Goal: Contribute content: Contribute content

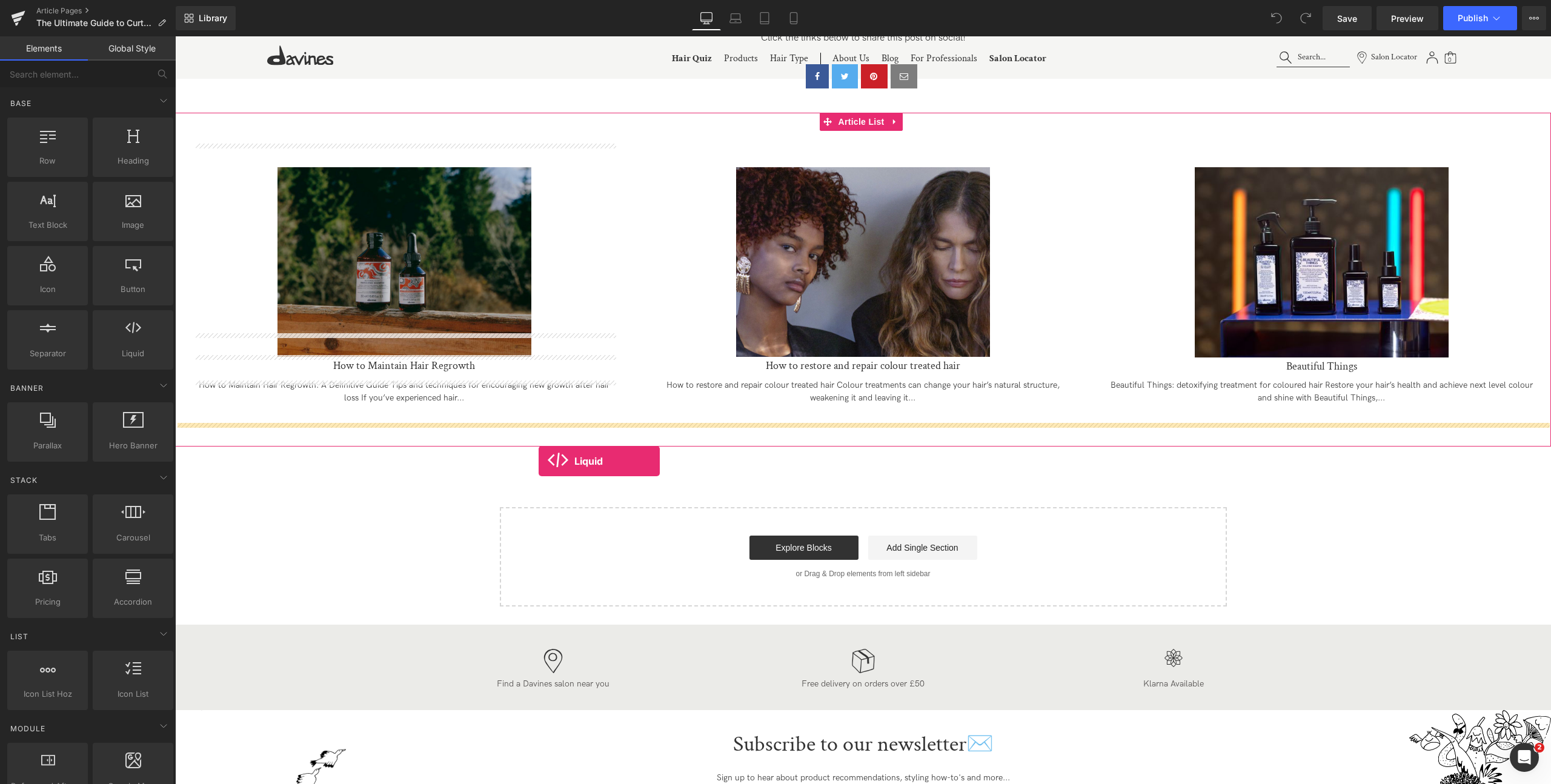
drag, startPoint x: 302, startPoint y: 356, endPoint x: 538, endPoint y: 459, distance: 257.5
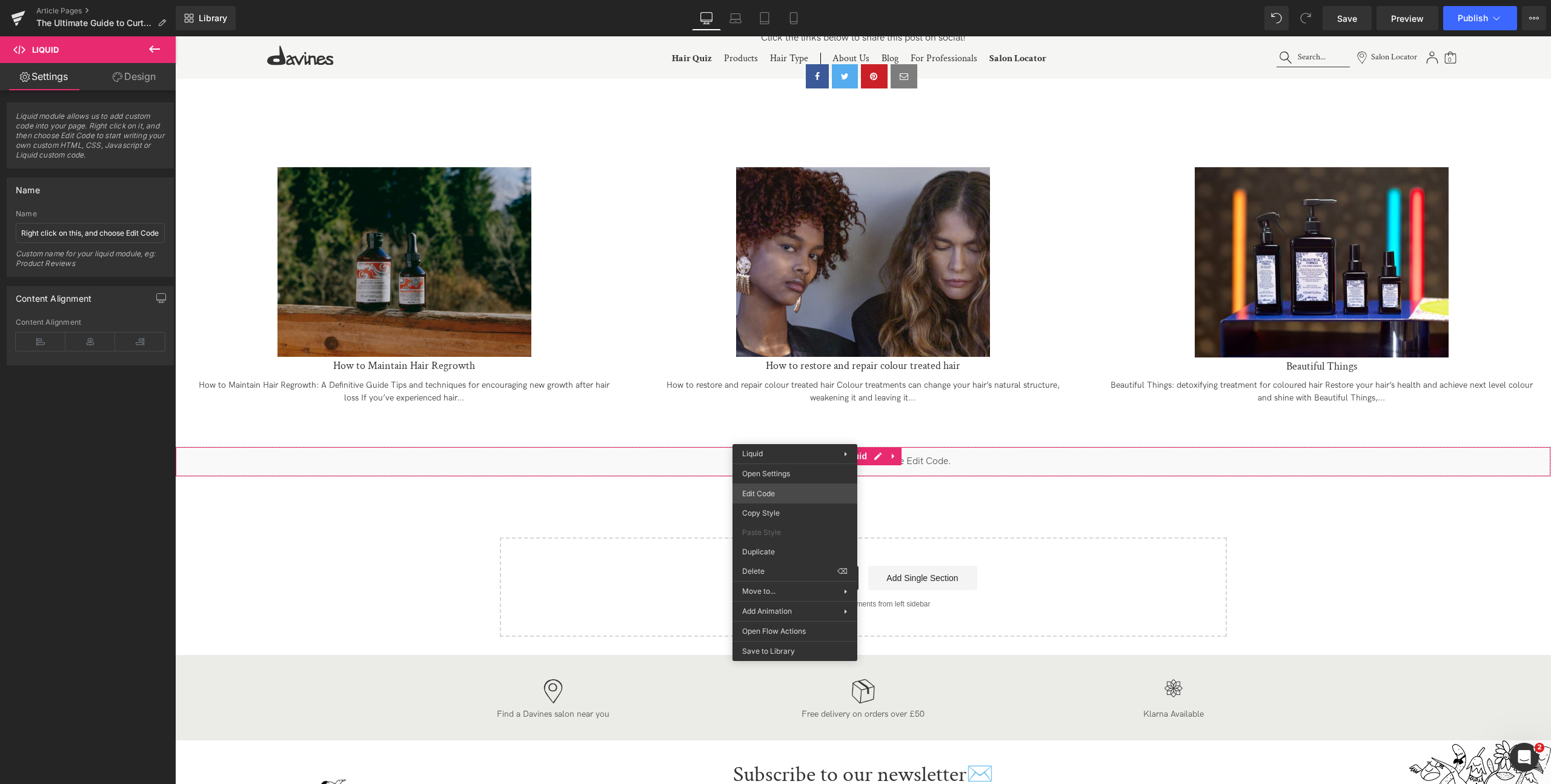
click at [767, 0] on div "Liquid You are previewing how the will restyle your page. You can not edit Elem…" at bounding box center [775, 0] width 1551 height 0
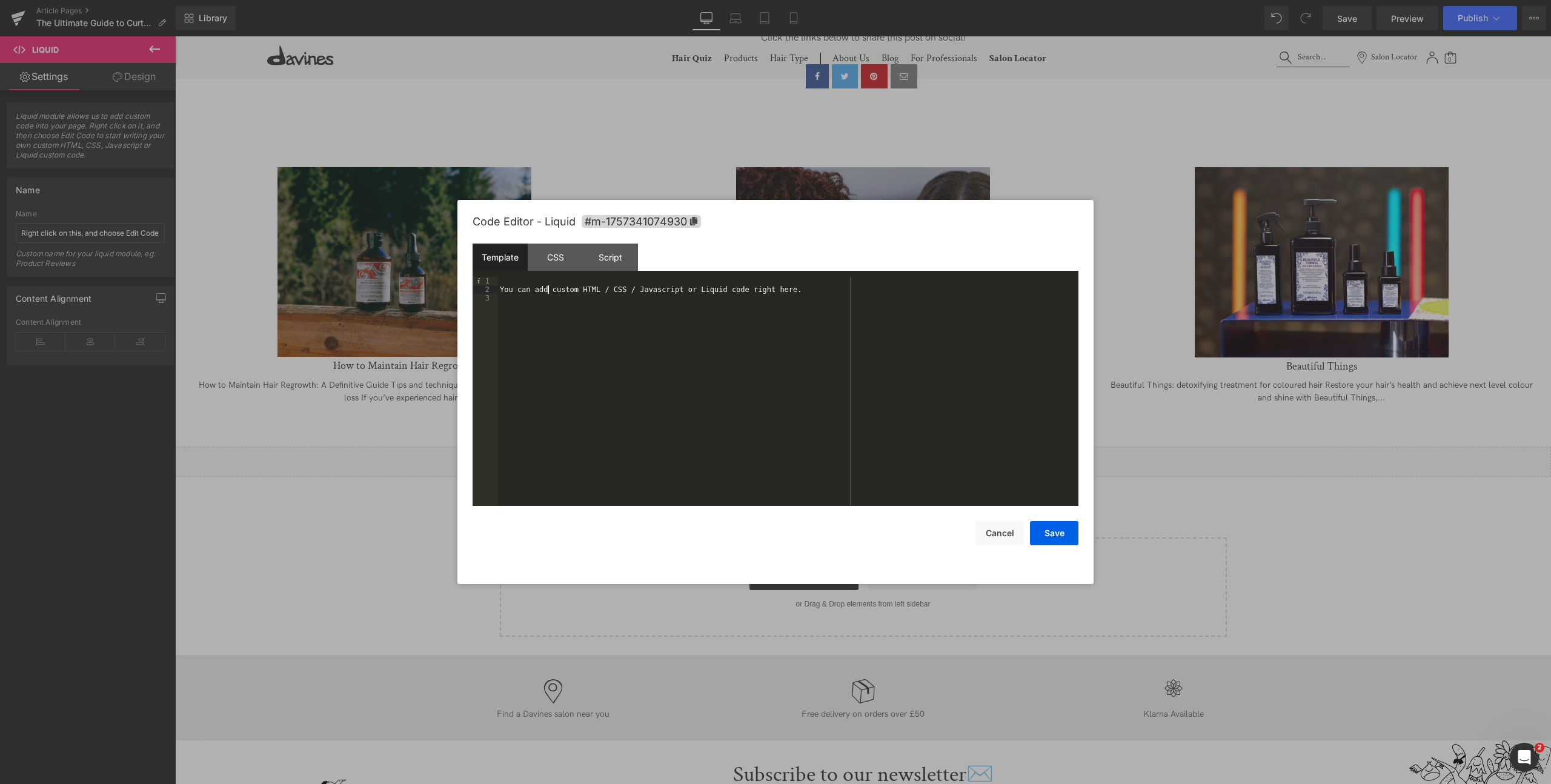
click at [550, 288] on div "You can add custom HTML / CSS / Javascript or Liquid code right here." at bounding box center [788, 400] width 581 height 246
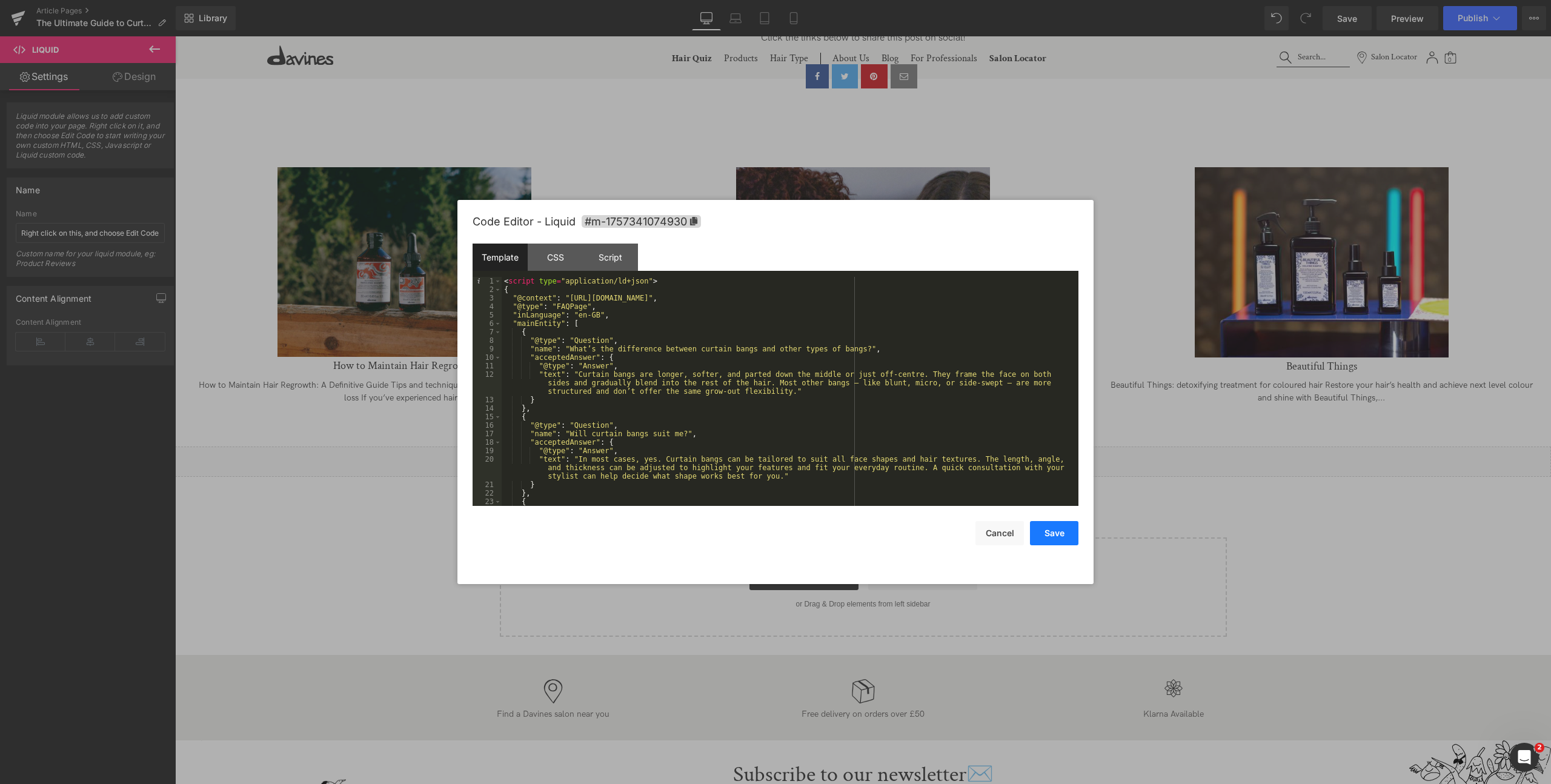
click at [1060, 542] on button "Save" at bounding box center [1053, 533] width 48 height 24
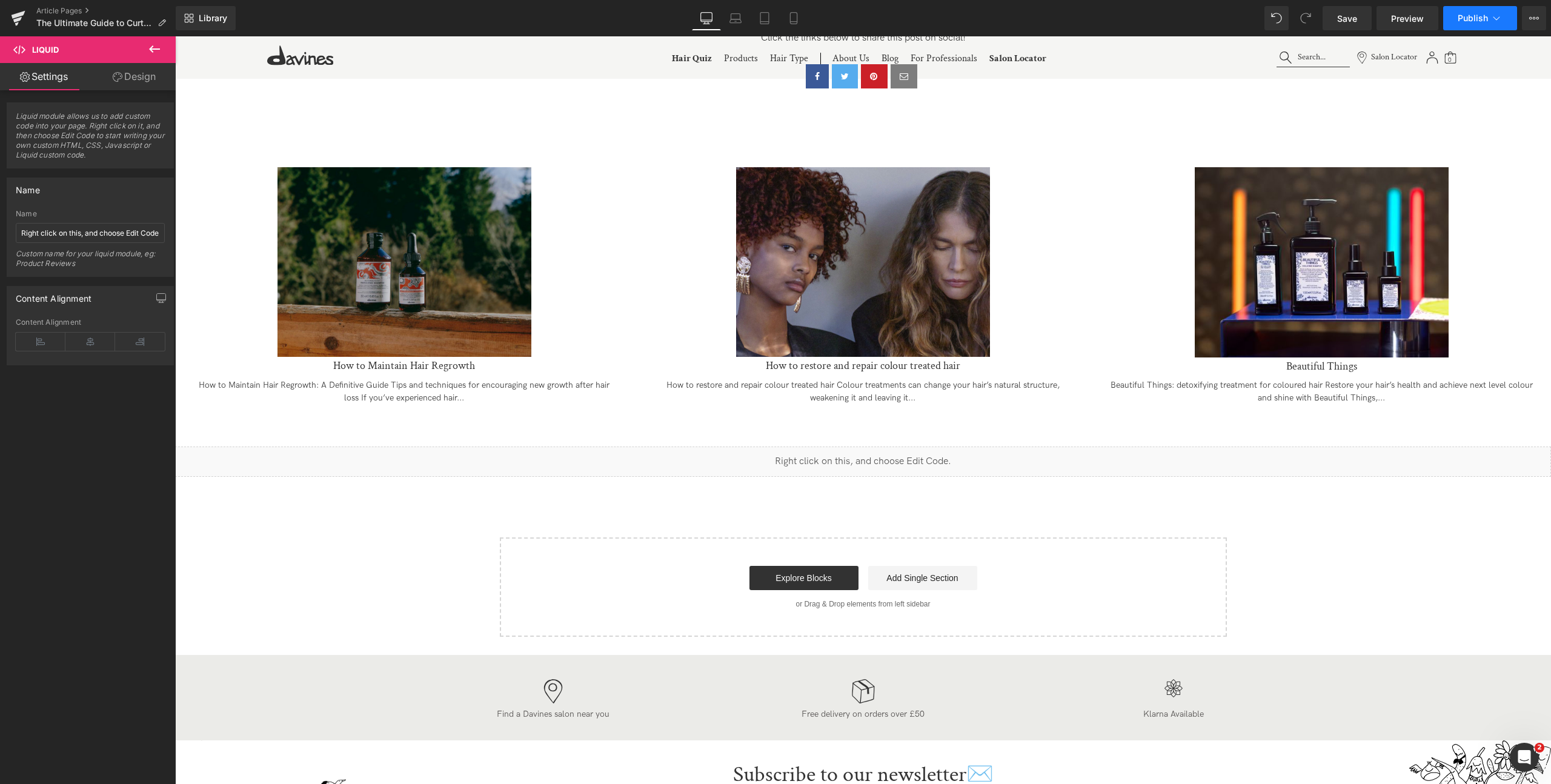
click at [1462, 23] on button "Publish" at bounding box center [1480, 18] width 74 height 24
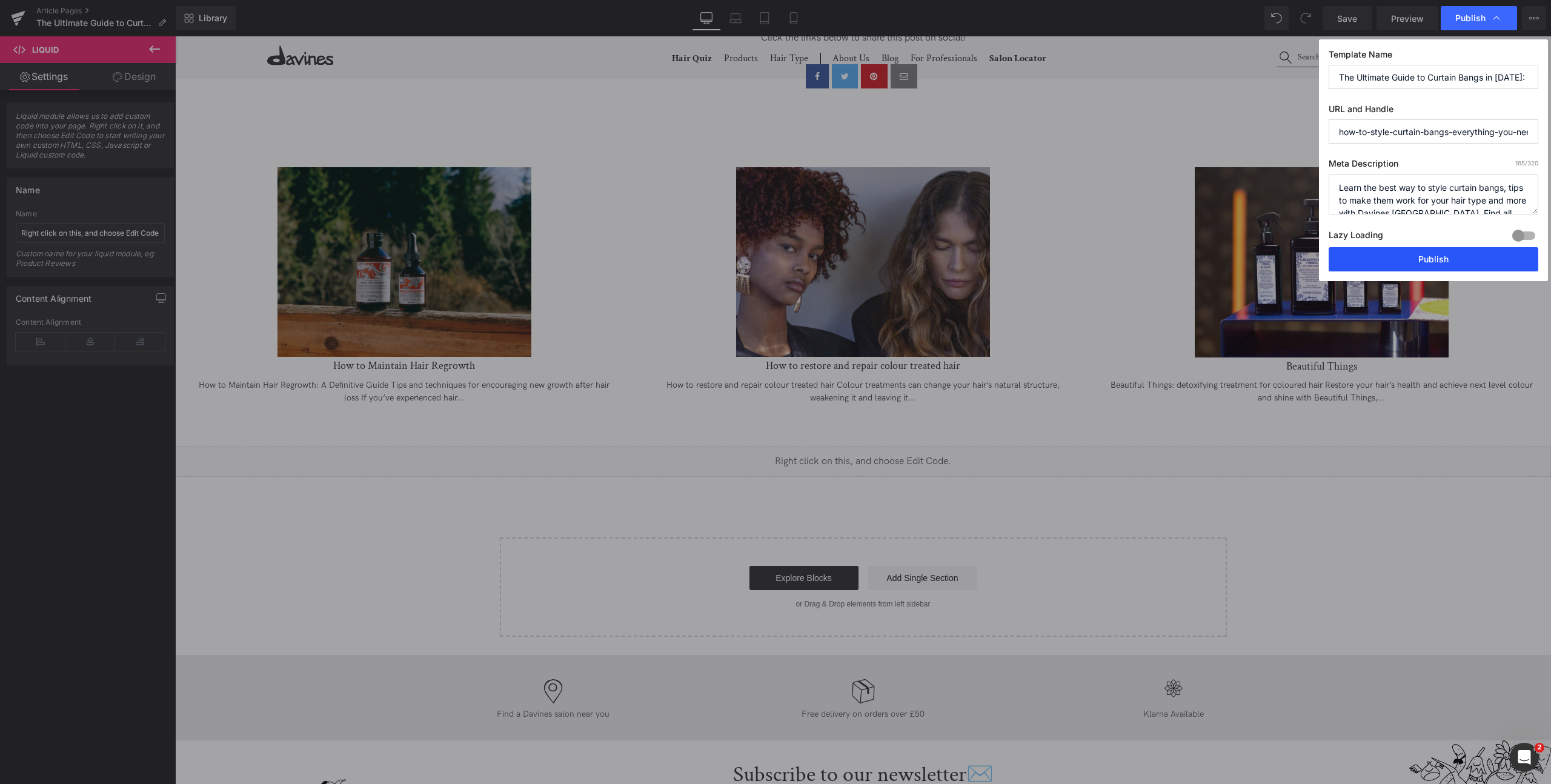
click at [1403, 259] on button "Publish" at bounding box center [1433, 260] width 210 height 24
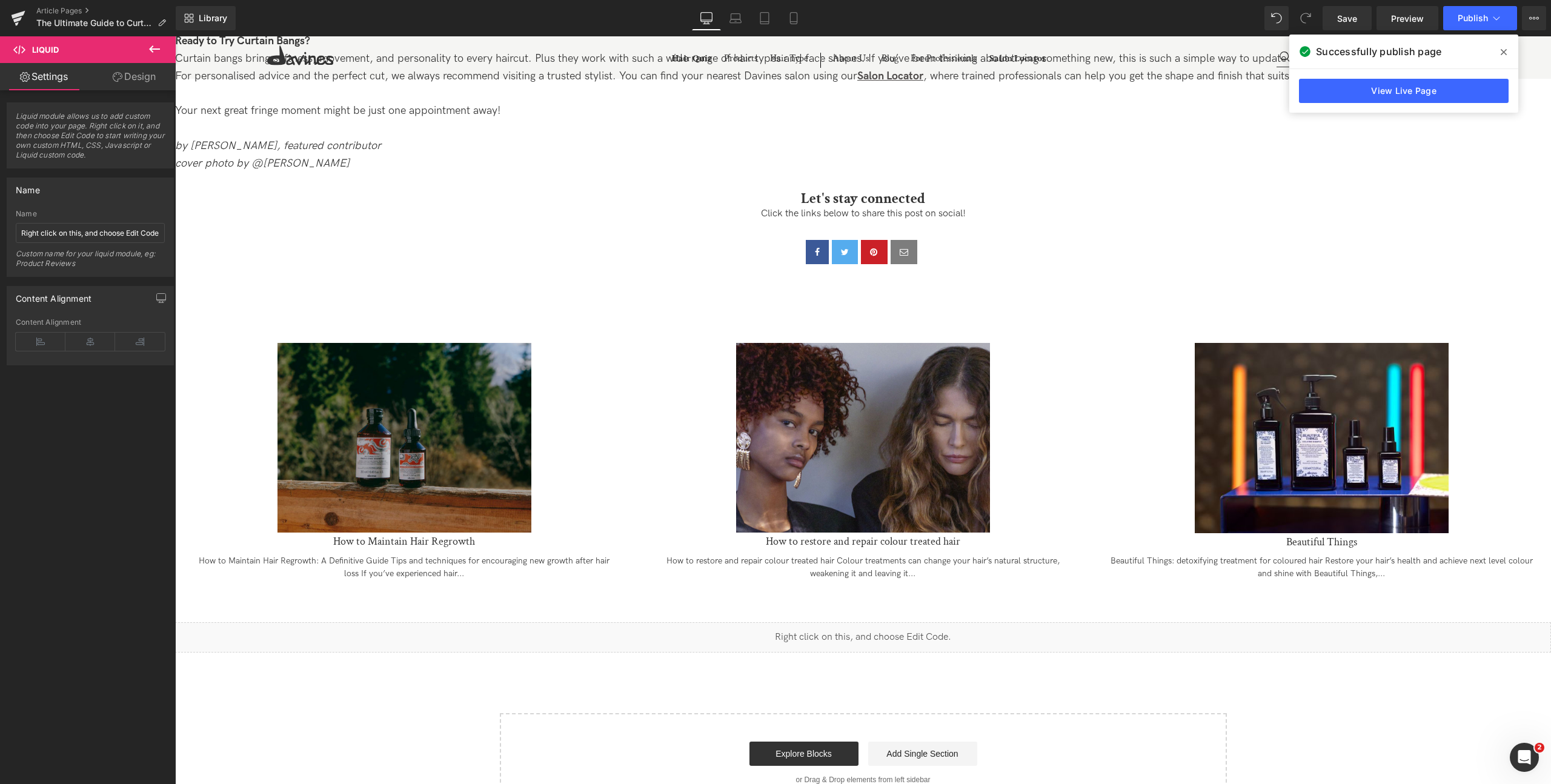
scroll to position [5937, 0]
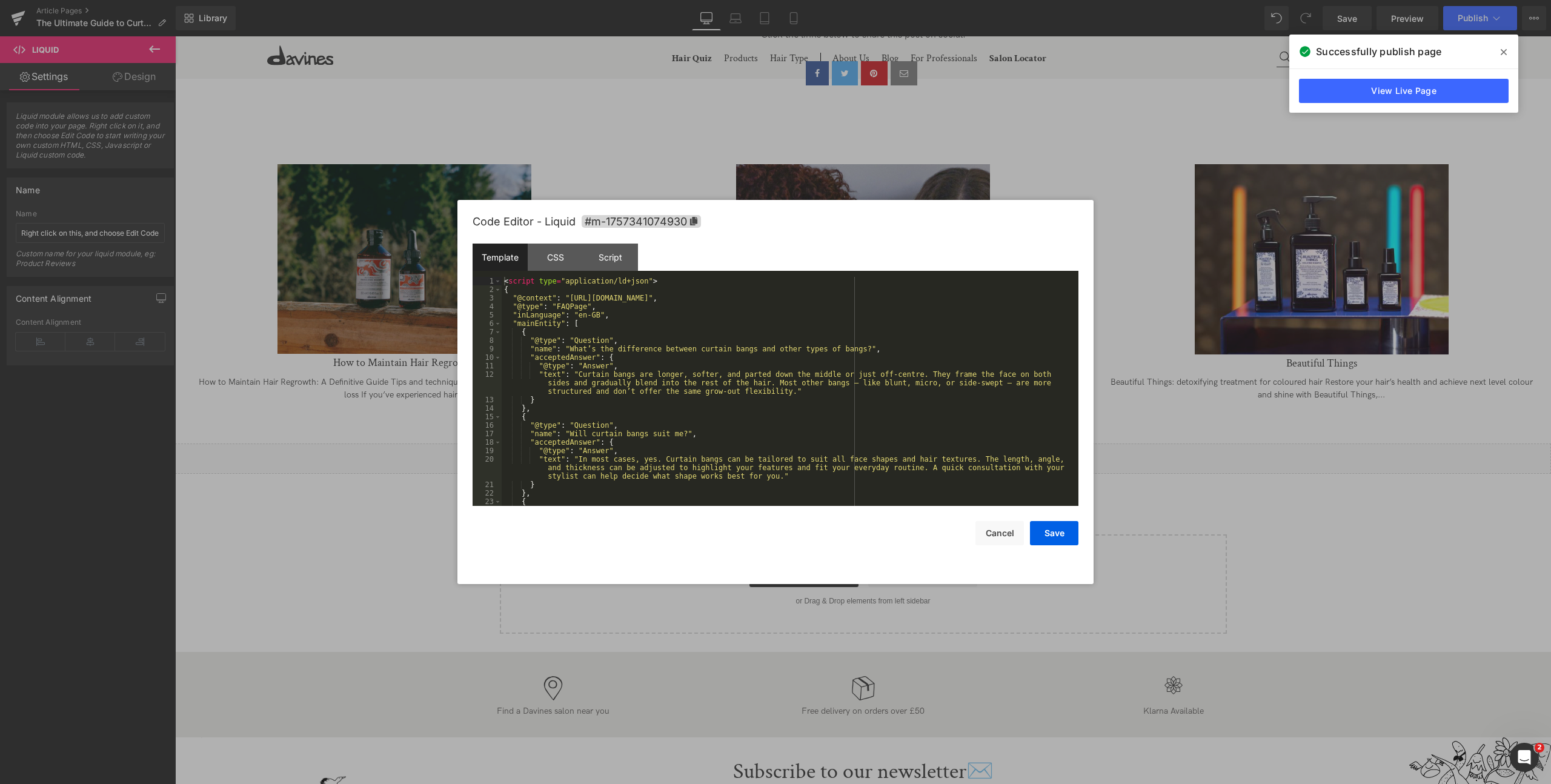
click at [671, 0] on div "Liquid You are previewing how the will restyle your page. You can not edit Elem…" at bounding box center [775, 0] width 1551 height 0
click at [672, 370] on div "< script type = "application/ld+json" > { "@context" : "https://schema.org" , "…" at bounding box center [787, 400] width 572 height 246
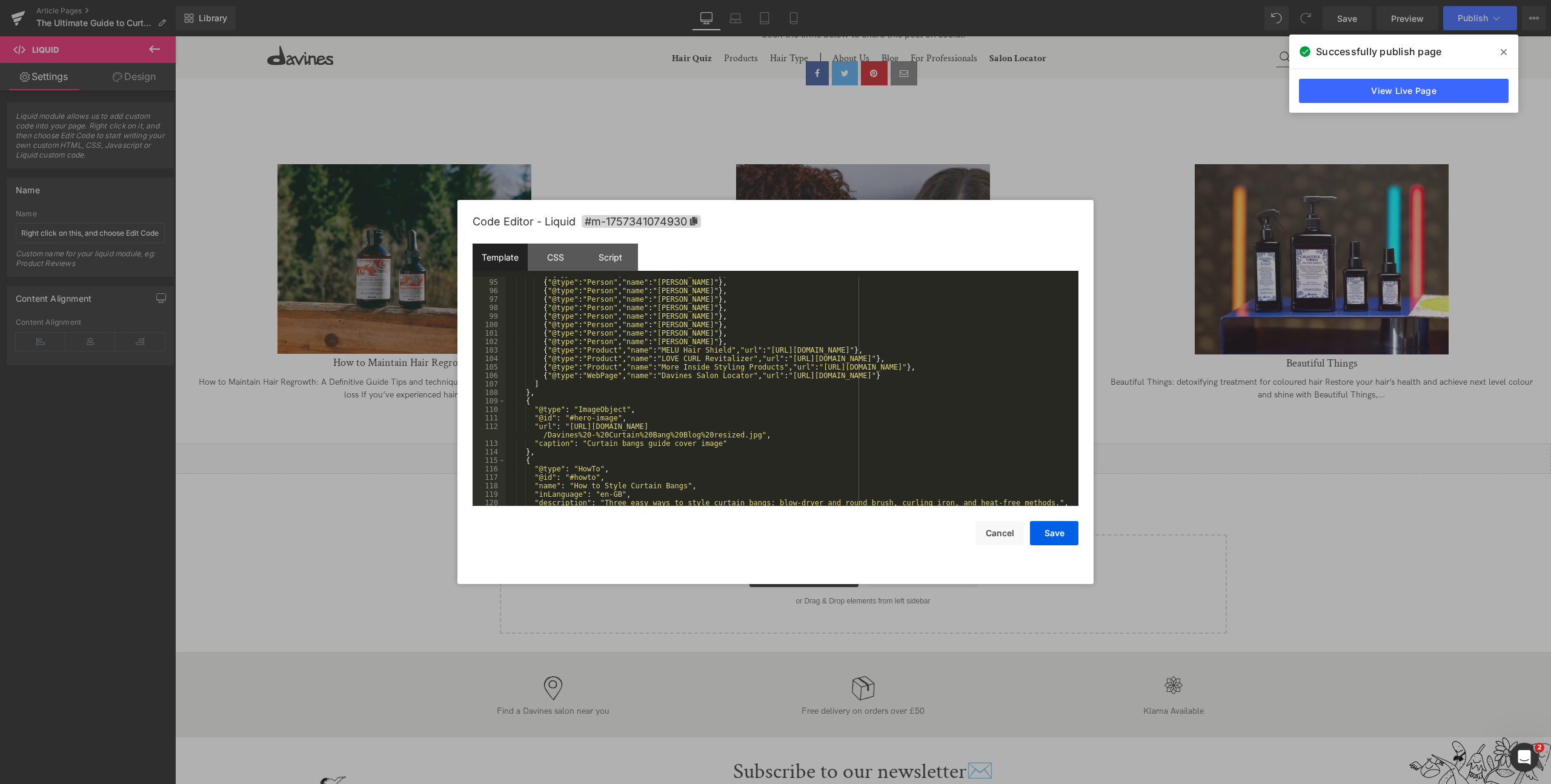
scroll to position [0, 0]
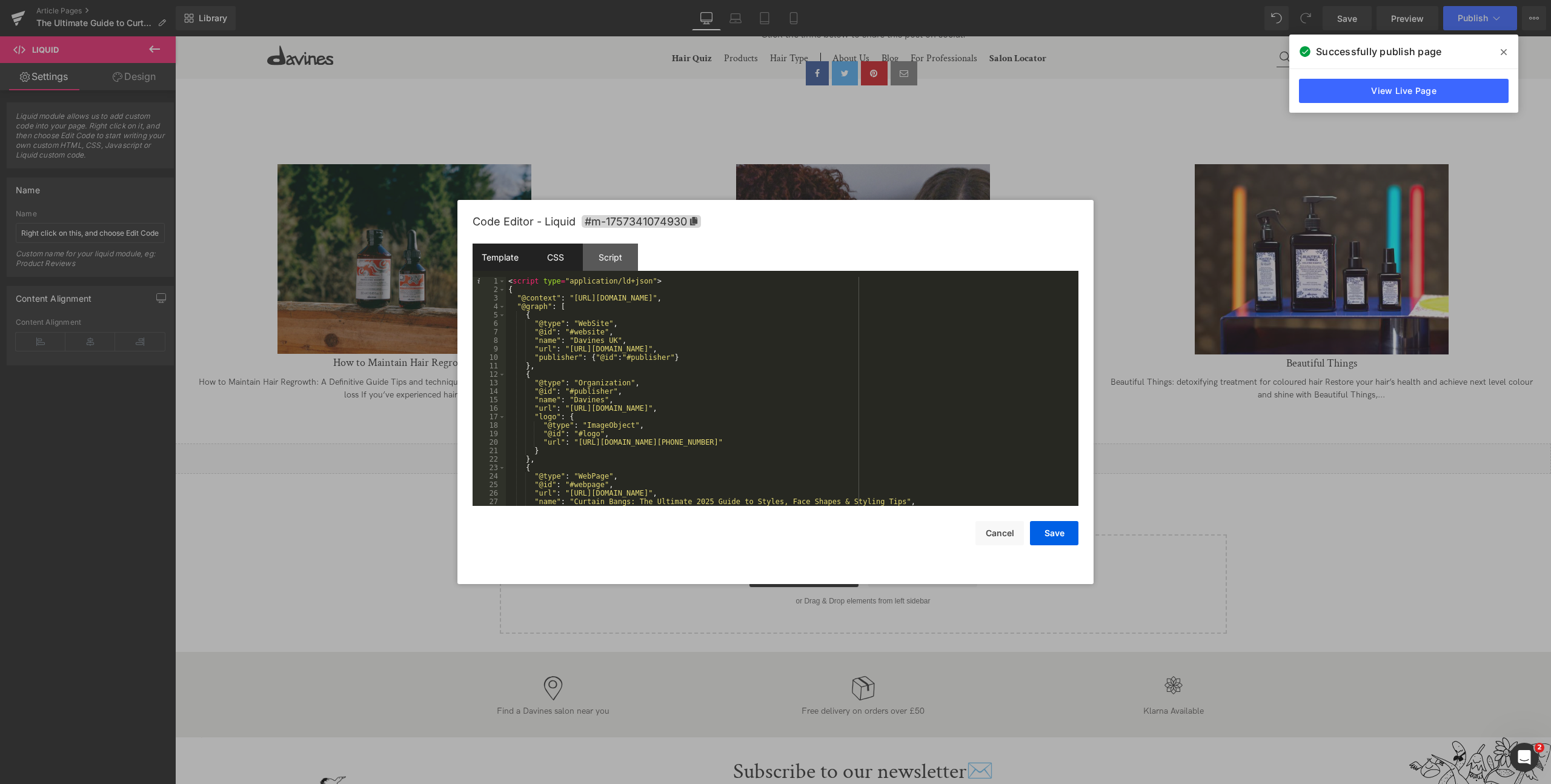
click at [541, 261] on div "CSS" at bounding box center [555, 257] width 55 height 27
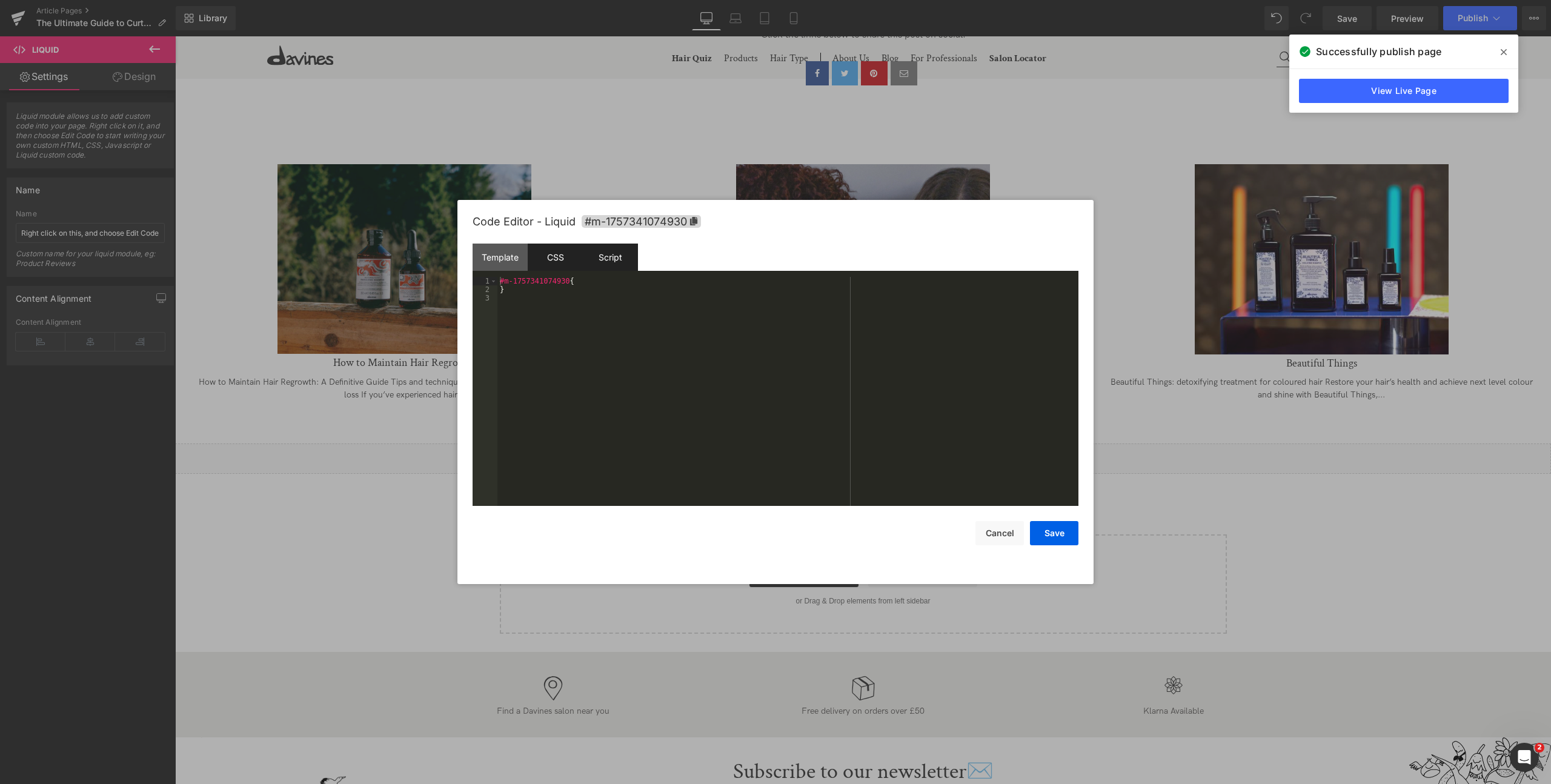
click at [612, 261] on div "Script" at bounding box center [611, 257] width 55 height 27
click at [514, 253] on div "Template" at bounding box center [500, 257] width 55 height 27
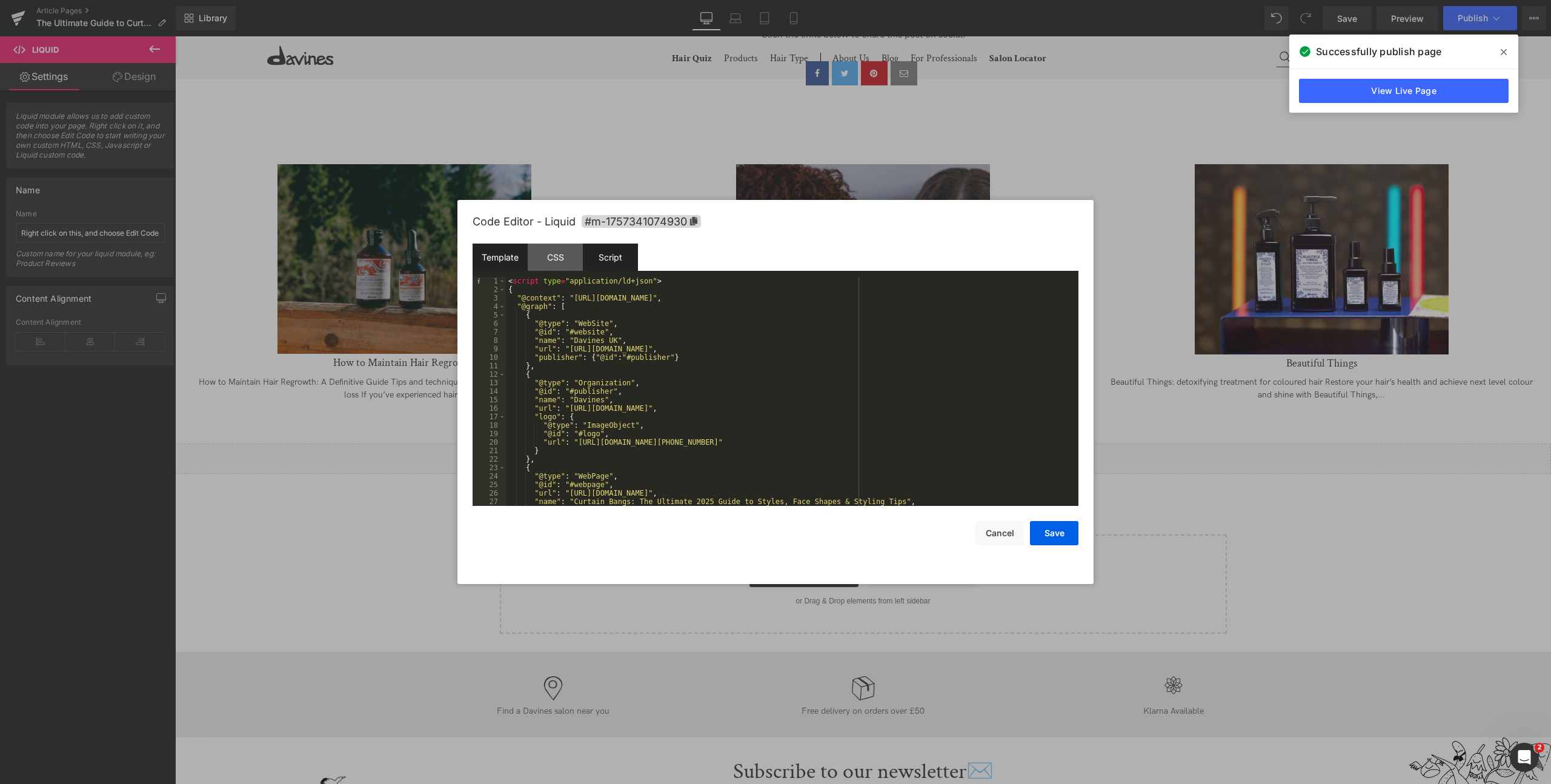
click at [605, 255] on div "Script" at bounding box center [611, 257] width 55 height 27
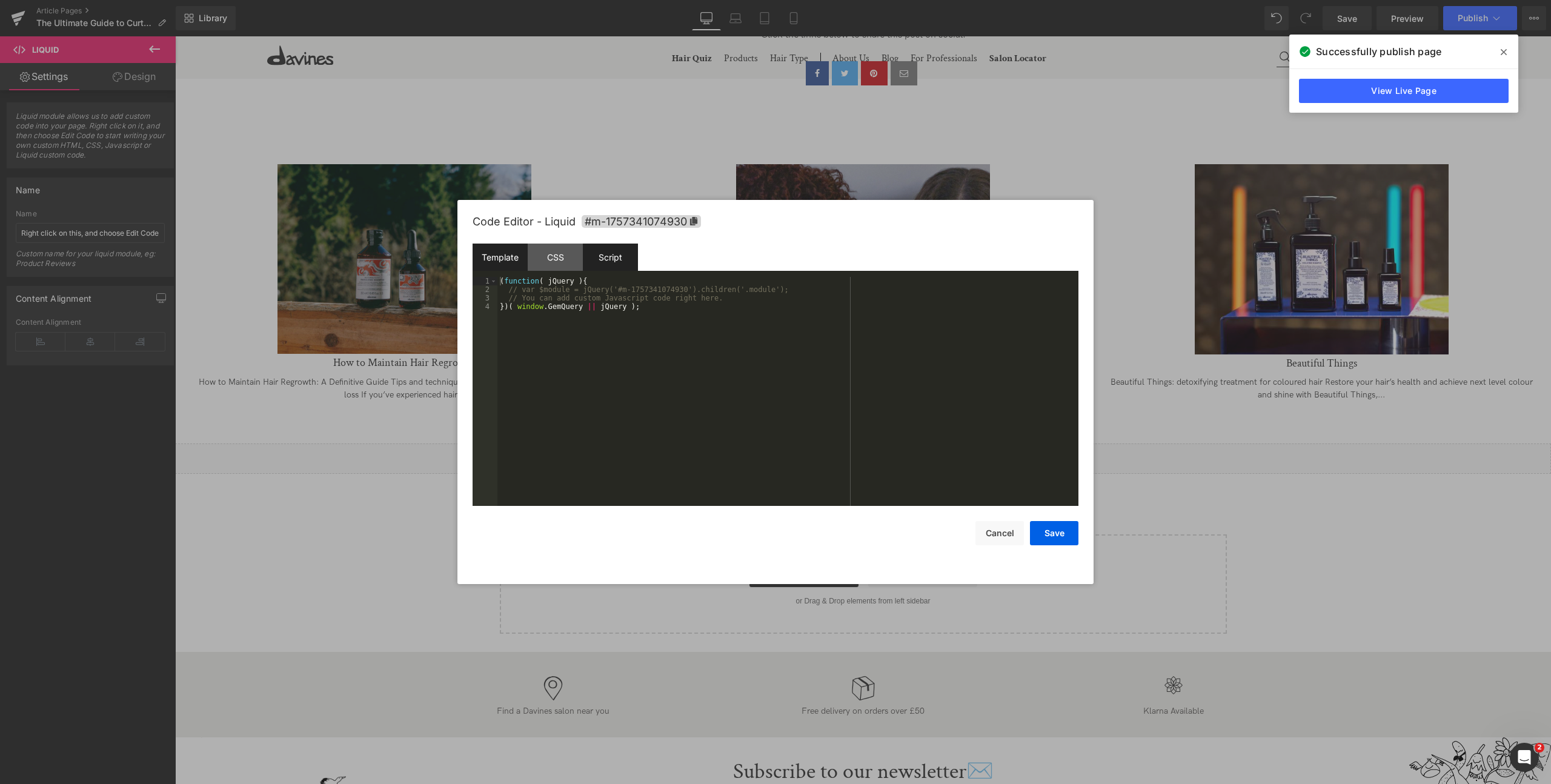
click at [493, 256] on div "Template" at bounding box center [500, 257] width 55 height 27
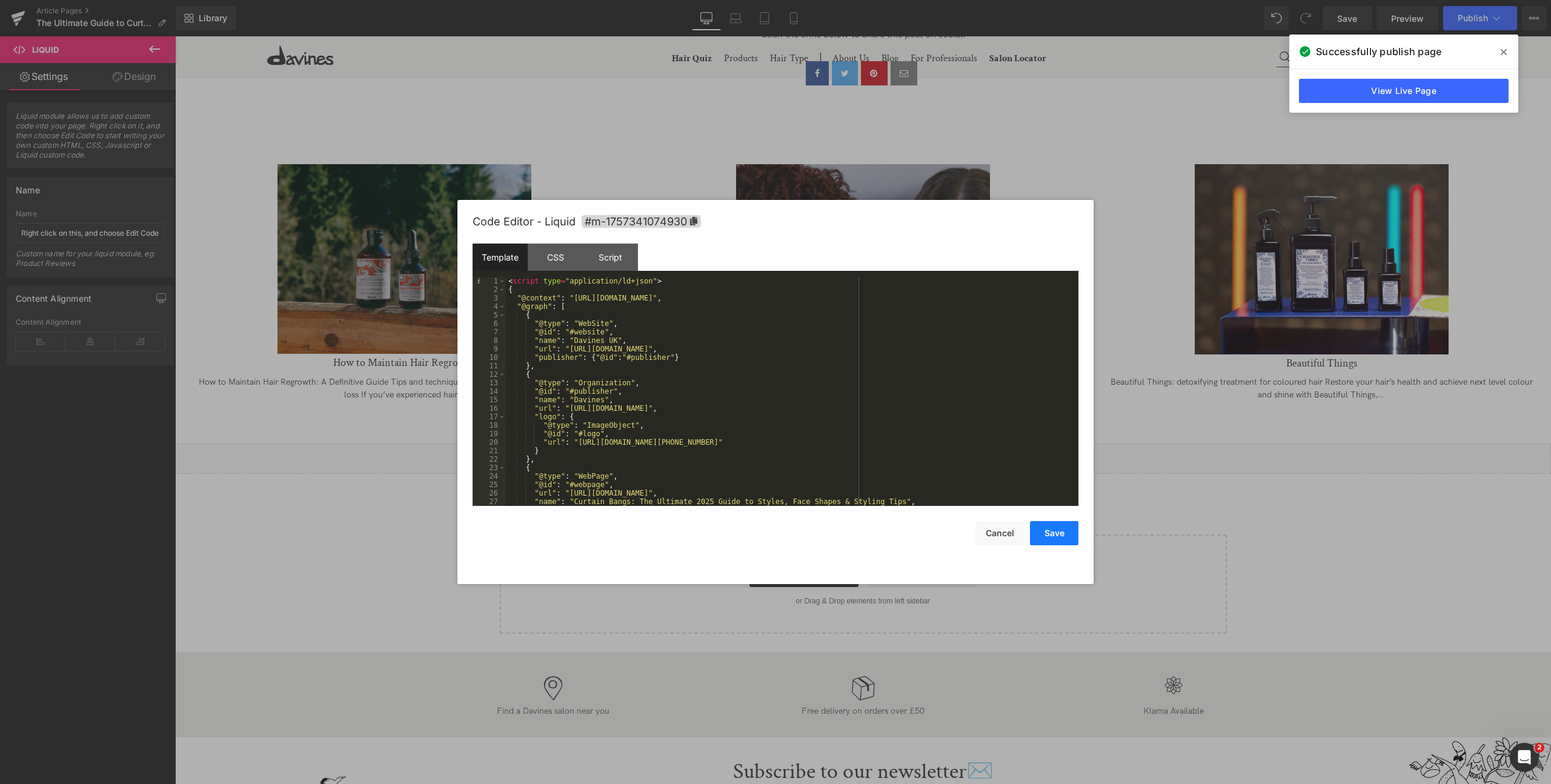
click at [1037, 533] on button "Save" at bounding box center [1053, 533] width 48 height 24
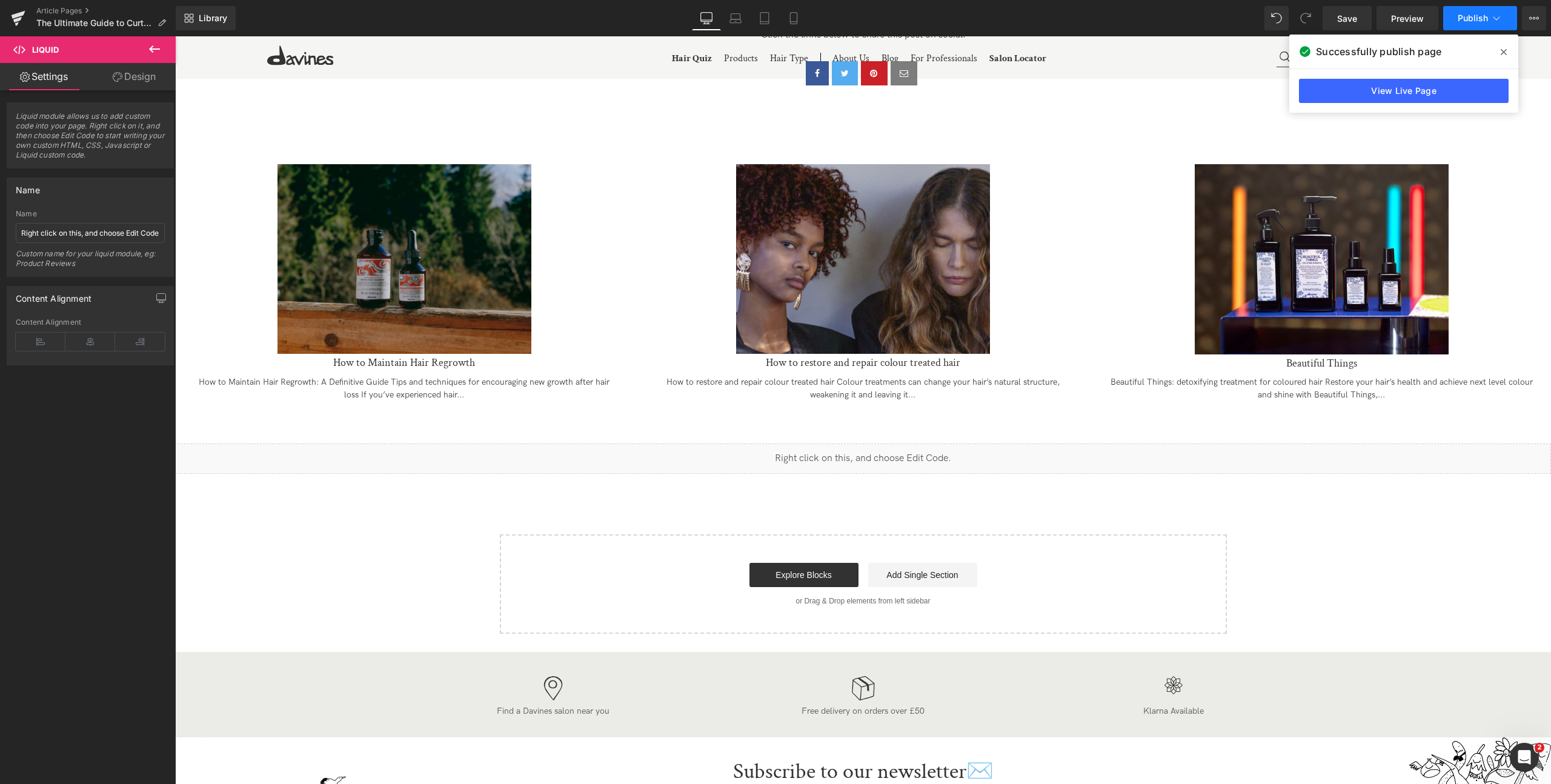
click at [1483, 8] on button "Publish" at bounding box center [1480, 18] width 74 height 24
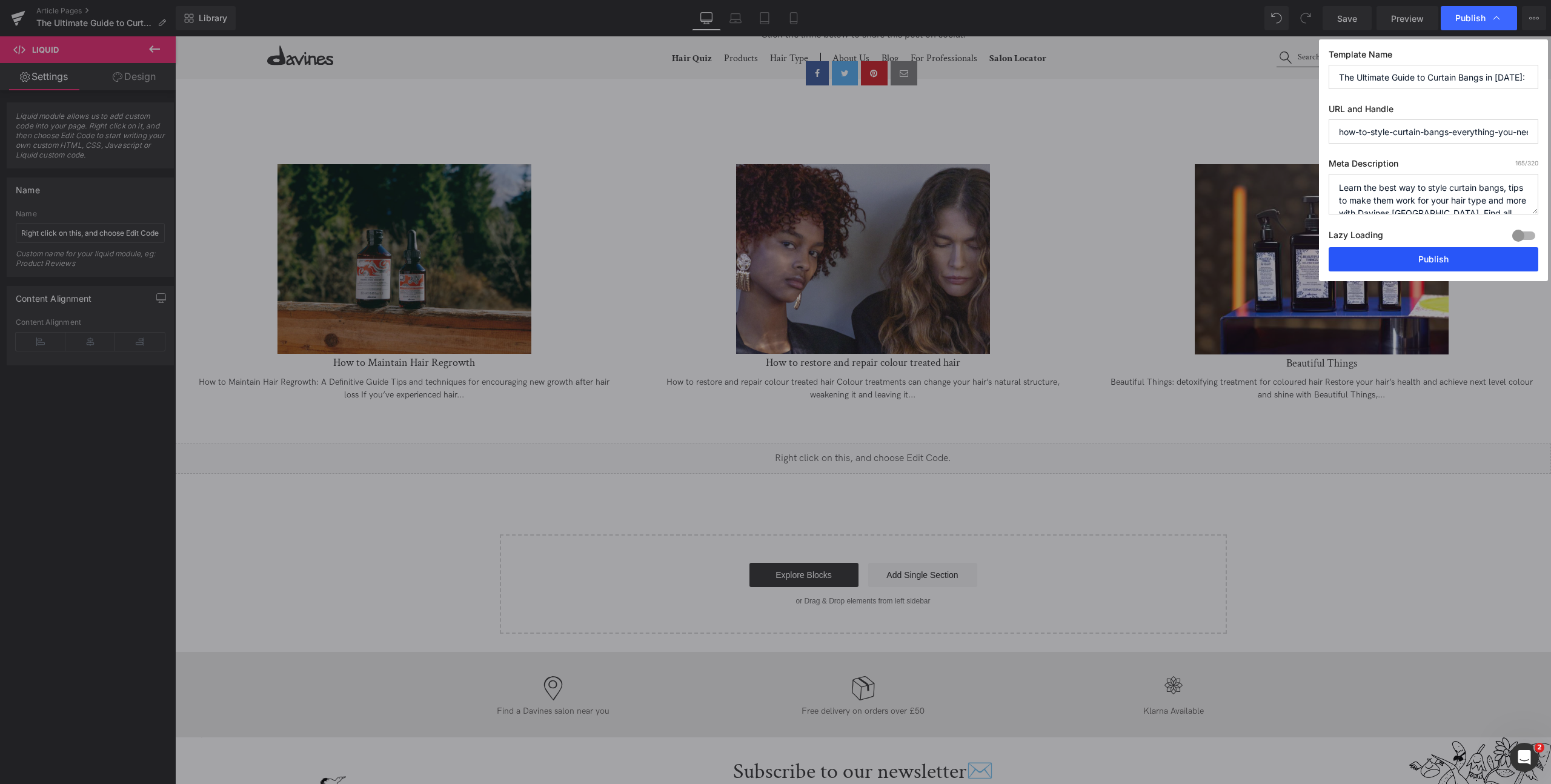
click at [1377, 263] on button "Publish" at bounding box center [1433, 260] width 210 height 24
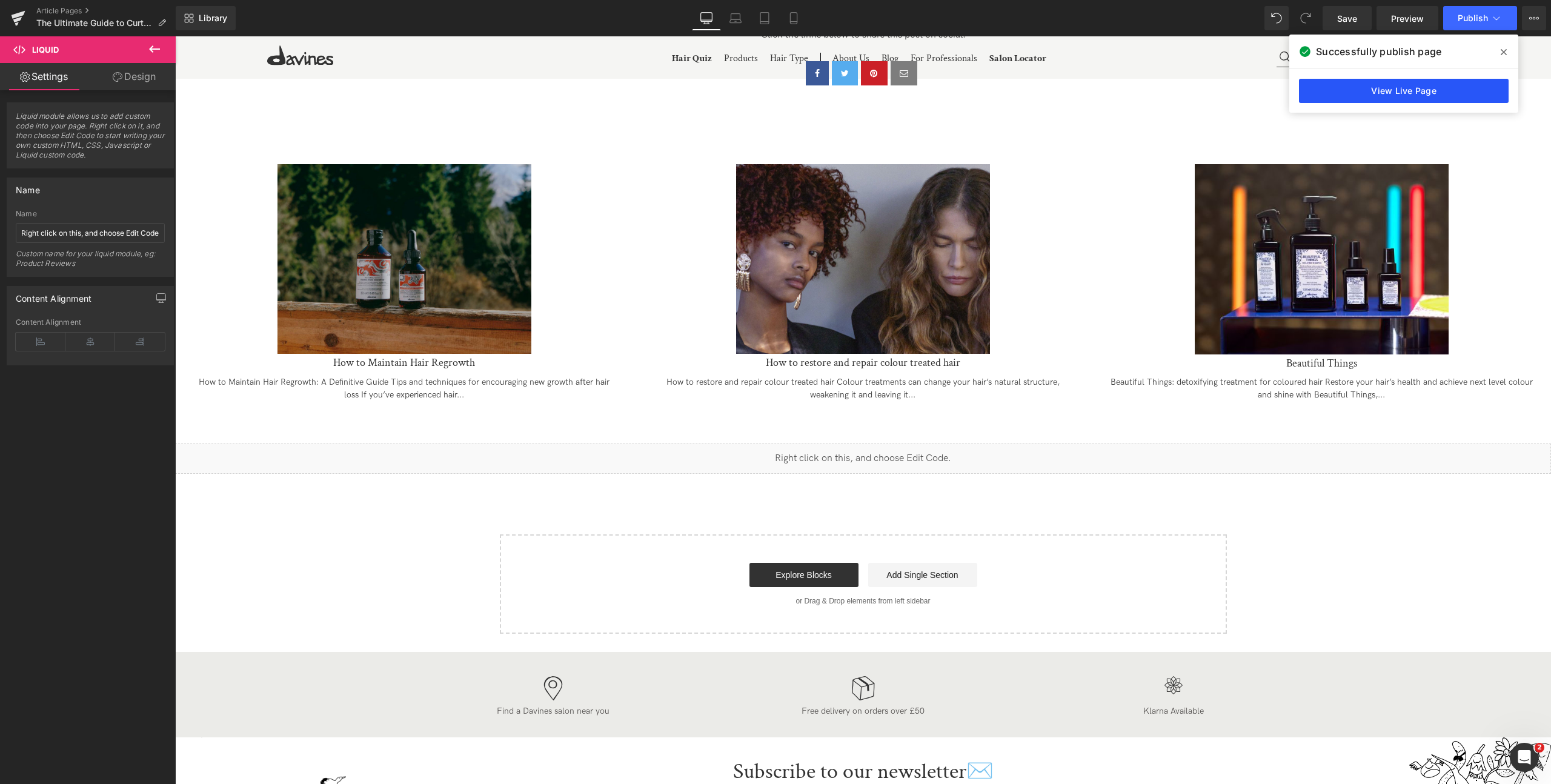
click at [1402, 91] on link "View Live Page" at bounding box center [1404, 91] width 210 height 24
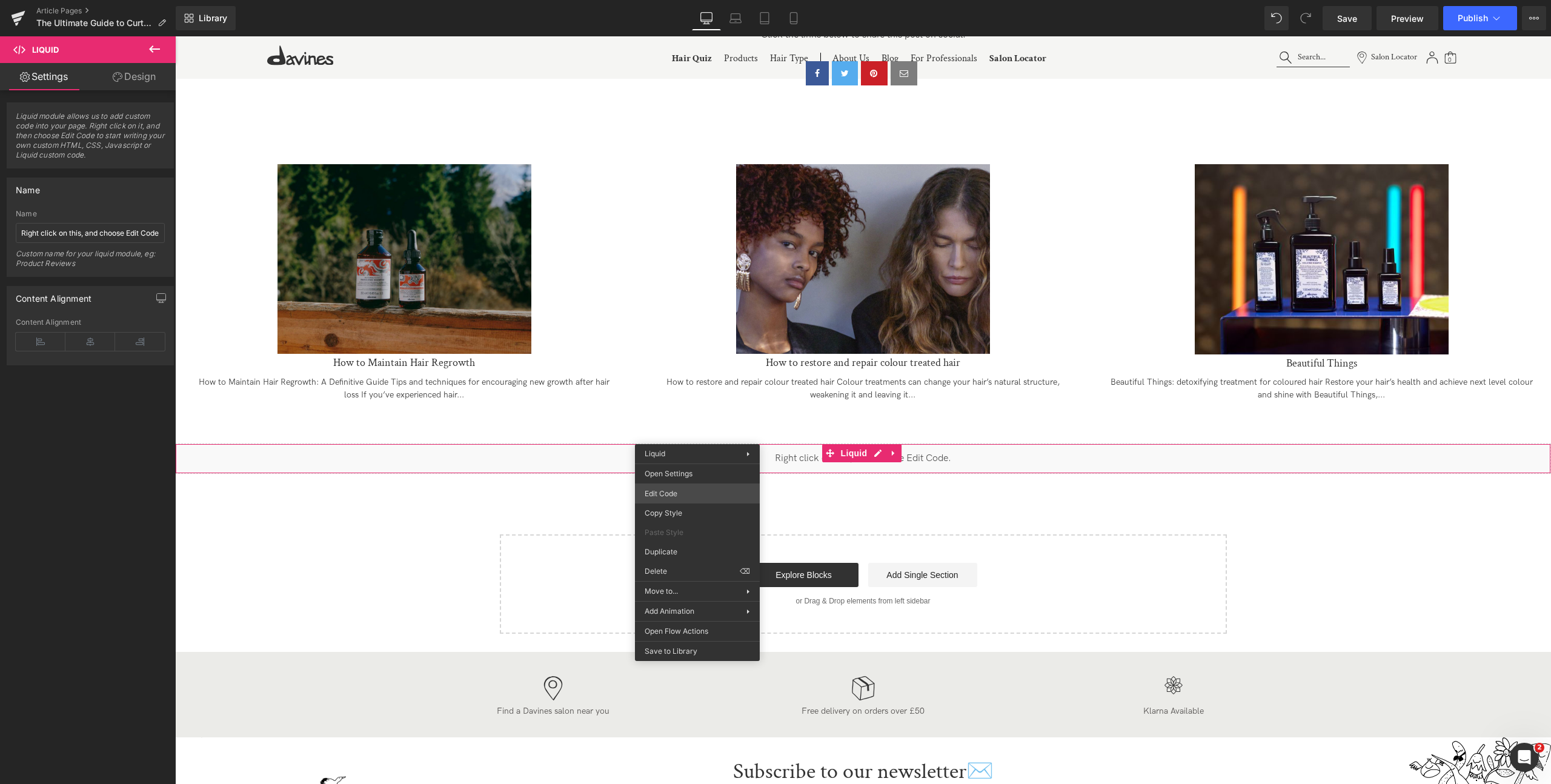
click at [722, 0] on div "Liquid You are previewing how the will restyle your page. You can not edit Elem…" at bounding box center [775, 0] width 1551 height 0
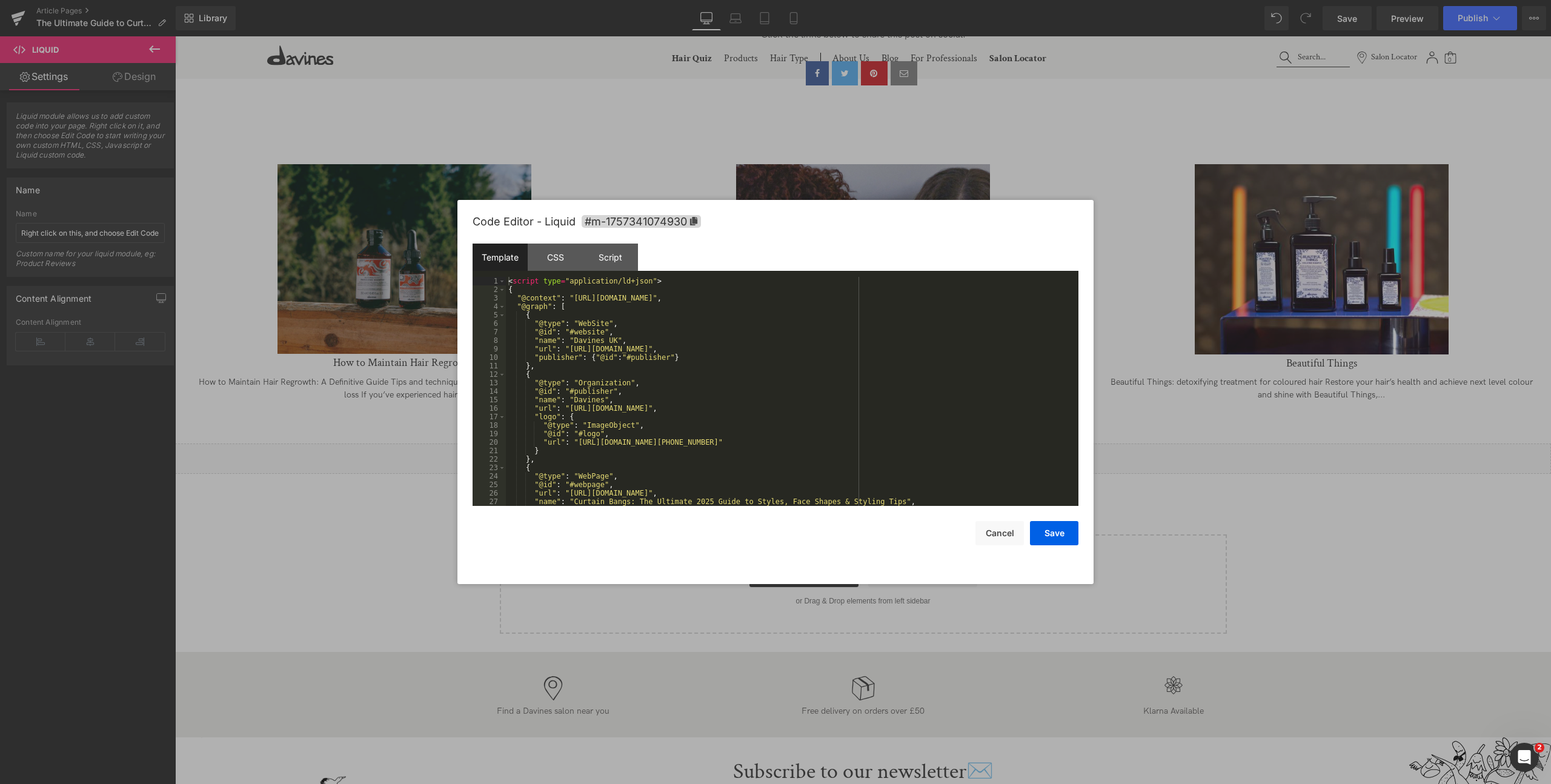
click at [697, 349] on div "< script type = "application/ld+json" > { "@context" : "https://schema.org" , "…" at bounding box center [789, 400] width 568 height 246
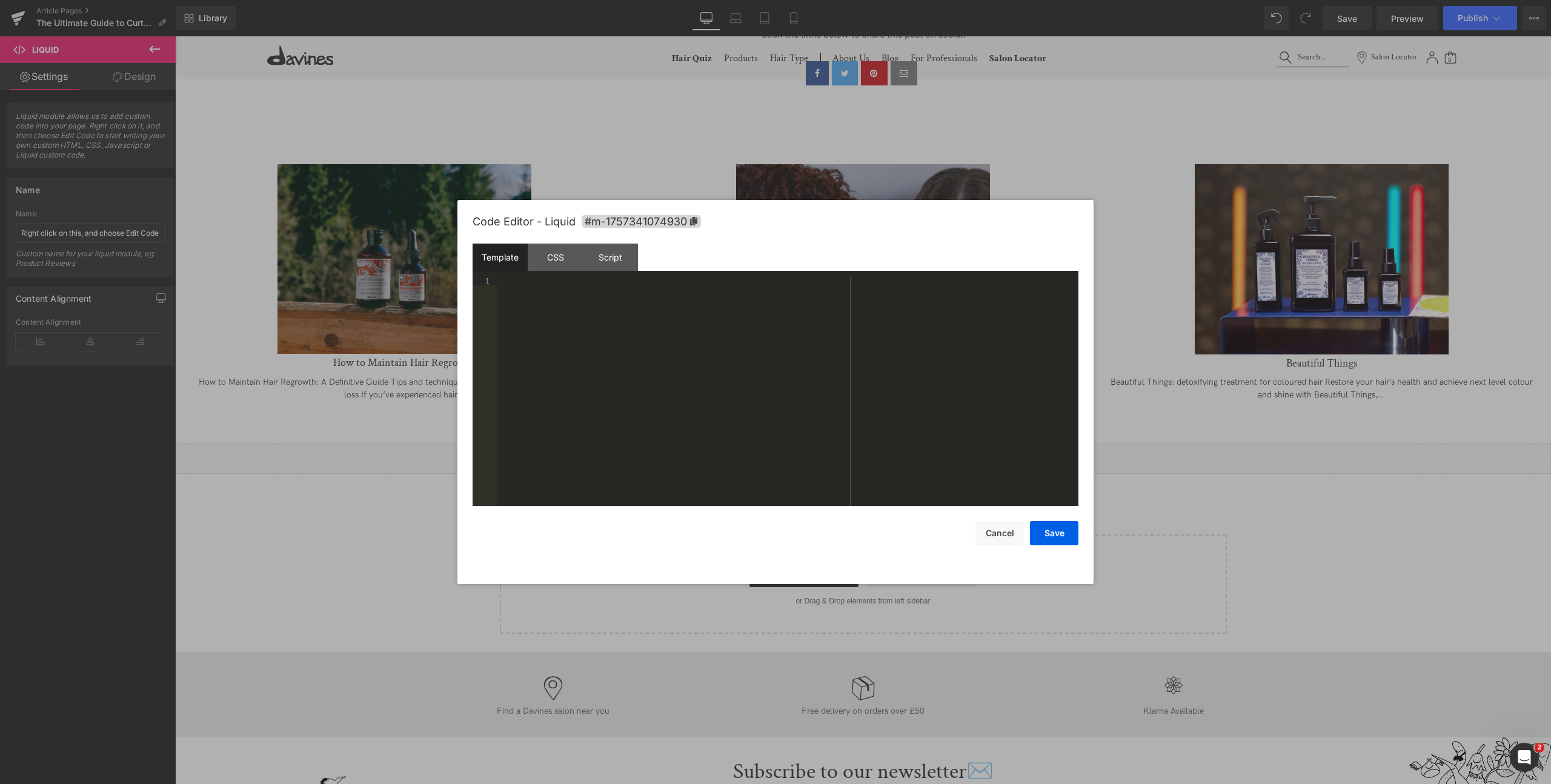
scroll to position [1959, 0]
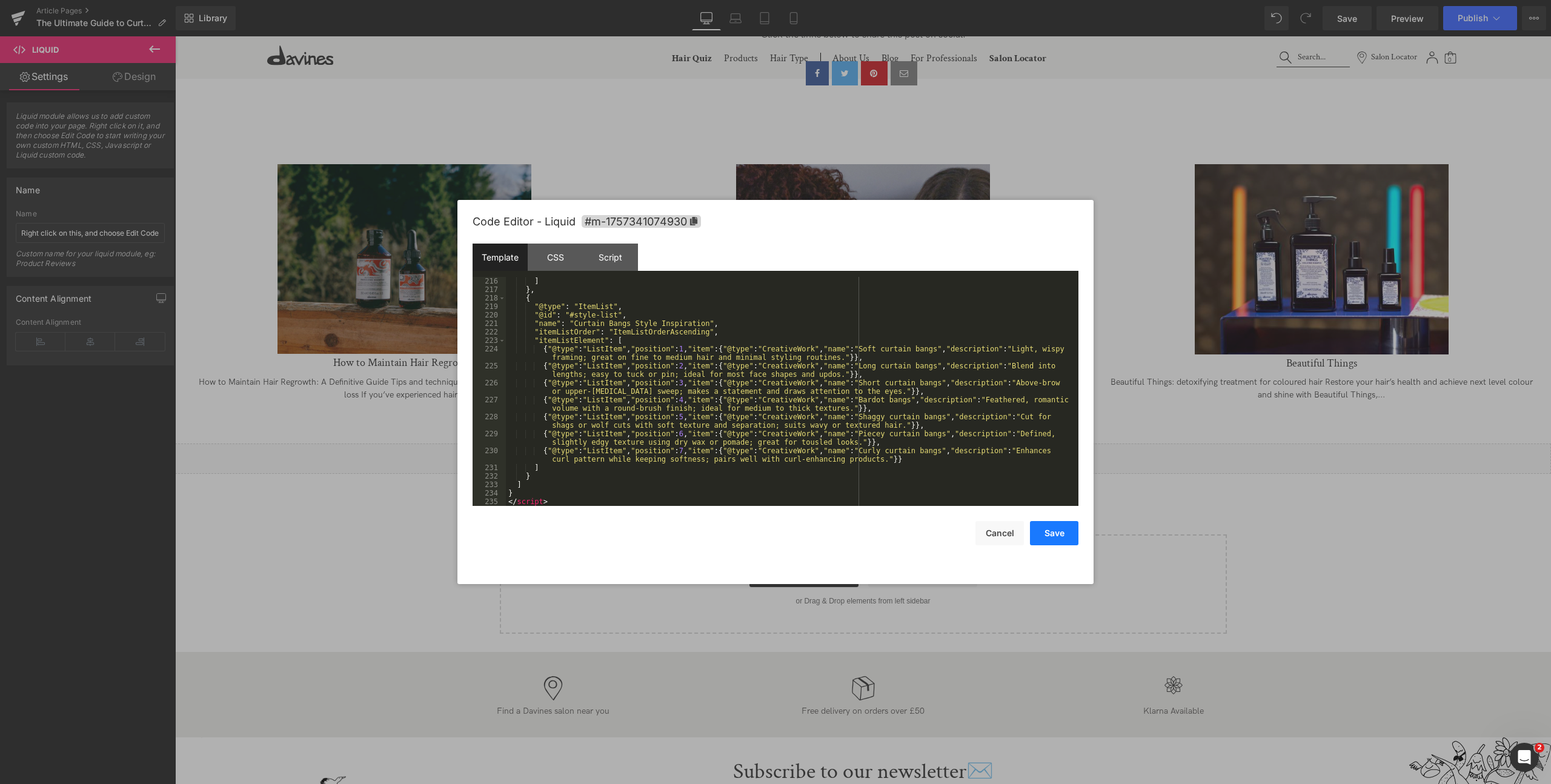
click at [1048, 533] on button "Save" at bounding box center [1053, 533] width 48 height 24
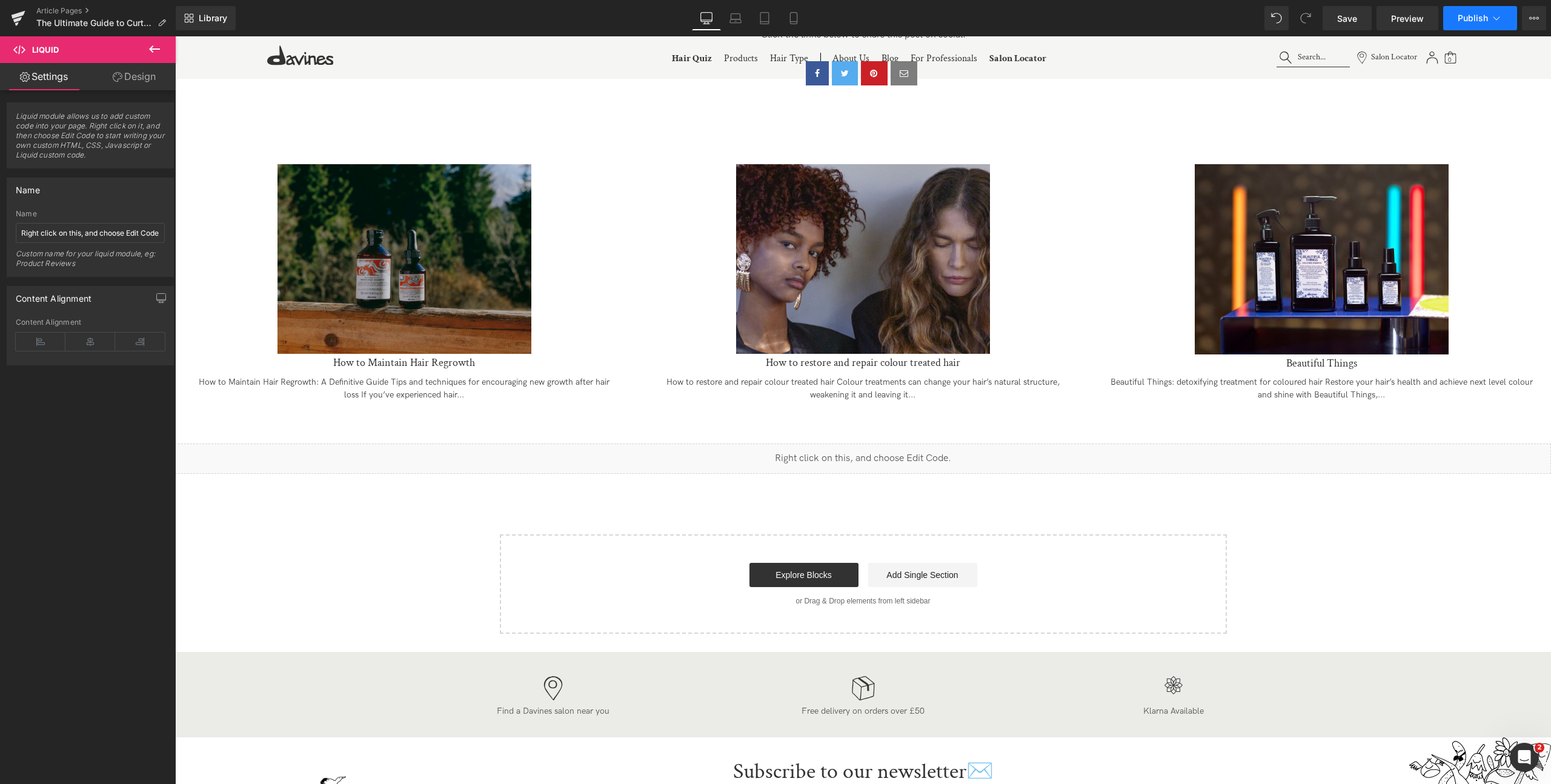
click at [1499, 24] on button "Publish" at bounding box center [1480, 18] width 74 height 24
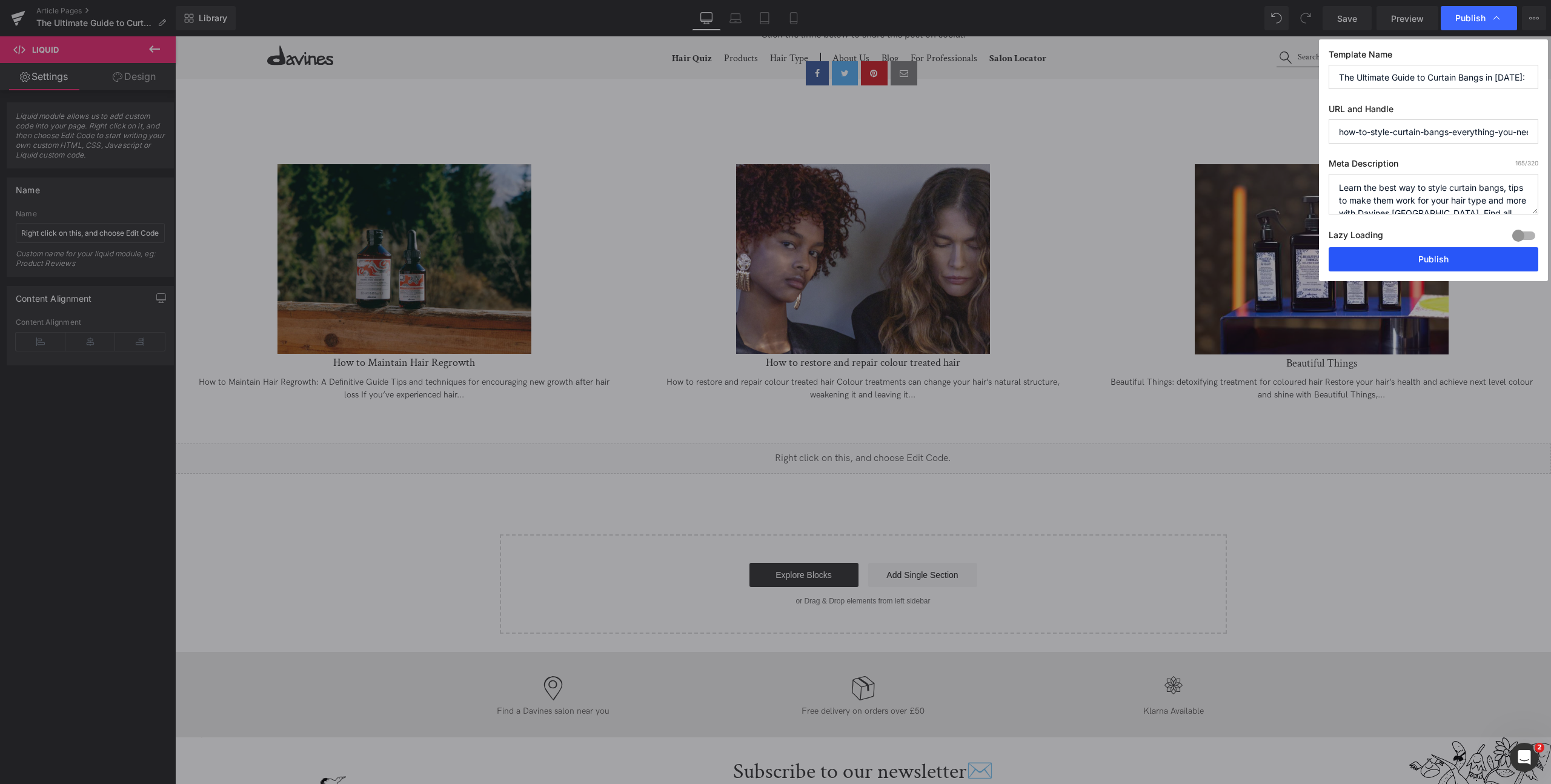
drag, startPoint x: 1419, startPoint y: 256, endPoint x: 1164, endPoint y: 12, distance: 352.9
click at [1419, 256] on button "Publish" at bounding box center [1433, 260] width 210 height 24
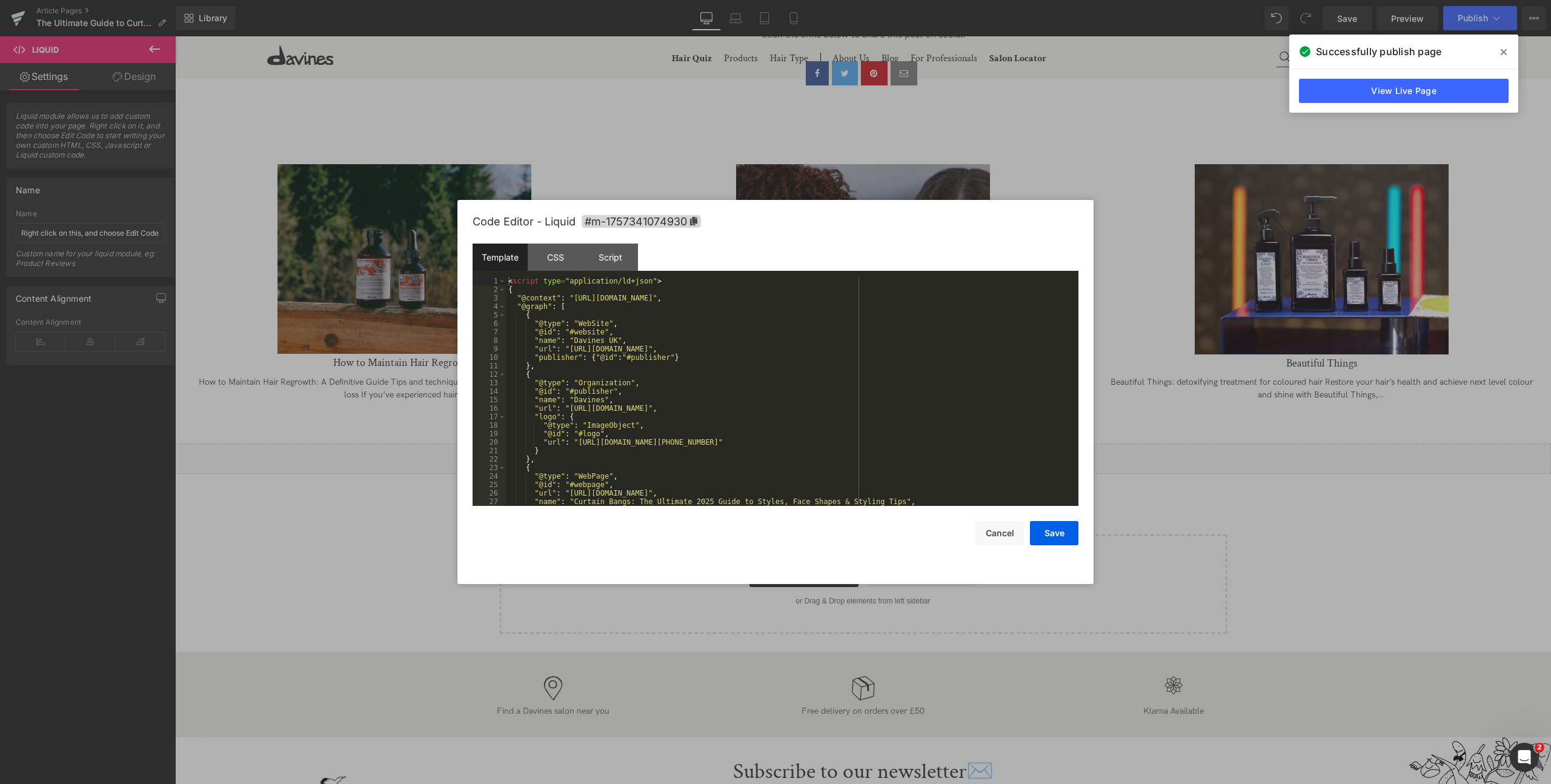
click at [731, 0] on div "Liquid You are previewing how the will restyle your page. You can not edit Elem…" at bounding box center [775, 0] width 1551 height 0
click at [690, 425] on div "< script type = "application/ld+json" > { "@context" : "https://schema.org" , "…" at bounding box center [789, 400] width 568 height 246
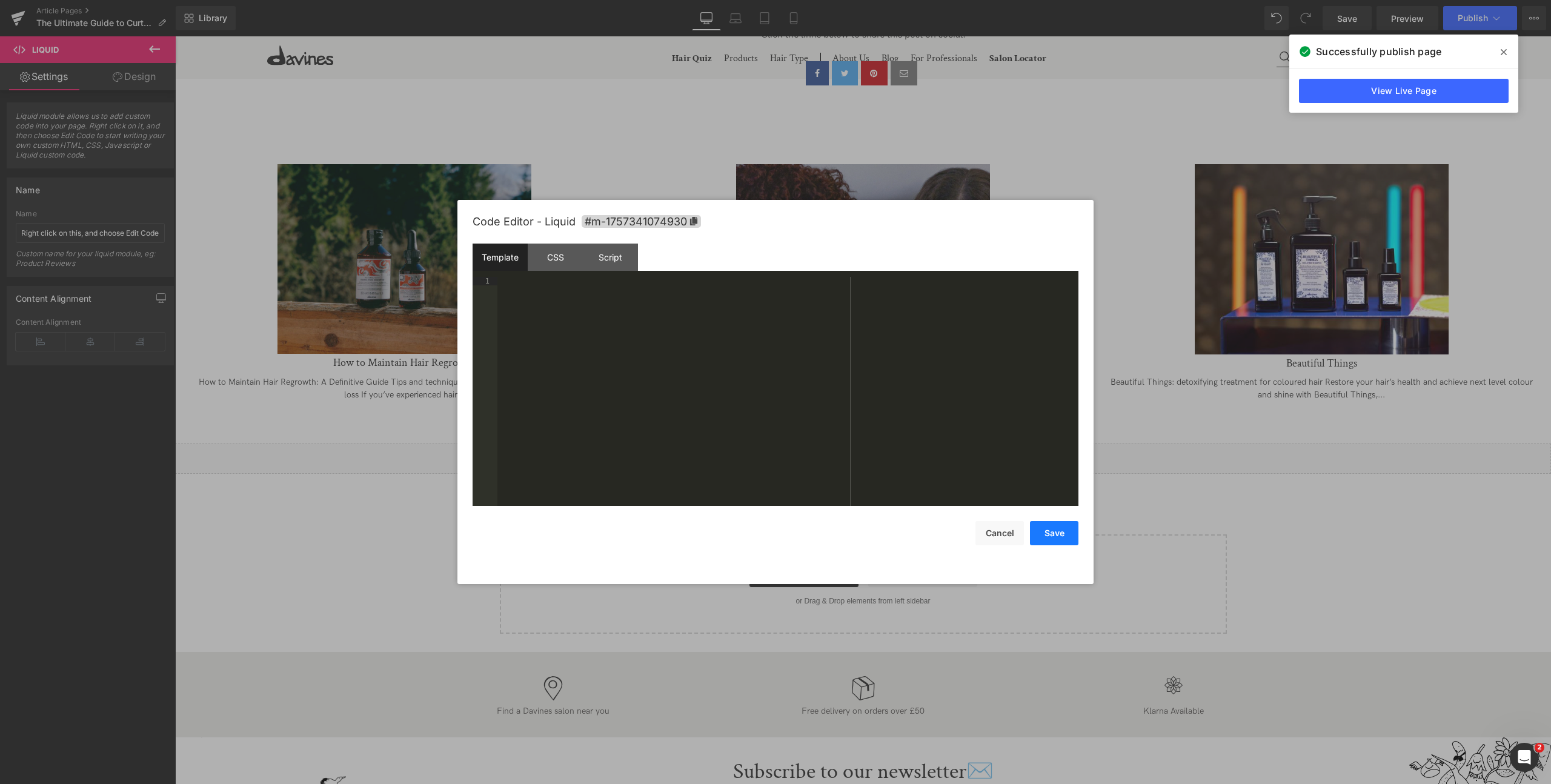
click at [1059, 537] on button "Save" at bounding box center [1053, 533] width 48 height 24
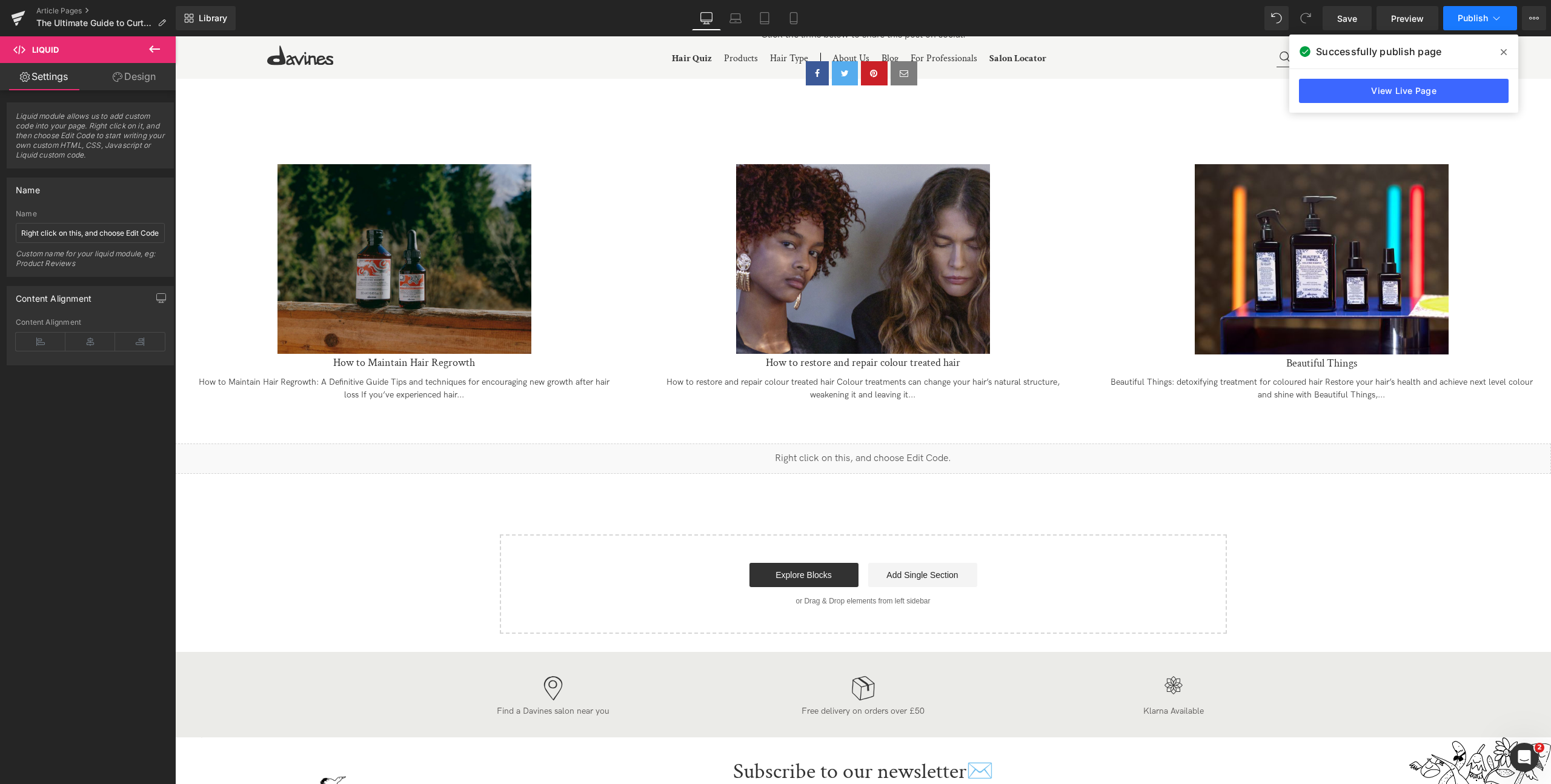
click at [1461, 22] on span "Publish" at bounding box center [1473, 18] width 30 height 10
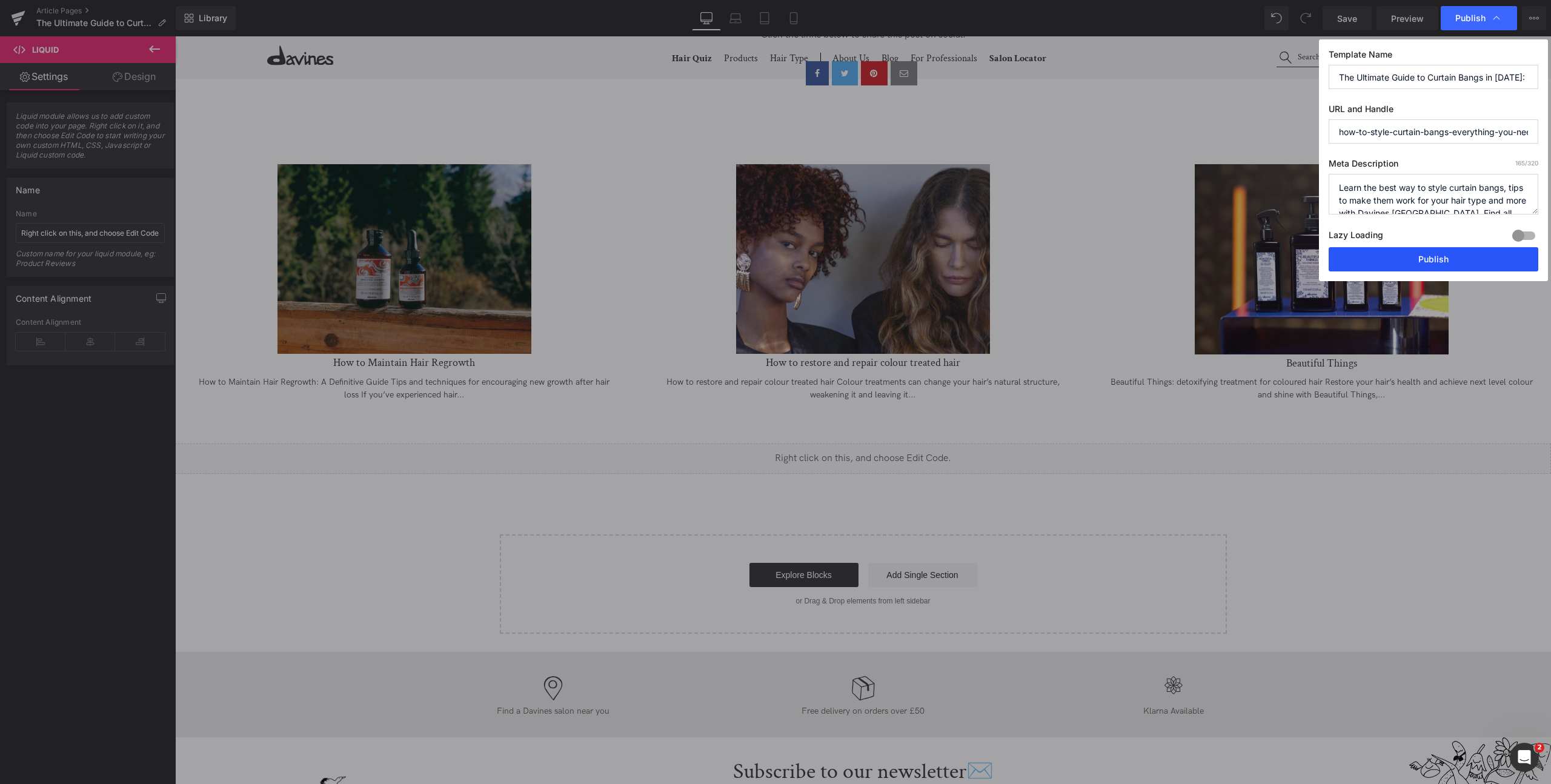
click at [1447, 265] on button "Publish" at bounding box center [1433, 260] width 210 height 24
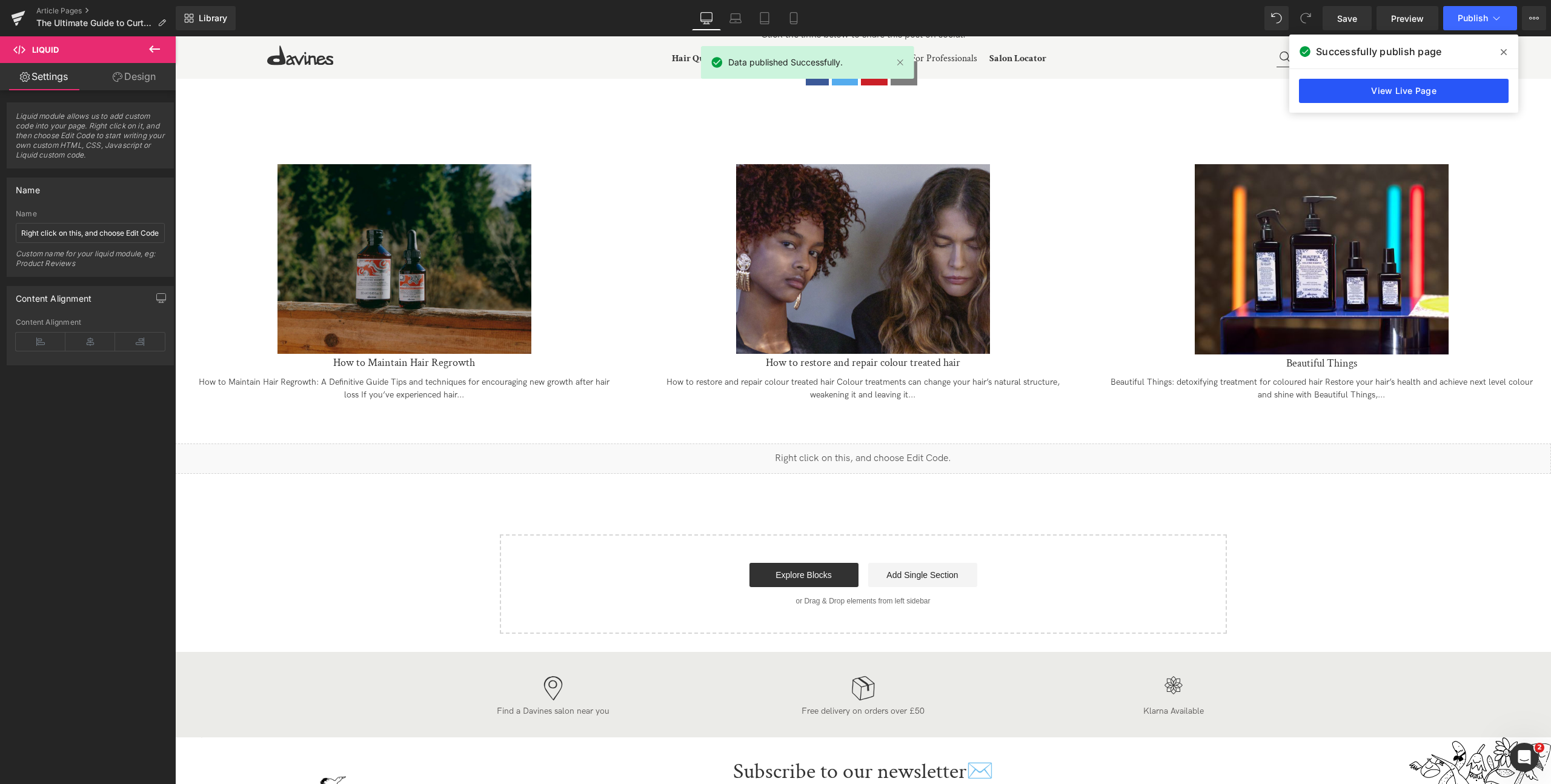
click at [1421, 94] on link "View Live Page" at bounding box center [1404, 91] width 210 height 24
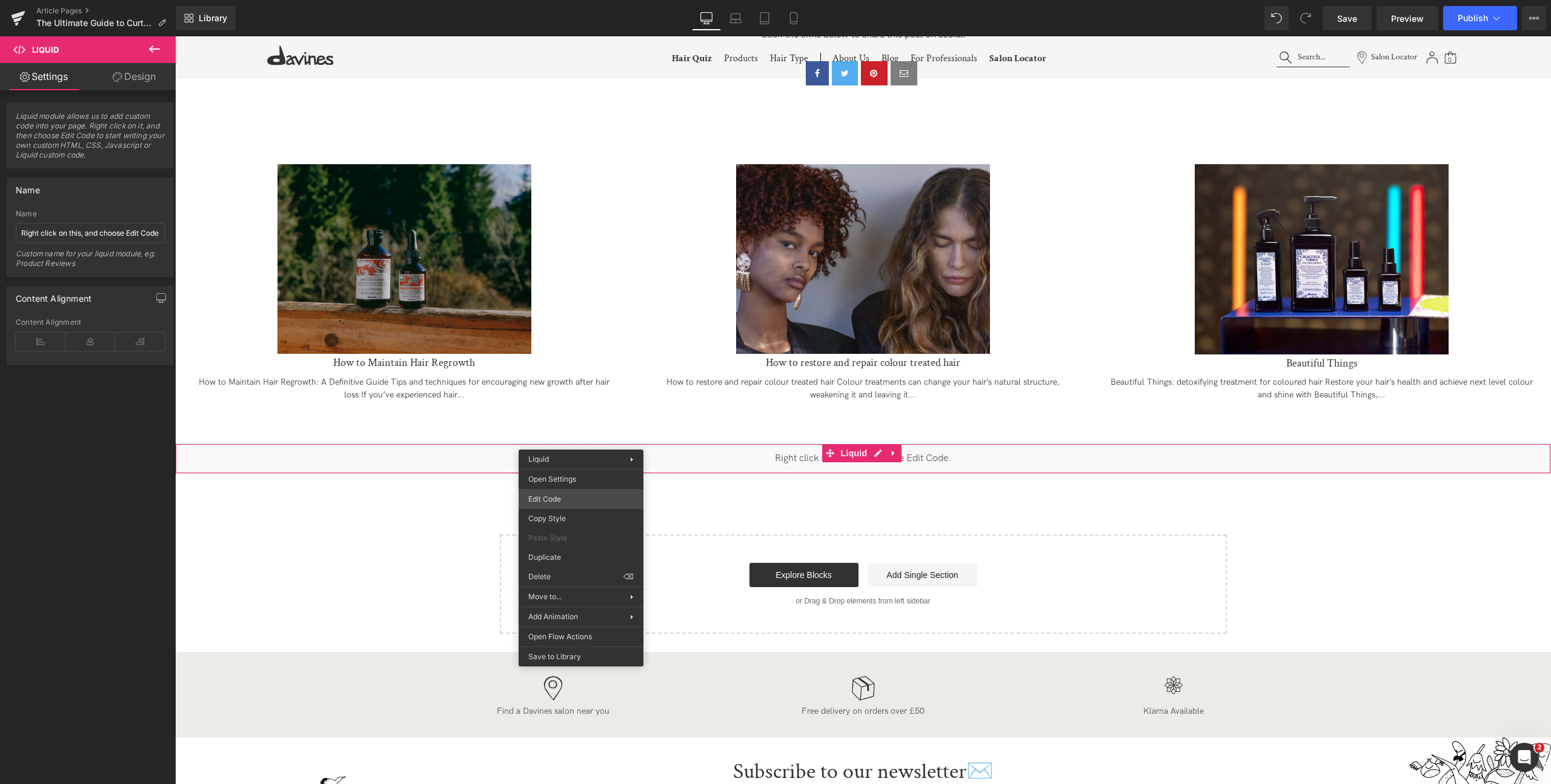
click at [555, 0] on div "Liquid You are previewing how the will restyle your page. You can not edit Elem…" at bounding box center [775, 0] width 1551 height 0
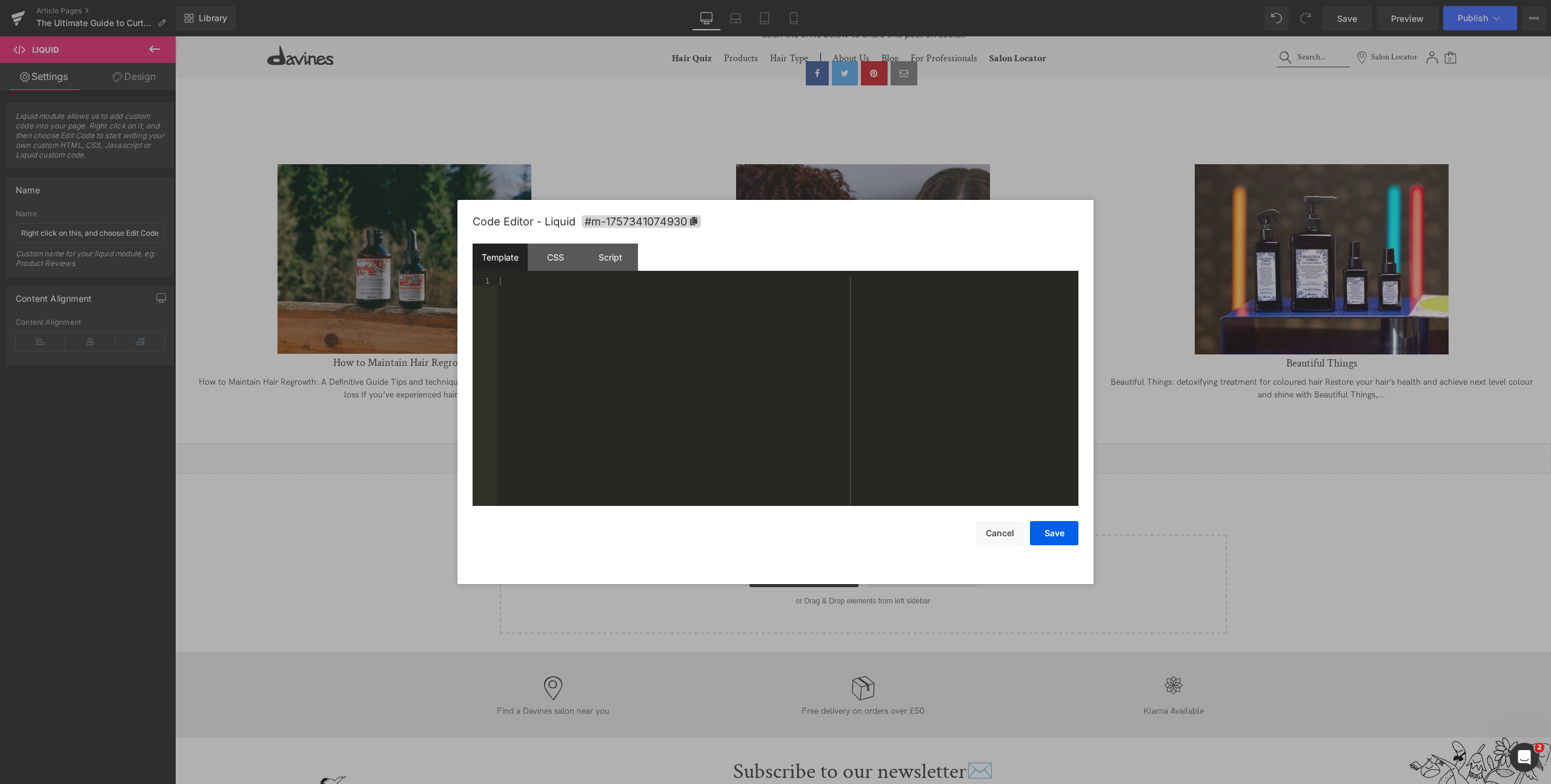
click at [728, 374] on div at bounding box center [788, 400] width 581 height 246
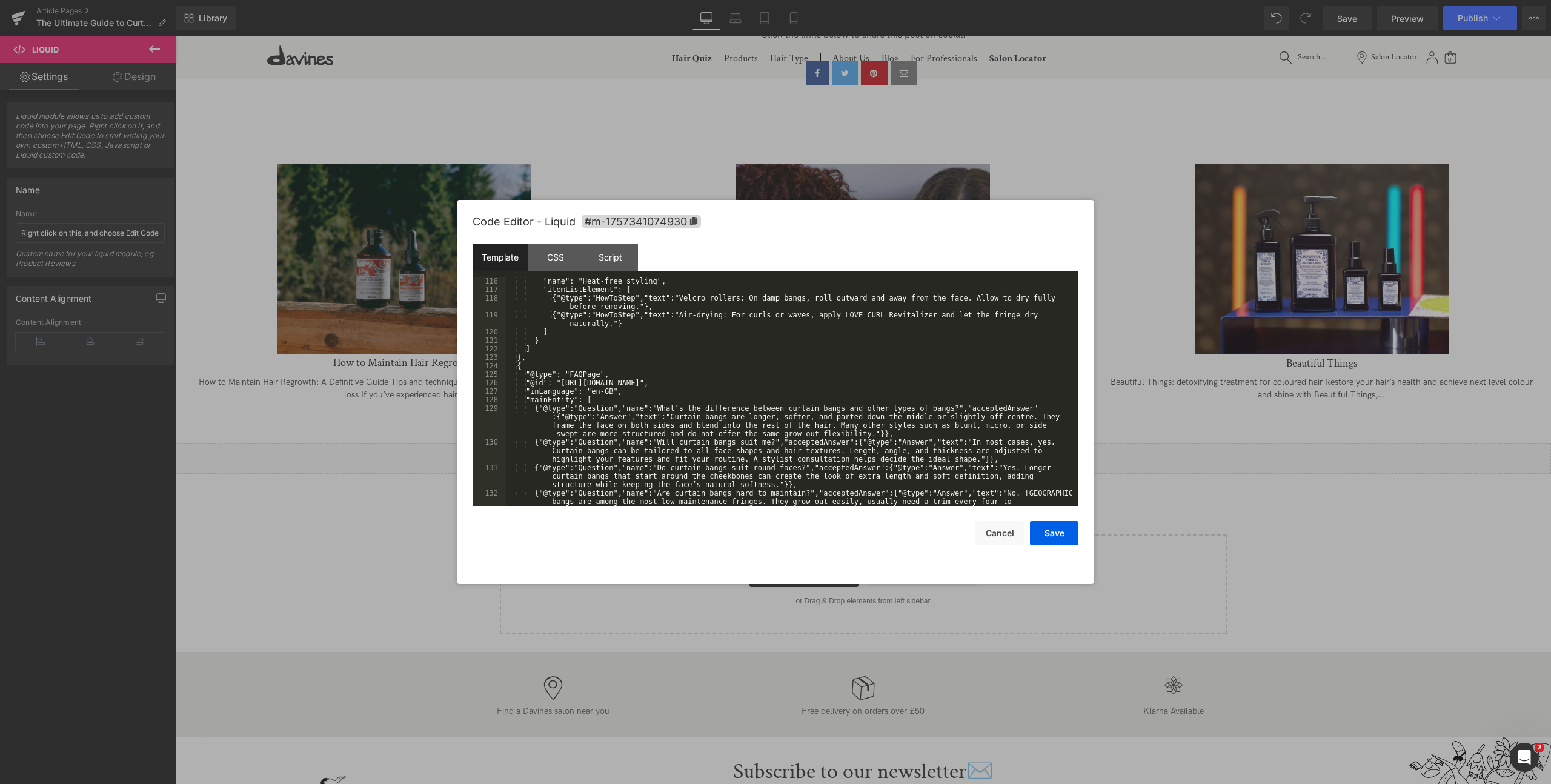
scroll to position [1017, 0]
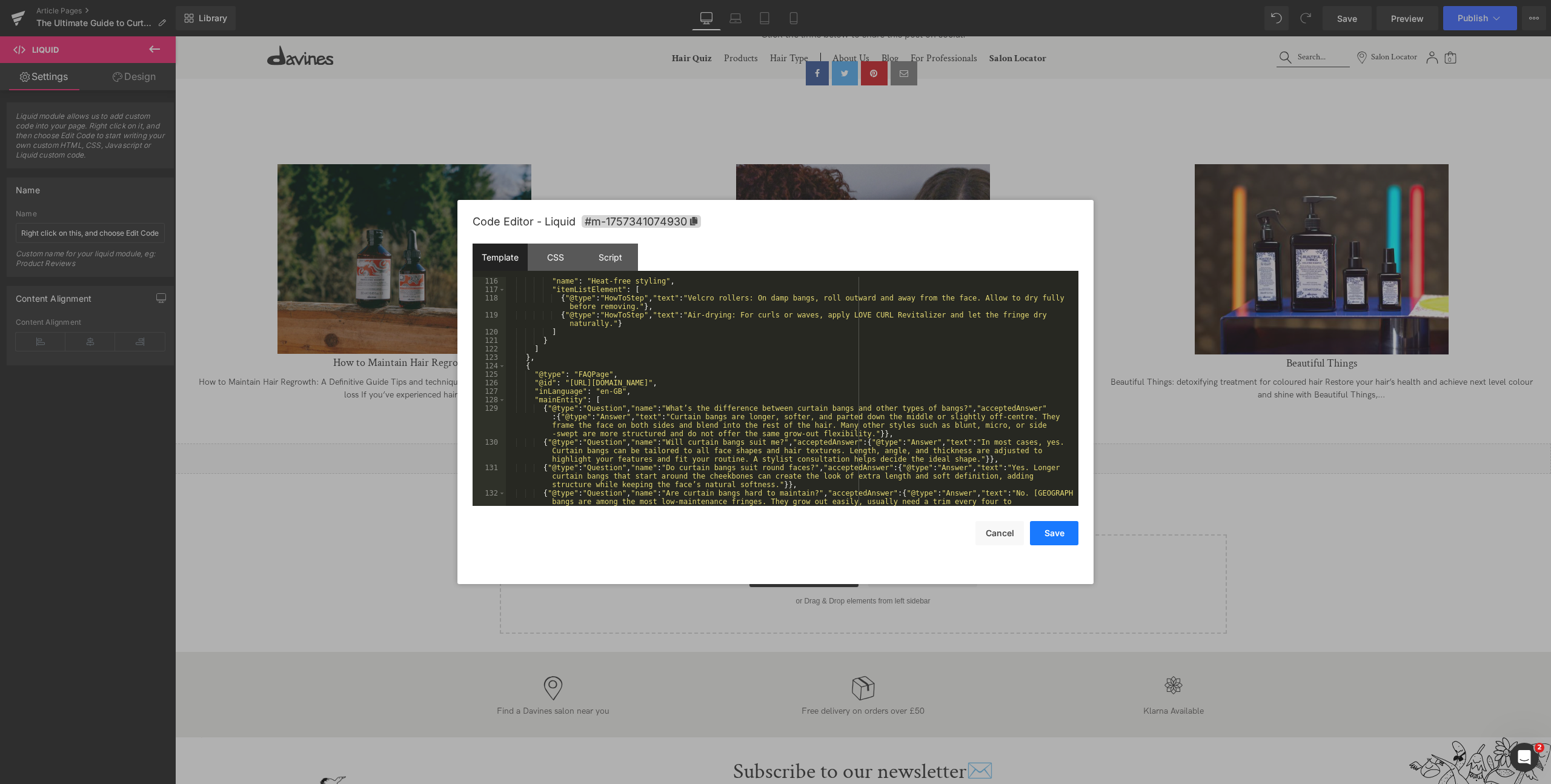
click at [1057, 535] on button "Save" at bounding box center [1053, 533] width 48 height 24
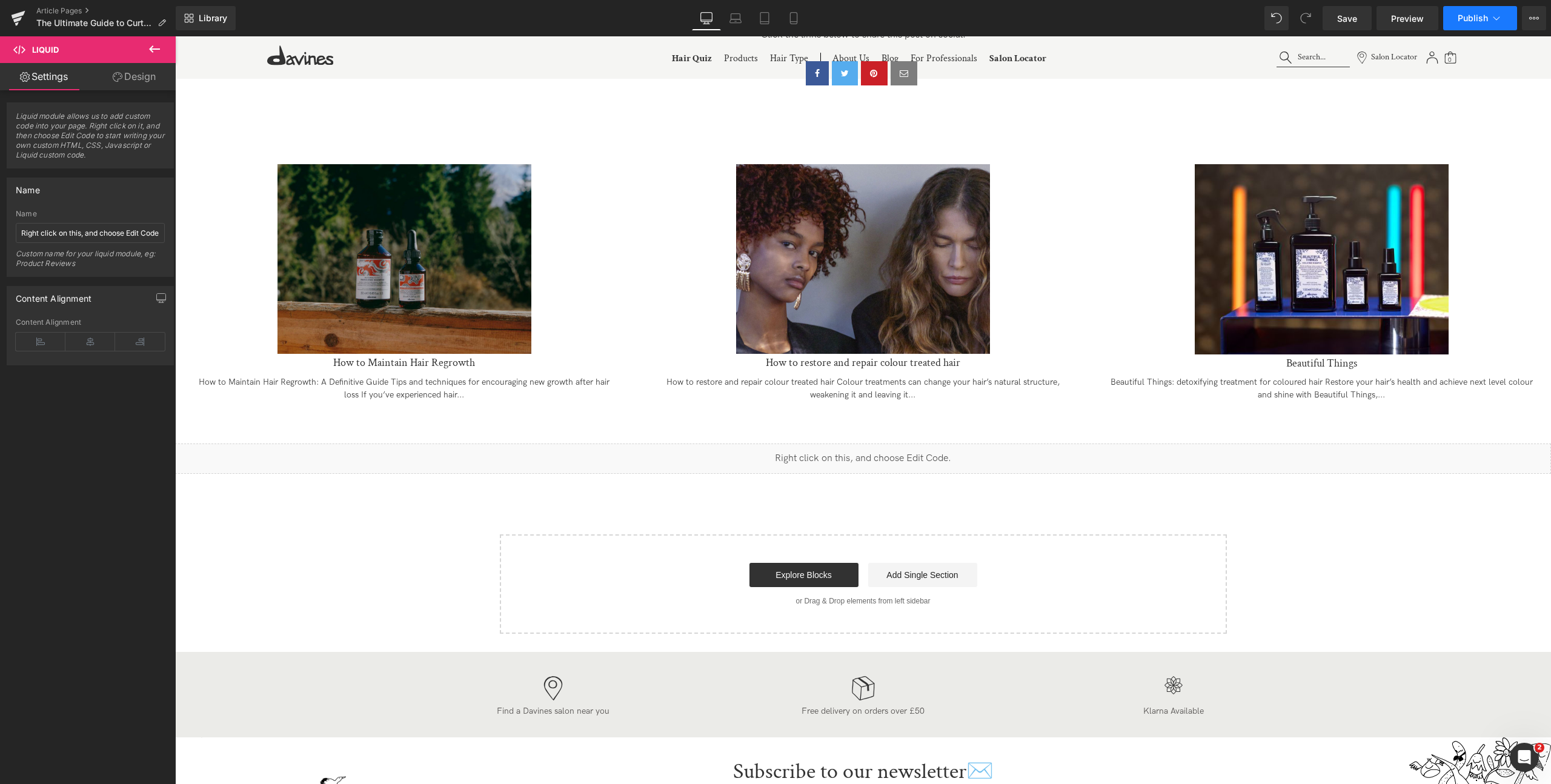
click at [1493, 24] on icon at bounding box center [1496, 18] width 12 height 12
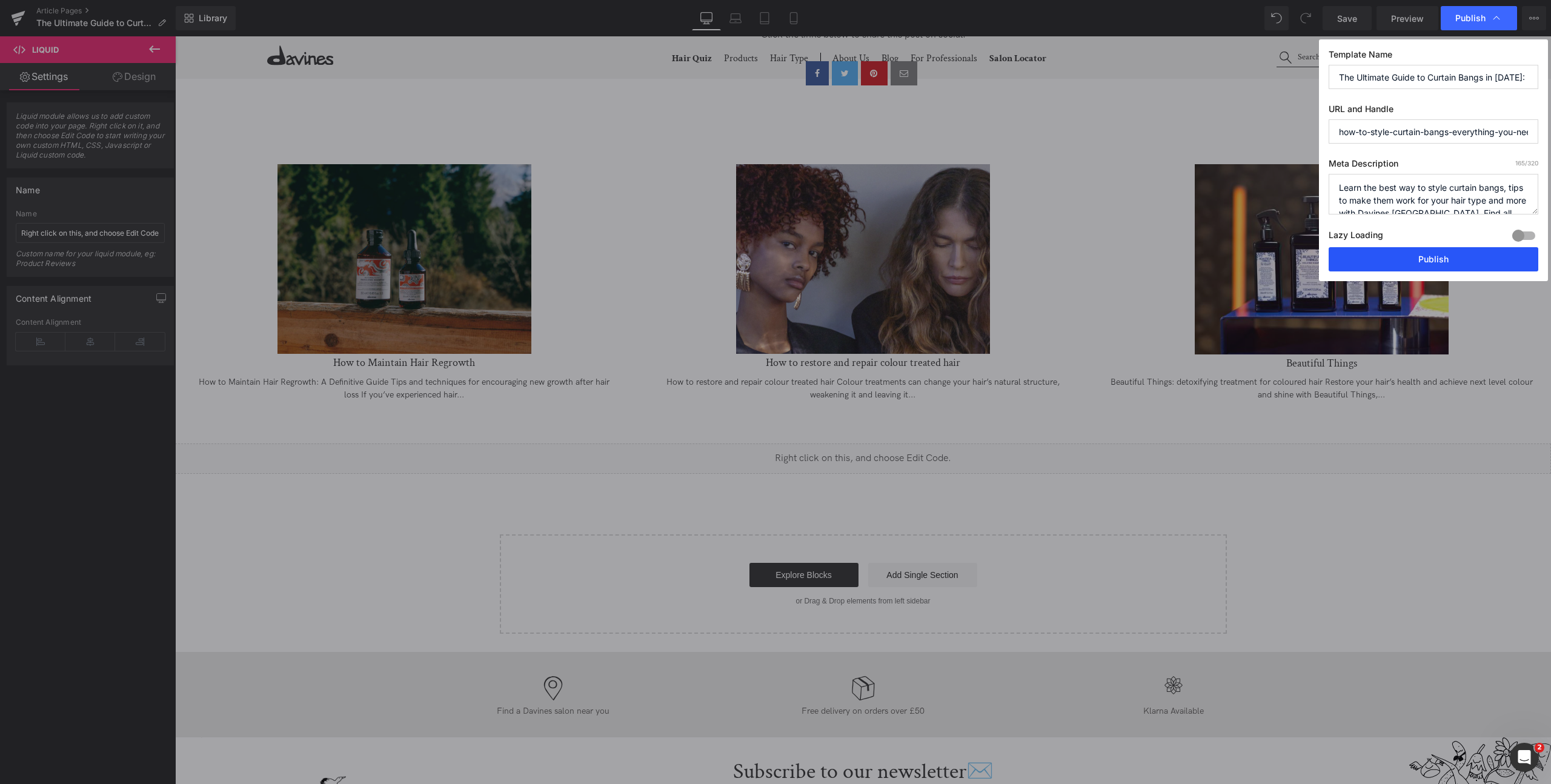
click at [1408, 261] on button "Publish" at bounding box center [1433, 260] width 210 height 24
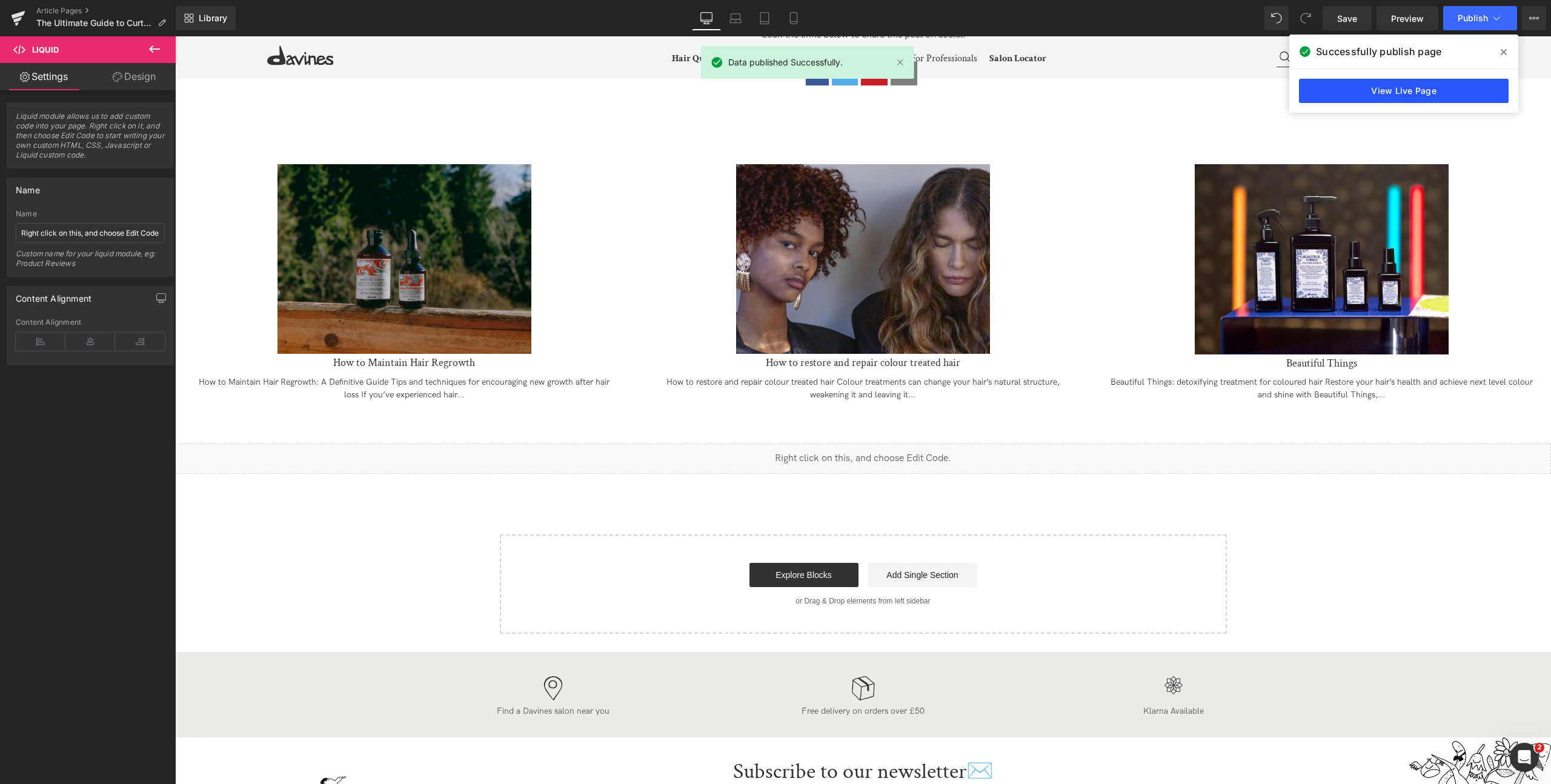
click at [1384, 93] on link "View Live Page" at bounding box center [1404, 91] width 210 height 24
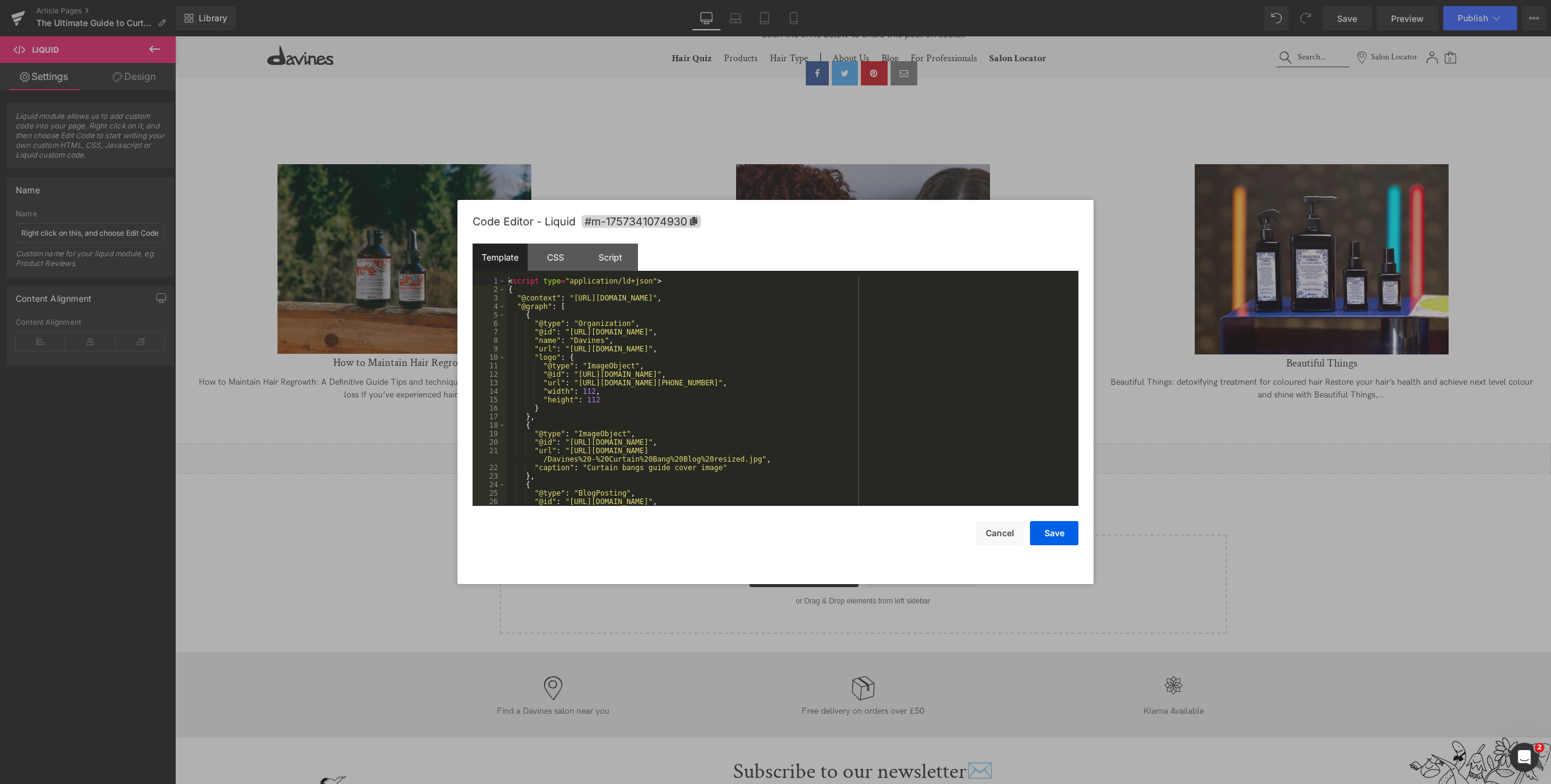
click at [749, 0] on div "Liquid You are previewing how the will restyle your page. You can not edit Elem…" at bounding box center [775, 0] width 1551 height 0
click at [719, 419] on div "< script type = "application/ld+json" > { "@context" : "https://schema.org" , "…" at bounding box center [789, 400] width 568 height 246
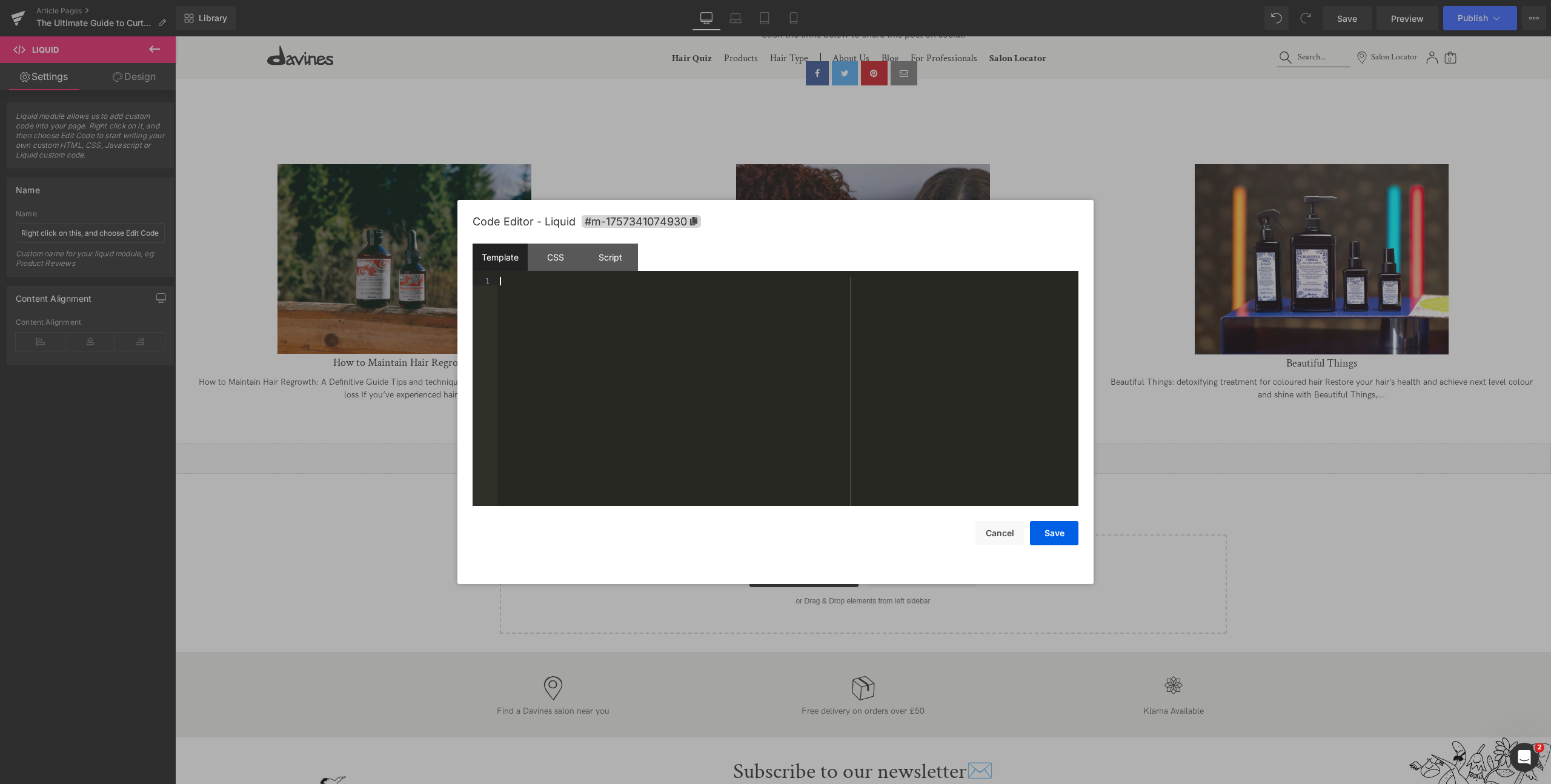
scroll to position [1306, 0]
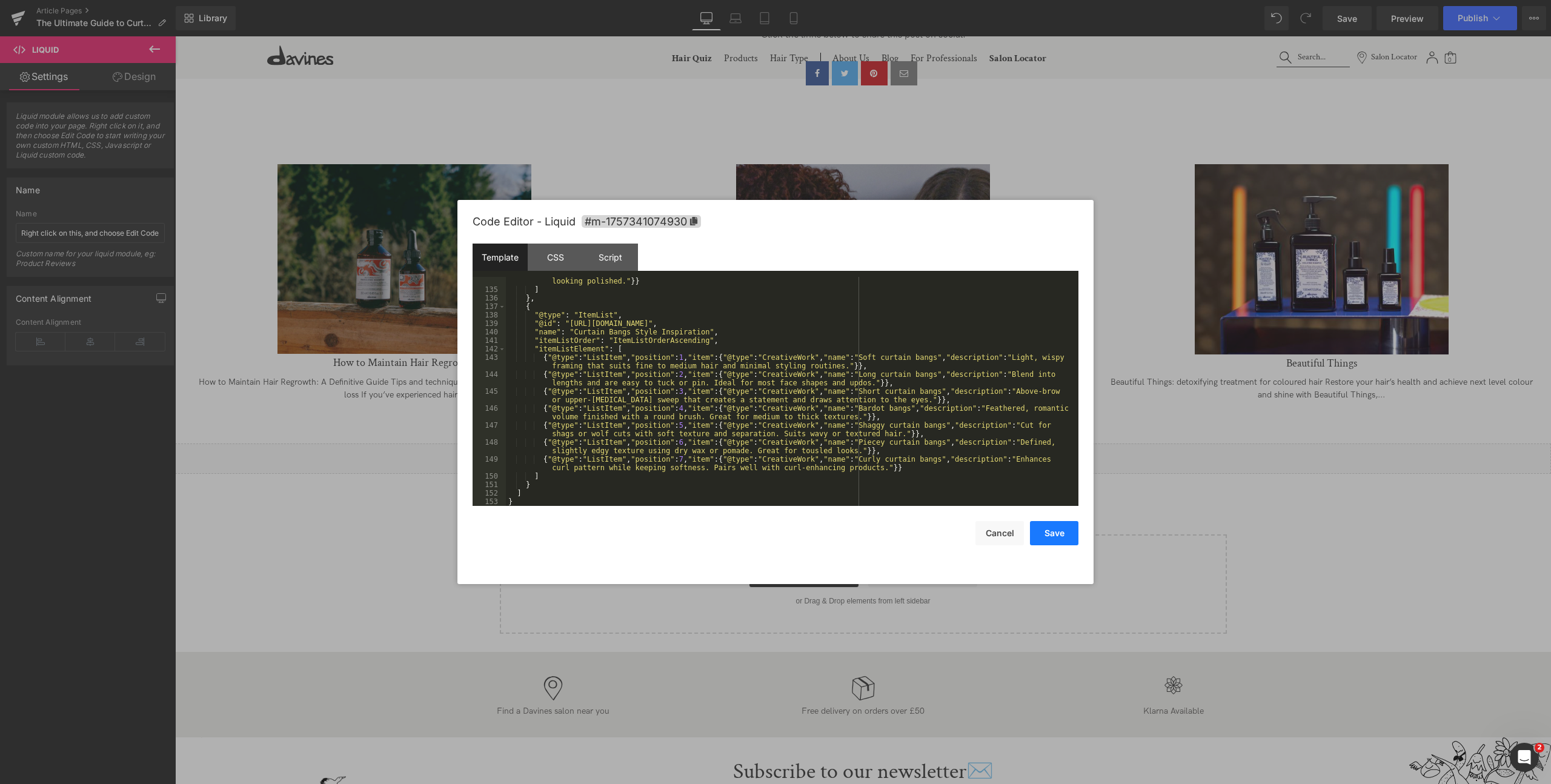
click at [1067, 533] on button "Save" at bounding box center [1053, 533] width 48 height 24
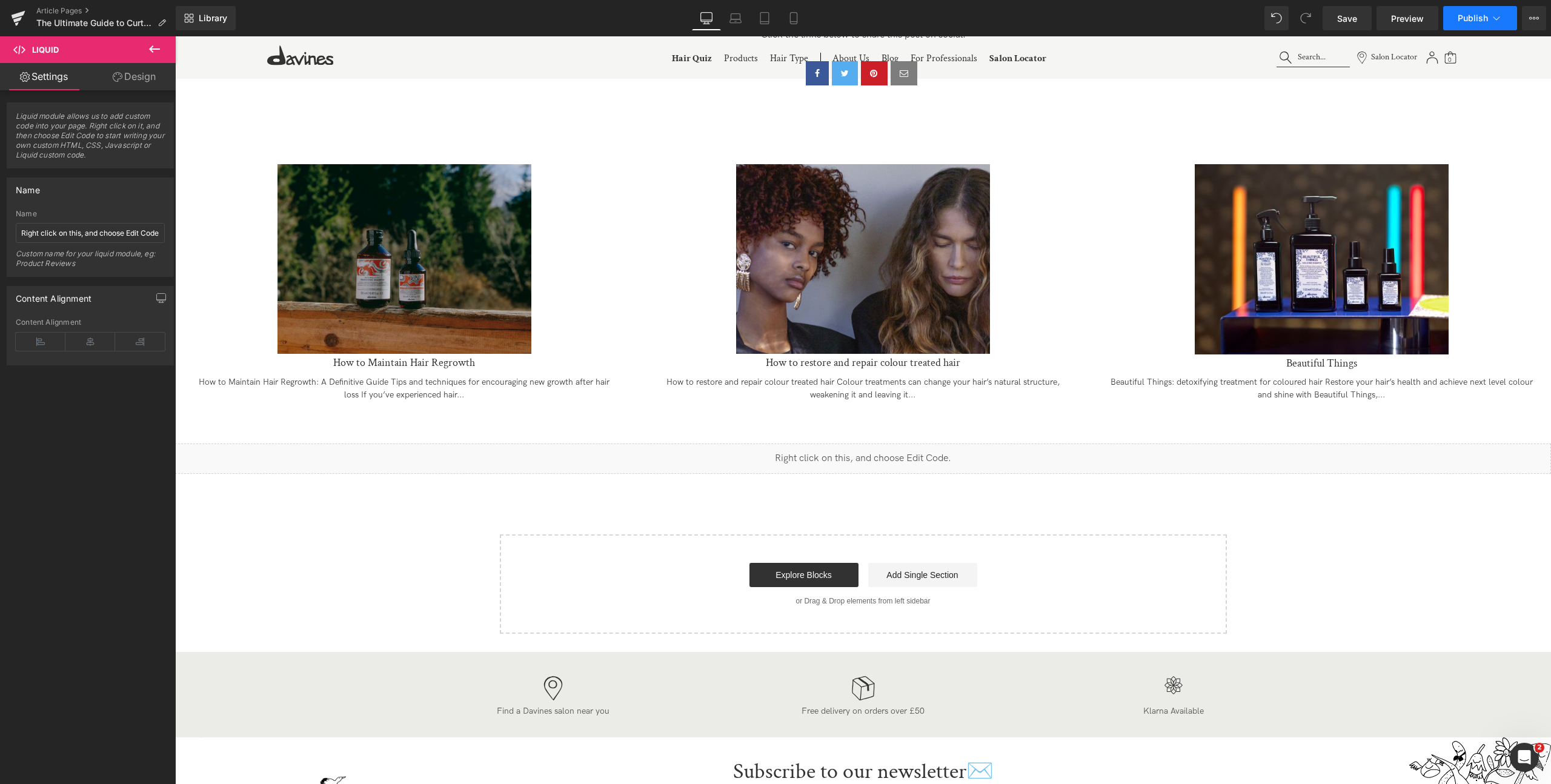
click at [1471, 21] on span "Publish" at bounding box center [1473, 18] width 30 height 10
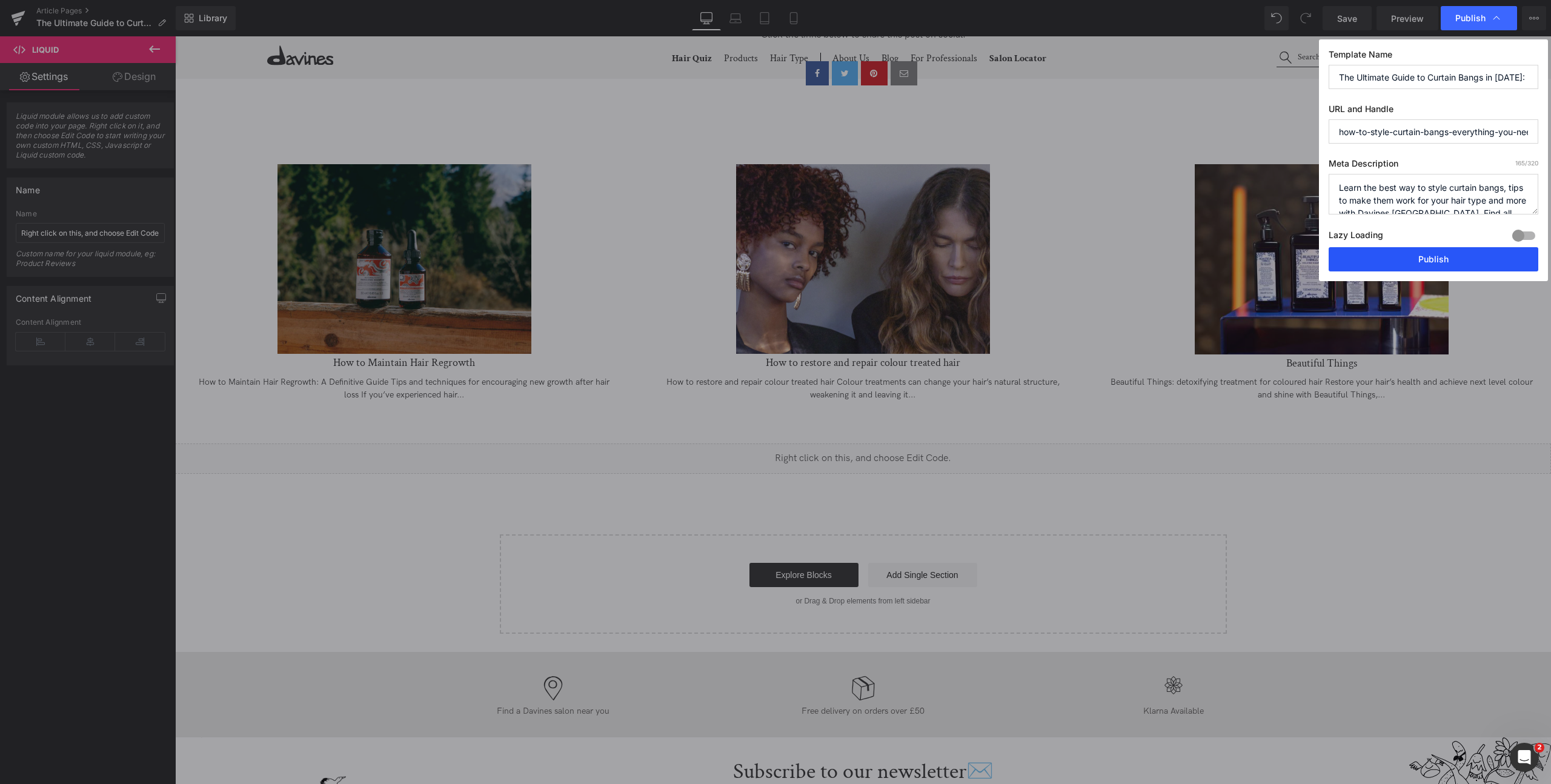
click at [1448, 259] on button "Publish" at bounding box center [1433, 260] width 210 height 24
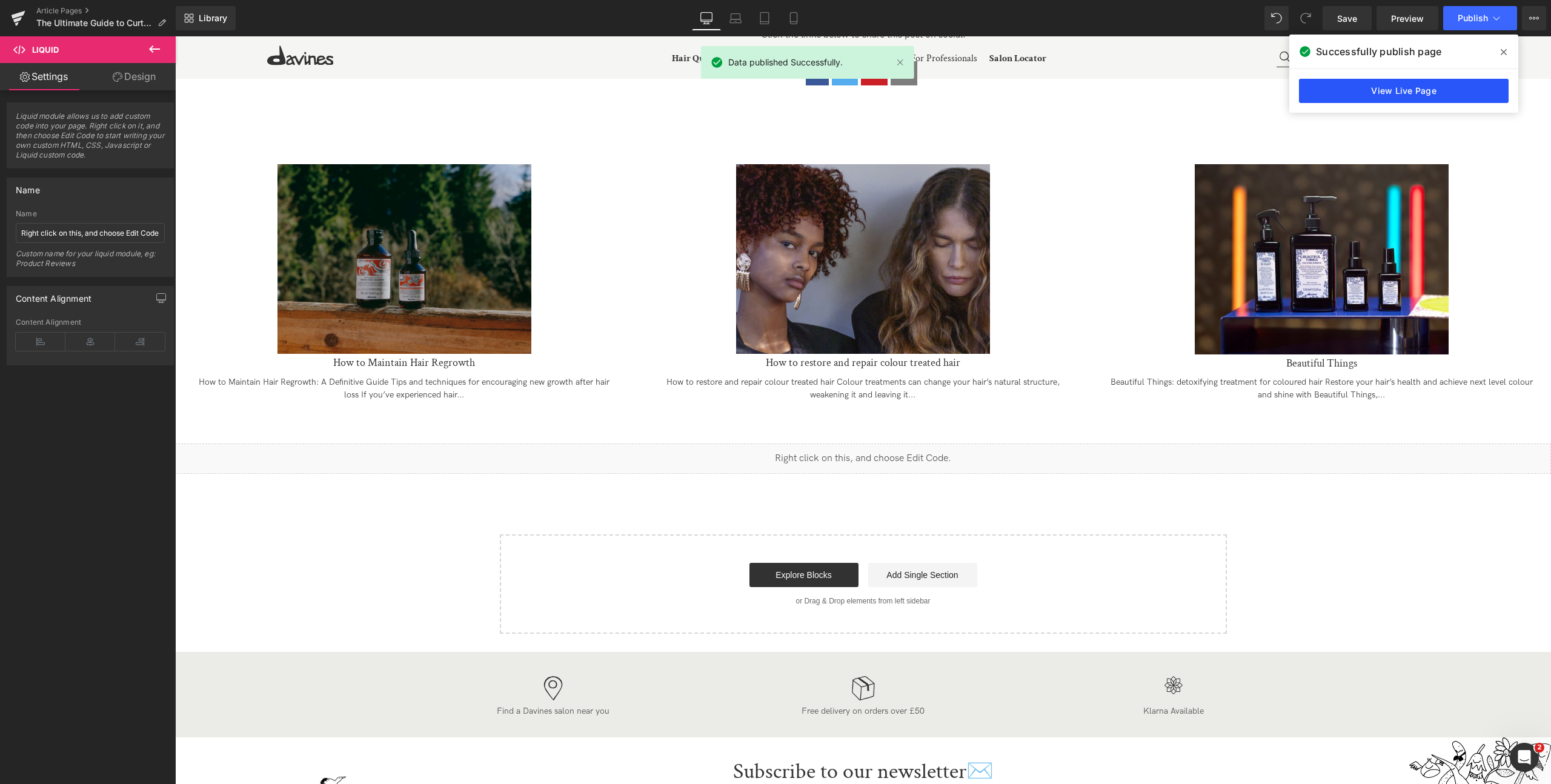
click at [1427, 95] on link "View Live Page" at bounding box center [1404, 91] width 210 height 24
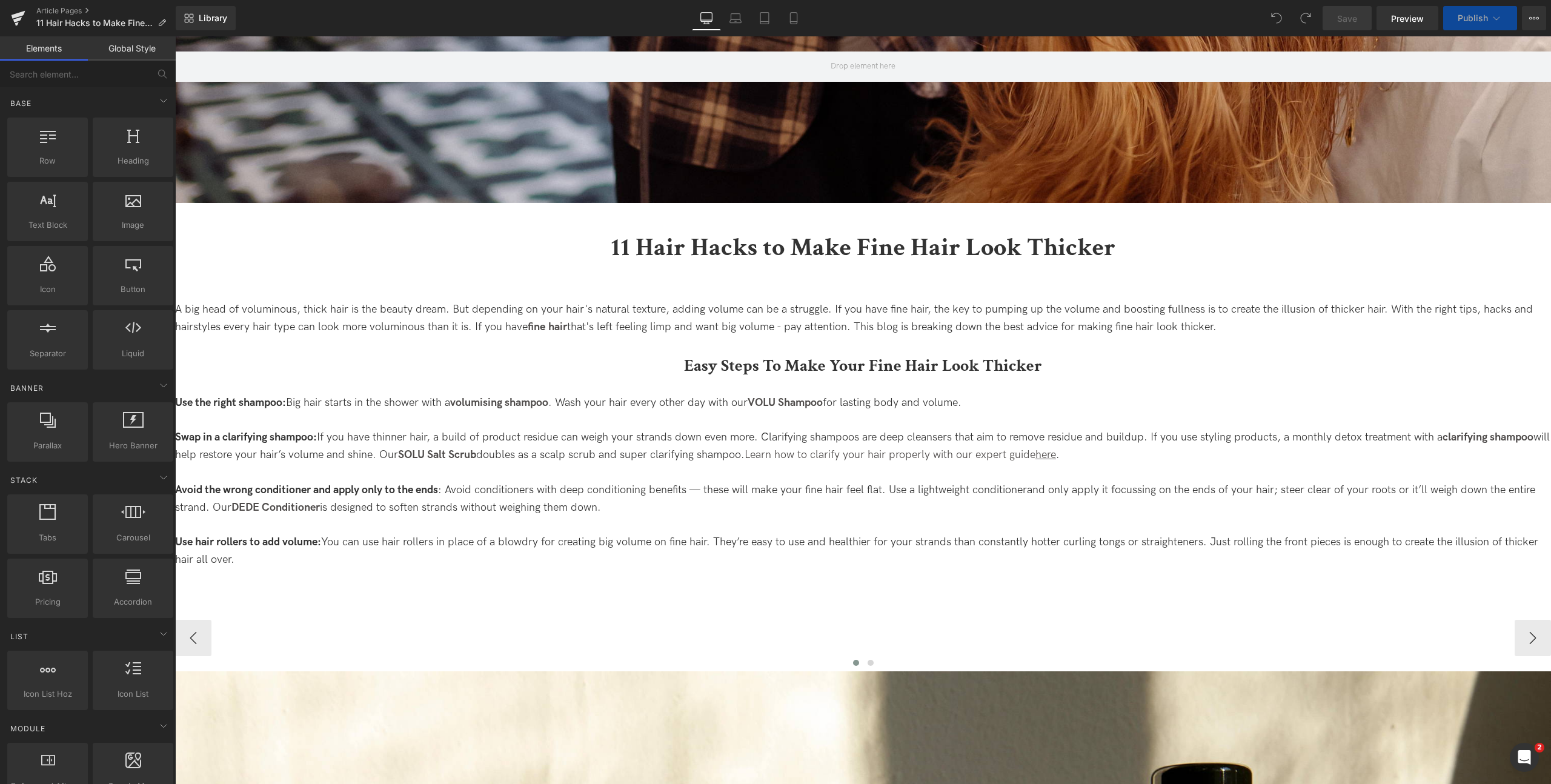
scroll to position [240, 0]
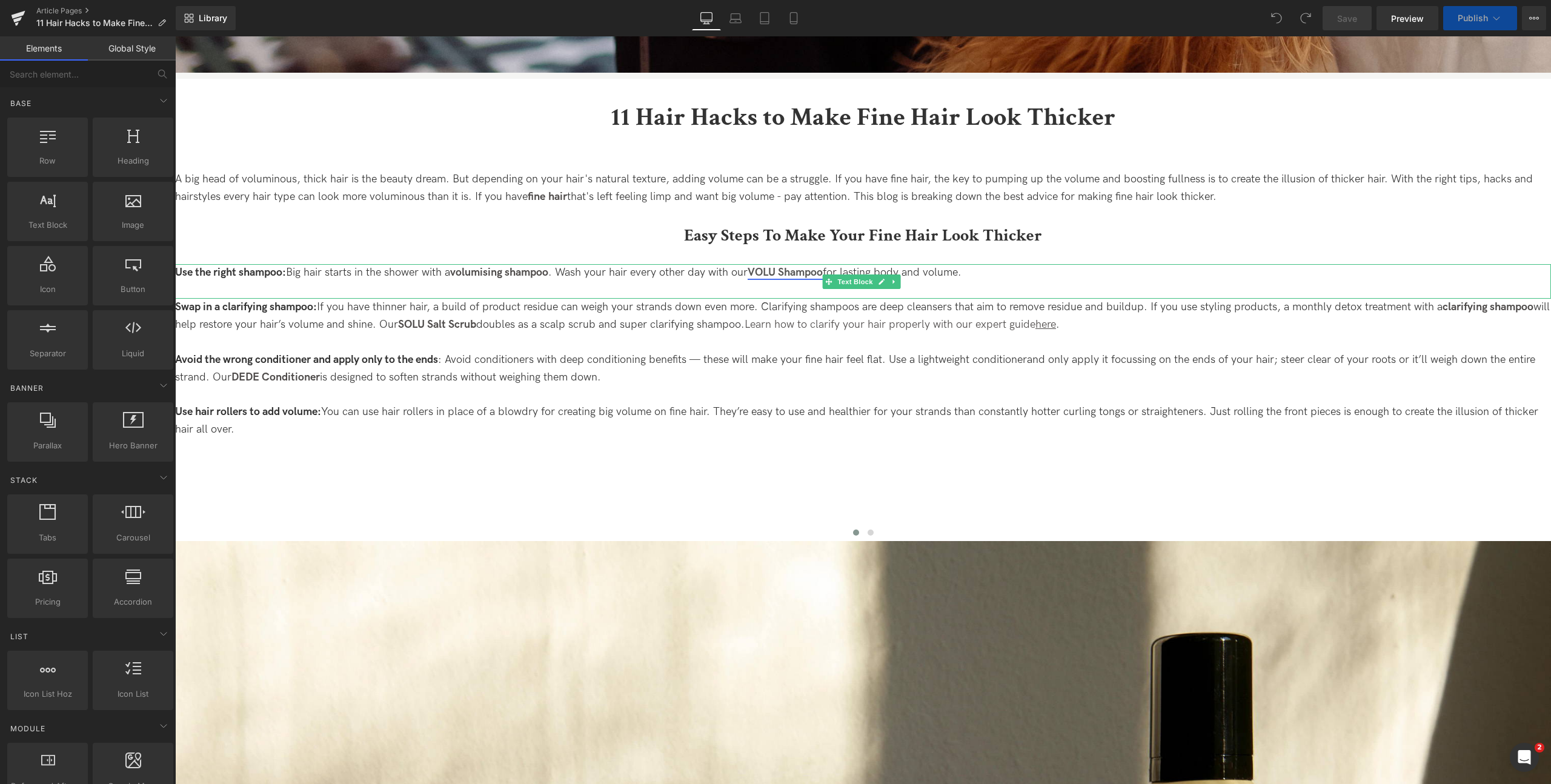
click at [809, 272] on link "VOLU Shampoo" at bounding box center [785, 272] width 75 height 13
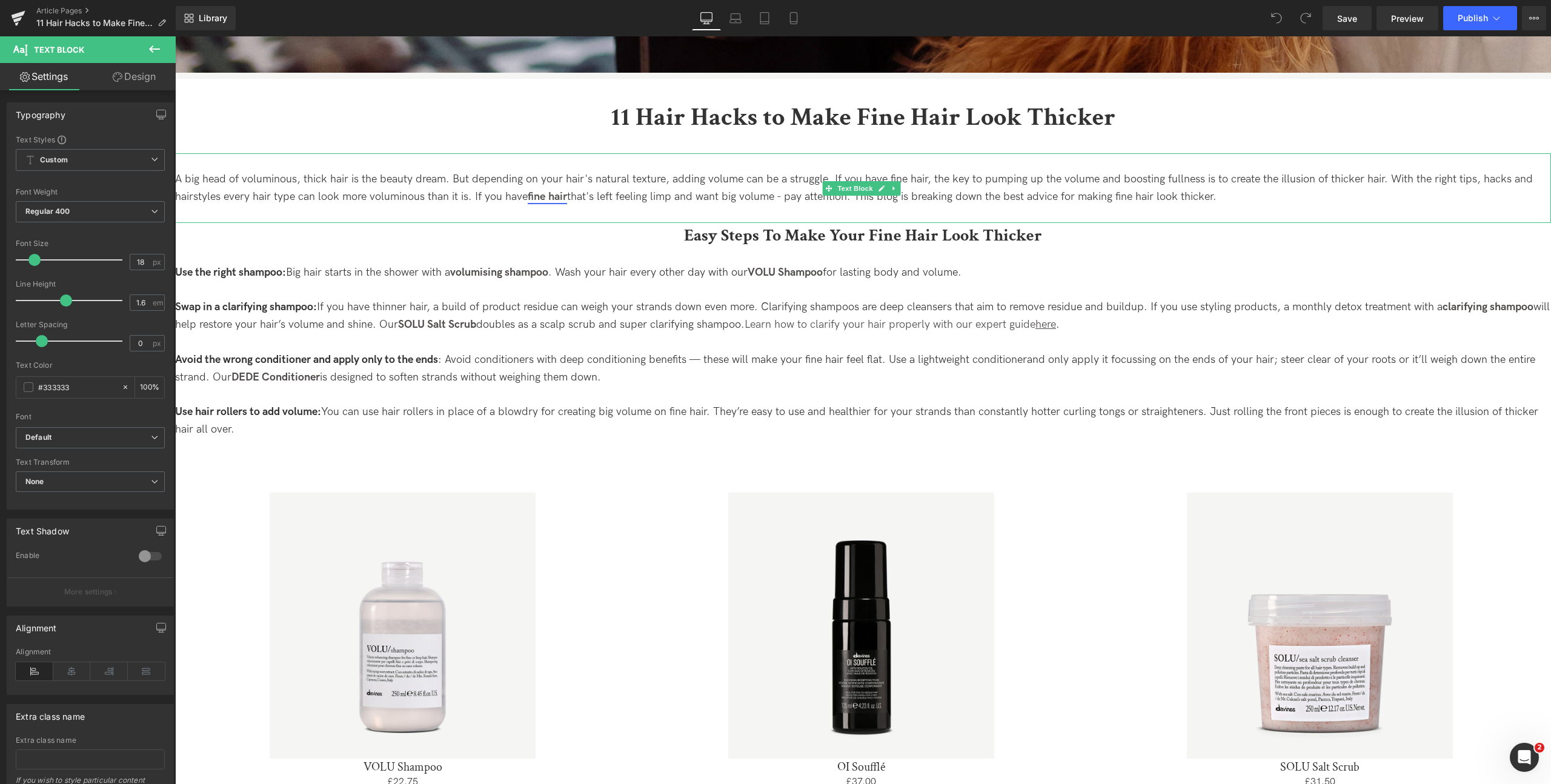
click at [560, 193] on strong "fine hair" at bounding box center [547, 197] width 39 height 13
click at [591, 193] on p "A big head of voluminous, thick hair is the beauty dream. But depending on your…" at bounding box center [863, 188] width 1376 height 35
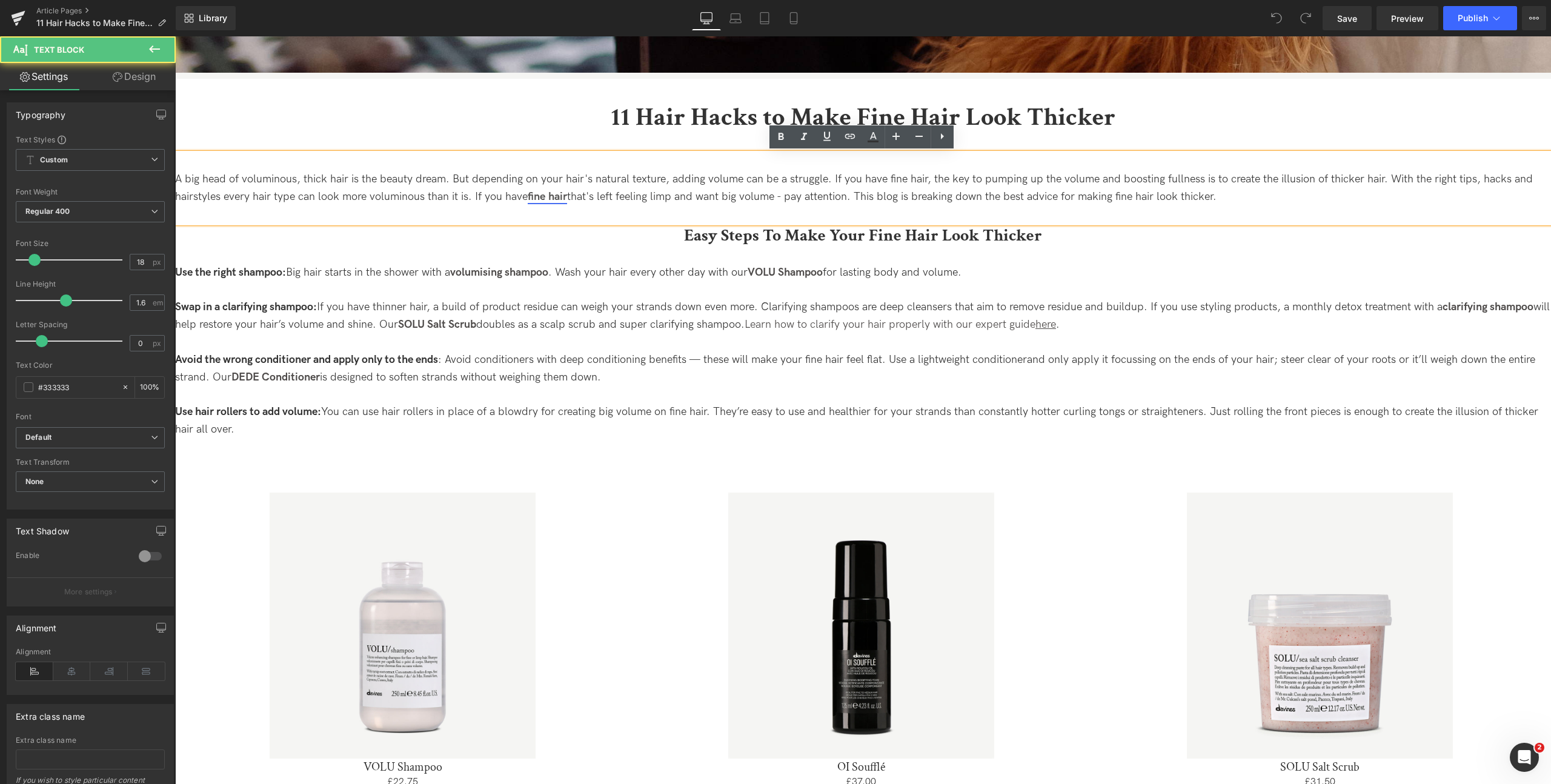
click at [559, 197] on strong "fine hair" at bounding box center [547, 197] width 39 height 13
click at [594, 221] on span "Edit" at bounding box center [595, 219] width 14 height 10
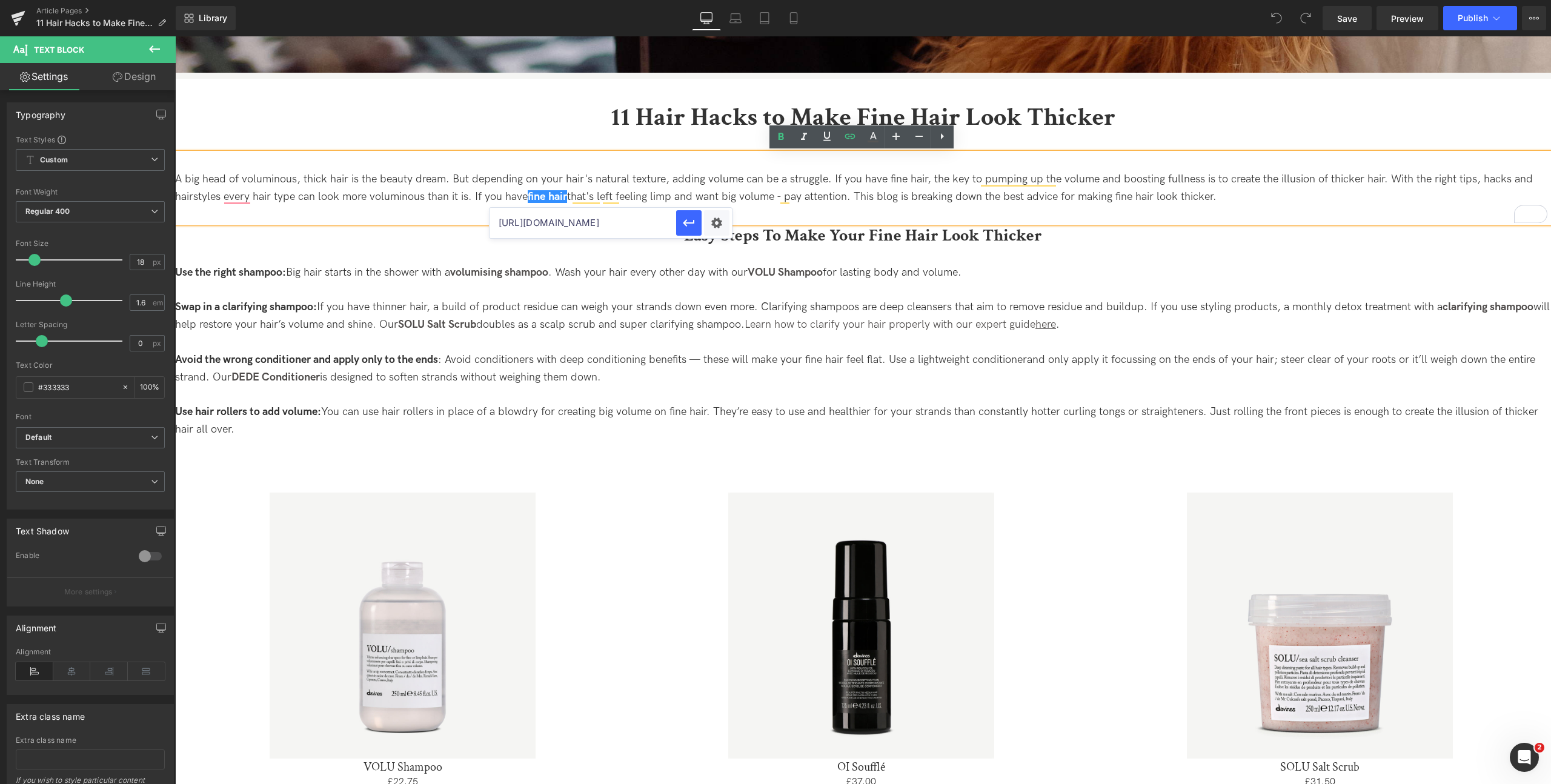
drag, startPoint x: 598, startPoint y: 224, endPoint x: 620, endPoint y: 228, distance: 22.4
click at [669, 226] on input "[URL][DOMAIN_NAME]" at bounding box center [583, 222] width 186 height 30
click at [593, 223] on input "[URL][DOMAIN_NAME]" at bounding box center [583, 222] width 186 height 30
paste input "://[DOMAIN_NAME][URL]"
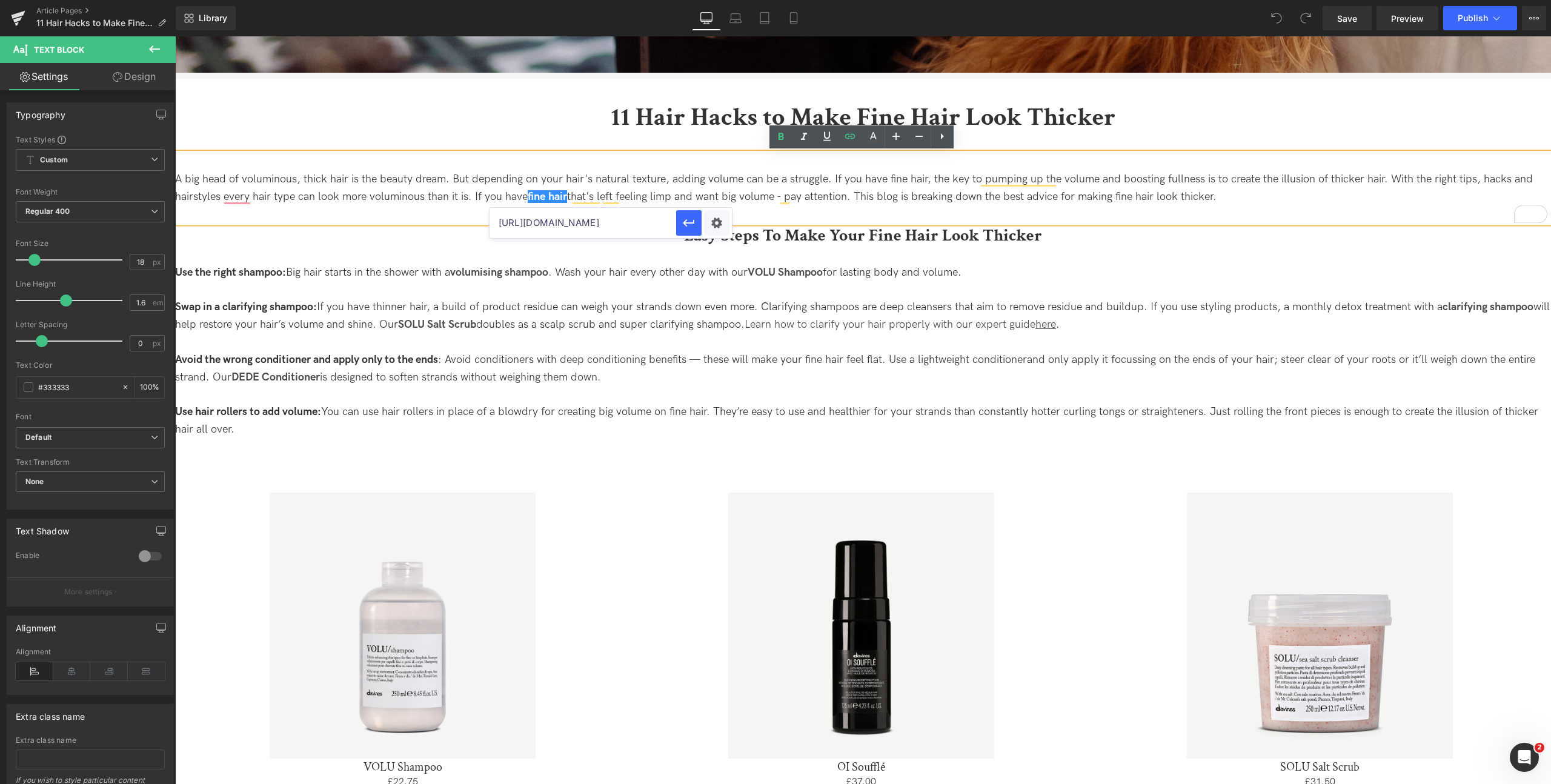
scroll to position [0, 43]
type input "http://uk.davines.com/collections/fine-thin-hair"
click at [687, 224] on icon "button" at bounding box center [688, 223] width 15 height 15
click at [548, 274] on link "volumising shampoo" at bounding box center [499, 272] width 98 height 13
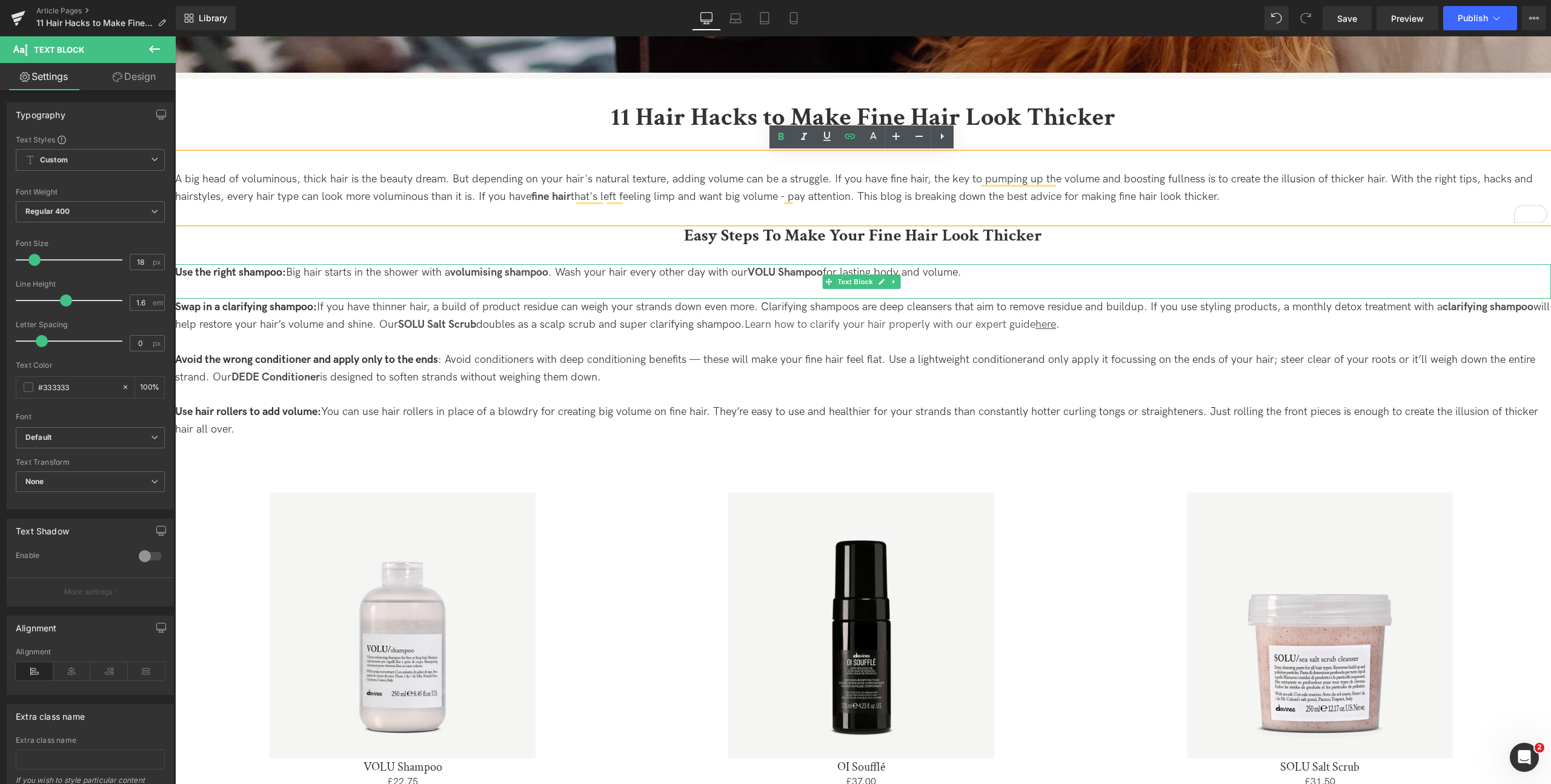
click at [582, 274] on p "Use the right shampoo: Big hair starts in the shower with a volumising shampoo …" at bounding box center [863, 281] width 1376 height 35
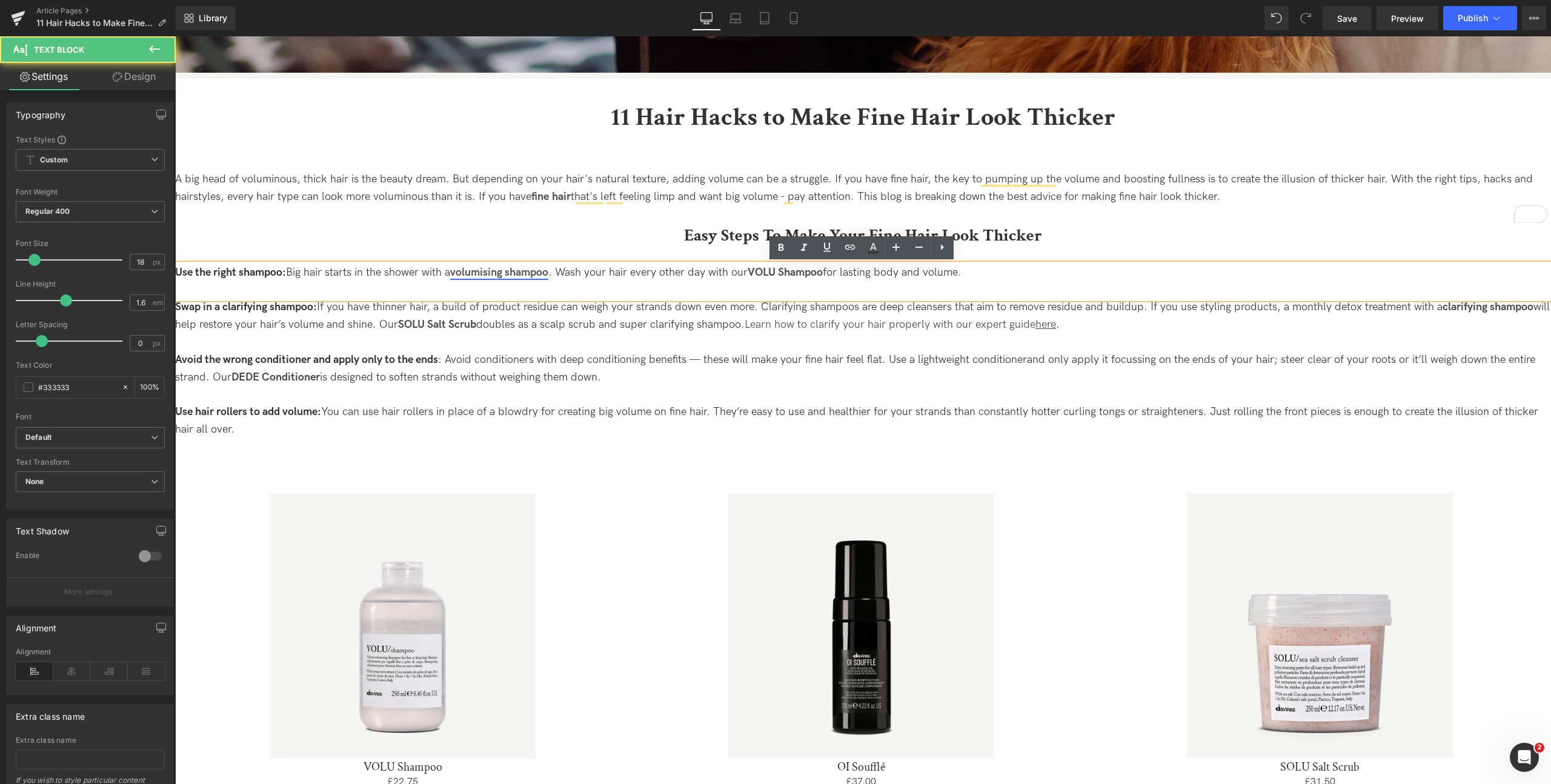
click at [528, 274] on link "volumising shampoo" at bounding box center [499, 272] width 98 height 13
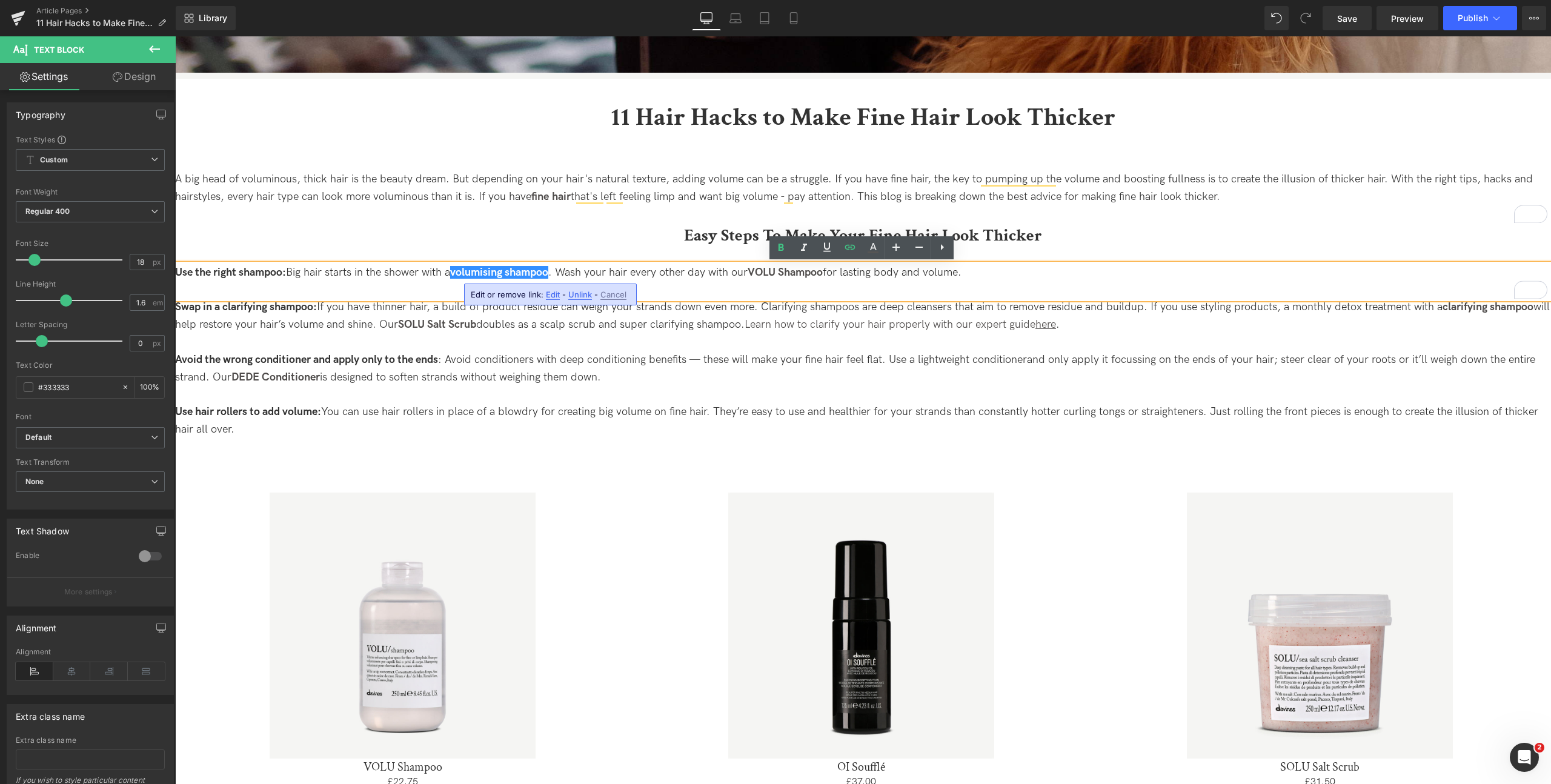
click at [553, 296] on span "Edit" at bounding box center [553, 295] width 14 height 10
drag, startPoint x: 616, startPoint y: 307, endPoint x: 626, endPoint y: 306, distance: 10.0
click at [626, 306] on input "http://uk.davines.com/collections/fine-thin-hair" at bounding box center [540, 298] width 186 height 30
drag, startPoint x: 536, startPoint y: 310, endPoint x: 469, endPoint y: 304, distance: 67.3
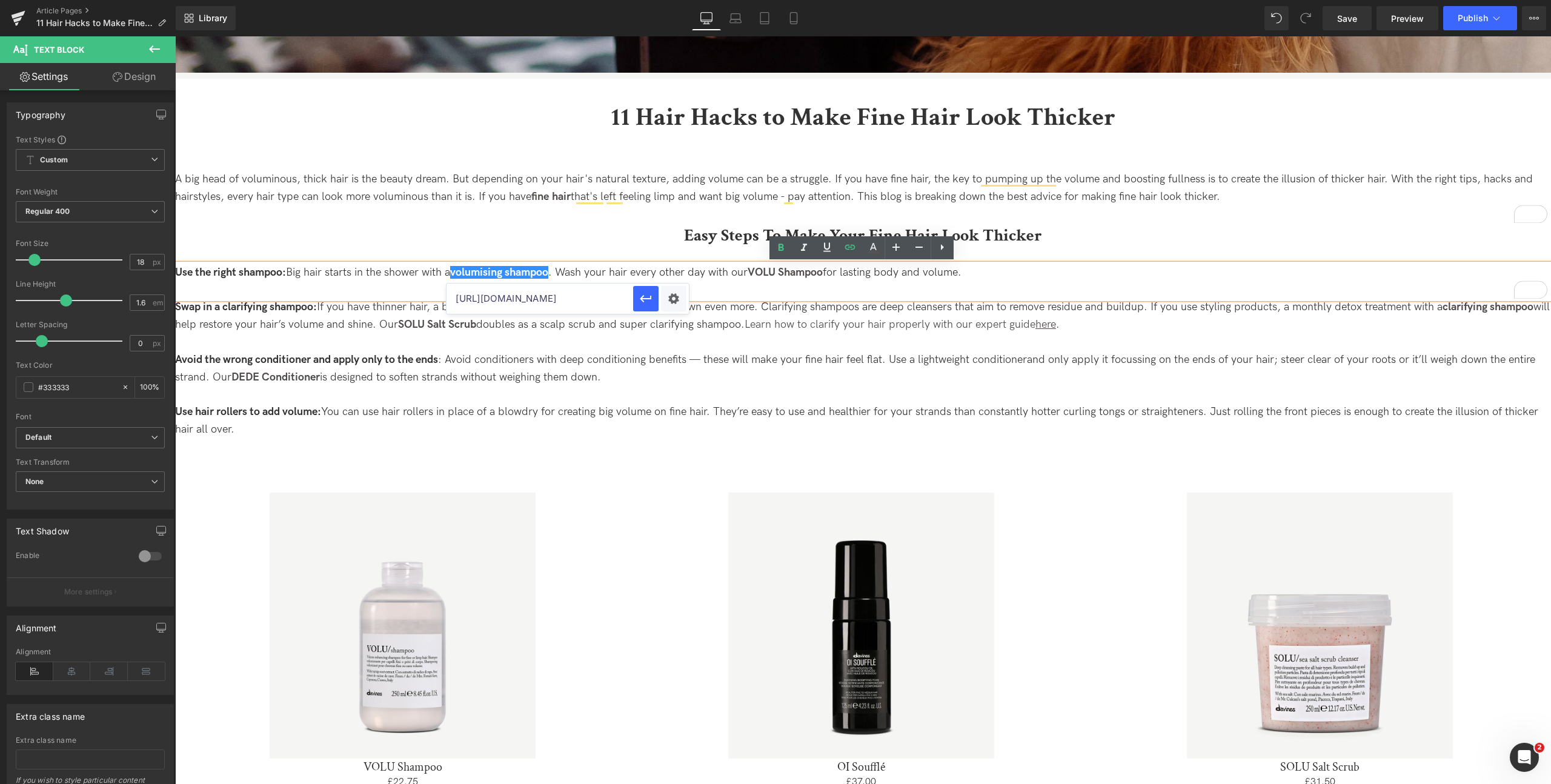
click at [462, 305] on input "http://uk.davines.com/collections/fine-thin-hair" at bounding box center [540, 298] width 186 height 30
click at [526, 304] on input "http://uk.davines.com/collections/fine-thin-hair" at bounding box center [540, 298] width 186 height 30
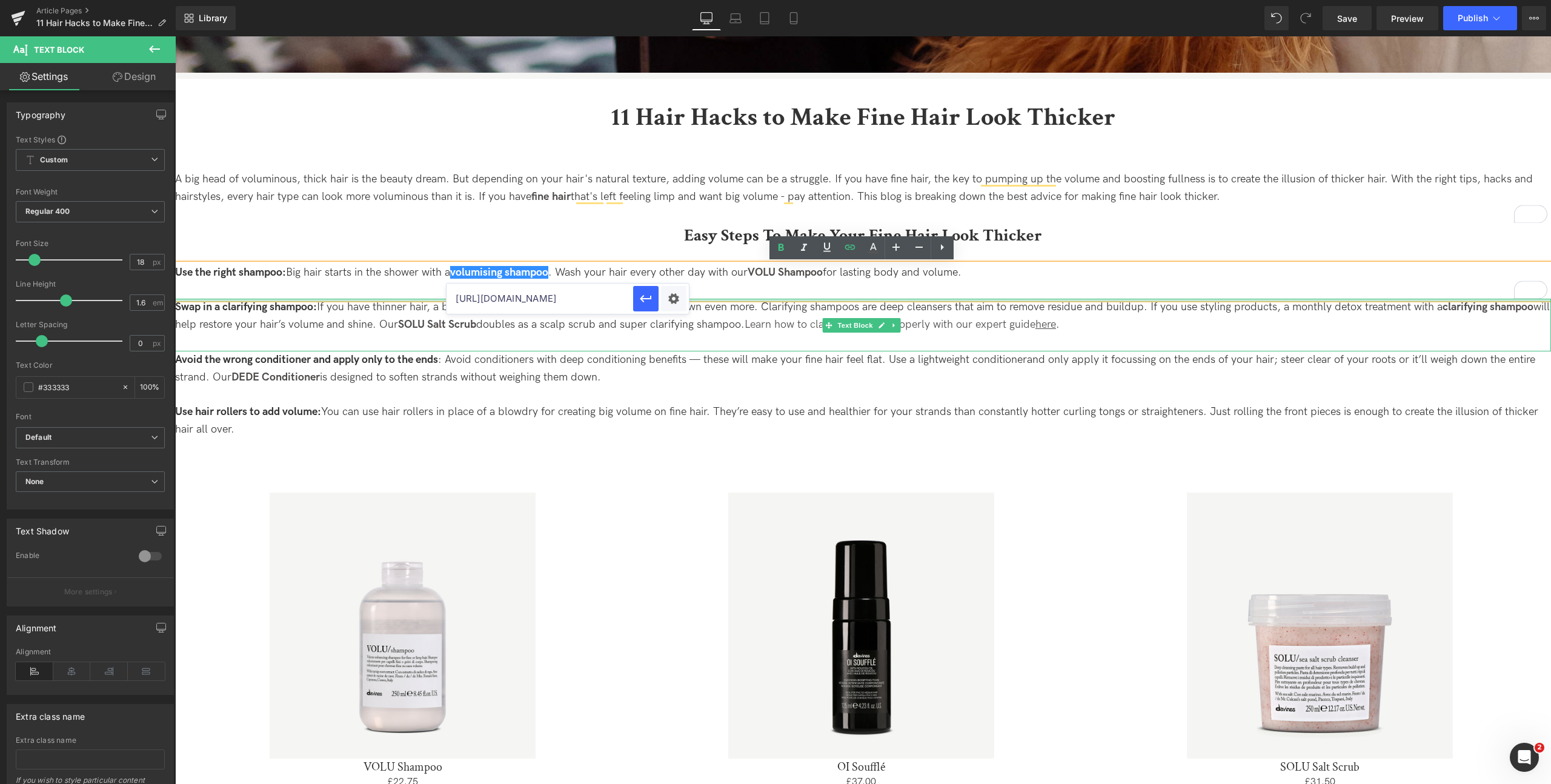
drag, startPoint x: 693, startPoint y: 335, endPoint x: 791, endPoint y: 300, distance: 104.1
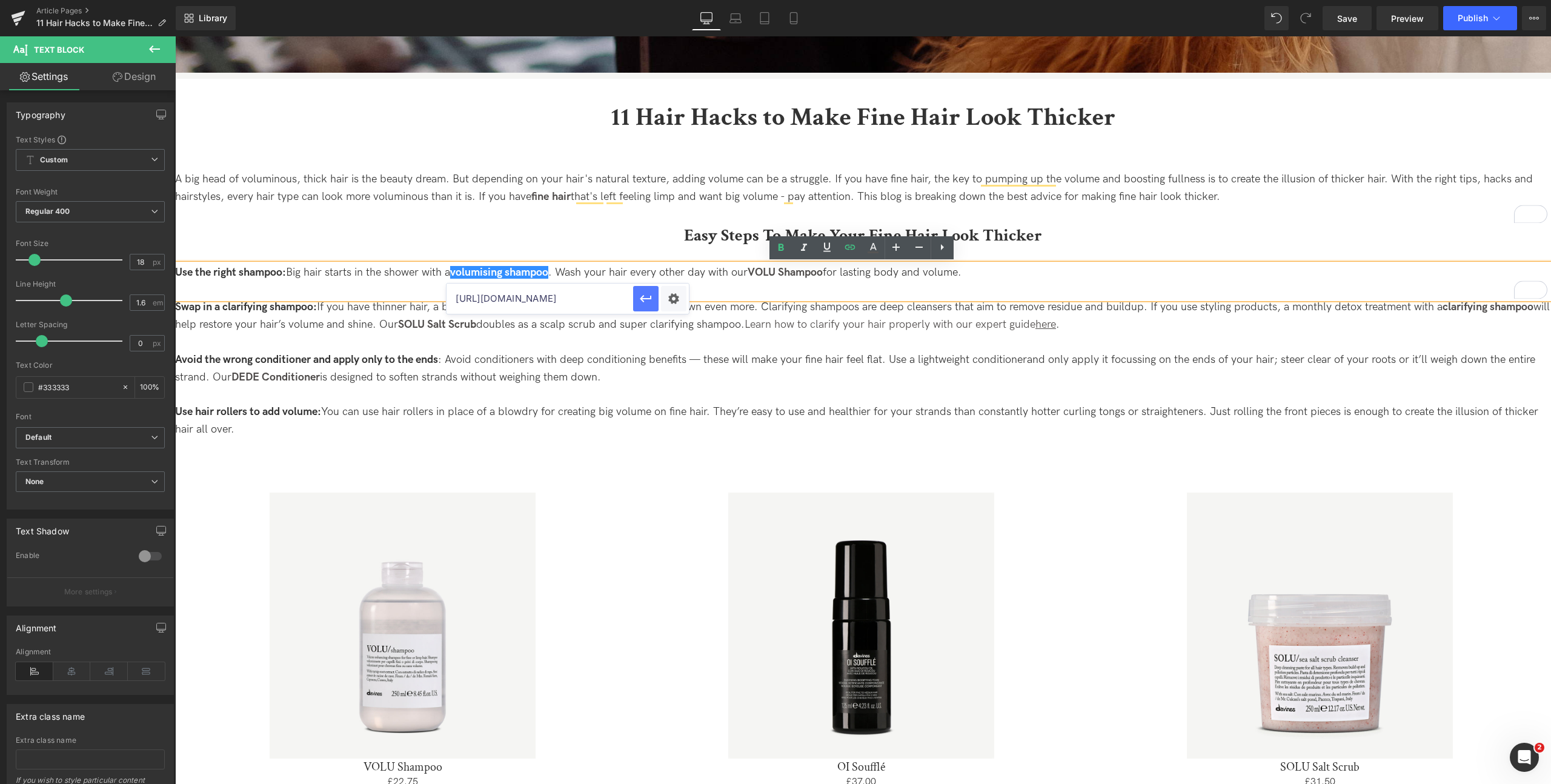
click at [643, 300] on icon "button" at bounding box center [645, 298] width 12 height 7
click at [791, 278] on link "VOLU Shampoo" at bounding box center [785, 272] width 75 height 13
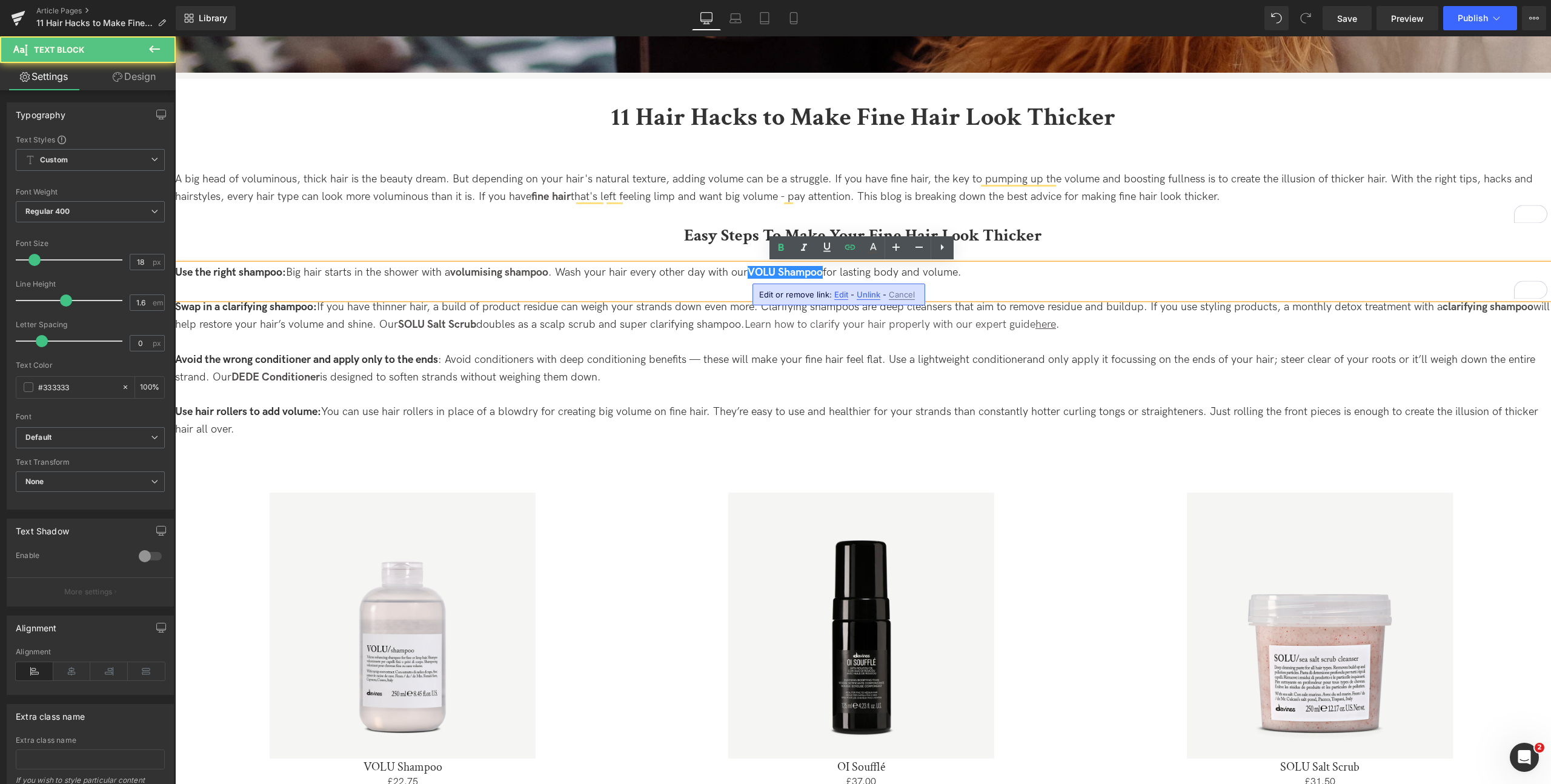
click at [837, 298] on span "Edit" at bounding box center [841, 295] width 14 height 10
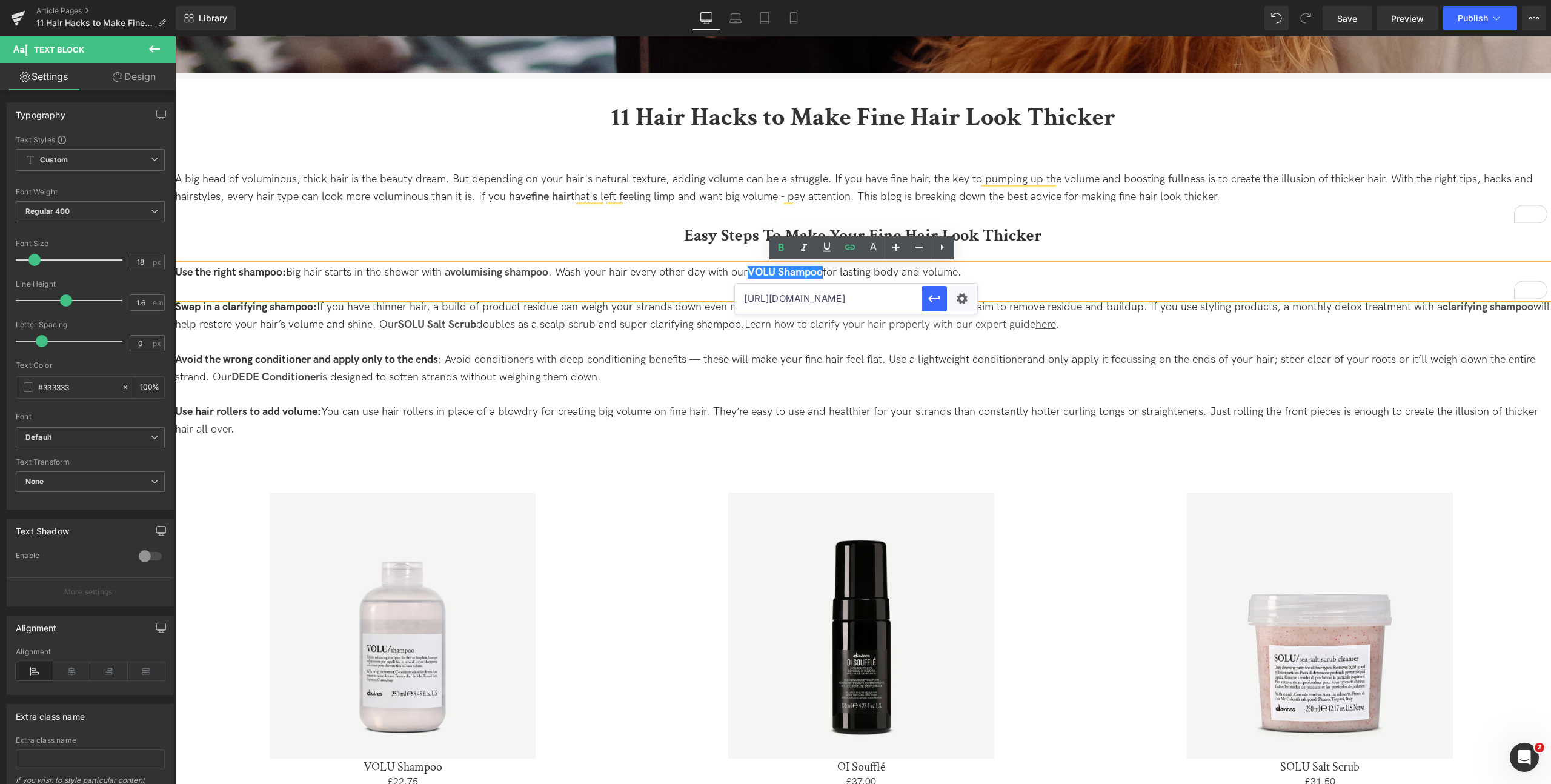
drag, startPoint x: 848, startPoint y: 303, endPoint x: 917, endPoint y: 303, distance: 69.0
click at [917, 303] on input "https://uk.davines.com/products/volu-shampoo" at bounding box center [828, 298] width 186 height 30
drag, startPoint x: 839, startPoint y: 299, endPoint x: 897, endPoint y: 300, distance: 58.0
click at [900, 299] on input "https://uk.davines.com/products/volu-shampoo" at bounding box center [828, 298] width 186 height 30
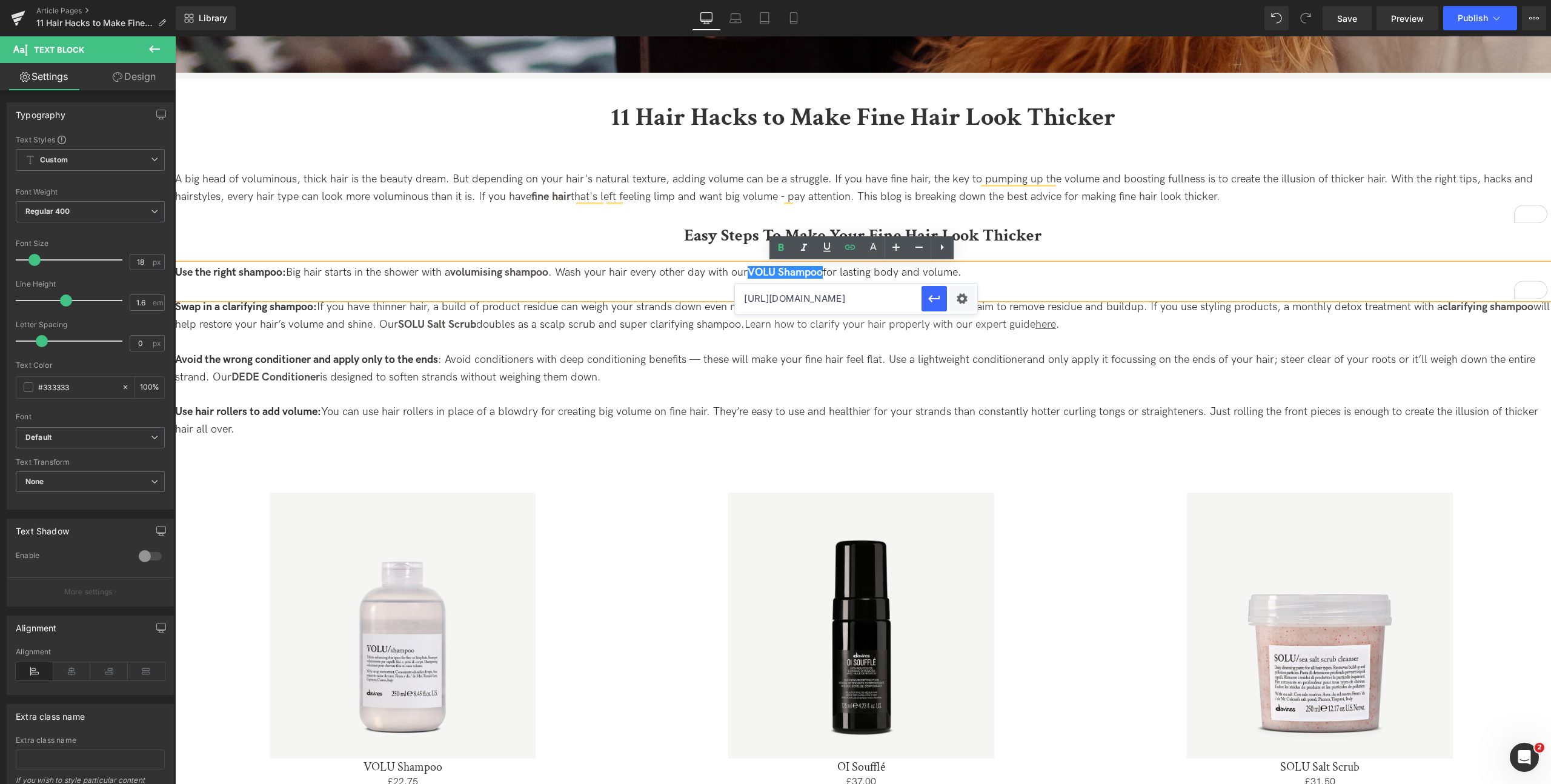
click at [868, 300] on input "https://uk.davines.com/products/volu-shampoo" at bounding box center [828, 298] width 186 height 30
drag, startPoint x: 1043, startPoint y: 335, endPoint x: 1023, endPoint y: 299, distance: 41.2
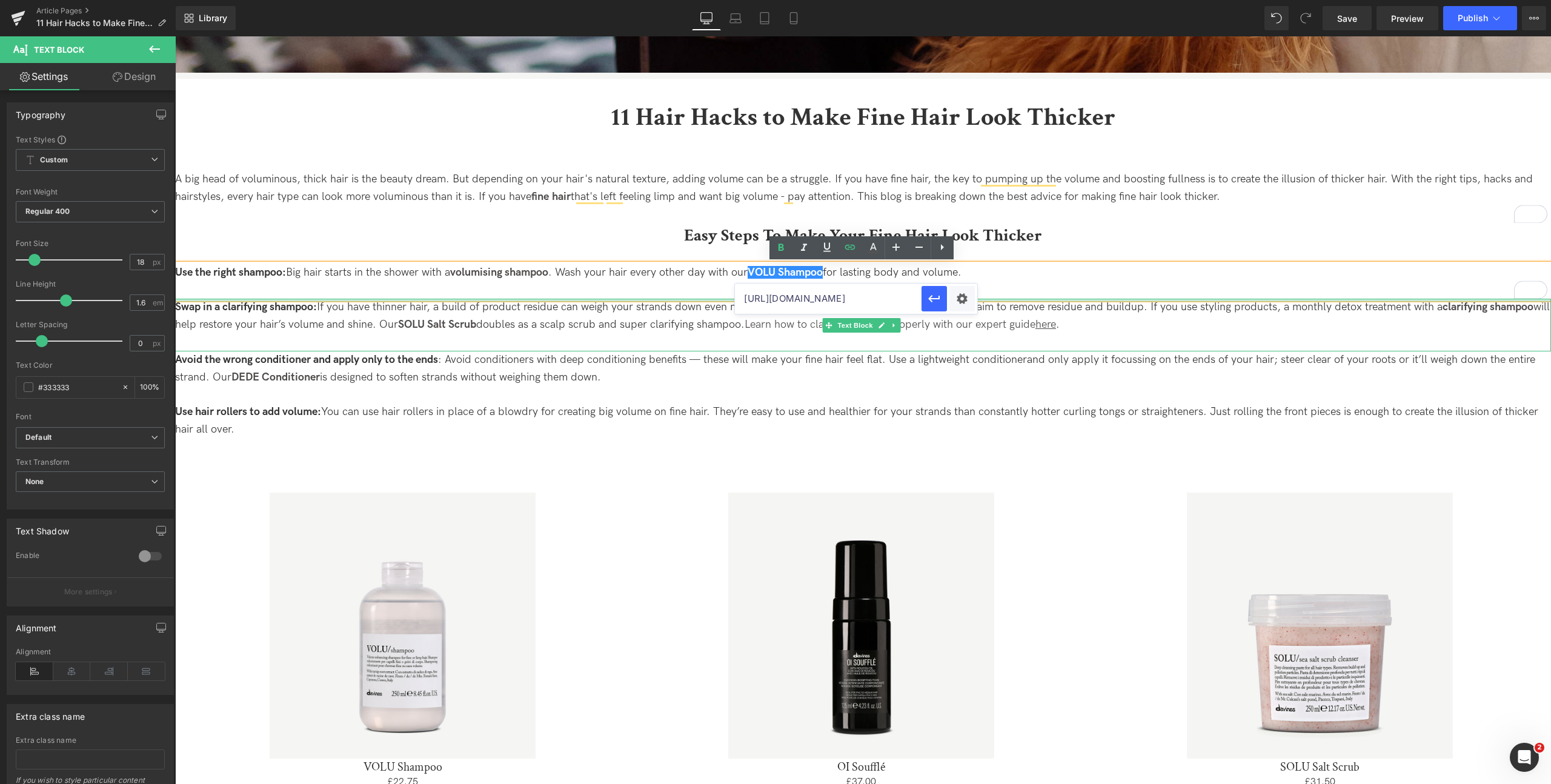
scroll to position [0, 44]
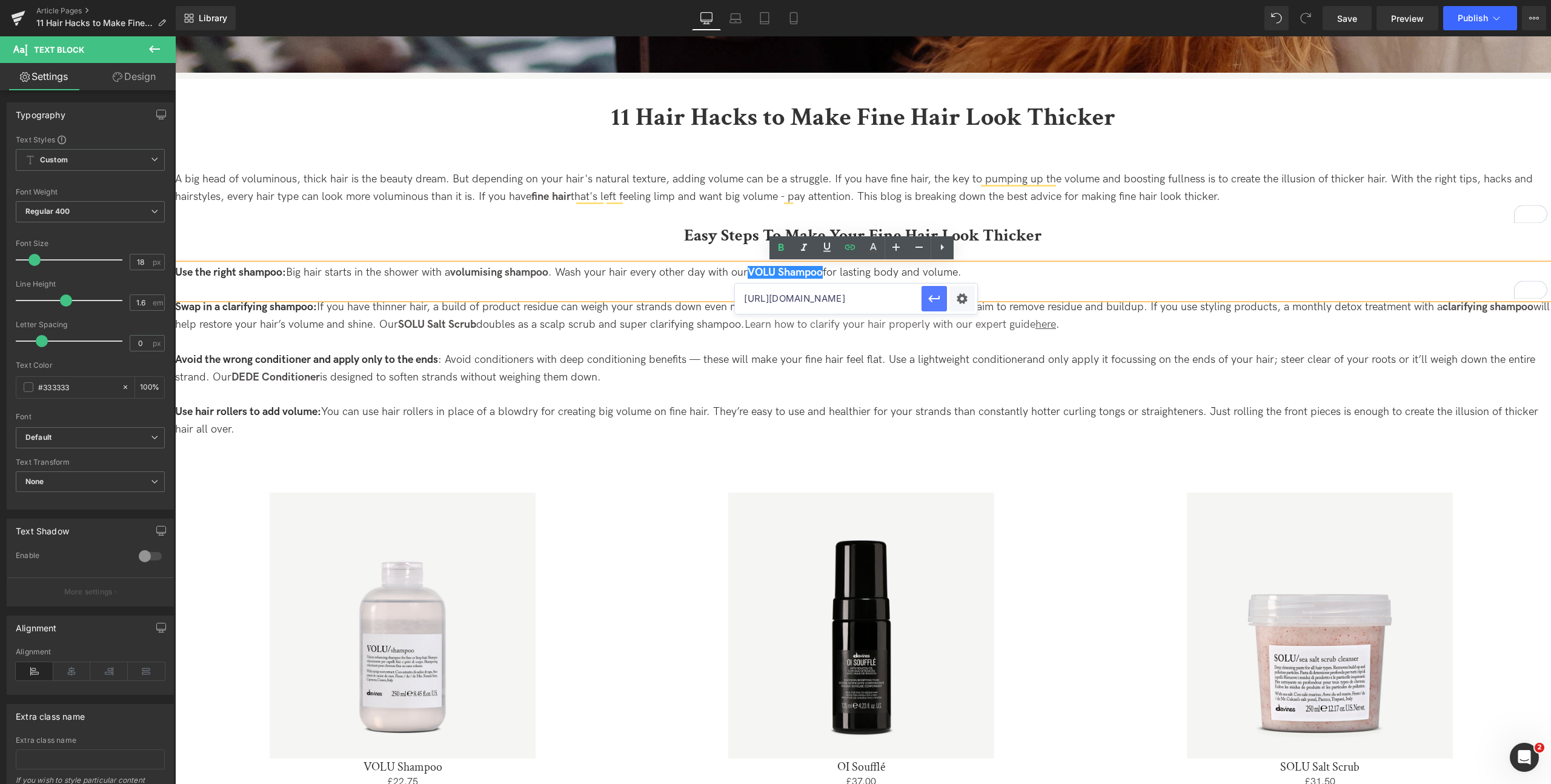
click at [938, 300] on icon "button" at bounding box center [934, 298] width 15 height 15
click at [436, 321] on strong "SOLU Salt Scrub" at bounding box center [437, 325] width 78 height 13
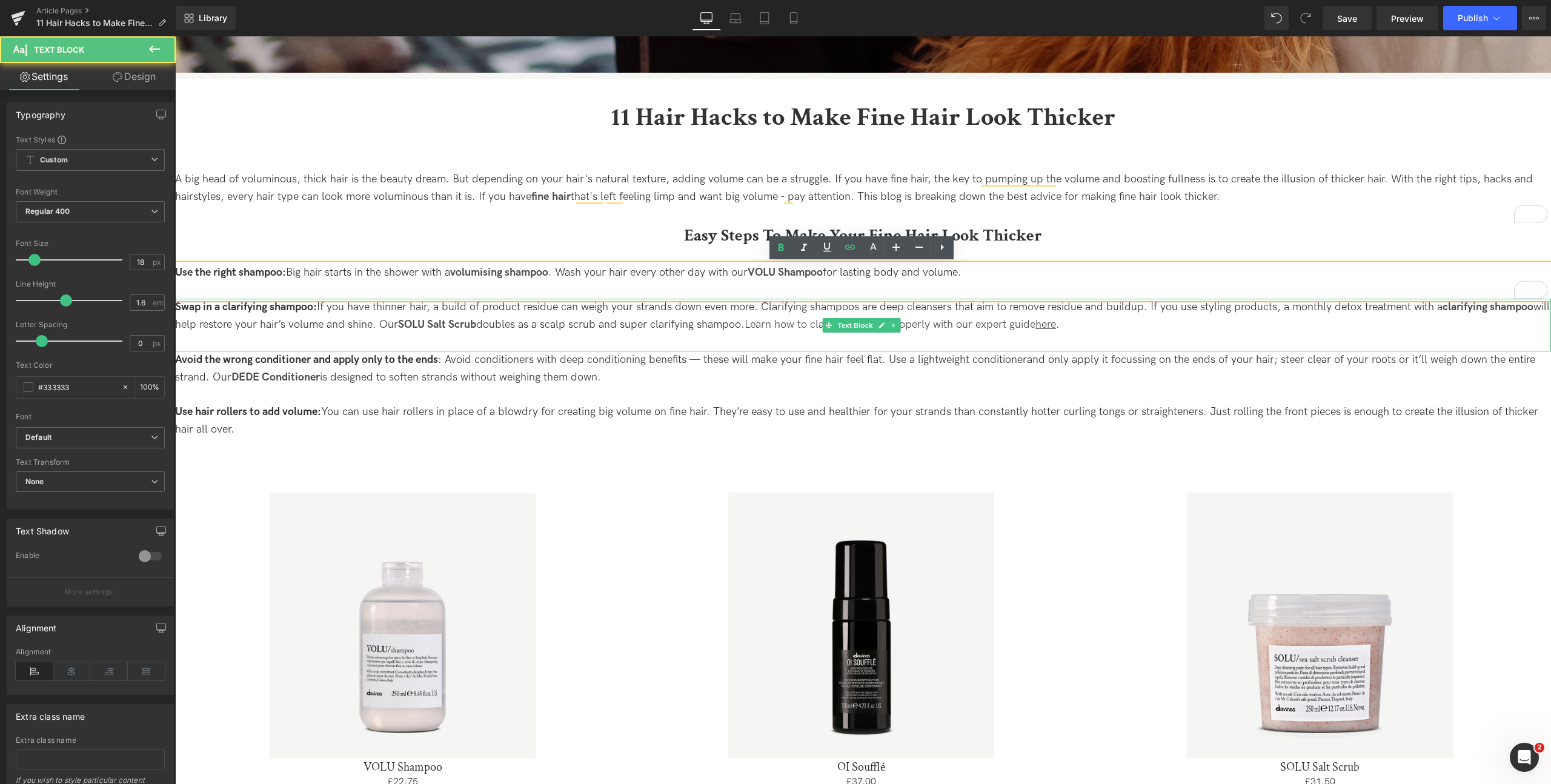
drag, startPoint x: 552, startPoint y: 321, endPoint x: 511, endPoint y: 325, distance: 41.2
click at [551, 321] on p "Swap in a clarifying shampoo: If you have thinner hair, a build of product resi…" at bounding box center [863, 316] width 1376 height 35
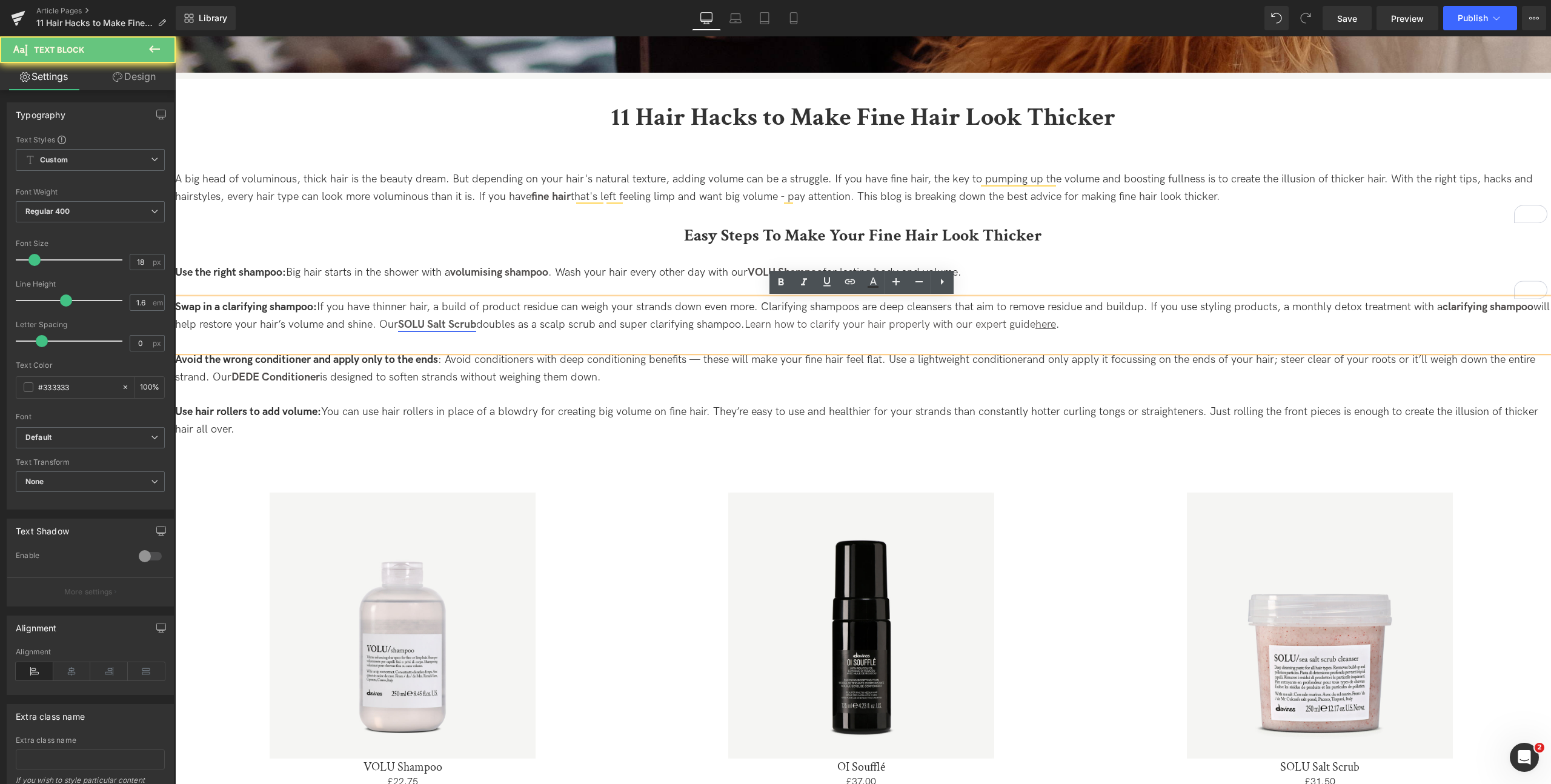
click at [476, 325] on strong "SOLU Salt Scrub" at bounding box center [437, 325] width 78 height 13
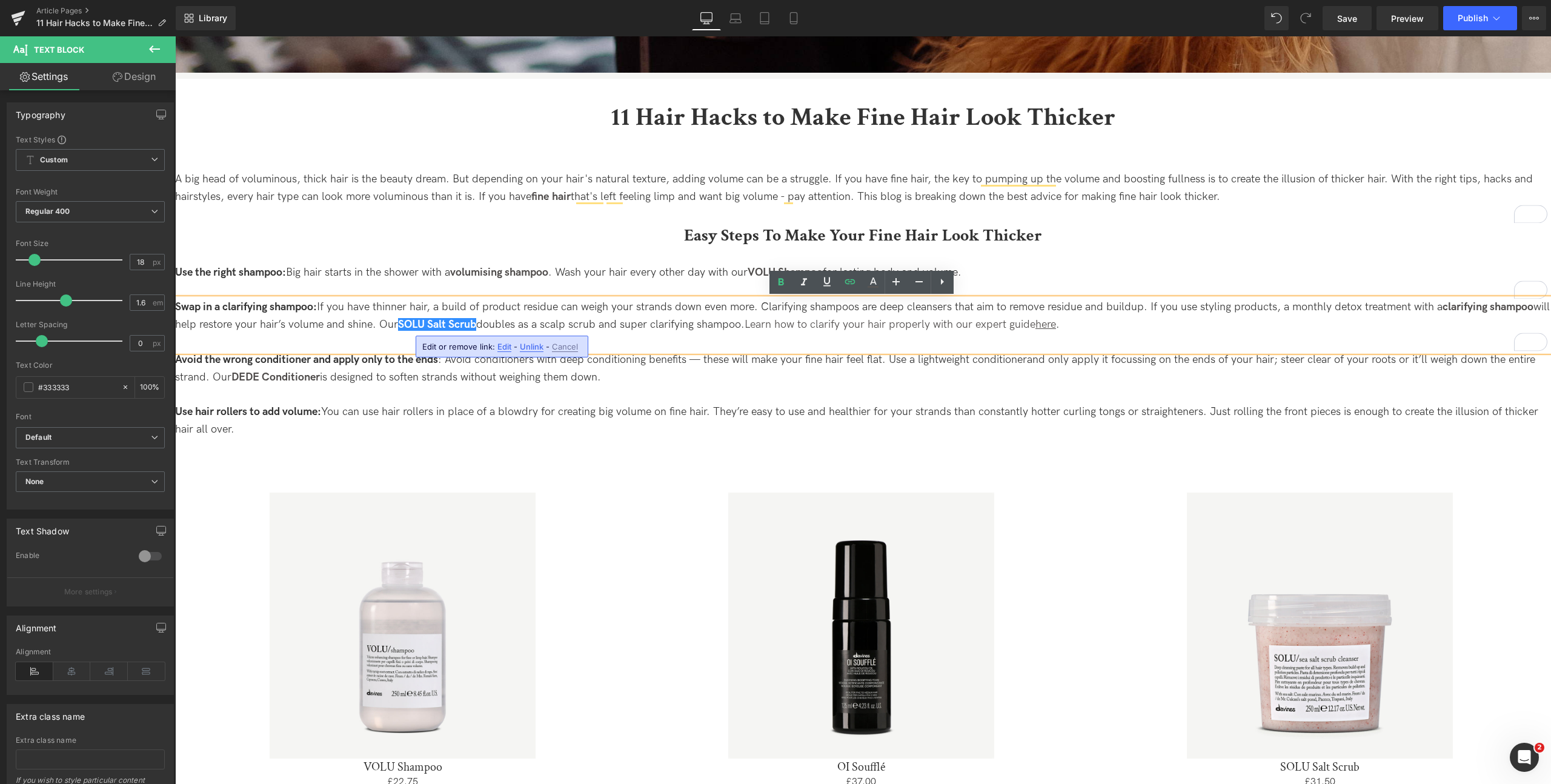
click at [502, 343] on span "Edit" at bounding box center [505, 347] width 14 height 10
drag, startPoint x: 551, startPoint y: 346, endPoint x: 577, endPoint y: 348, distance: 26.1
click at [586, 348] on div "https://uk.davines.com/products/volu-shampoo" at bounding box center [519, 350] width 242 height 30
drag, startPoint x: 464, startPoint y: 348, endPoint x: 420, endPoint y: 349, distance: 44.0
click at [413, 349] on input "https://uk.davines.com/products/volu-shampoo" at bounding box center [492, 350] width 186 height 30
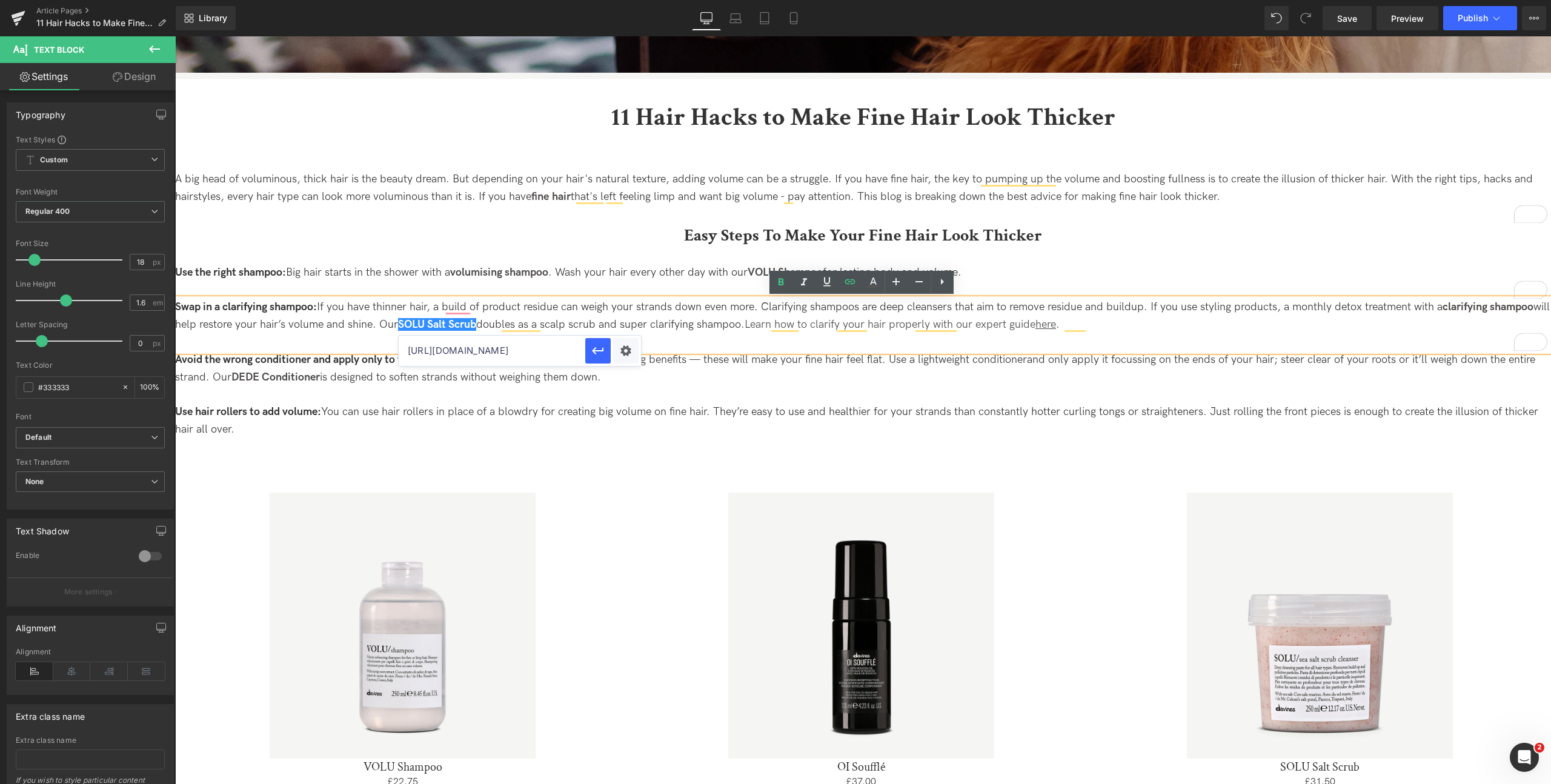
drag, startPoint x: 476, startPoint y: 351, endPoint x: 456, endPoint y: 351, distance: 20.0
click at [473, 351] on input "https://uk.davines.com/products/volu-shampoo" at bounding box center [492, 350] width 186 height 30
drag, startPoint x: 454, startPoint y: 351, endPoint x: 412, endPoint y: 350, distance: 42.0
click at [411, 351] on input "https://uk.davines.com/products/volu-shampoo" at bounding box center [492, 350] width 186 height 30
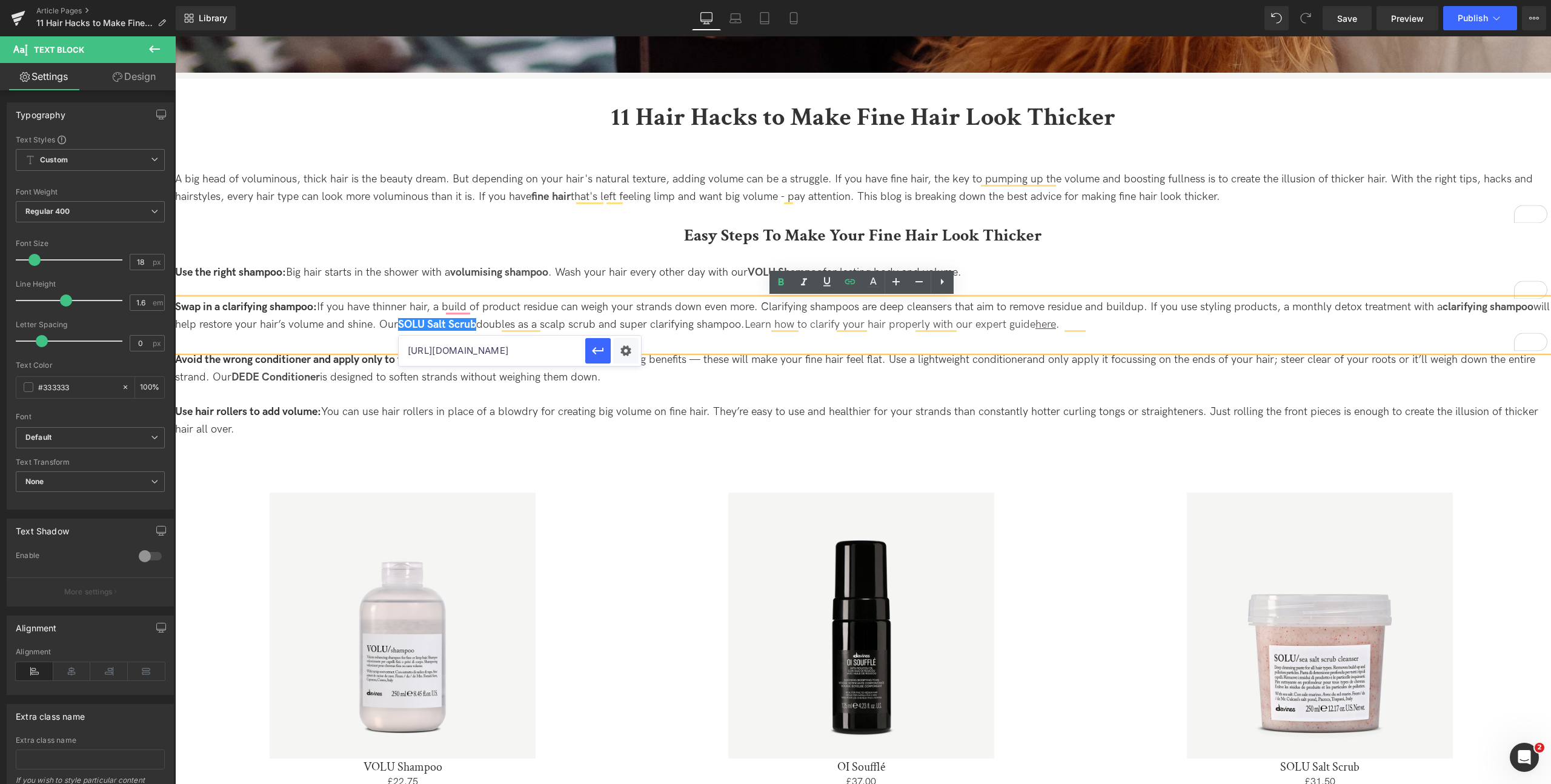
drag, startPoint x: 489, startPoint y: 349, endPoint x: 498, endPoint y: 350, distance: 9.1
click at [489, 349] on input "https://uk.davines.com/products/volu-shampoo" at bounding box center [492, 350] width 186 height 30
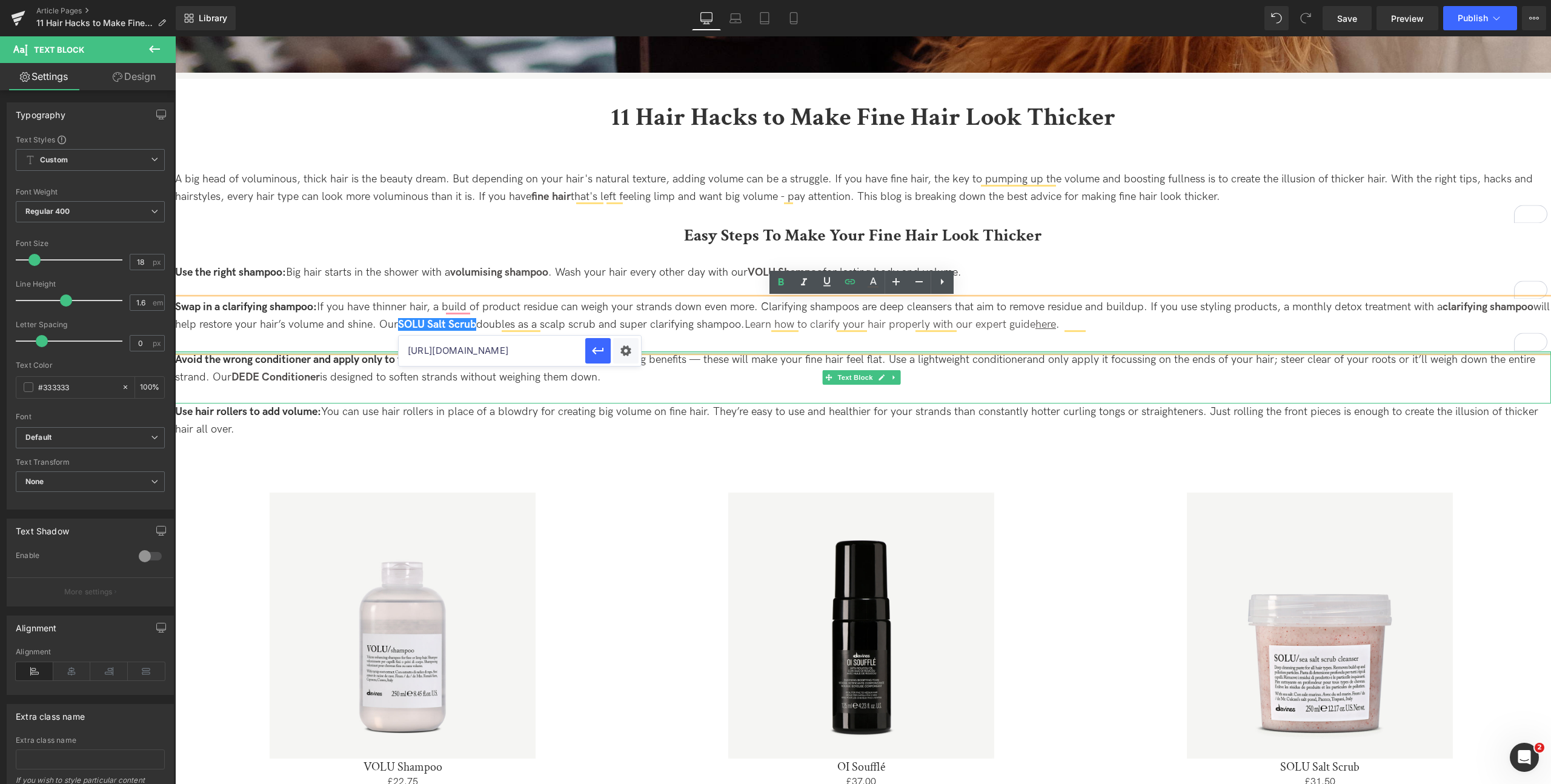
drag, startPoint x: 676, startPoint y: 387, endPoint x: 775, endPoint y: 353, distance: 104.7
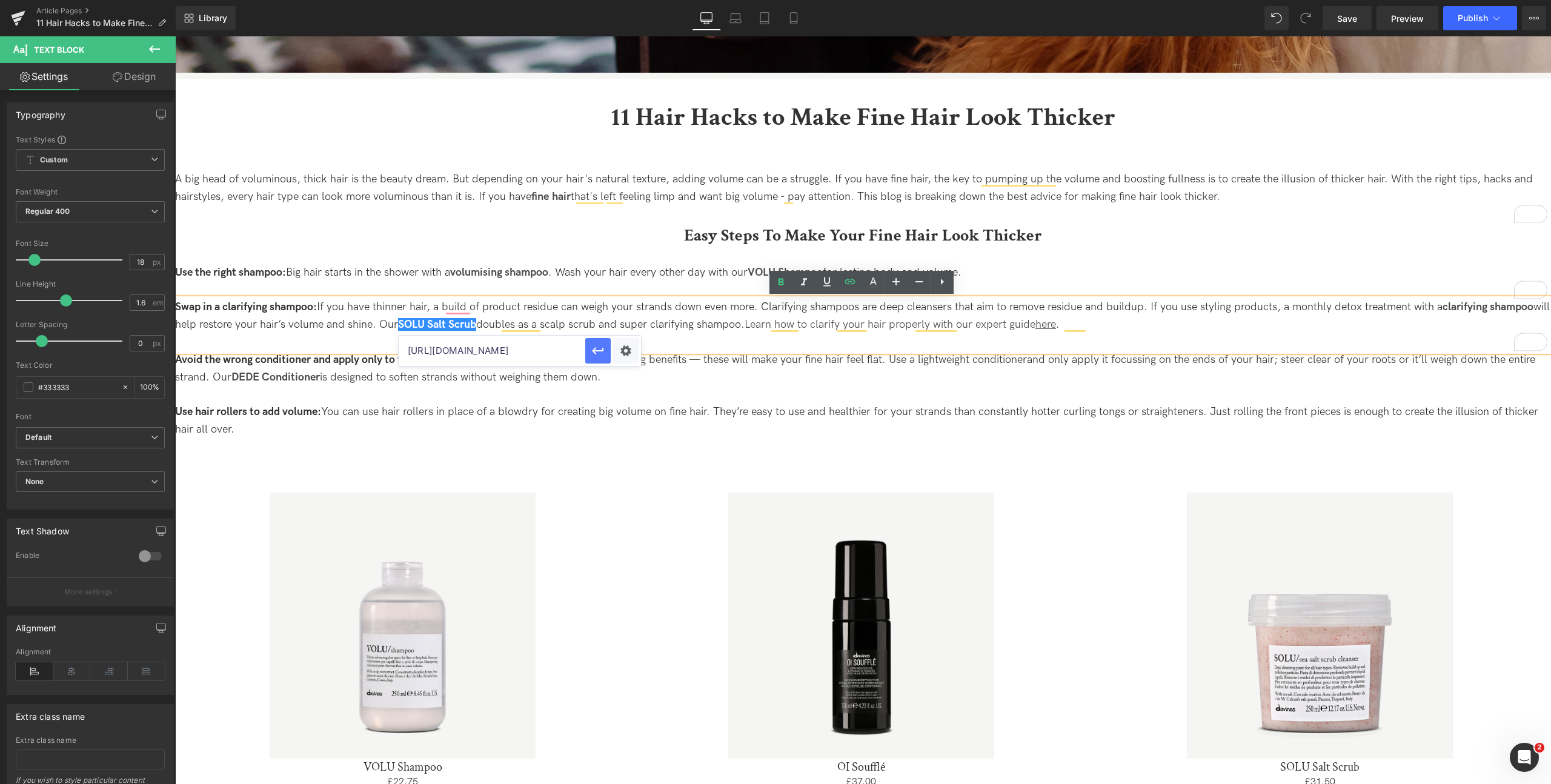
type input "https://uk.davines.com/products/solu-sea-salt-scrub-cleanser"
click at [595, 346] on icon "button" at bounding box center [598, 350] width 15 height 15
click at [287, 377] on strong "DEDE Conditioner" at bounding box center [276, 377] width 89 height 13
click at [303, 374] on strong "DEDE Conditioner" at bounding box center [276, 377] width 89 height 13
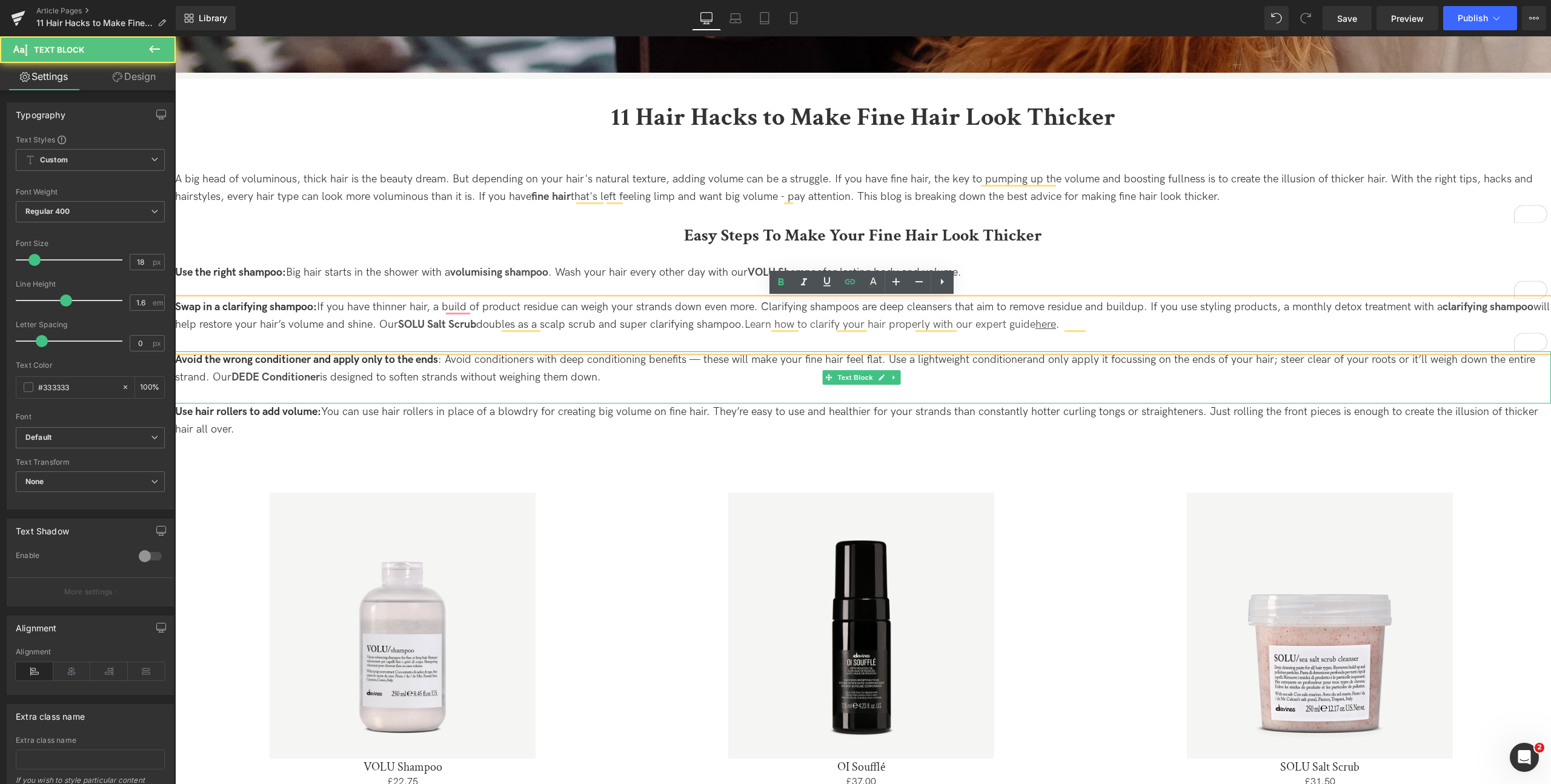
drag, startPoint x: 372, startPoint y: 377, endPoint x: 325, endPoint y: 382, distance: 47.3
click at [372, 377] on p "Avoid the wrong conditioner and apply only to the ends : Avoid conditioners wit…" at bounding box center [863, 377] width 1376 height 52
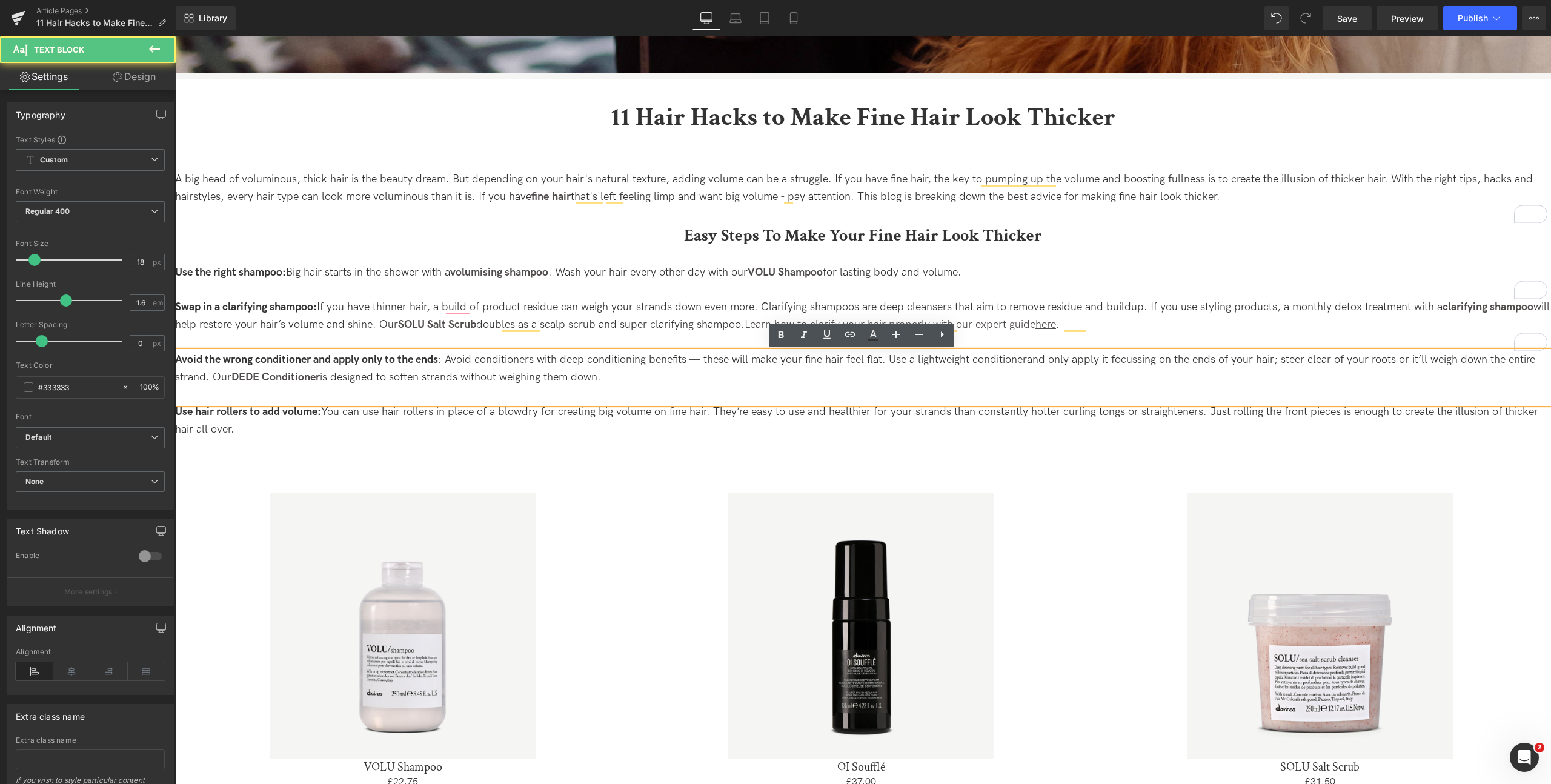
click at [298, 384] on p "Avoid the wrong conditioner and apply only to the ends : Avoid conditioners wit…" at bounding box center [863, 377] width 1376 height 52
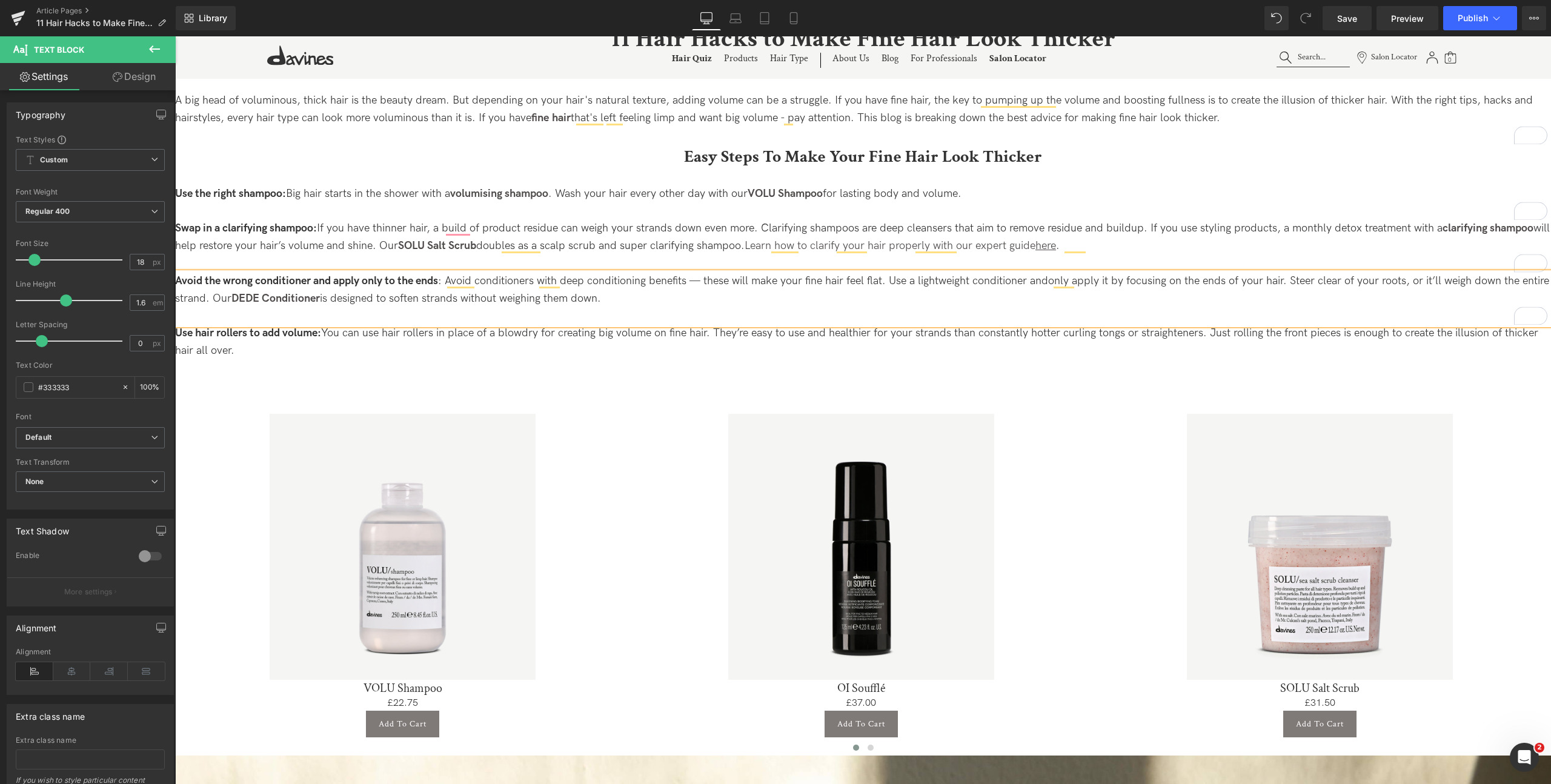
scroll to position [305, 0]
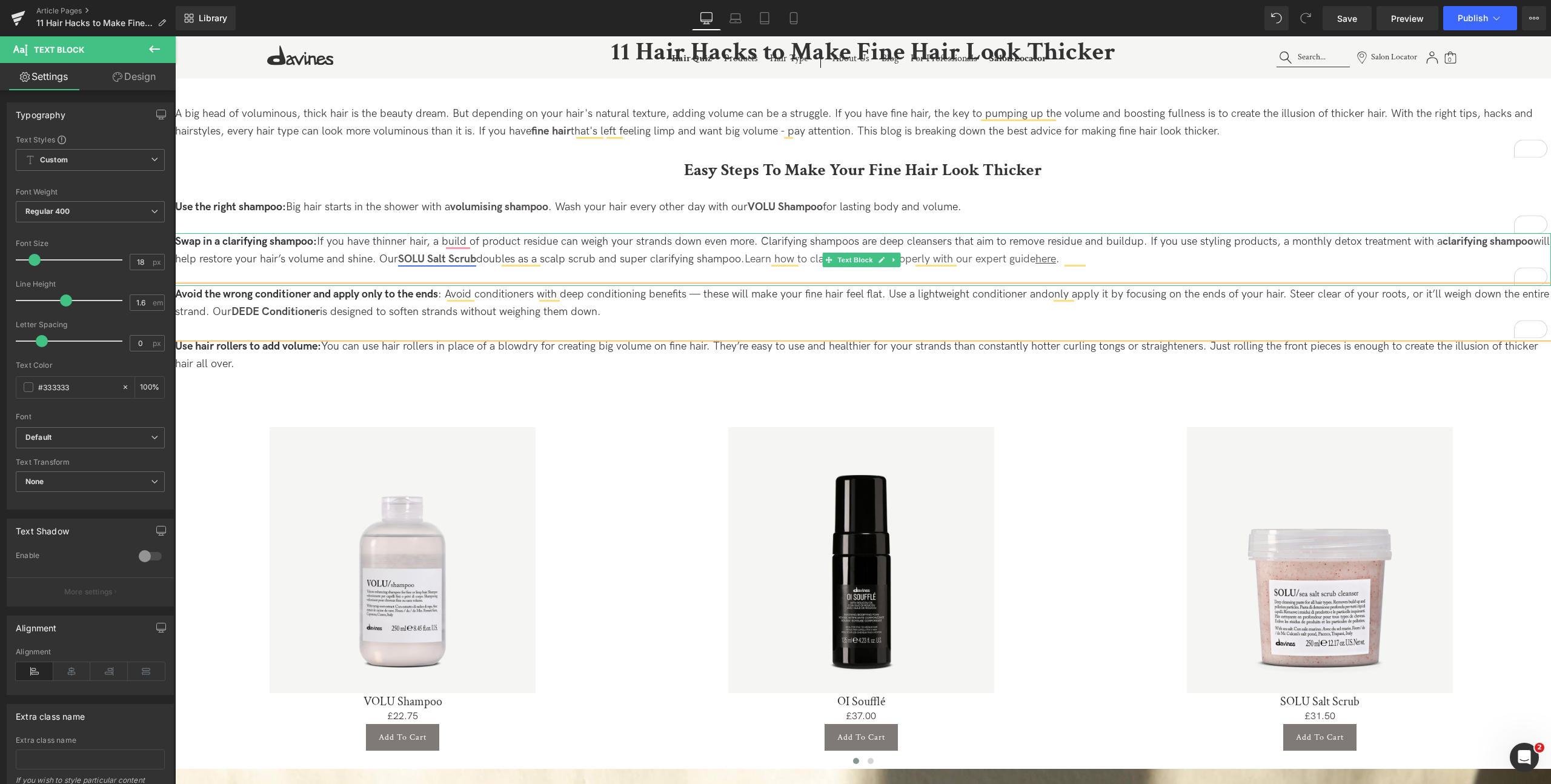
click at [464, 256] on strong "SOLU Salt Scrub" at bounding box center [437, 259] width 78 height 13
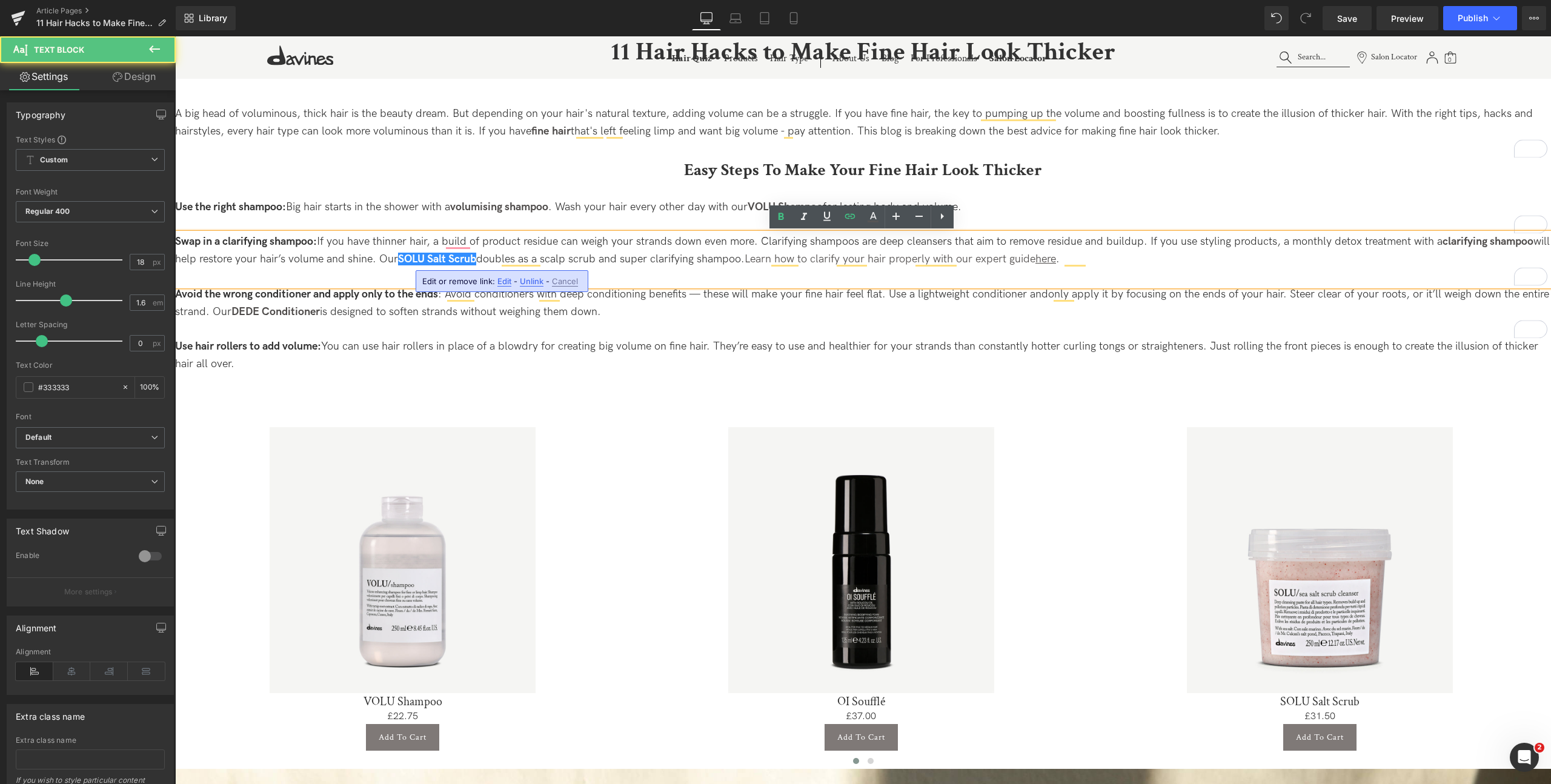
click at [499, 280] on span "Edit" at bounding box center [505, 281] width 14 height 10
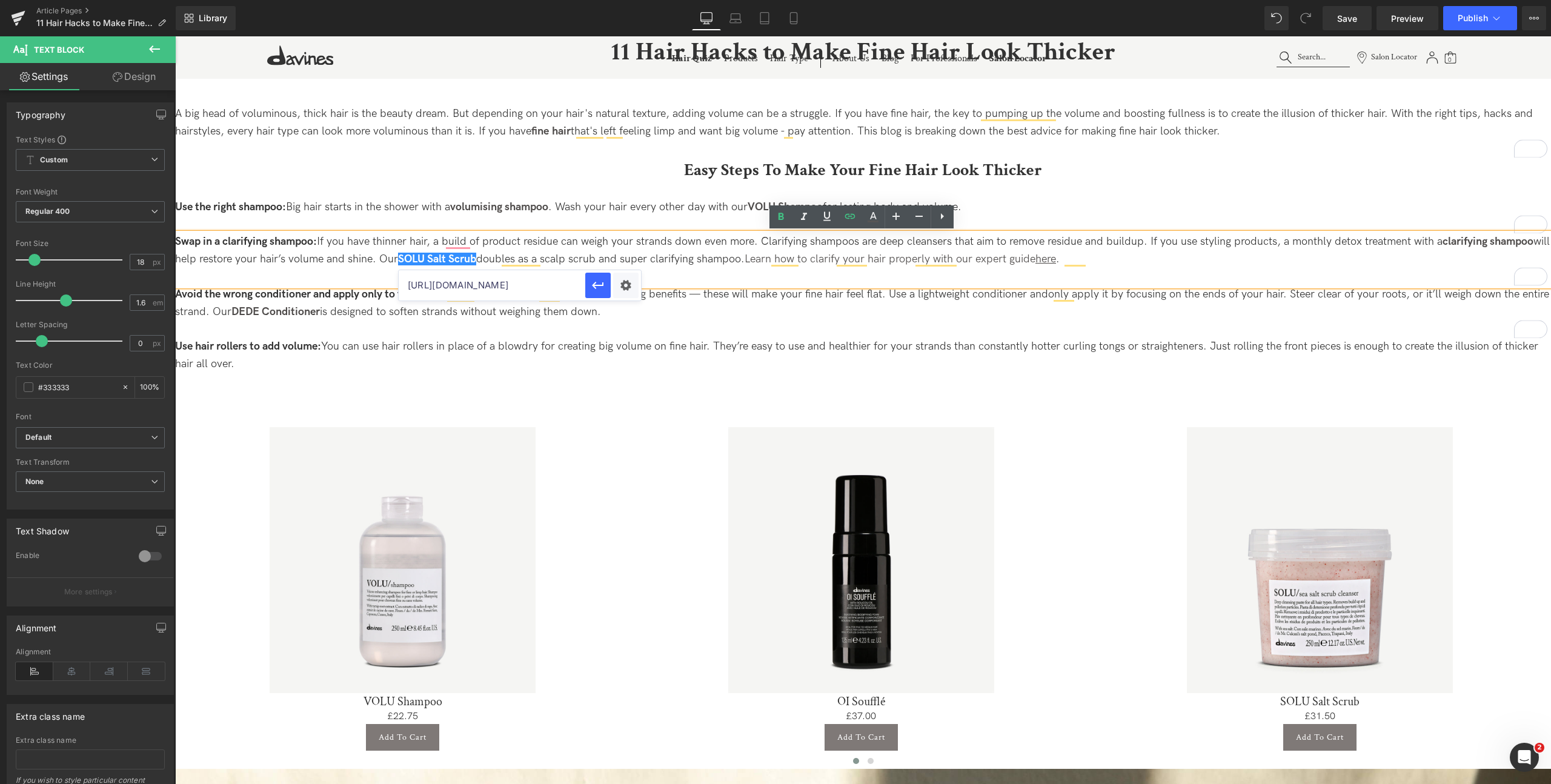
scroll to position [0, 111]
drag, startPoint x: 553, startPoint y: 286, endPoint x: 612, endPoint y: 285, distance: 59.0
click at [612, 285] on div "https://uk.davines.com/products/solu-sea-salt-scrub-cleanser" at bounding box center [519, 285] width 242 height 30
click at [733, 309] on p "Avoid the wrong conditioner and apply only to the ends : Avoid conditioners wit…" at bounding box center [863, 312] width 1376 height 52
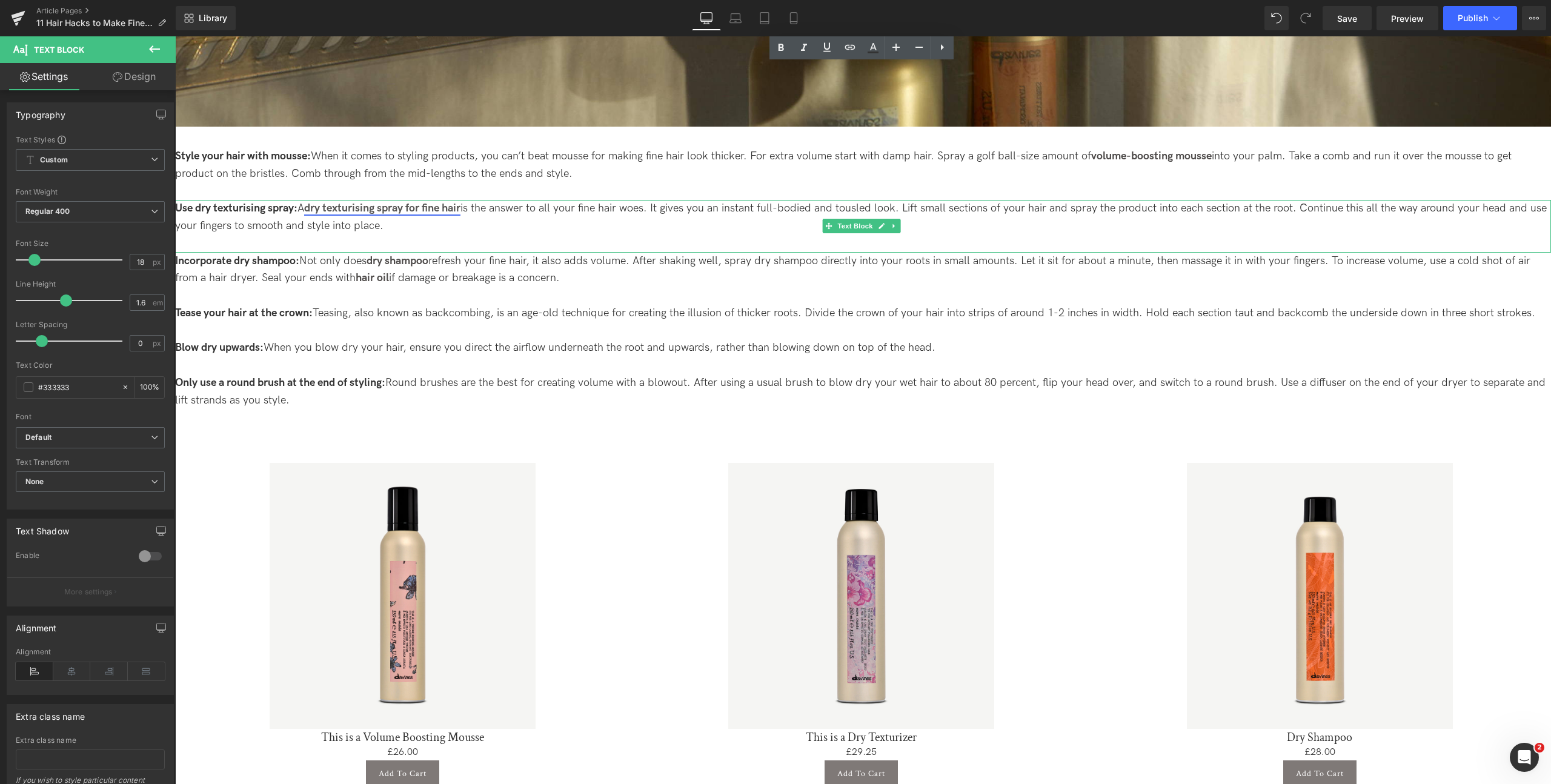
scroll to position [1776, 0]
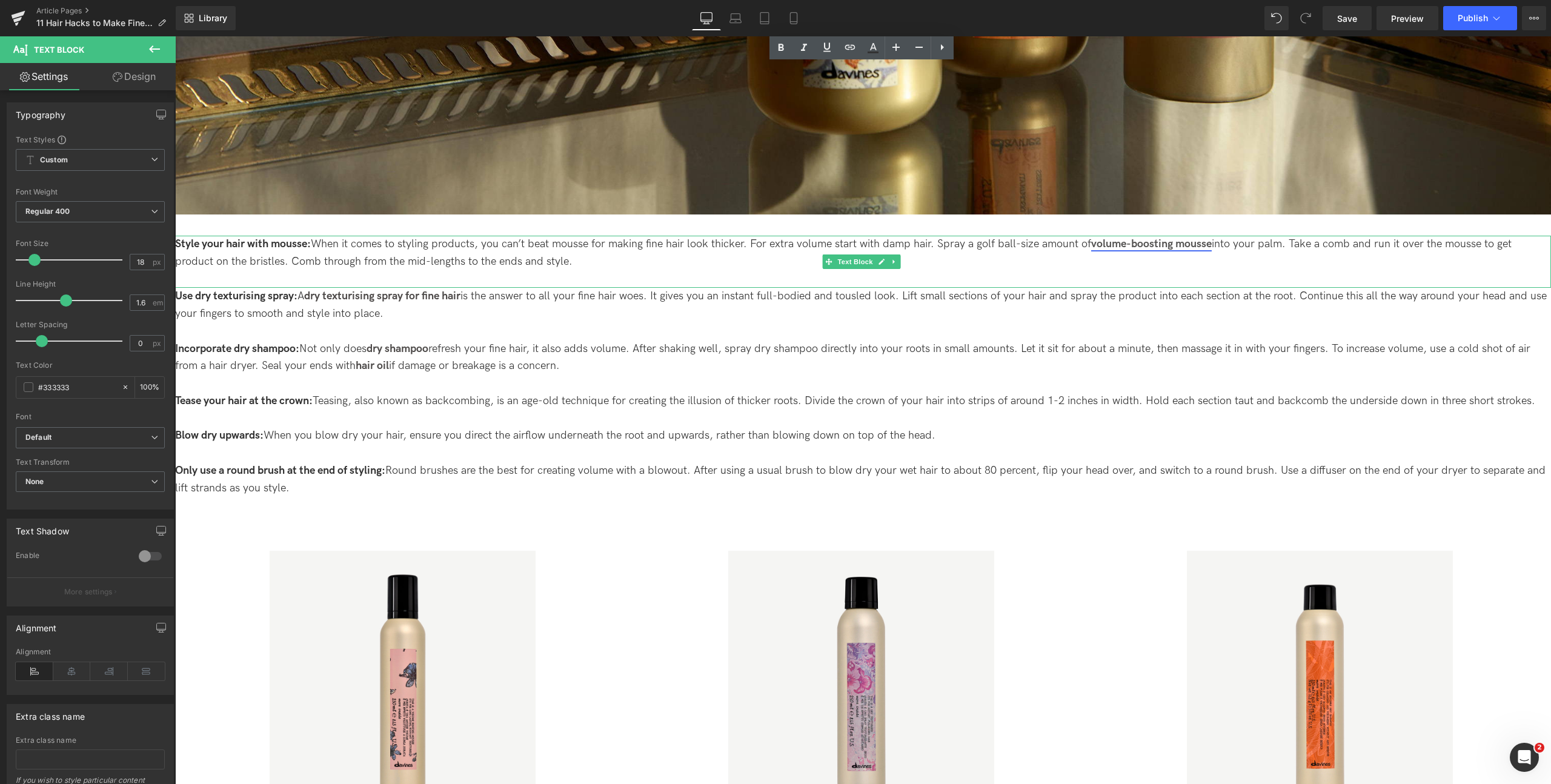
click at [1130, 240] on link "volume-boosting mousse" at bounding box center [1151, 244] width 121 height 13
click at [1111, 238] on link "volume-boosting mousse" at bounding box center [1151, 244] width 121 height 13
click at [1035, 238] on p "Style your hair with mousse: When it comes to styling products, you can’t beat …" at bounding box center [863, 262] width 1376 height 52
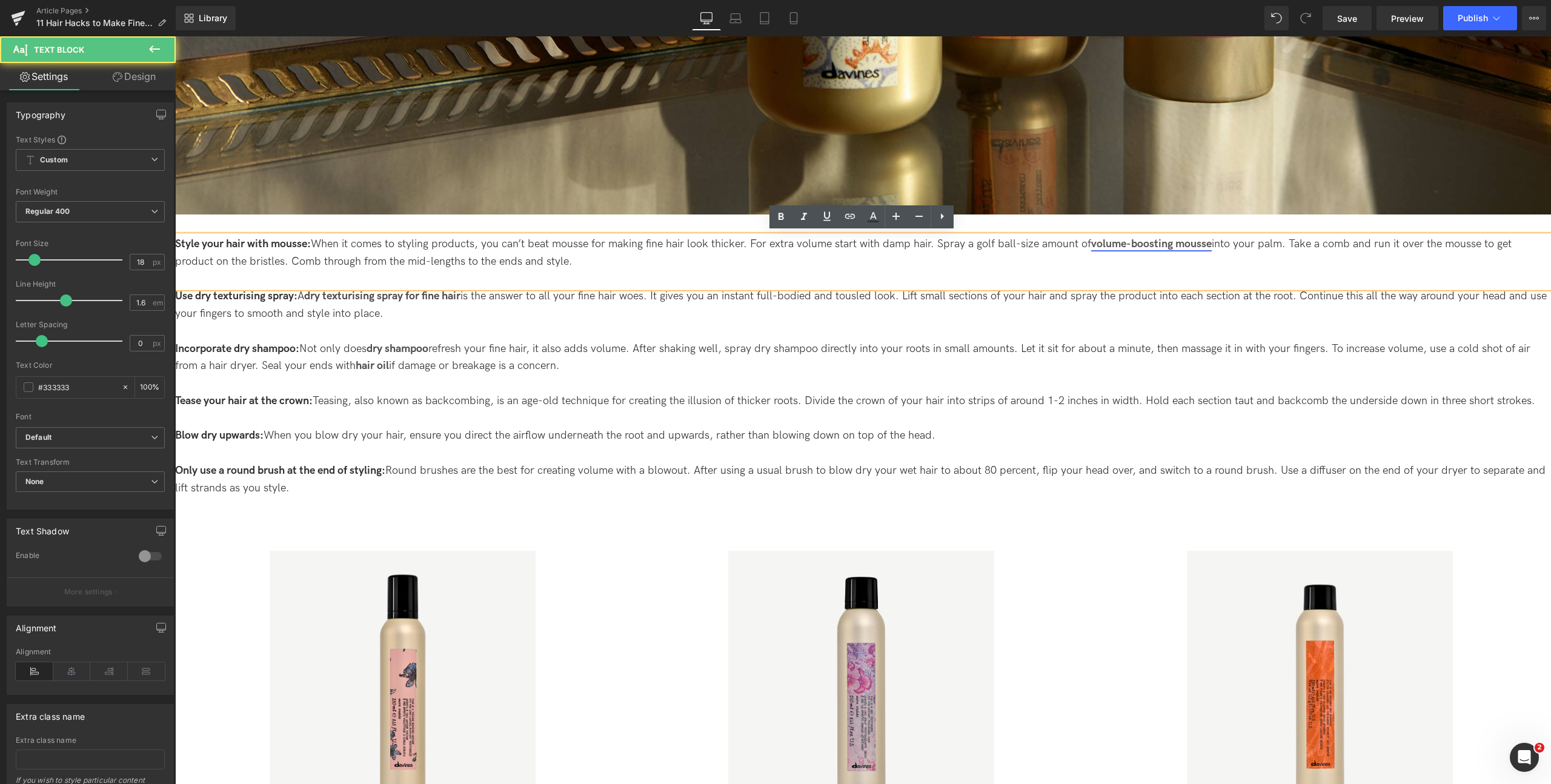
click at [1120, 245] on link "volume-boosting mousse" at bounding box center [1151, 244] width 121 height 13
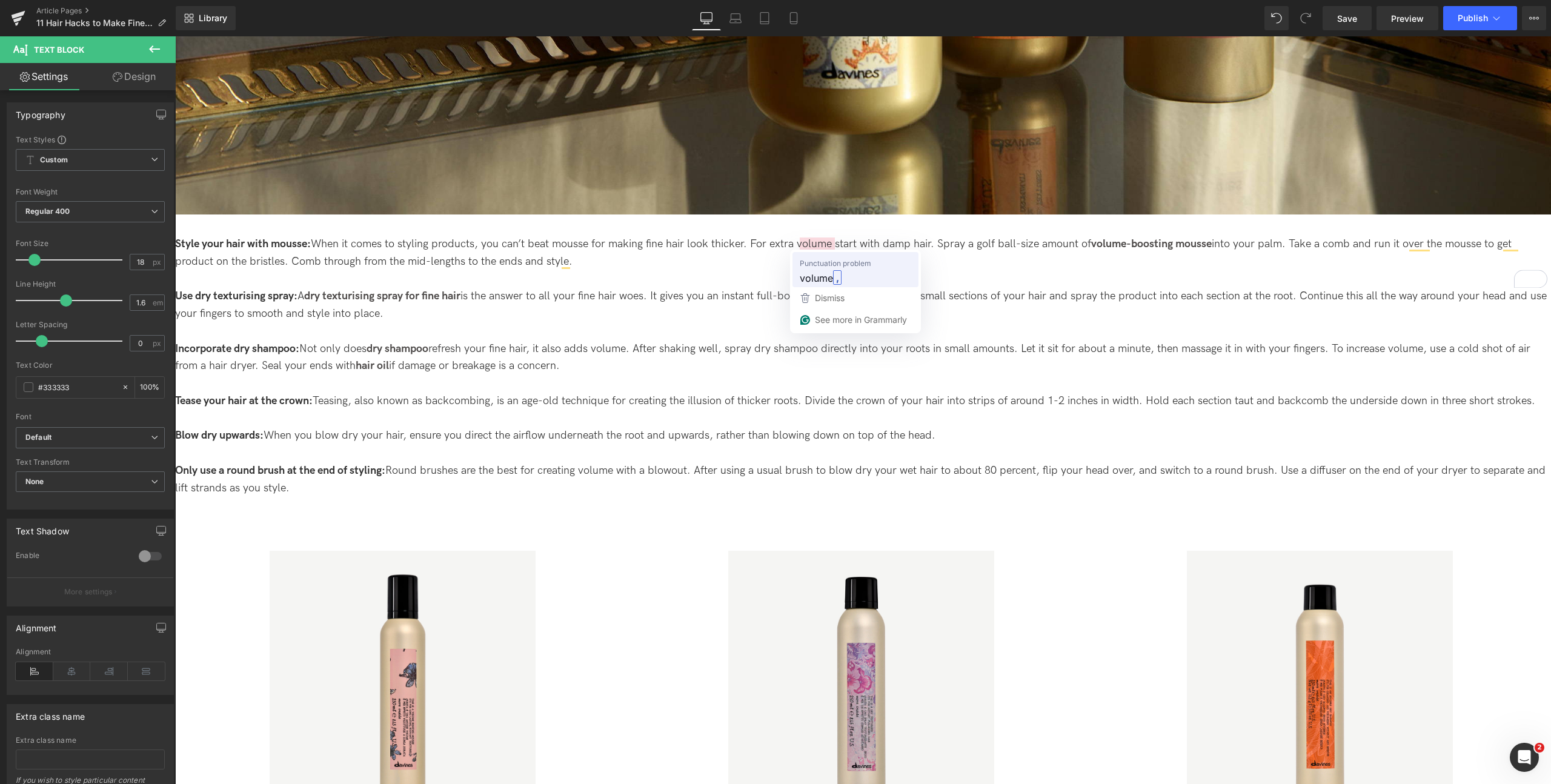
click at [827, 263] on span "Punctuation problem" at bounding box center [835, 263] width 71 height 12
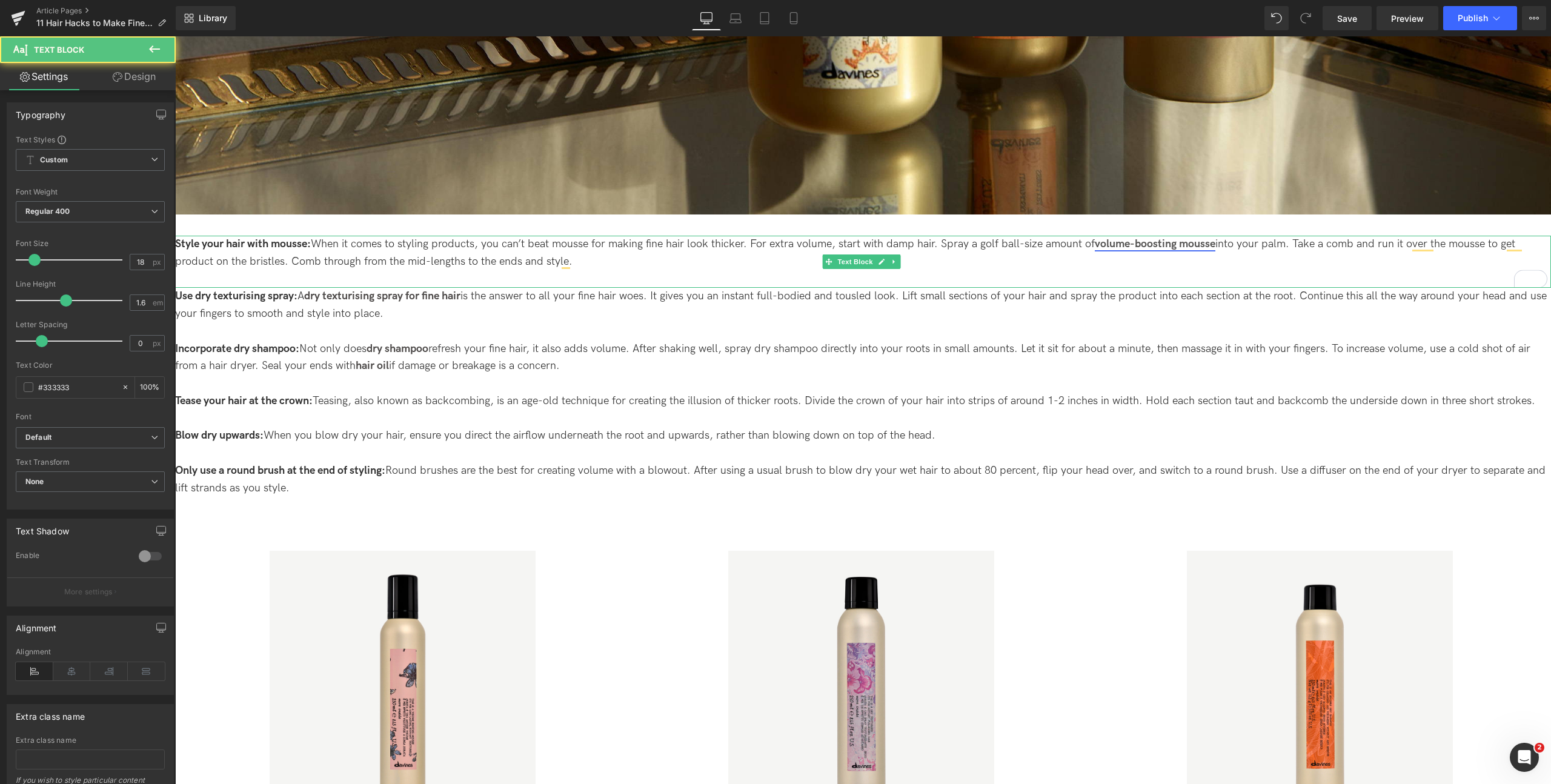
click at [1109, 242] on link "volume-boosting mousse" at bounding box center [1155, 244] width 121 height 13
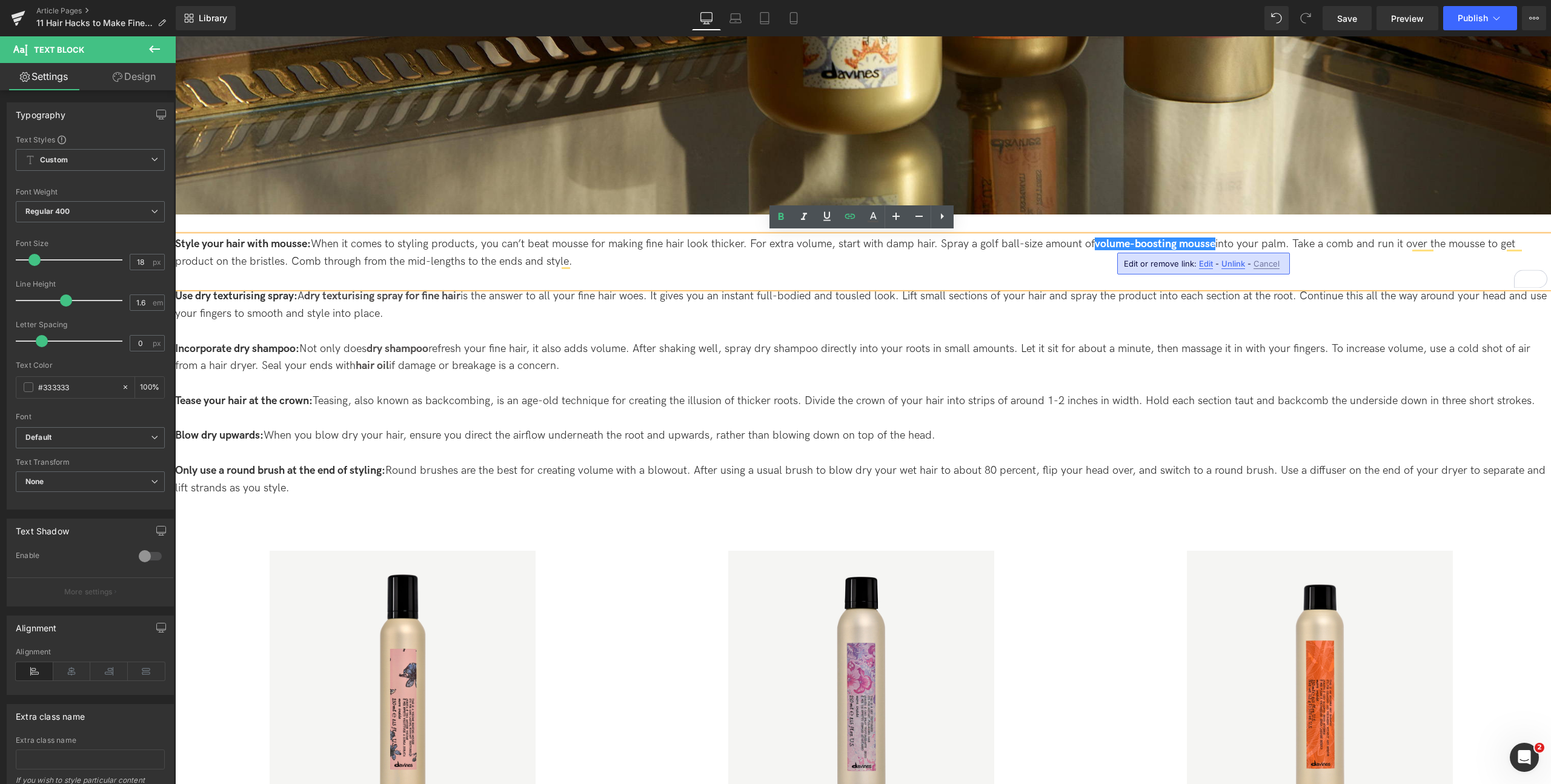
click at [1206, 267] on span "Edit" at bounding box center [1206, 263] width 14 height 10
drag, startPoint x: 1204, startPoint y: 260, endPoint x: 1270, endPoint y: 269, distance: 66.6
click at [1273, 269] on input "https://uk.davines.com/products/this-is-a-volume-boosting-mousse?__hstc=753710.…" at bounding box center [1193, 267] width 186 height 30
click at [1239, 268] on input "https://uk.davines.com/products/this-is-a-volume-boosting-mousse?__hstc=753710.…" at bounding box center [1193, 267] width 186 height 30
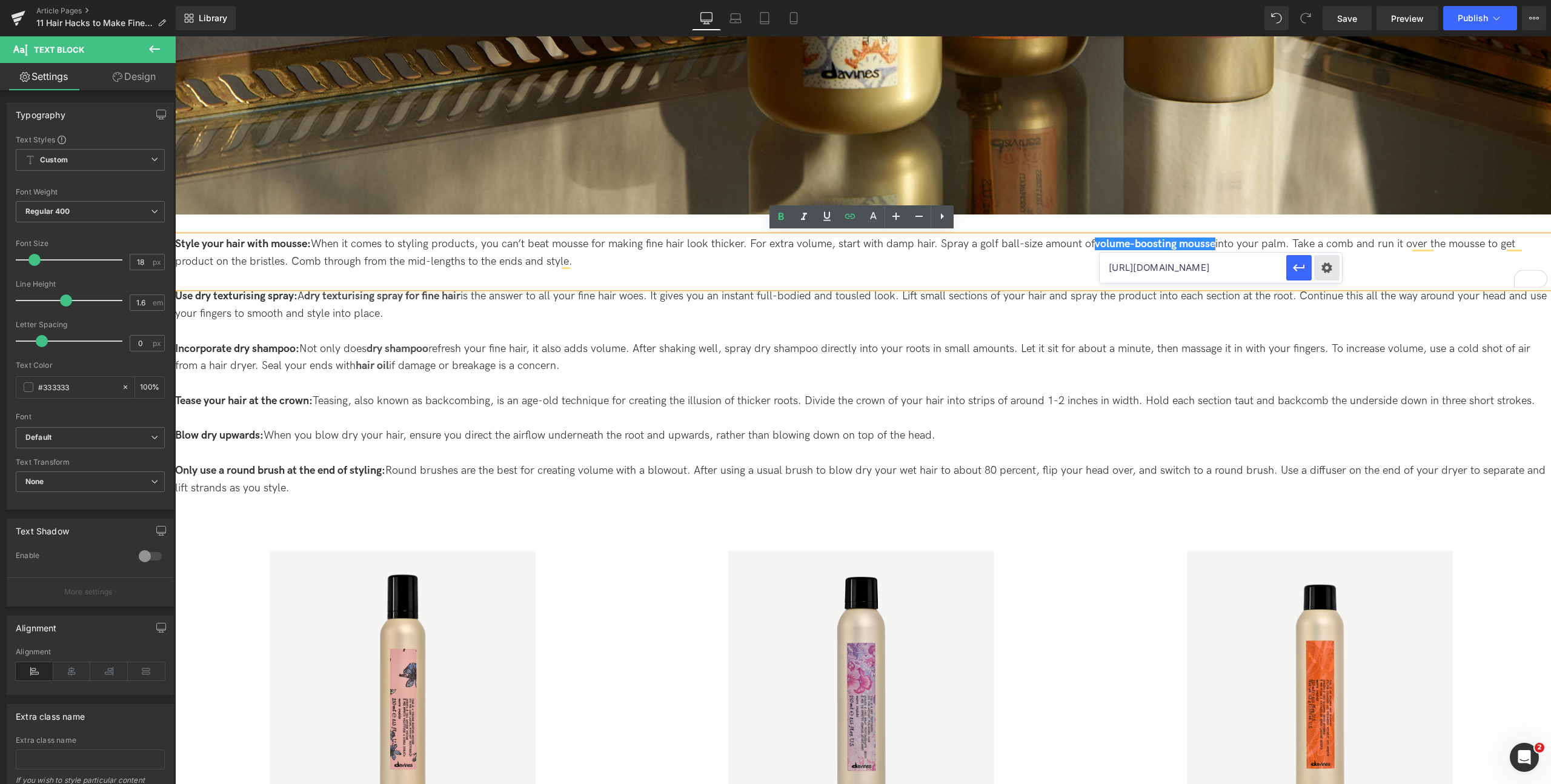
drag, startPoint x: 1237, startPoint y: 267, endPoint x: 1334, endPoint y: 273, distance: 97.2
click at [1334, 273] on div "https://uk.davines.com/products/this-is-a-volume-boosting-mousse?__hstc=753710.…" at bounding box center [1221, 267] width 242 height 30
click at [1299, 270] on icon "button" at bounding box center [1298, 267] width 15 height 15
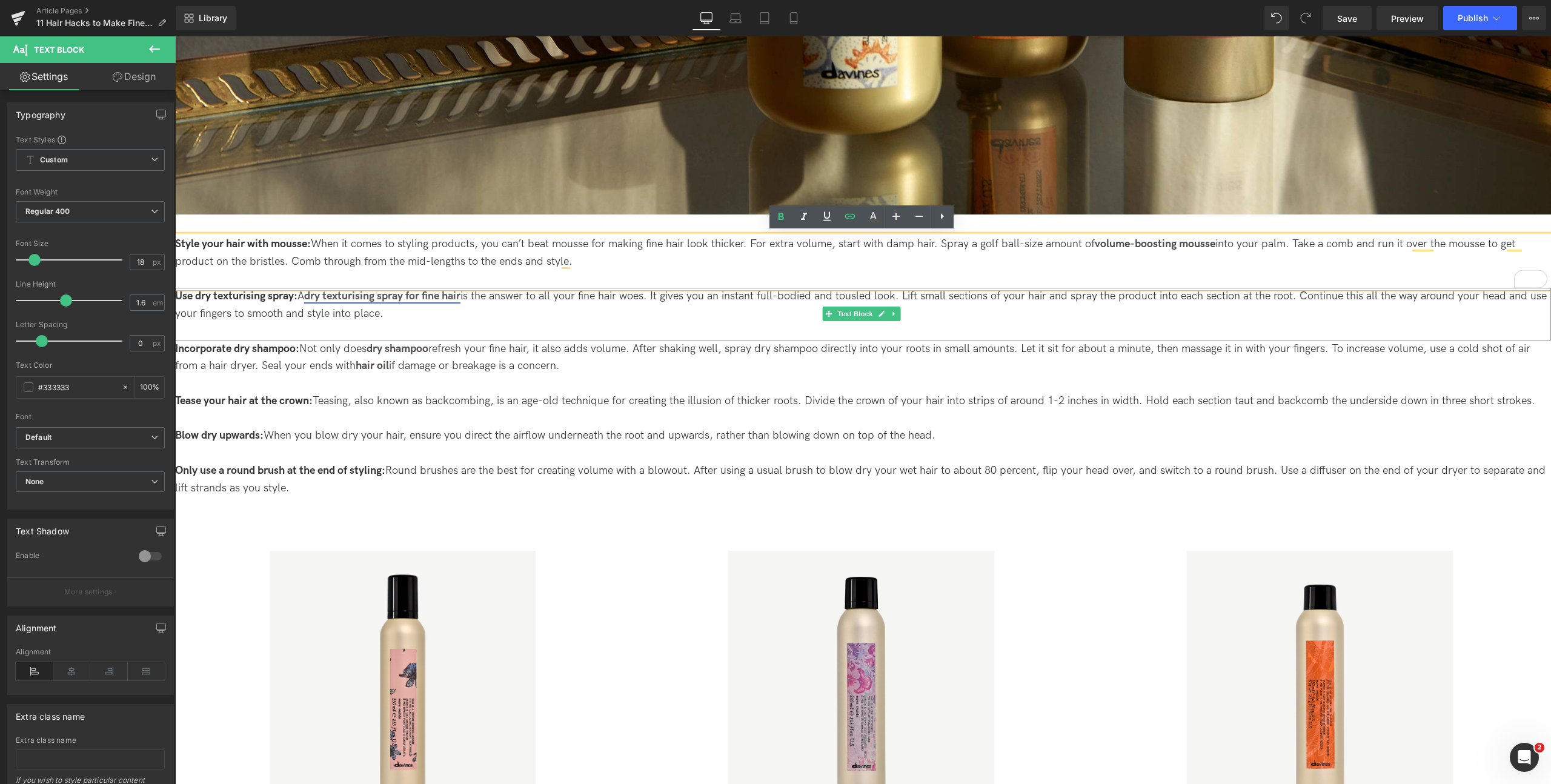
click at [388, 296] on link "dry texturising spray for fine hair" at bounding box center [382, 296] width 156 height 13
click at [843, 219] on icon at bounding box center [850, 216] width 15 height 15
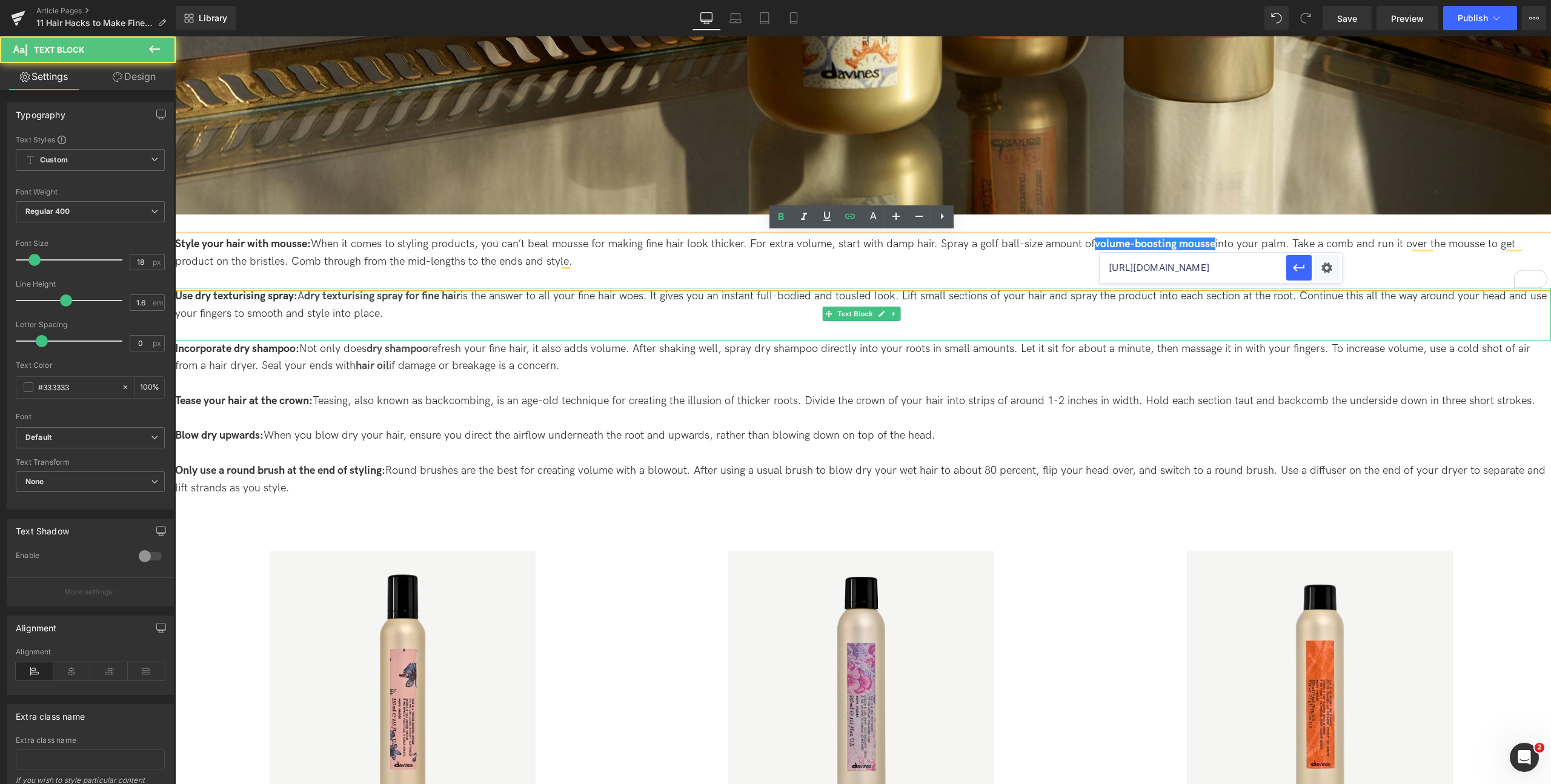
click at [421, 303] on p "Use dry texturising spray: A dry texturising spray for fine hair is the answer …" at bounding box center [863, 314] width 1376 height 52
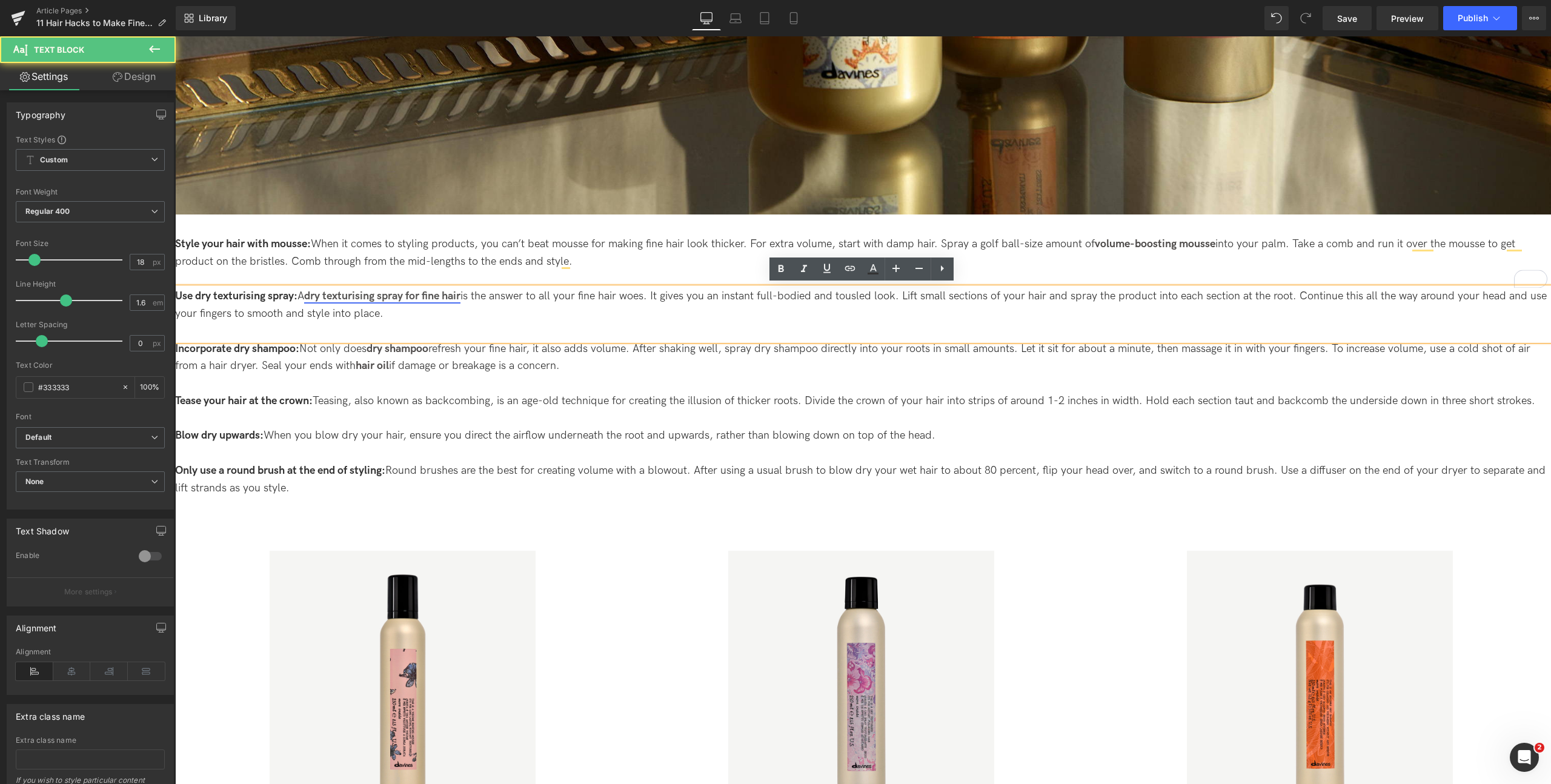
click at [430, 294] on link "dry texturising spray for fine hair" at bounding box center [382, 296] width 156 height 13
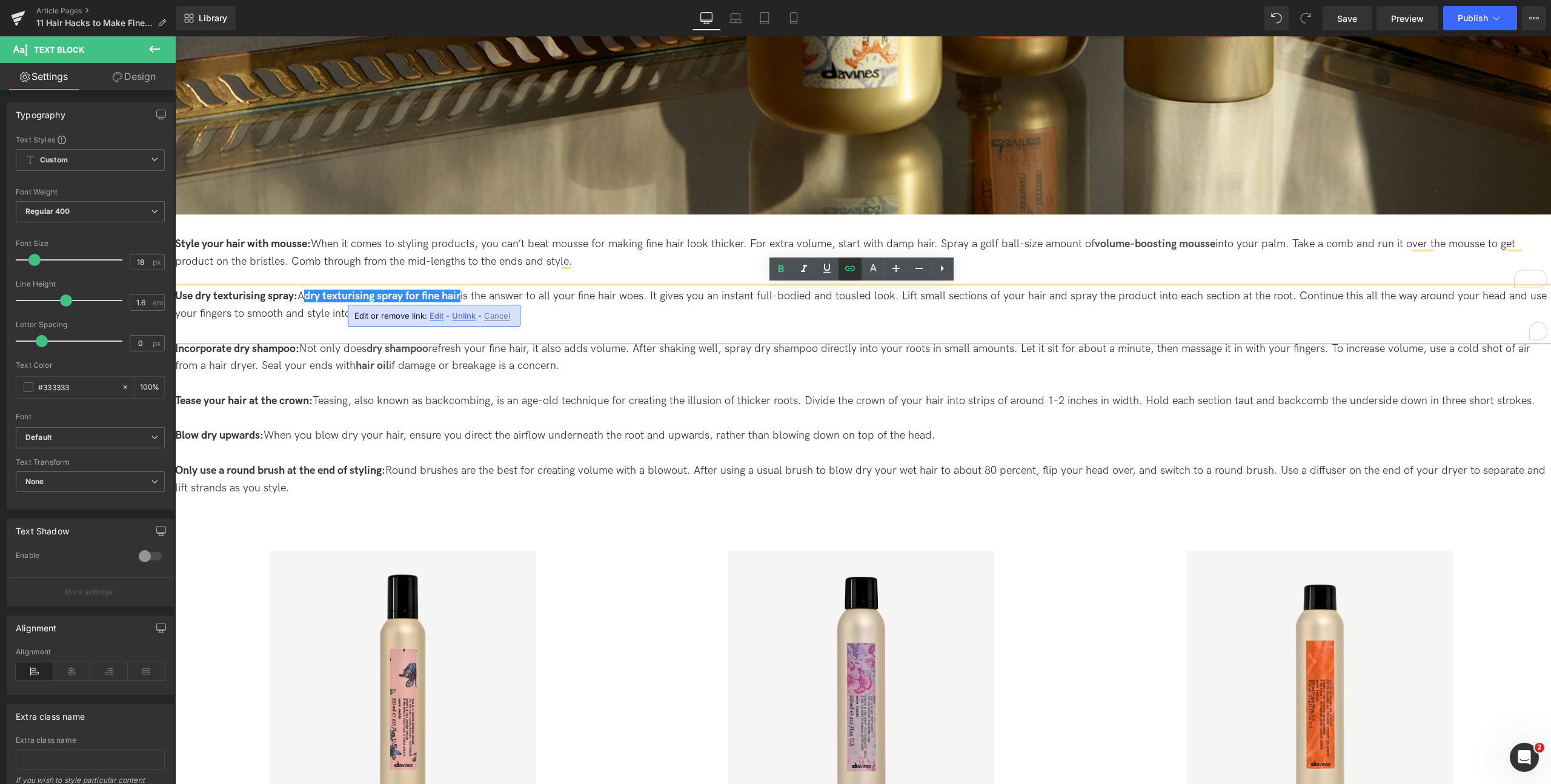
click at [856, 266] on icon at bounding box center [850, 268] width 15 height 15
drag, startPoint x: 479, startPoint y: 321, endPoint x: 485, endPoint y: 323, distance: 6.3
click at [511, 318] on input "https://uk.davines.com/products/this-is-a-dry-texturizer?__hstc=753710.62d290e3…" at bounding box center [424, 319] width 186 height 30
click at [362, 319] on input "https://uk.davines.com/products/this-is-a-dry-texturizer?__hstc=753710.62d290e3…" at bounding box center [424, 319] width 186 height 30
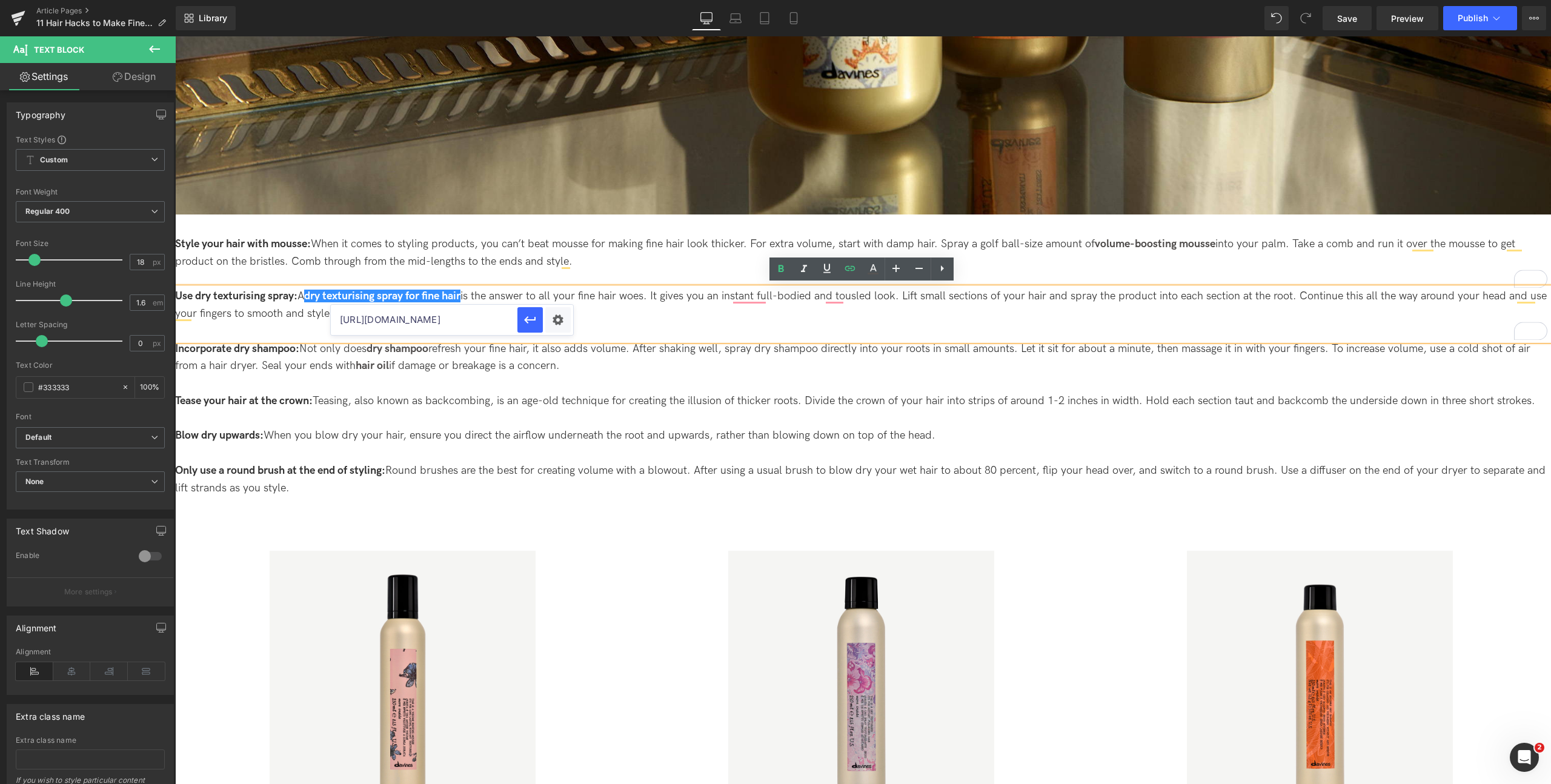
scroll to position [0, 803]
drag, startPoint x: 534, startPoint y: 355, endPoint x: 631, endPoint y: 310, distance: 106.9
type input "https://uk.davines.com/products/this-is-a-dry-texturizer"
click at [528, 319] on icon "button" at bounding box center [530, 319] width 15 height 15
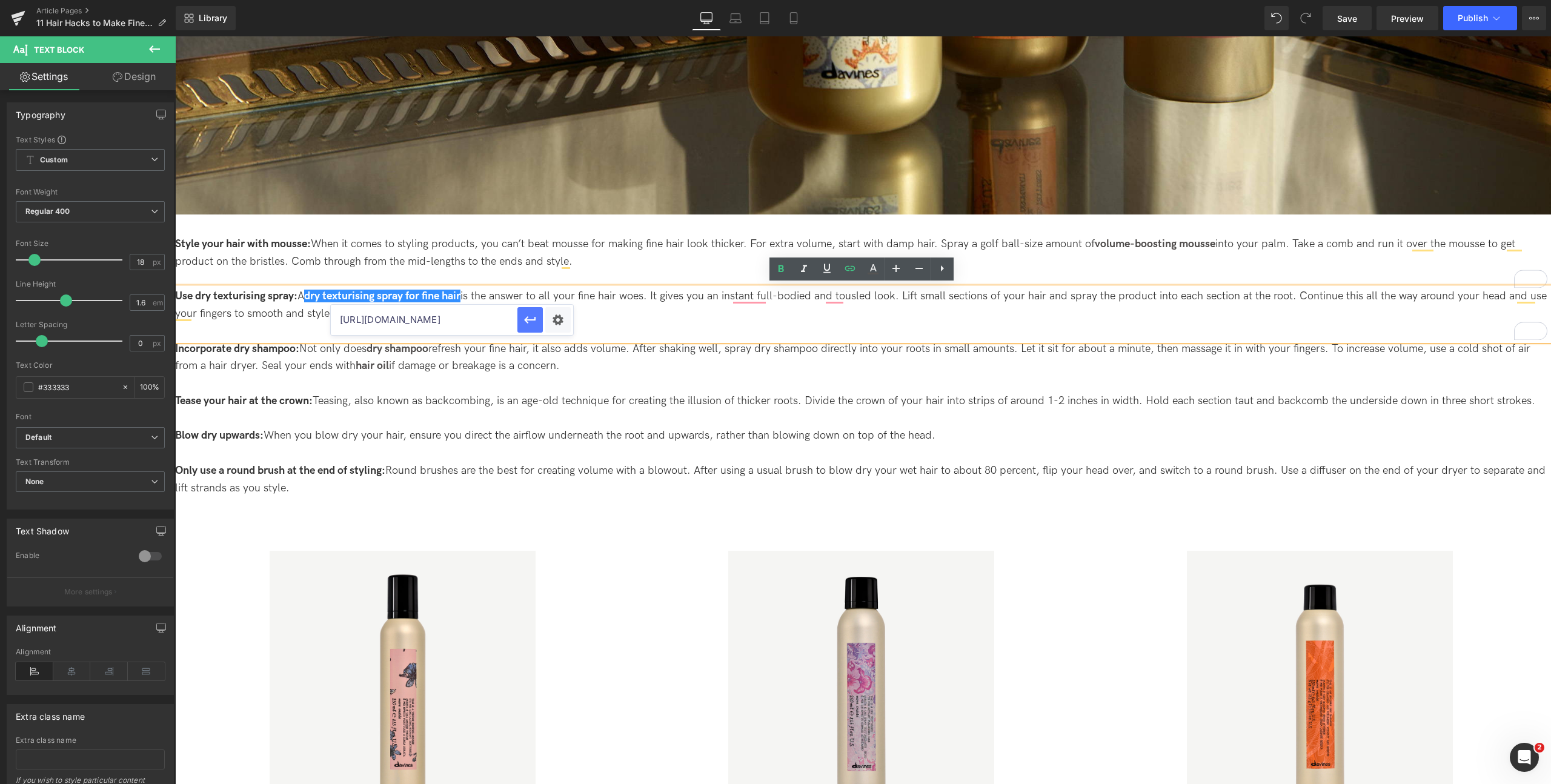
scroll to position [0, 0]
click at [428, 345] on link "dry shampoo" at bounding box center [397, 349] width 62 height 13
click at [645, 355] on p "Incorporate dry shampoo: Not only does dry shampoo refresh your fine hair, it a…" at bounding box center [863, 358] width 1376 height 35
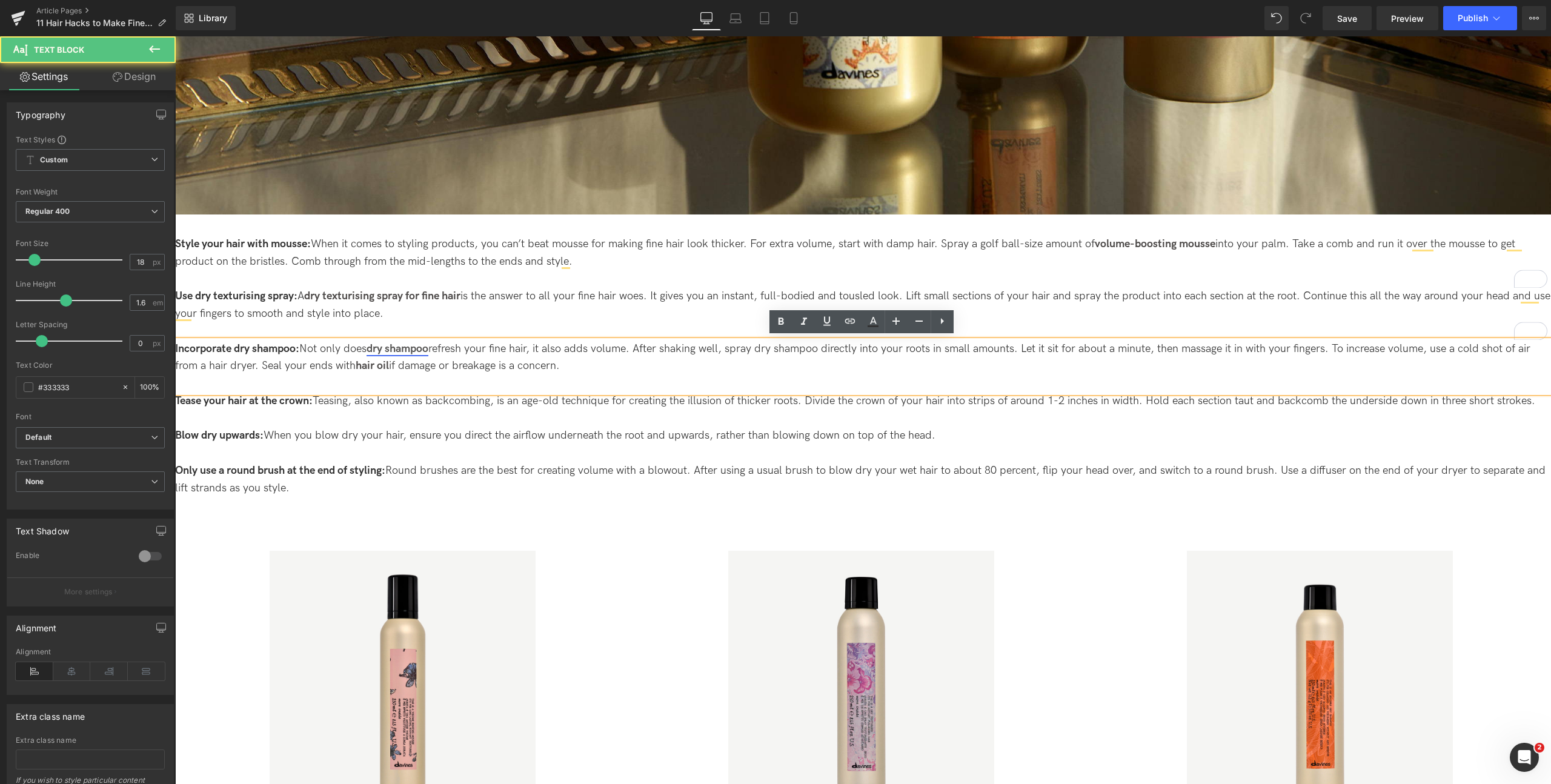
click at [423, 346] on link "dry shampoo" at bounding box center [397, 349] width 62 height 13
click at [843, 326] on icon at bounding box center [850, 321] width 15 height 15
drag, startPoint x: 500, startPoint y: 371, endPoint x: 521, endPoint y: 371, distance: 21.0
click at [528, 371] on input "https://uk.davines.com/products/hair-refresher?__hstc=753710.62d290e35db82deaf4…" at bounding box center [438, 372] width 186 height 30
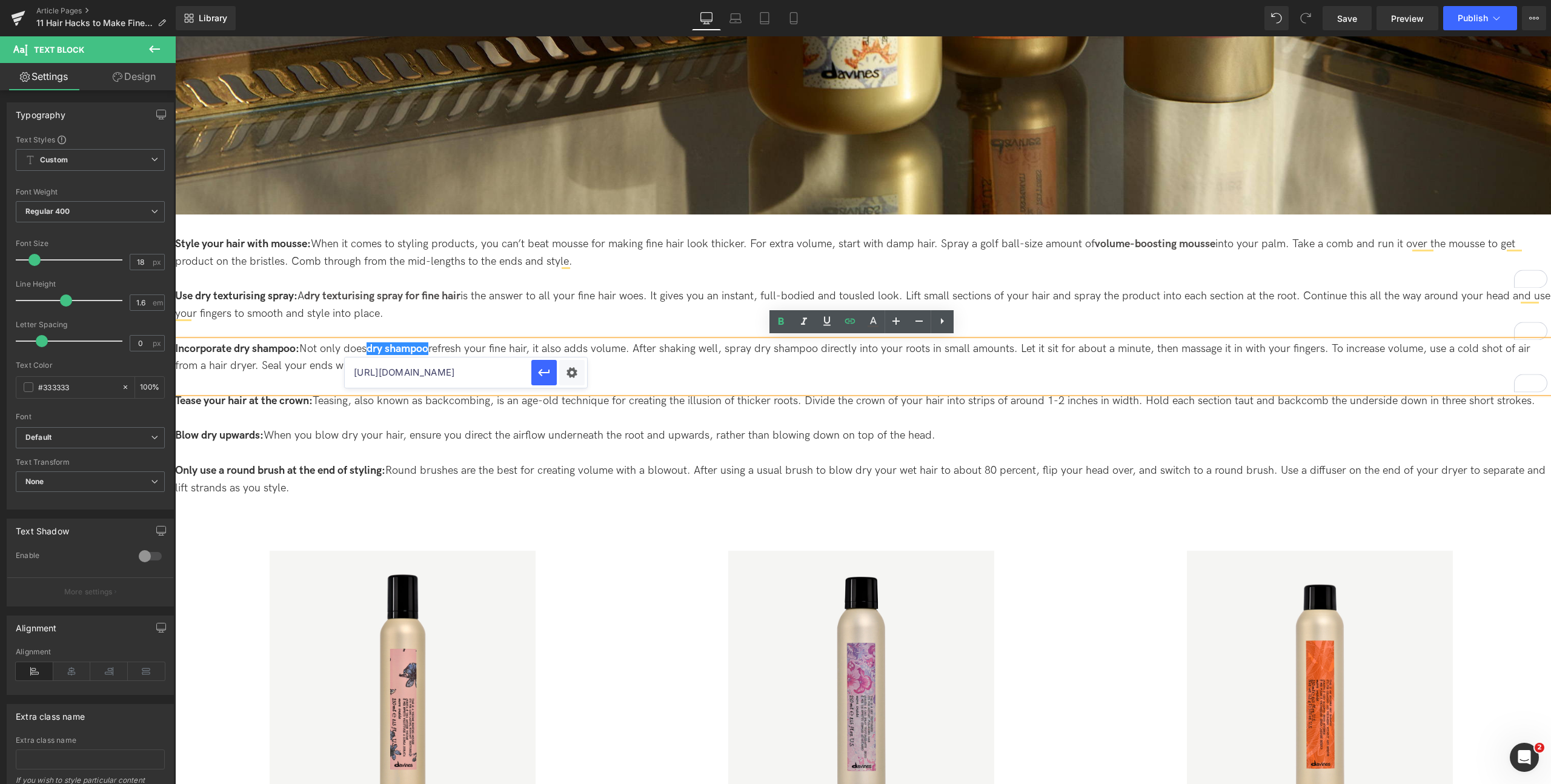
drag, startPoint x: 394, startPoint y: 381, endPoint x: 359, endPoint y: 375, distance: 35.5
click at [359, 375] on input "https://uk.davines.com/products/hair-refresher?__hstc=753710.62d290e35db82deaf4…" at bounding box center [438, 372] width 186 height 30
click at [394, 374] on input "https://uk.davines.com/products/hair-refresher?__hstc=753710.62d290e35db82deaf4…" at bounding box center [438, 372] width 186 height 30
drag, startPoint x: 564, startPoint y: 409, endPoint x: 630, endPoint y: 371, distance: 76.2
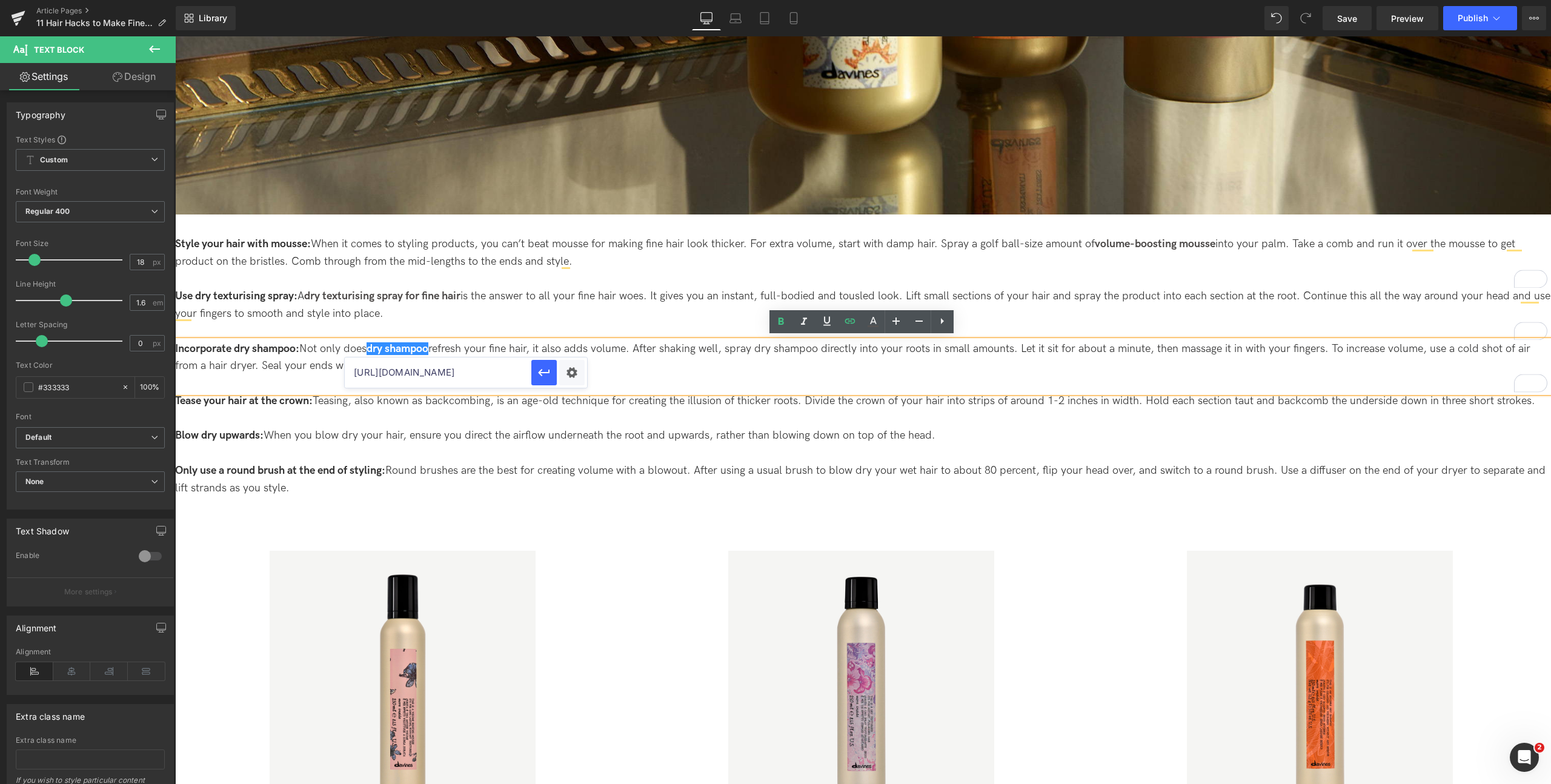
scroll to position [0, 42]
click at [539, 372] on icon "button" at bounding box center [544, 372] width 12 height 7
click at [375, 366] on link "hair oil" at bounding box center [372, 366] width 33 height 13
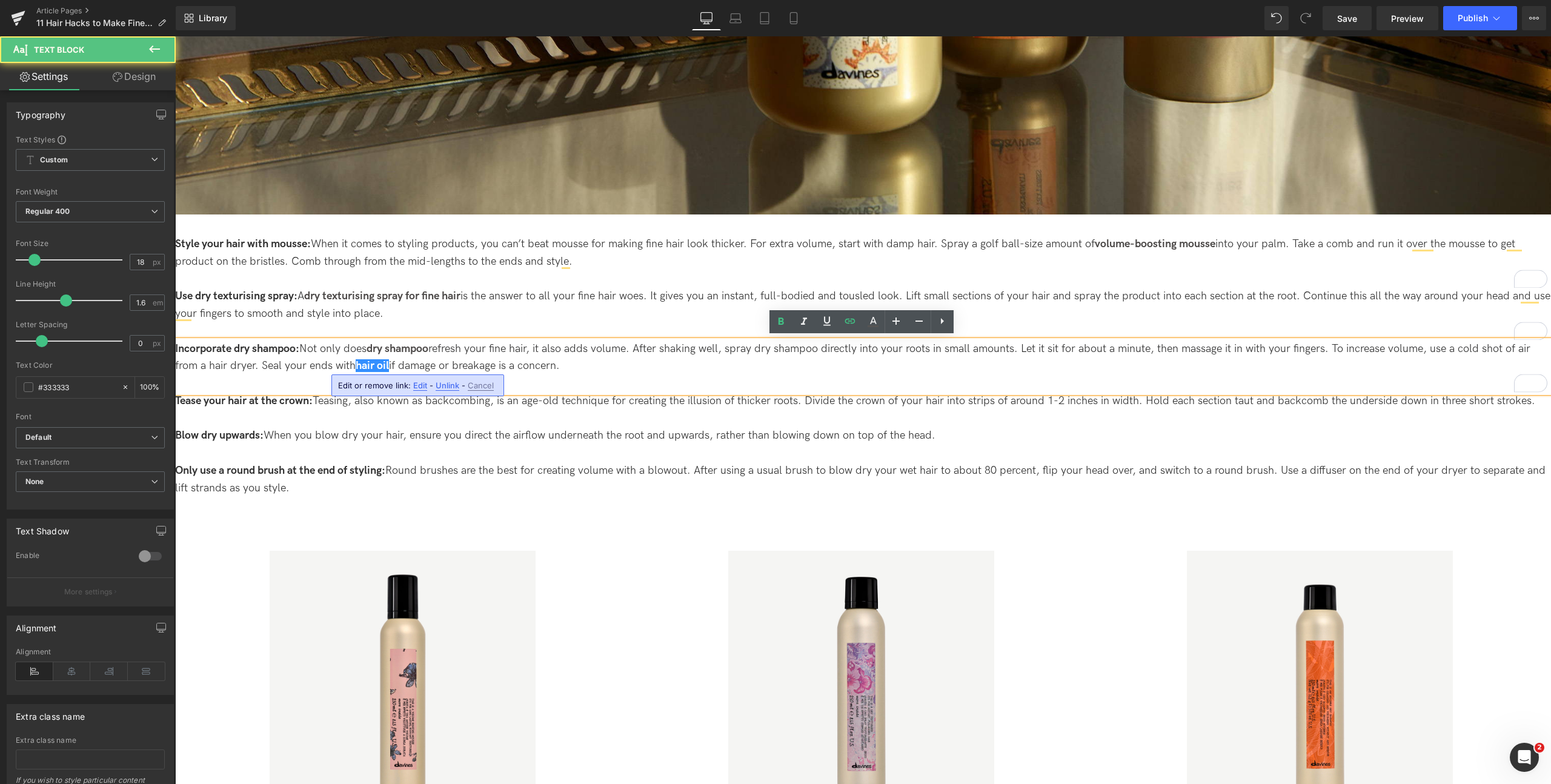
click at [416, 388] on span "Edit" at bounding box center [420, 386] width 14 height 10
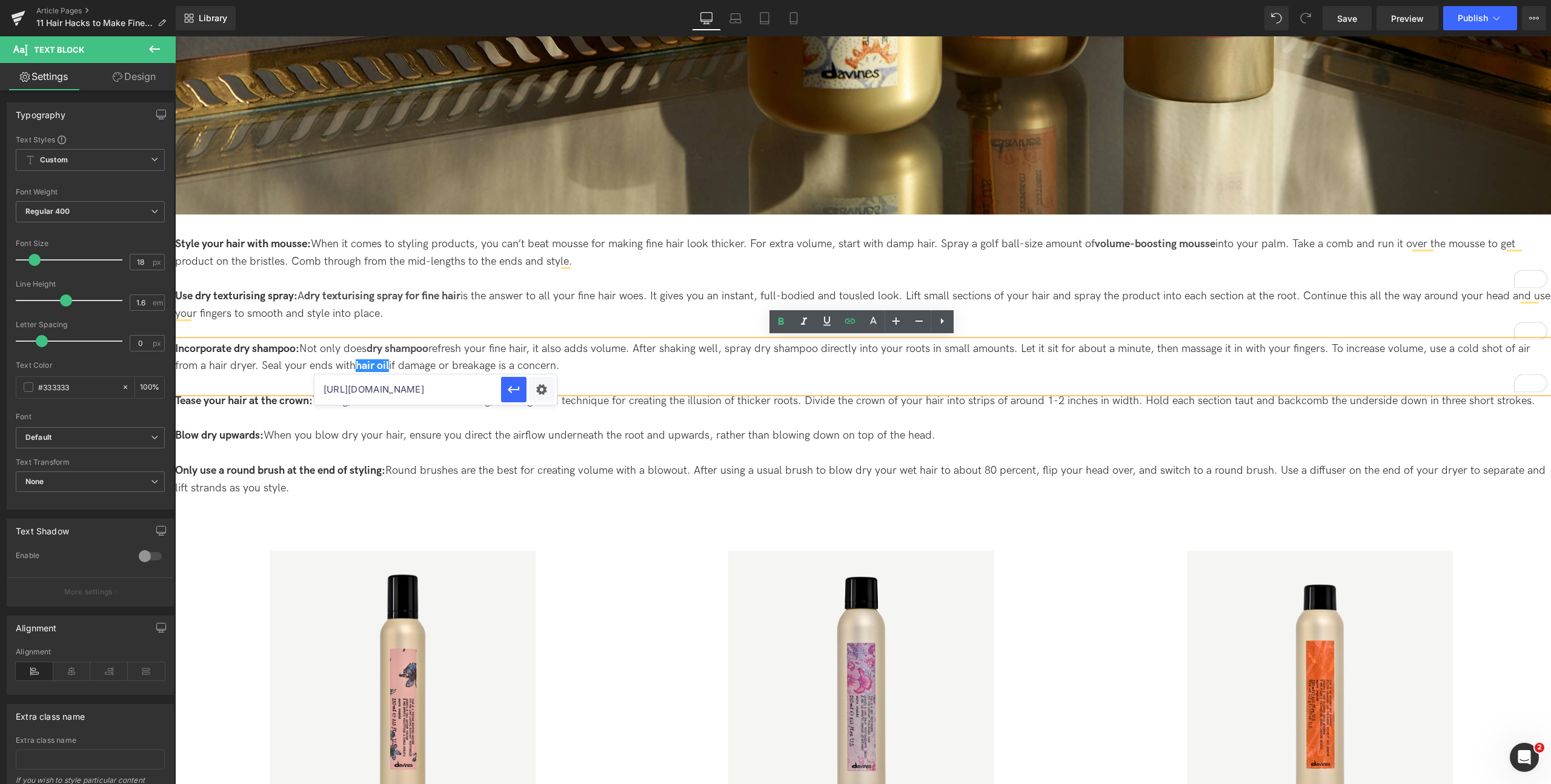
drag, startPoint x: 424, startPoint y: 388, endPoint x: 483, endPoint y: 393, distance: 59.2
click at [483, 393] on input "https://uk.davines.com/collections/hair-oil?__hstc=753710.62d290e35db82deaf4fb3…" at bounding box center [408, 389] width 186 height 30
click at [454, 385] on input "https://uk.davines.com/collections/hair-oil?__hstc=753710.62d290e35db82deaf4fb3…" at bounding box center [408, 389] width 186 height 30
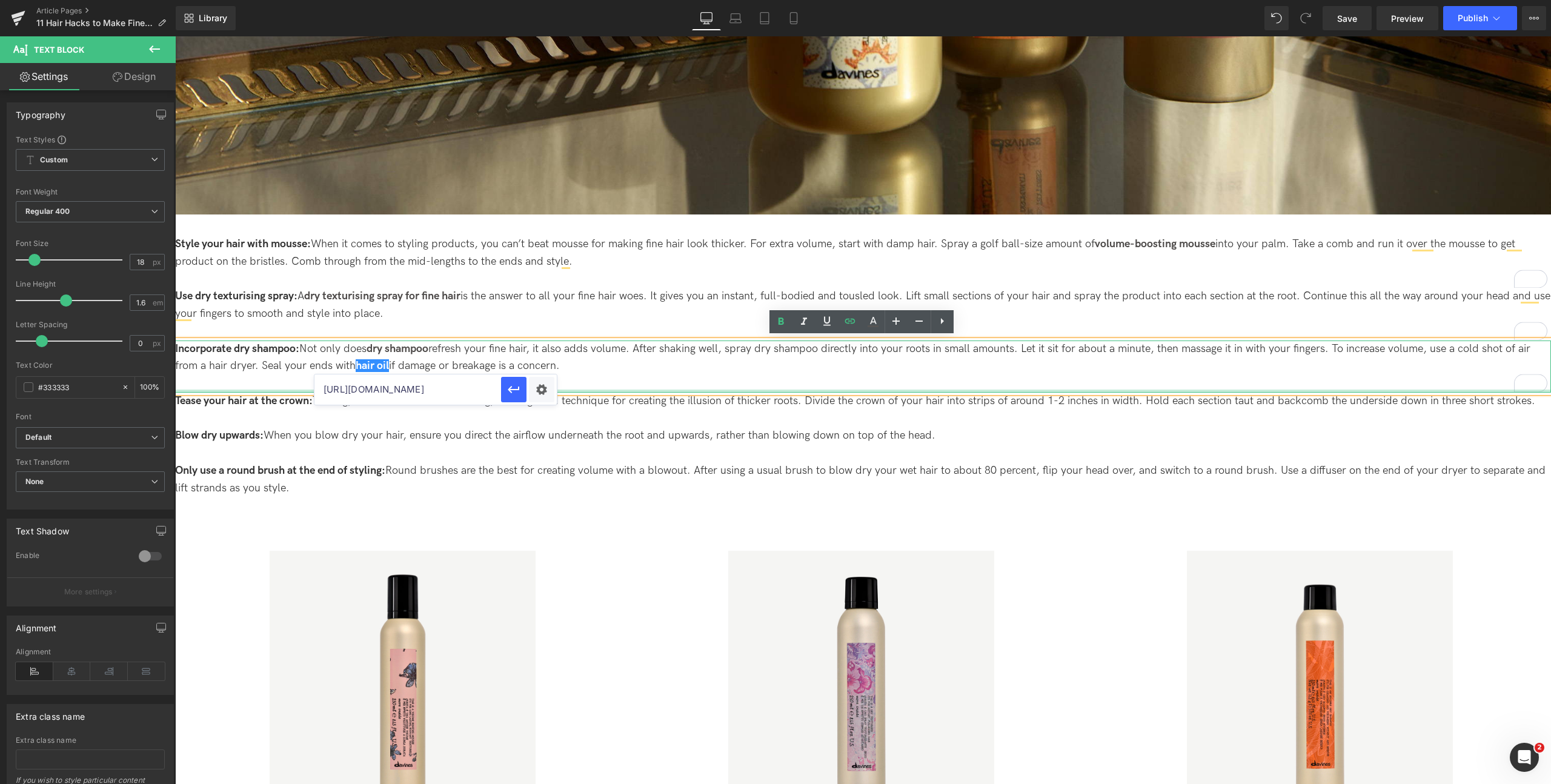
drag, startPoint x: 620, startPoint y: 425, endPoint x: 593, endPoint y: 391, distance: 43.4
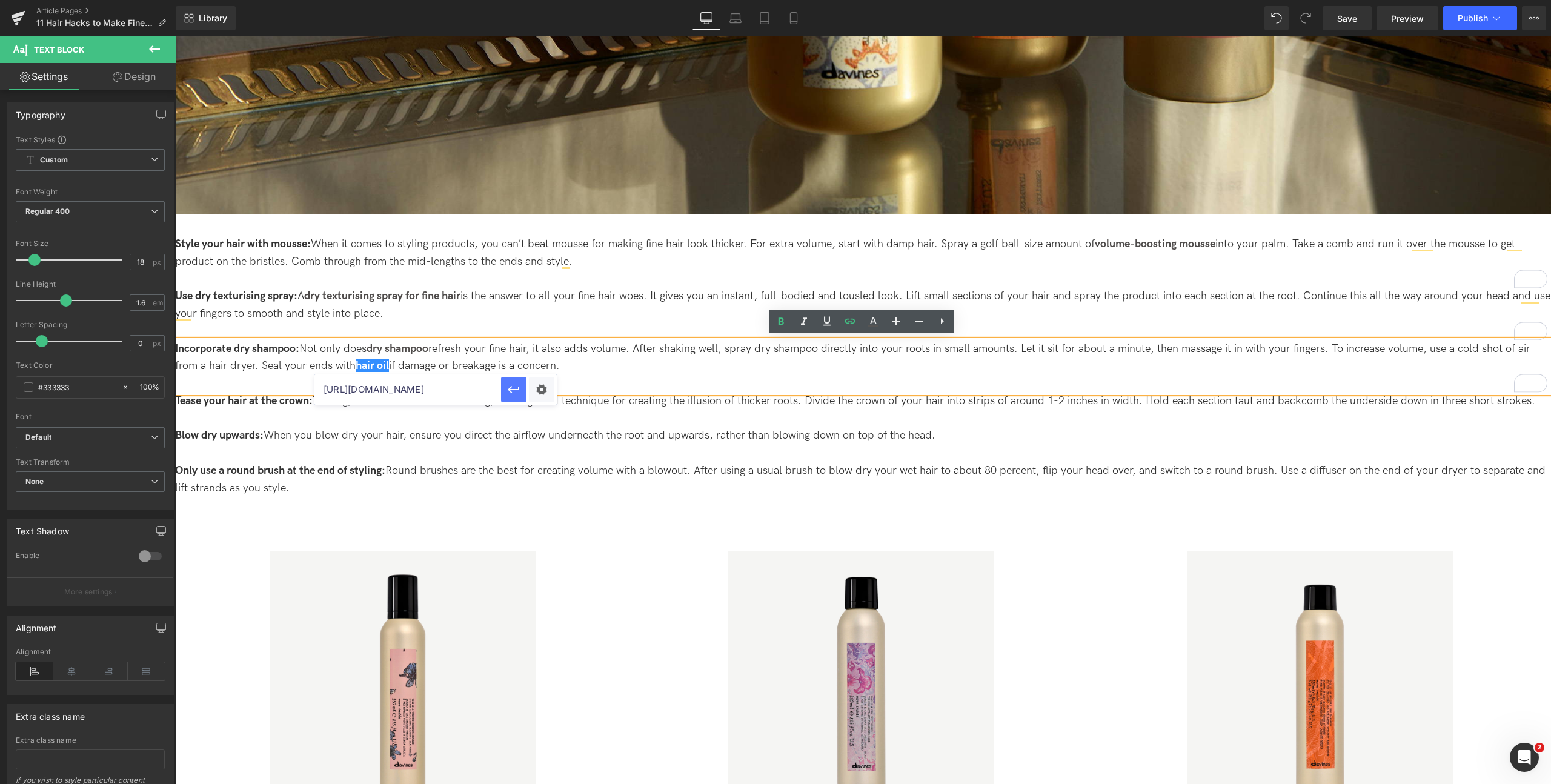
type input "https://uk.davines.com/collections/hair-oil"
click at [509, 386] on icon "button" at bounding box center [514, 389] width 15 height 15
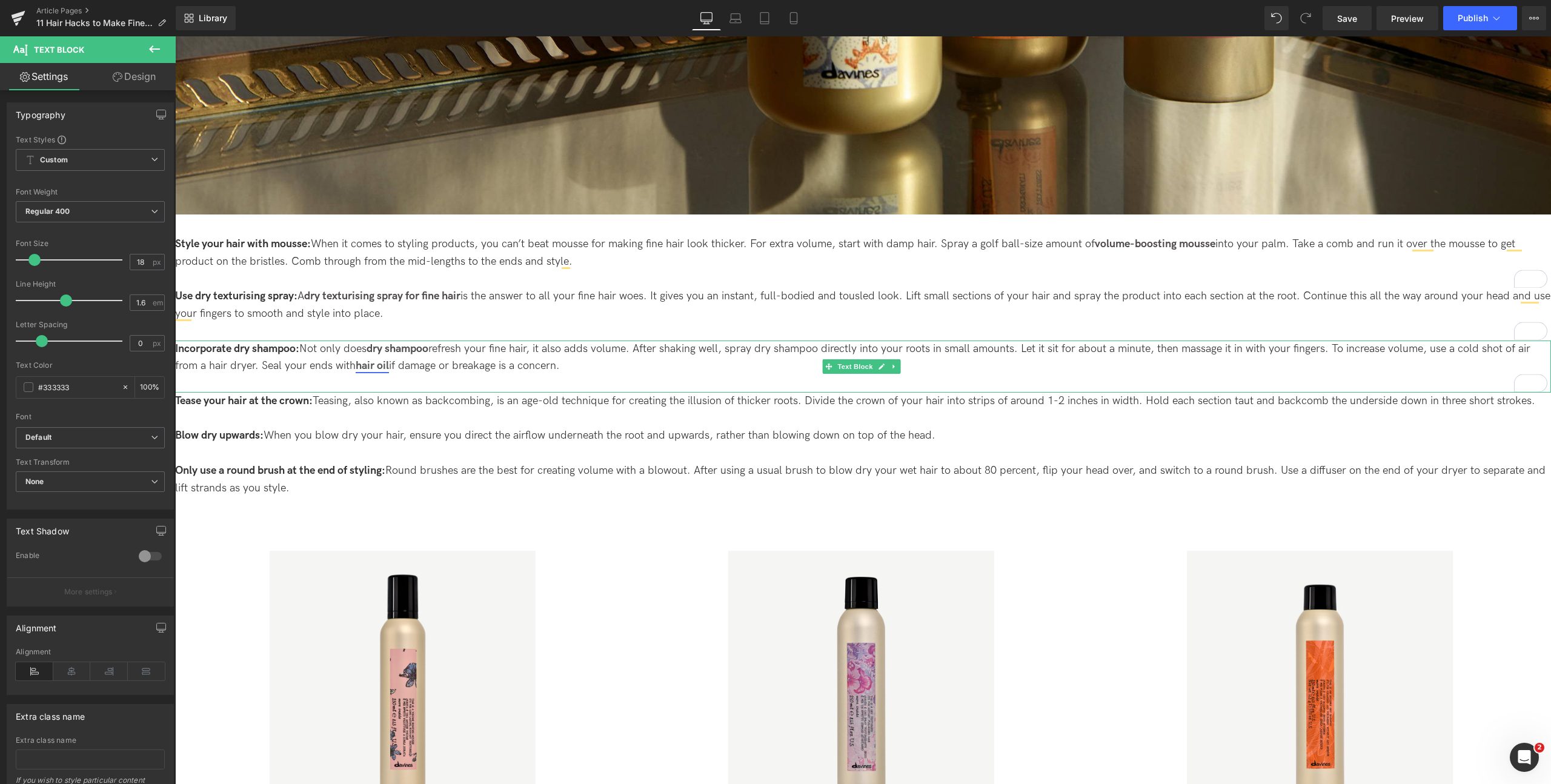
drag, startPoint x: 392, startPoint y: 367, endPoint x: 386, endPoint y: 364, distance: 6.7
click at [392, 367] on p "Incorporate dry shampoo: Not only does dry shampoo refresh your fine hair, it a…" at bounding box center [863, 358] width 1376 height 35
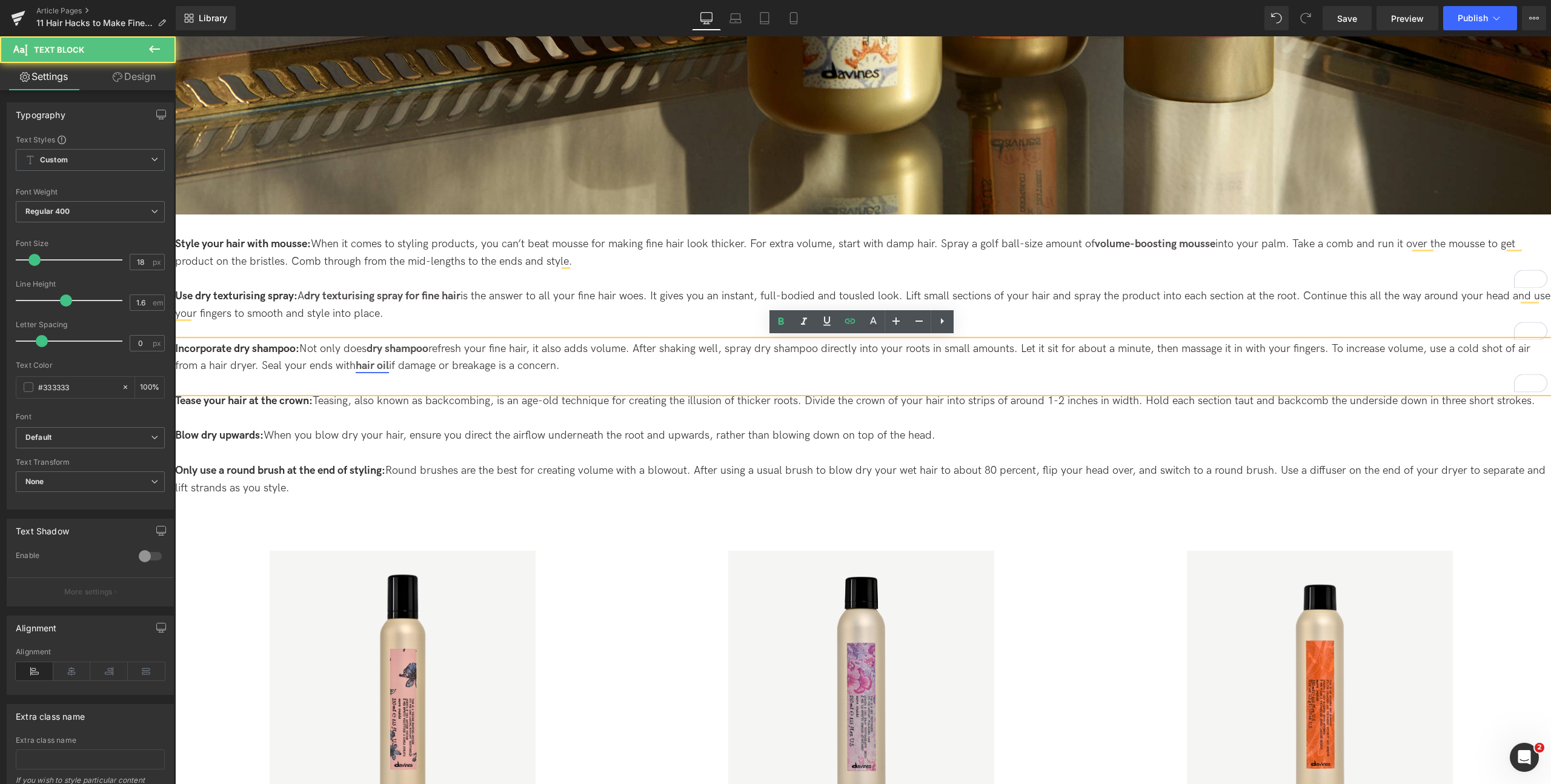
click at [384, 364] on link "hair oil" at bounding box center [372, 366] width 33 height 13
click at [848, 330] on link at bounding box center [850, 322] width 23 height 23
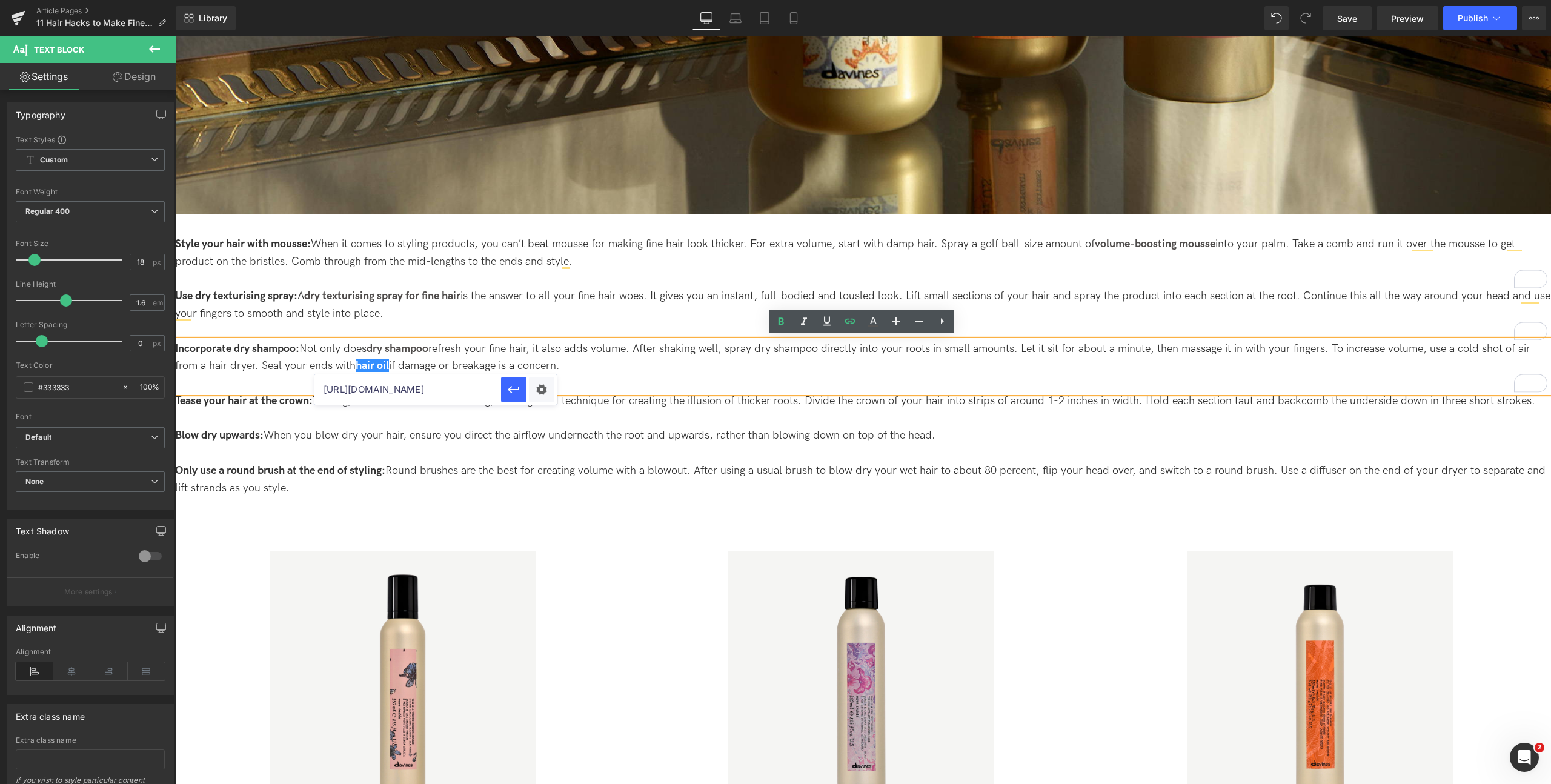
scroll to position [0, 21]
drag, startPoint x: 444, startPoint y: 382, endPoint x: 498, endPoint y: 396, distance: 55.8
click at [498, 396] on input "[URL][DOMAIN_NAME]" at bounding box center [408, 389] width 186 height 30
drag, startPoint x: 467, startPoint y: 389, endPoint x: 505, endPoint y: 389, distance: 38.0
click at [505, 389] on div "[URL][DOMAIN_NAME]" at bounding box center [435, 389] width 242 height 30
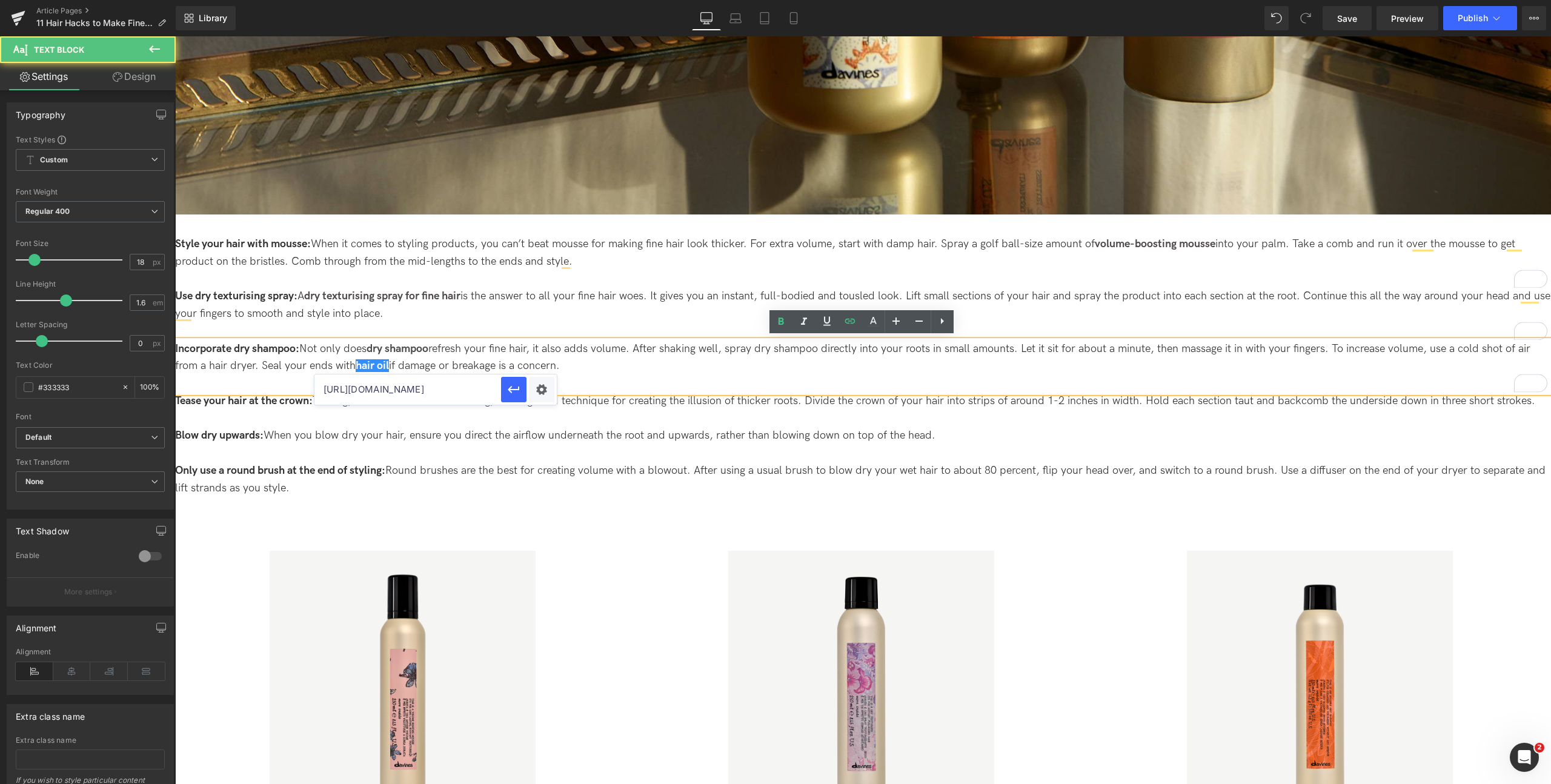
drag, startPoint x: 634, startPoint y: 368, endPoint x: 618, endPoint y: 368, distance: 16.0
click at [634, 368] on p "Incorporate dry shampoo: Not only does dry shampoo refresh your fine hair, it a…" at bounding box center [863, 358] width 1376 height 35
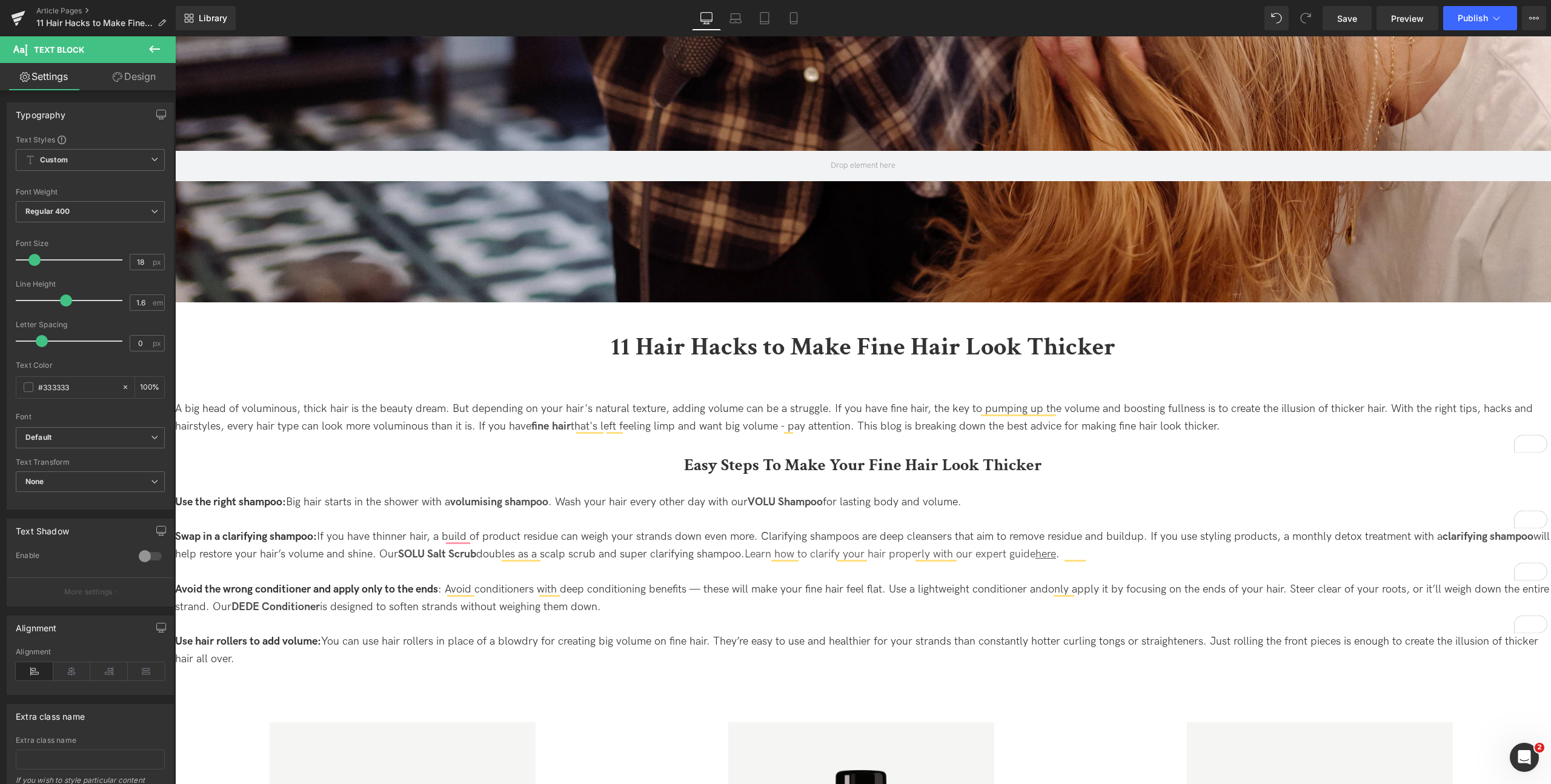
scroll to position [16, 0]
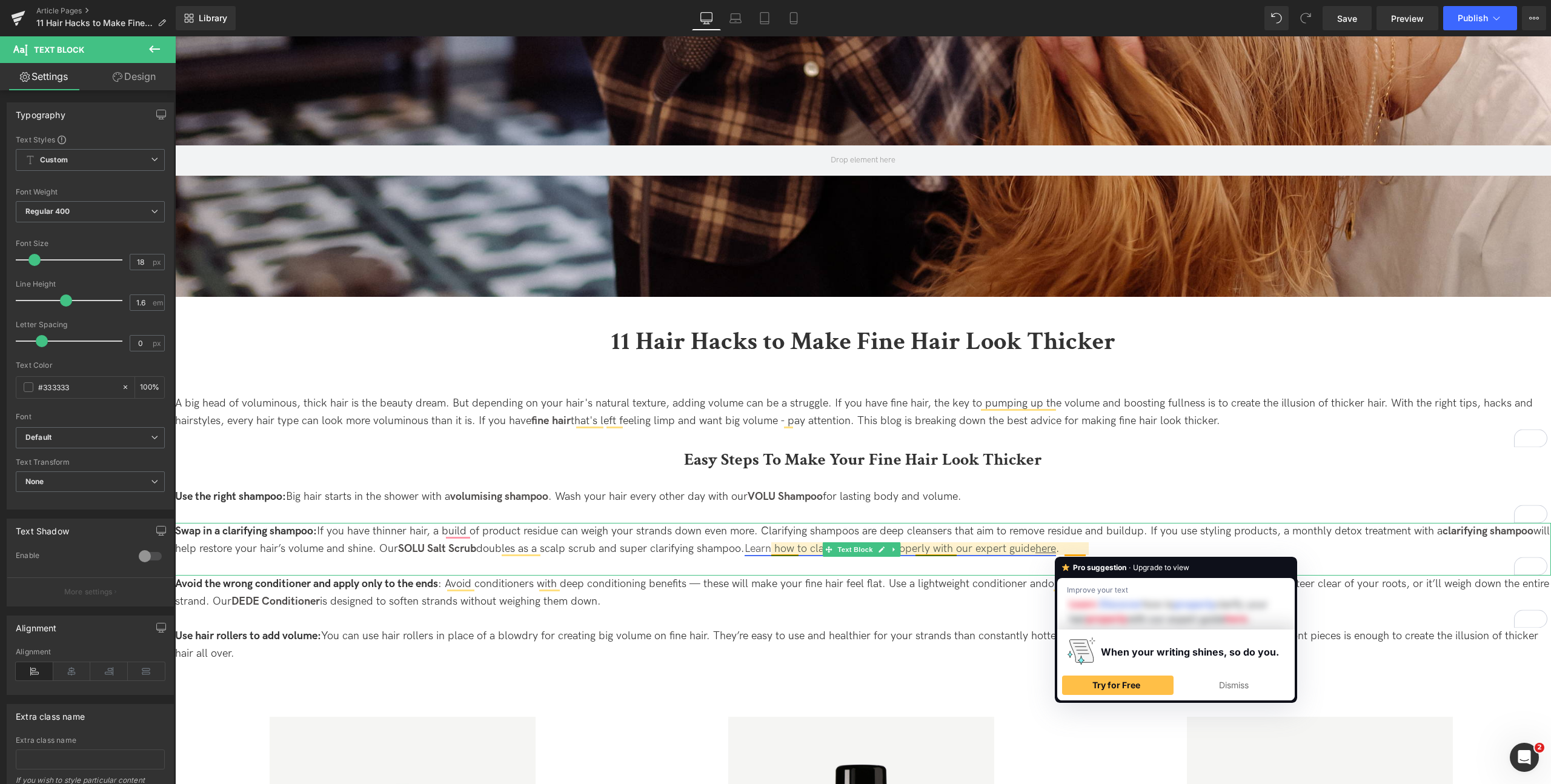
click at [1033, 551] on link "Learn how to clarify your hair properly with our expert guide here" at bounding box center [900, 549] width 311 height 13
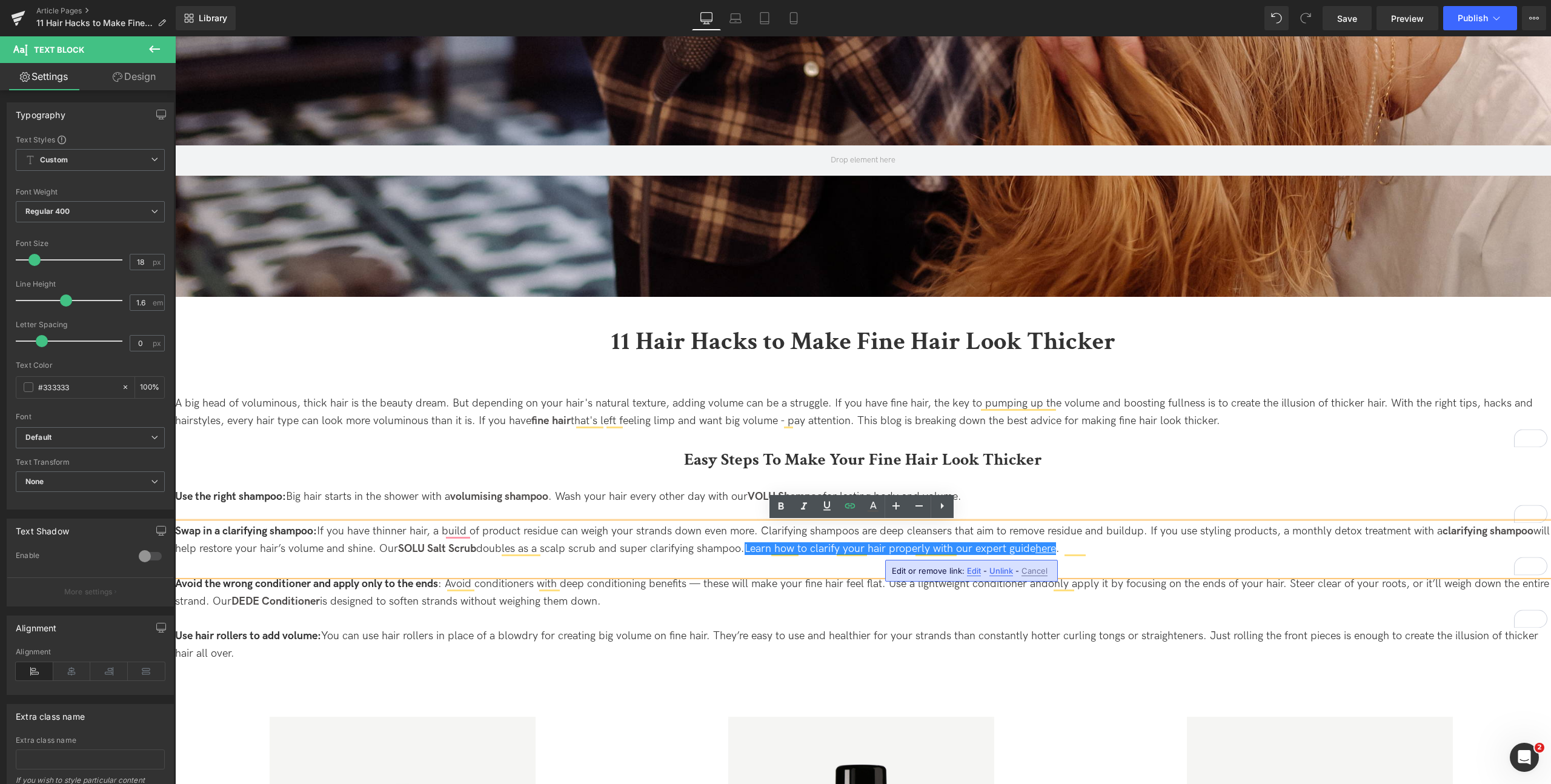
click at [968, 572] on span "Edit" at bounding box center [974, 571] width 14 height 10
type input "https://uk.davines.com/blogs/blog/here-s-how-to-properly-clarify-your-hair-a-gu…"
drag, startPoint x: 1019, startPoint y: 575, endPoint x: 1045, endPoint y: 572, distance: 26.2
click at [1046, 572] on input "https://uk.davines.com/blogs/blog/here-s-how-to-properly-clarify-your-hair-a-gu…" at bounding box center [962, 575] width 186 height 30
click at [974, 576] on input "https://uk.davines.com/blogs/blog/here-s-how-to-properly-clarify-your-hair-a-gu…" at bounding box center [962, 575] width 186 height 30
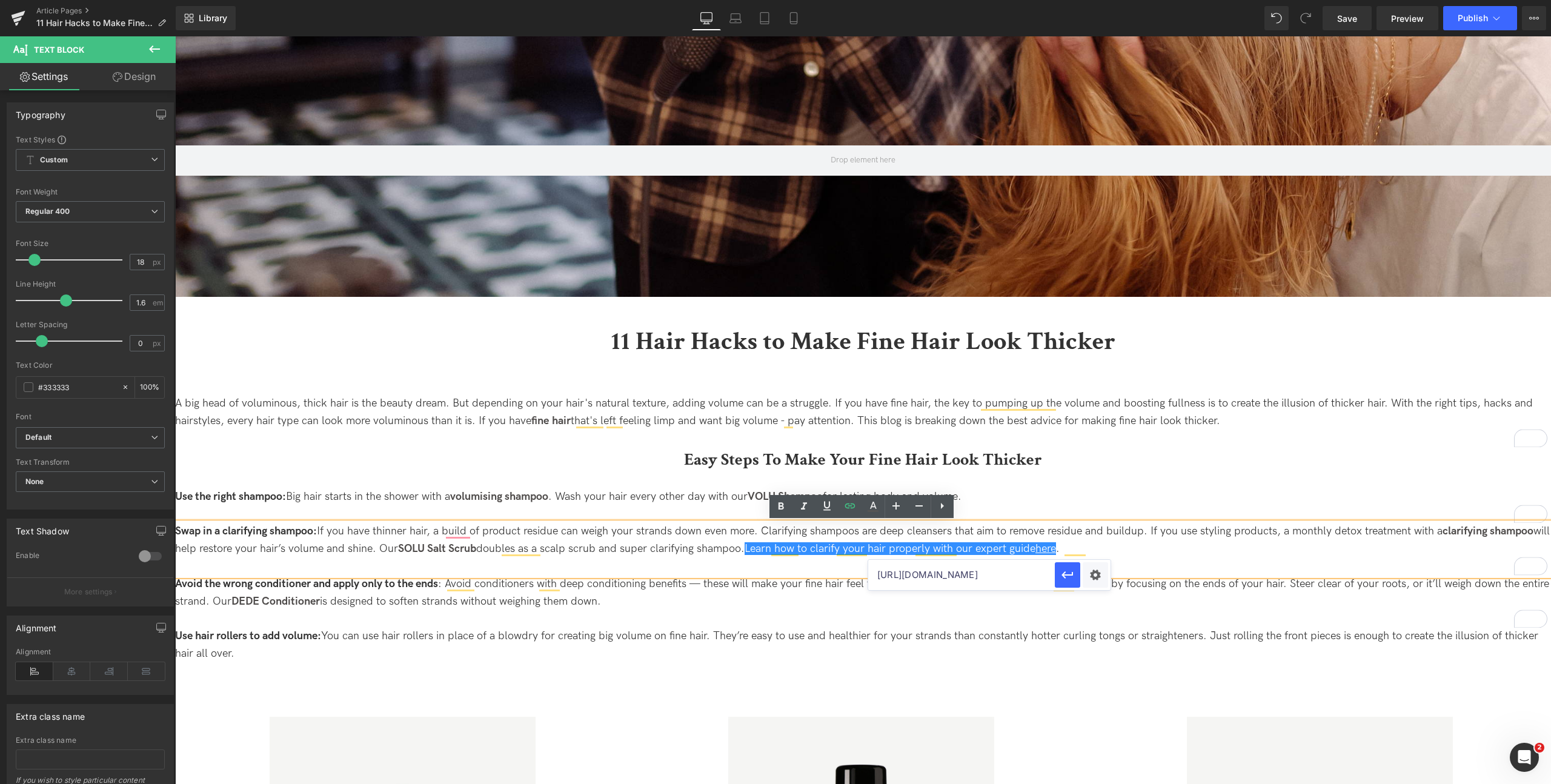
drag, startPoint x: 988, startPoint y: 576, endPoint x: 1034, endPoint y: 575, distance: 46.0
click at [1037, 576] on input "https://uk.davines.com/blogs/blog/here-s-how-to-properly-clarify-your-hair-a-gu…" at bounding box center [962, 575] width 186 height 30
click at [976, 581] on input "https://uk.davines.com/blogs/blog/here-s-how-to-properly-clarify-your-hair-a-gu…" at bounding box center [962, 575] width 186 height 30
drag, startPoint x: 1014, startPoint y: 578, endPoint x: 1021, endPoint y: 576, distance: 7.3
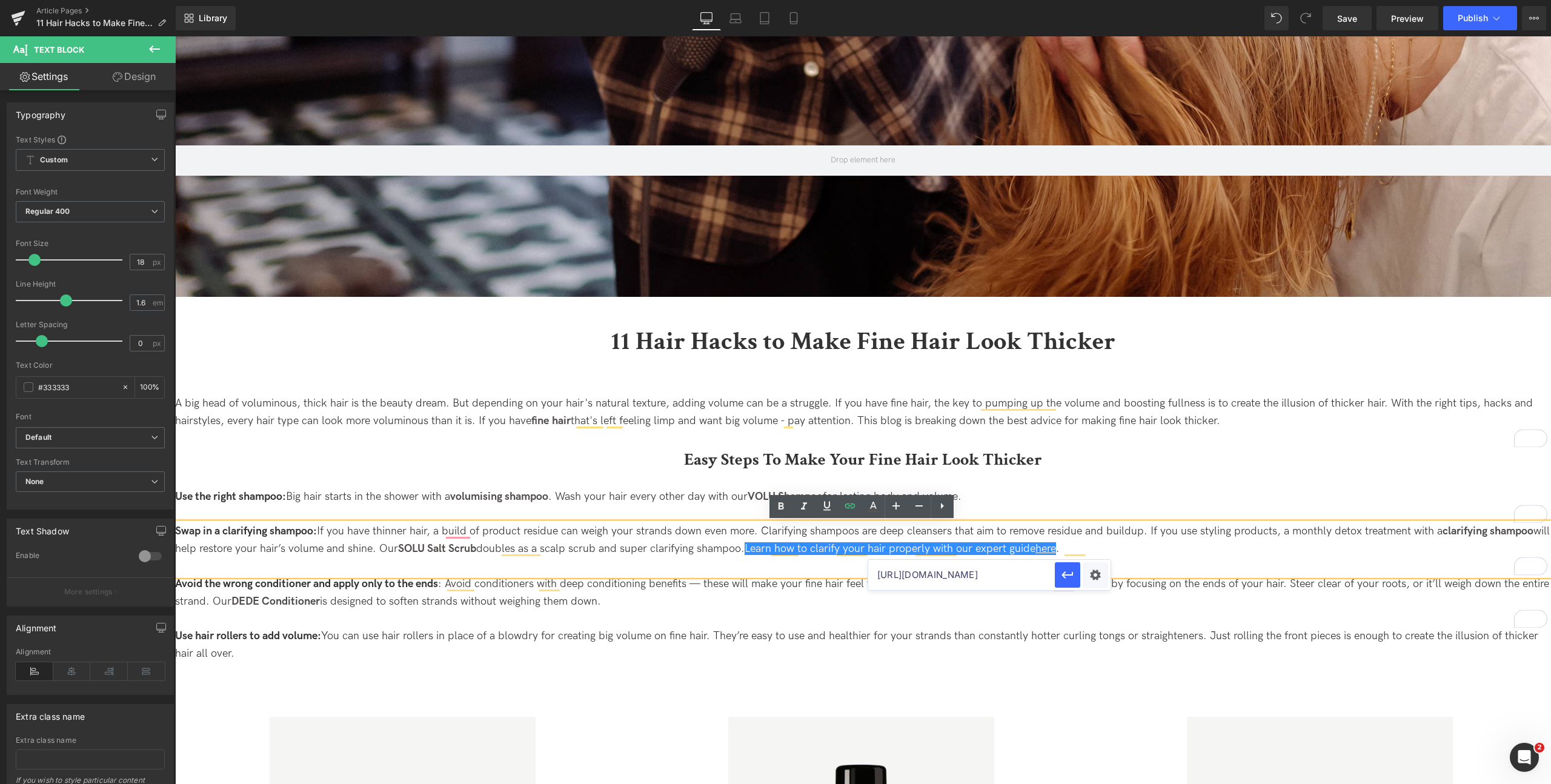
click at [1043, 575] on input "https://uk.davines.com/blogs/blog/here-s-how-to-properly-clarify-your-hair-a-gu…" at bounding box center [962, 575] width 186 height 30
drag, startPoint x: 1006, startPoint y: 575, endPoint x: 1067, endPoint y: 575, distance: 61.0
click at [1065, 575] on div "https://uk.davines.com/blogs/blog/here-s-how-to-properly-clarify-your-hair-a-gu…" at bounding box center [989, 575] width 242 height 30
click at [1081, 531] on p "Swap in a clarifying shampoo: If you have thinner hair, a build of product resi…" at bounding box center [863, 540] width 1376 height 35
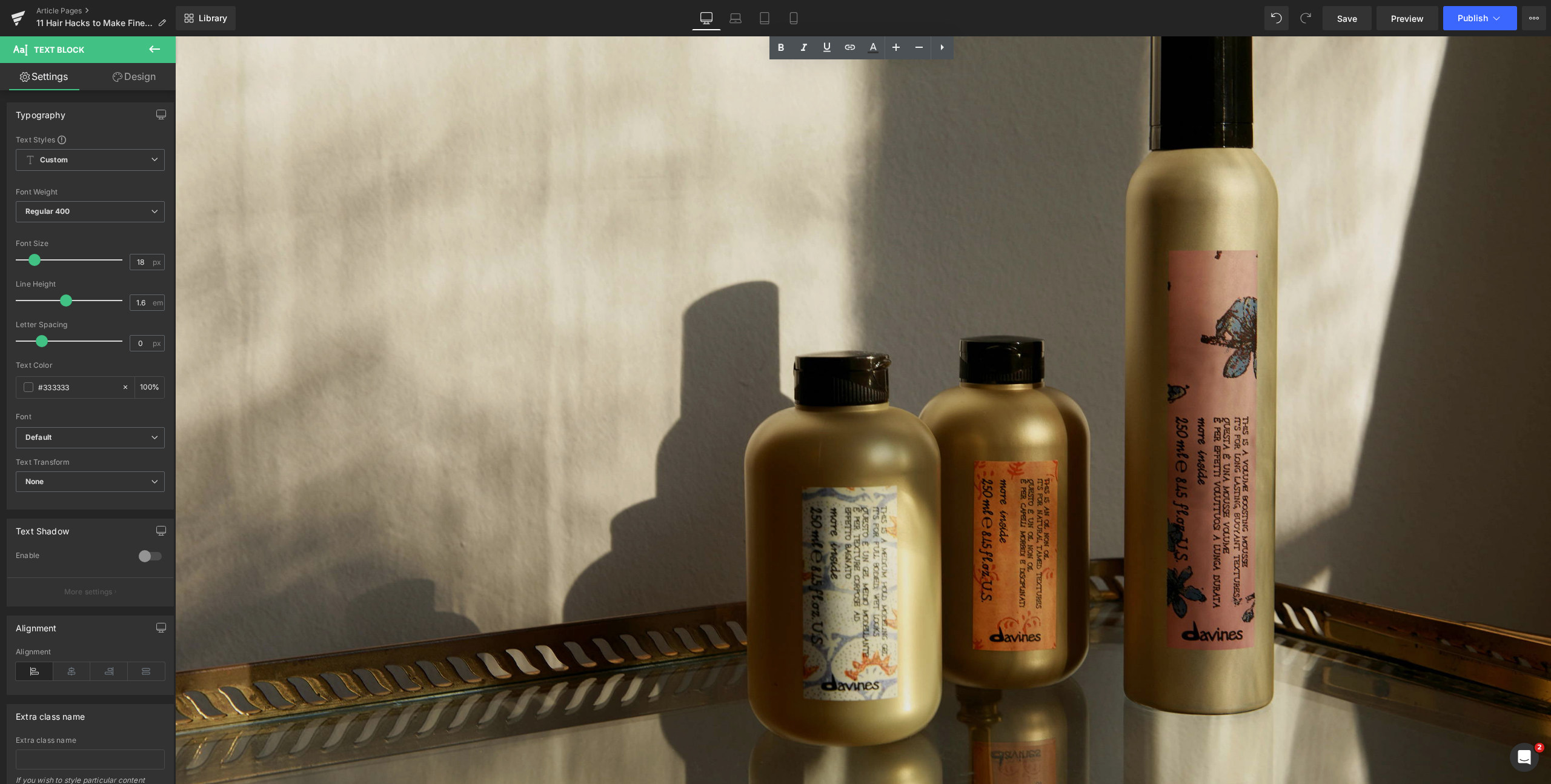
scroll to position [1421, 0]
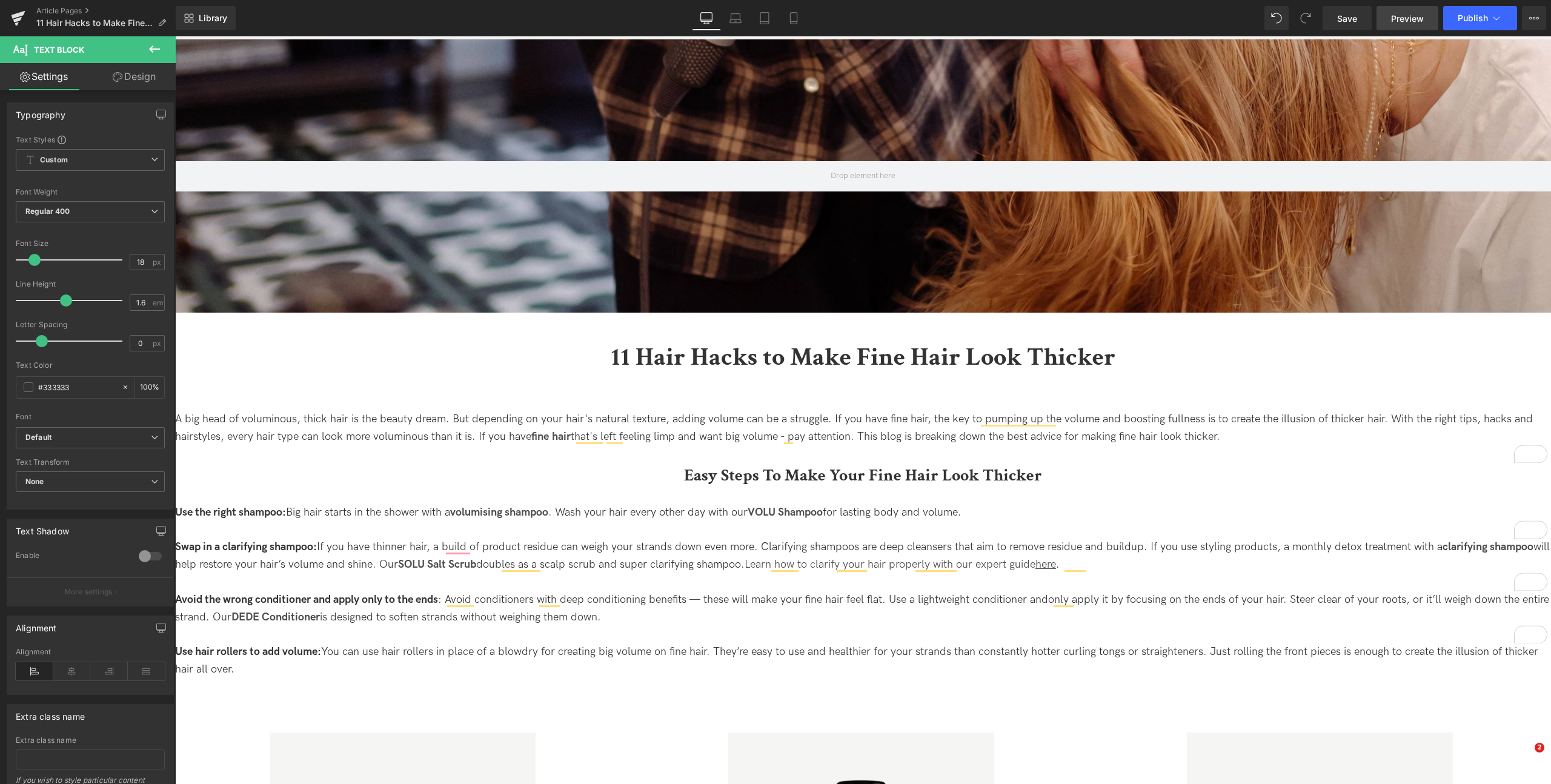
click at [1400, 14] on span "Preview" at bounding box center [1407, 19] width 33 height 13
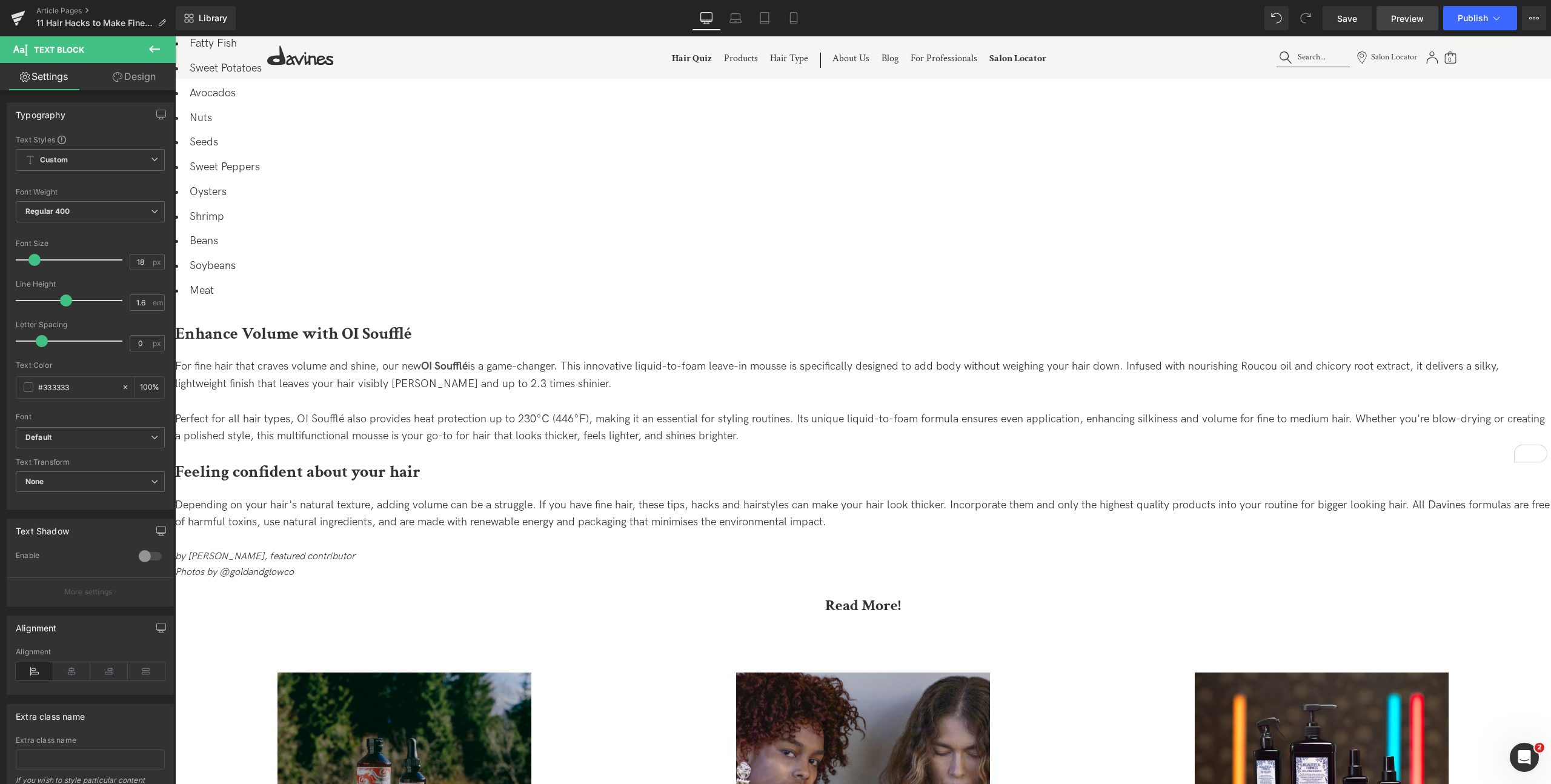
scroll to position [5070, 0]
click at [1480, 30] on div "Library Desktop Desktop Laptop Tablet Mobile Save Preview Publish Scheduled Vie…" at bounding box center [863, 18] width 1375 height 37
click at [1471, 15] on span "Publish" at bounding box center [1473, 18] width 30 height 10
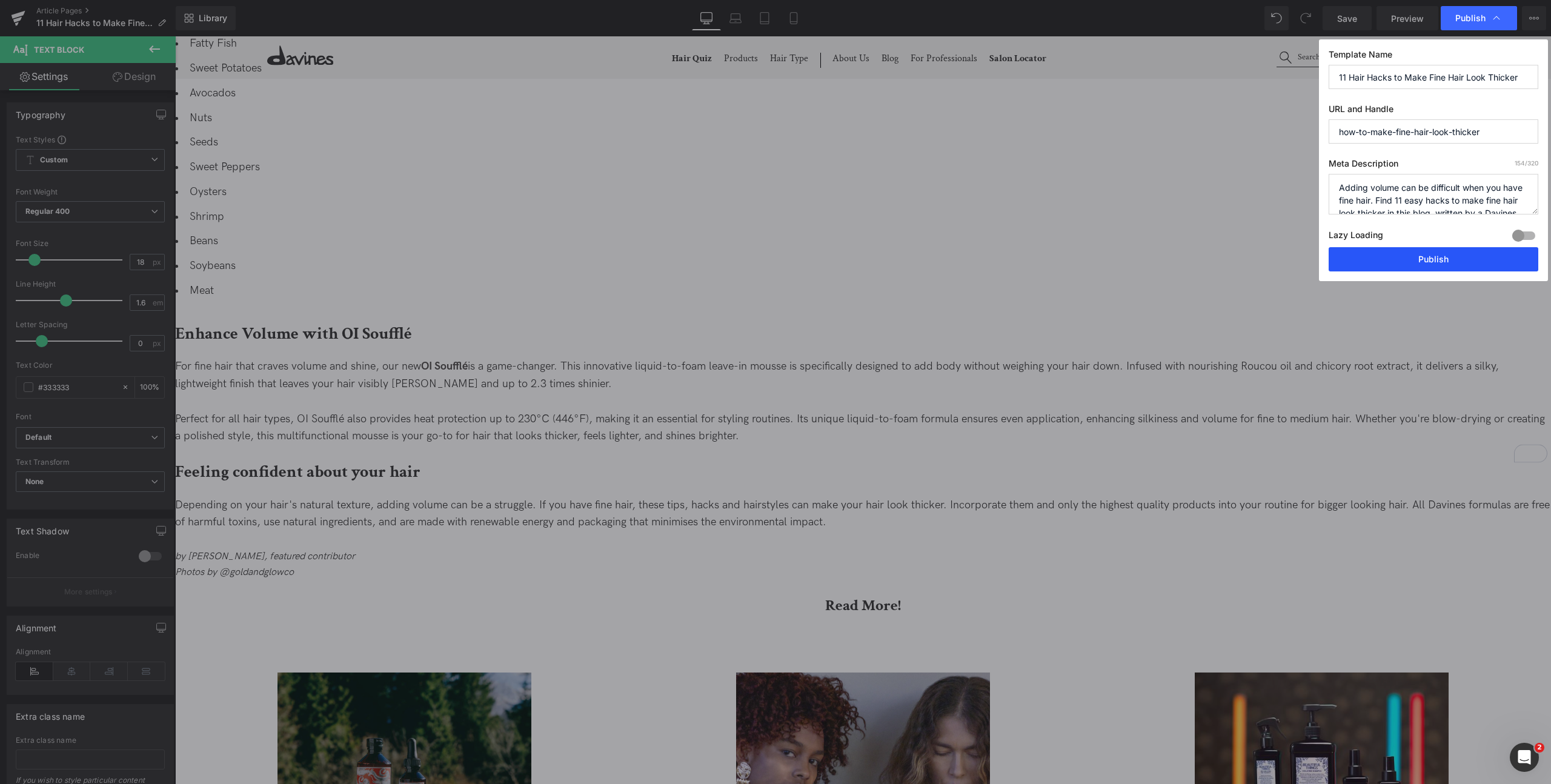
click at [1382, 253] on button "Publish" at bounding box center [1433, 260] width 210 height 24
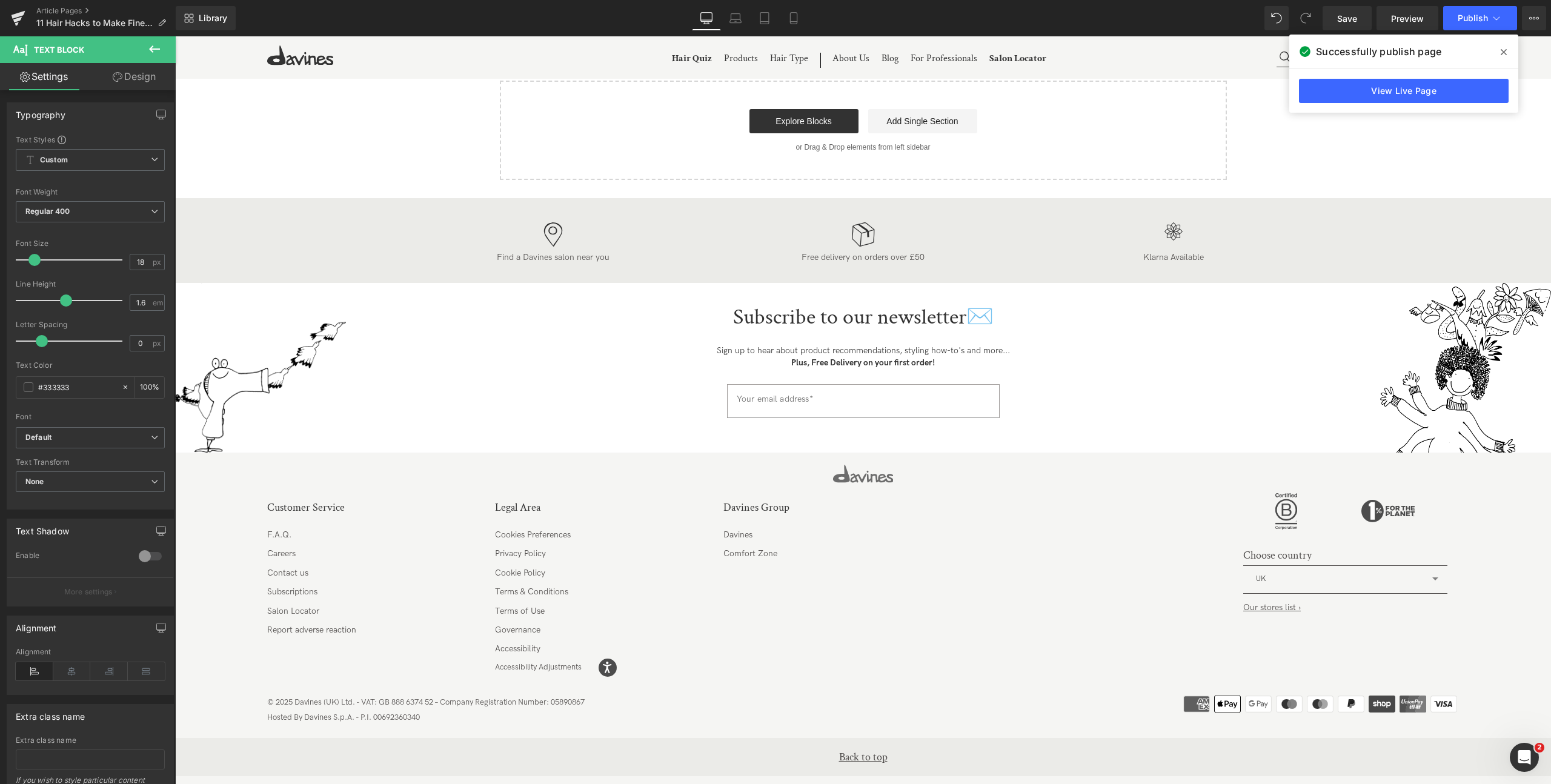
scroll to position [5567, 0]
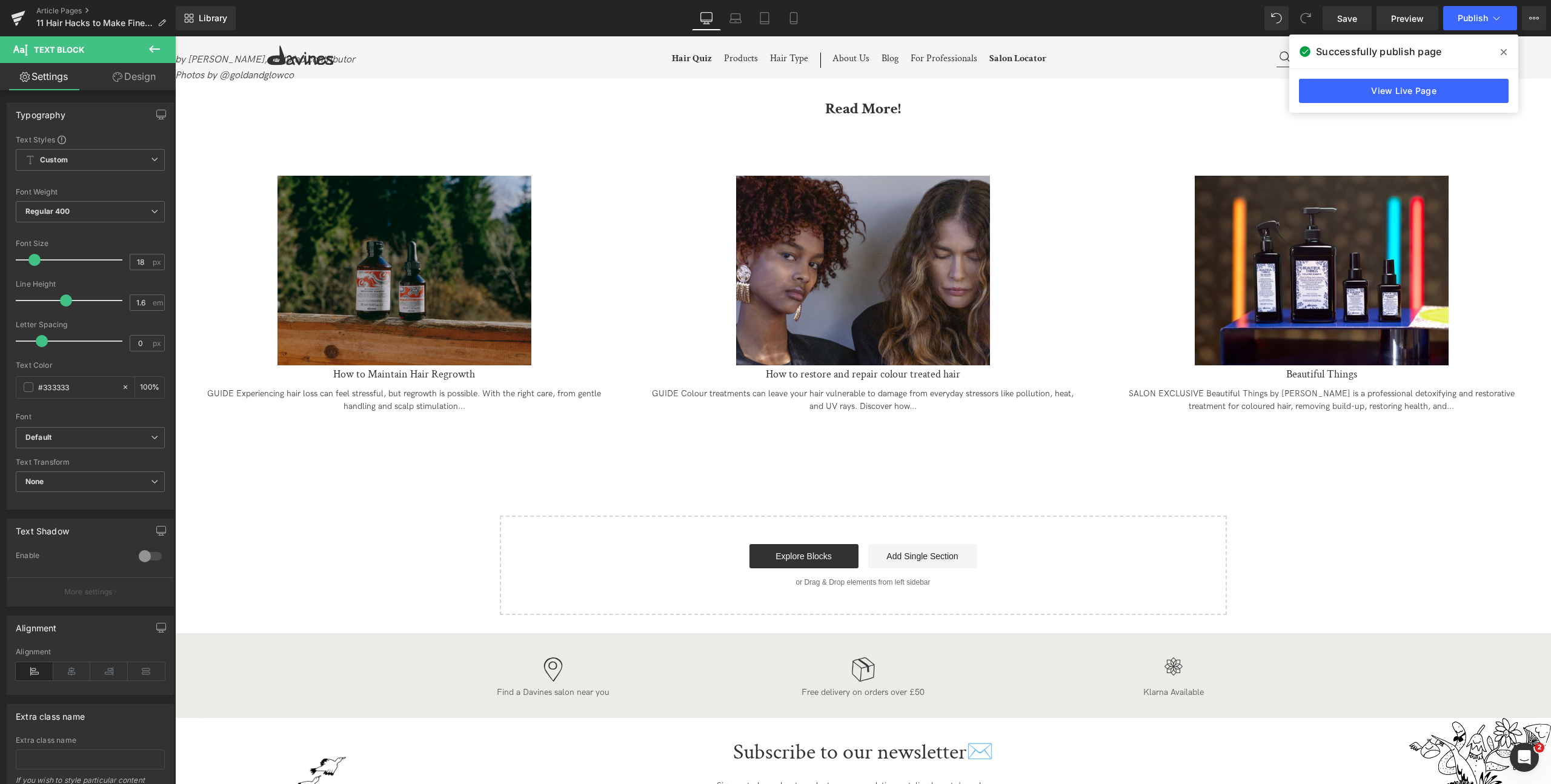
click at [150, 55] on icon at bounding box center [154, 49] width 15 height 15
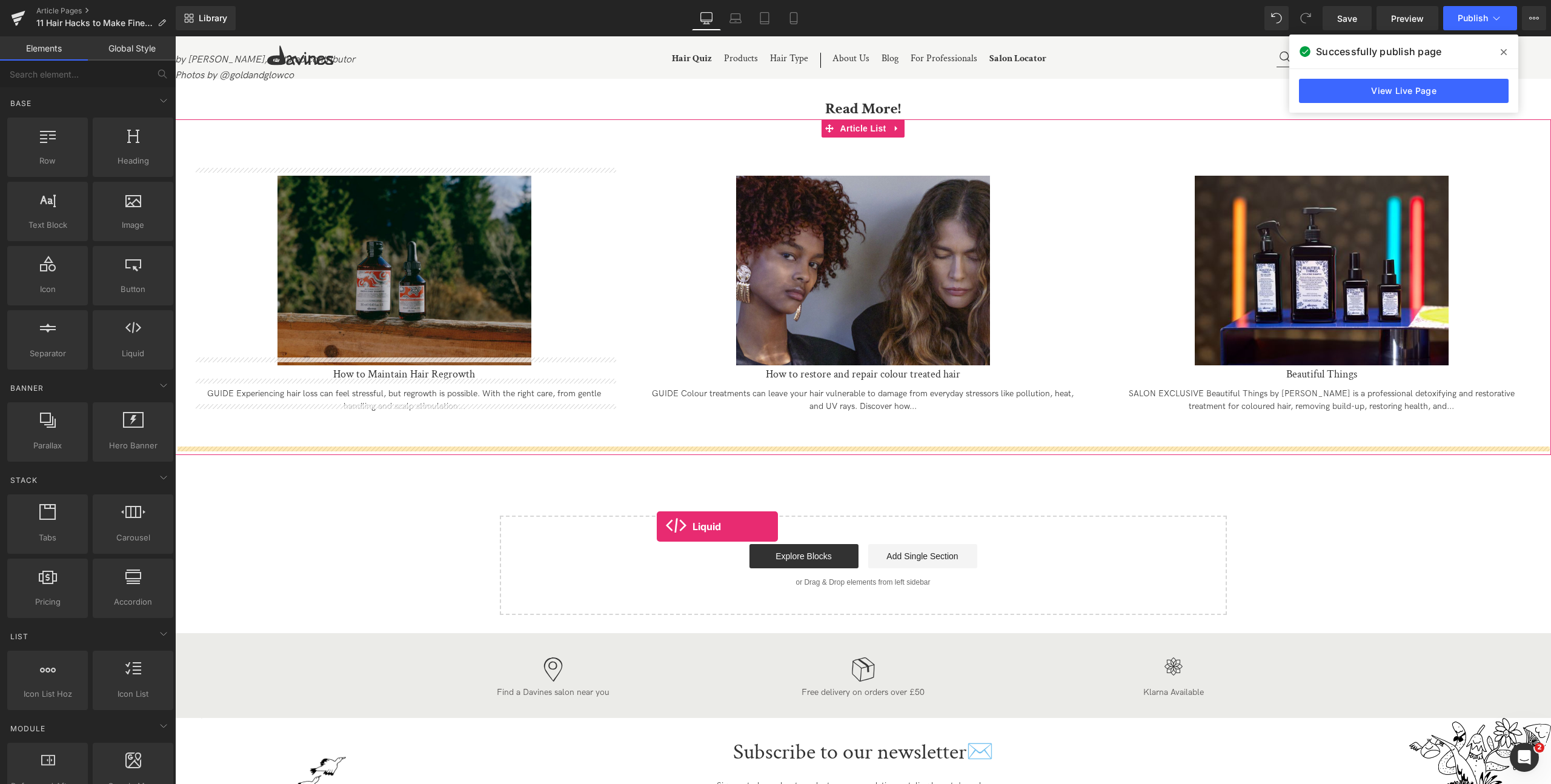
drag, startPoint x: 308, startPoint y: 402, endPoint x: 654, endPoint y: 524, distance: 366.9
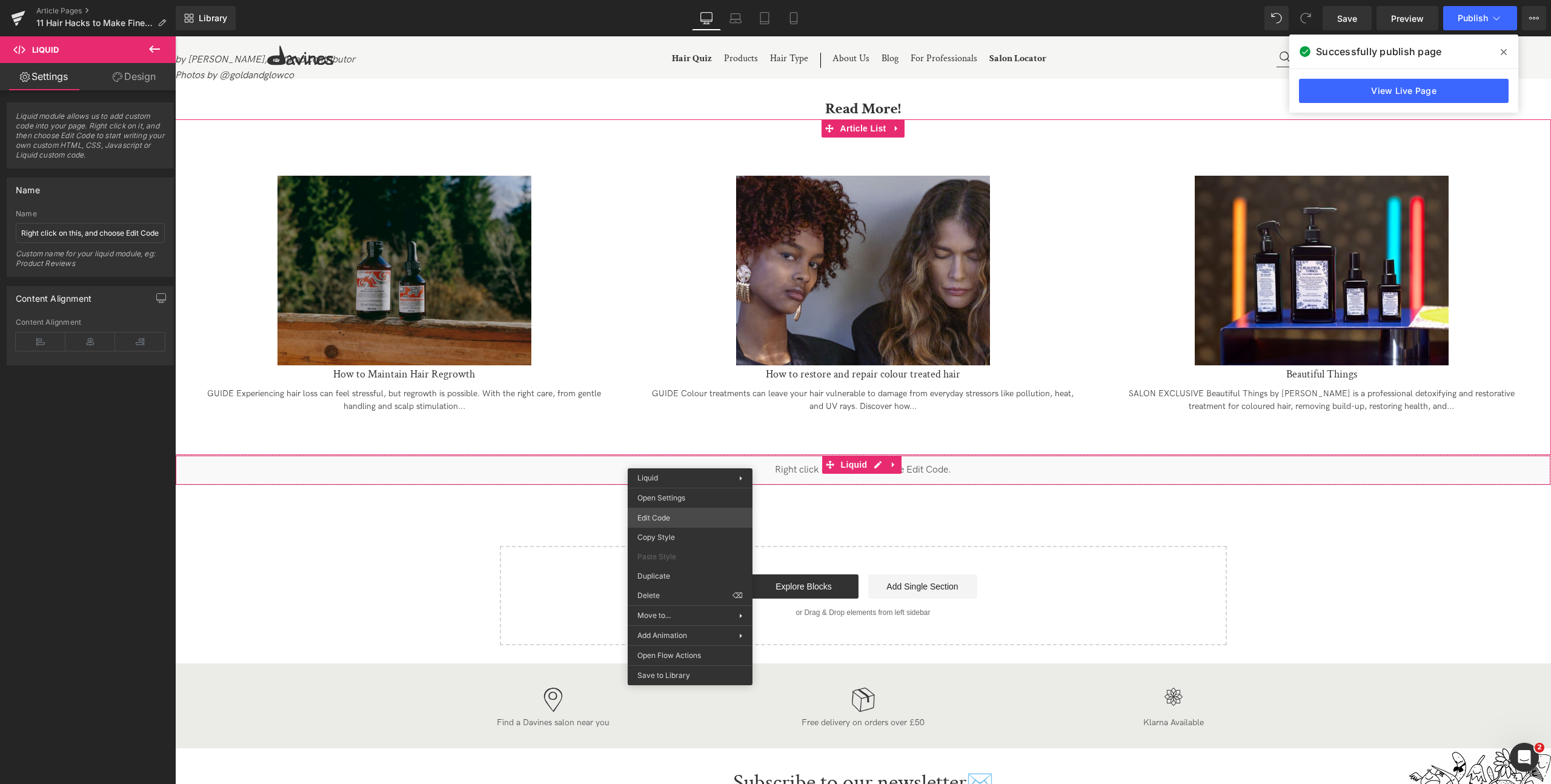
click at [685, 0] on div "Liquid You are previewing how the will restyle your page. You can not edit Elem…" at bounding box center [775, 0] width 1551 height 0
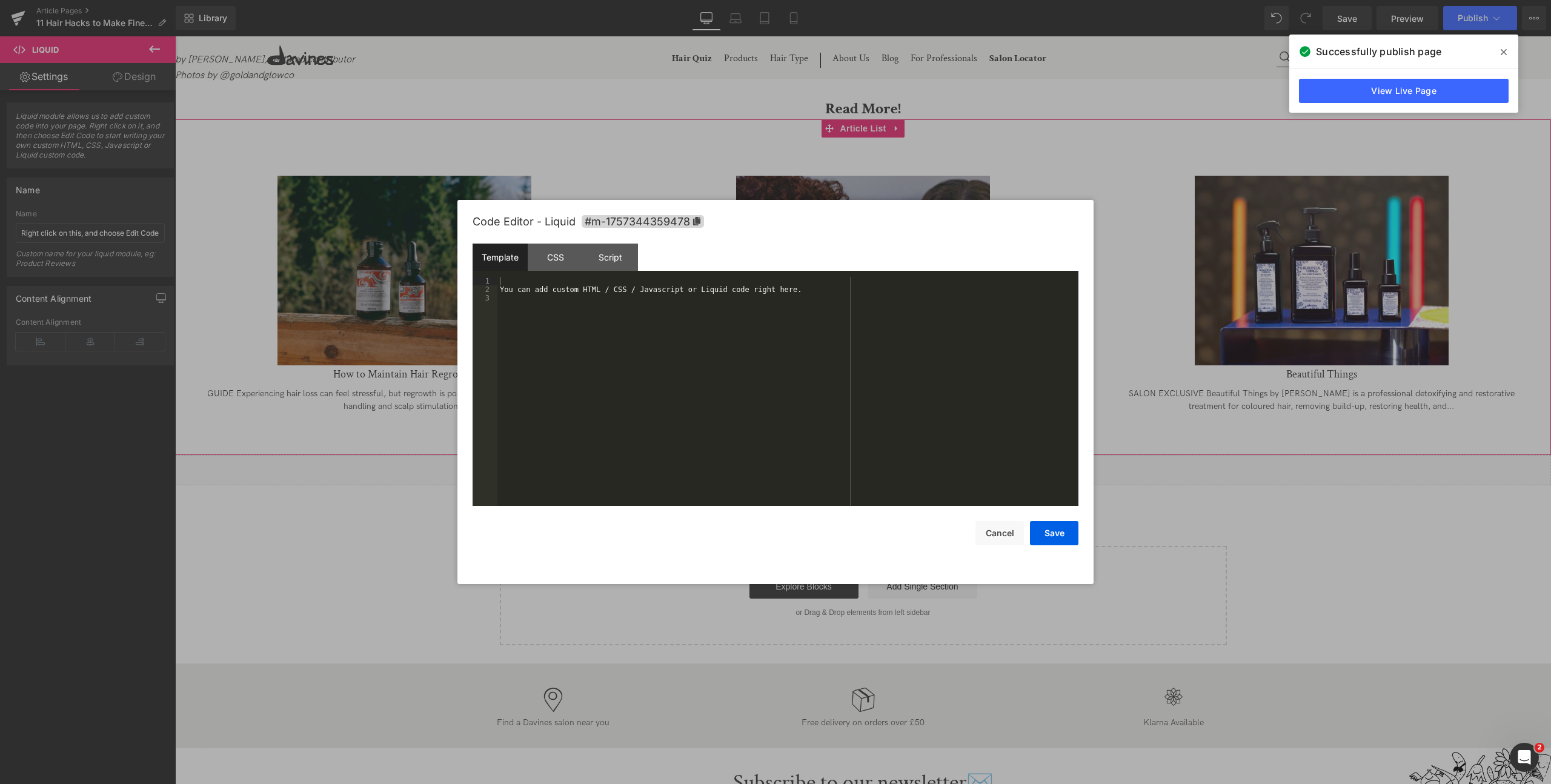
click at [556, 293] on div "You can add custom HTML / CSS / Javascript or Liquid code right here." at bounding box center [788, 400] width 581 height 246
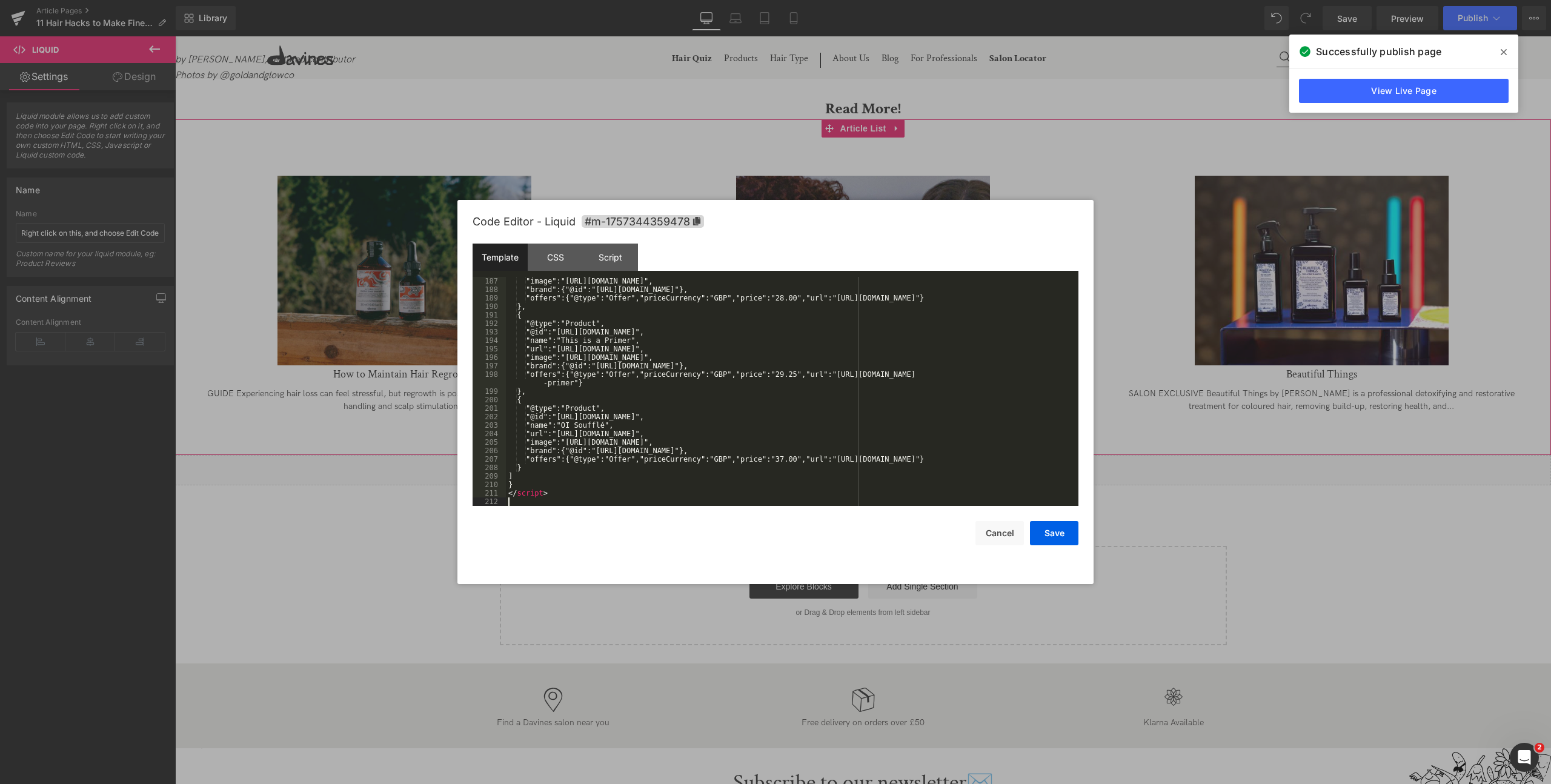
scroll to position [1848, 0]
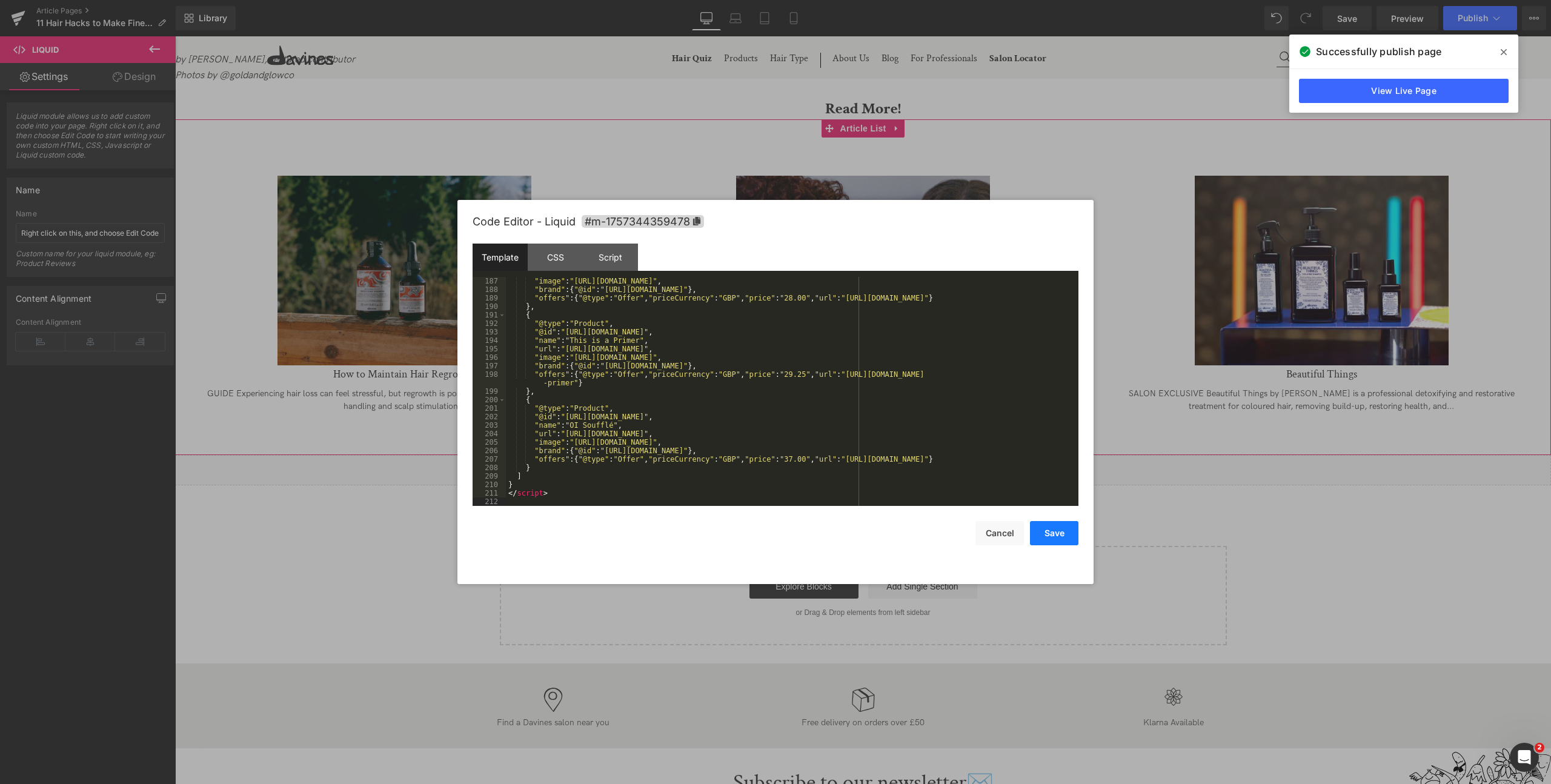
click at [1069, 532] on button "Save" at bounding box center [1053, 533] width 48 height 24
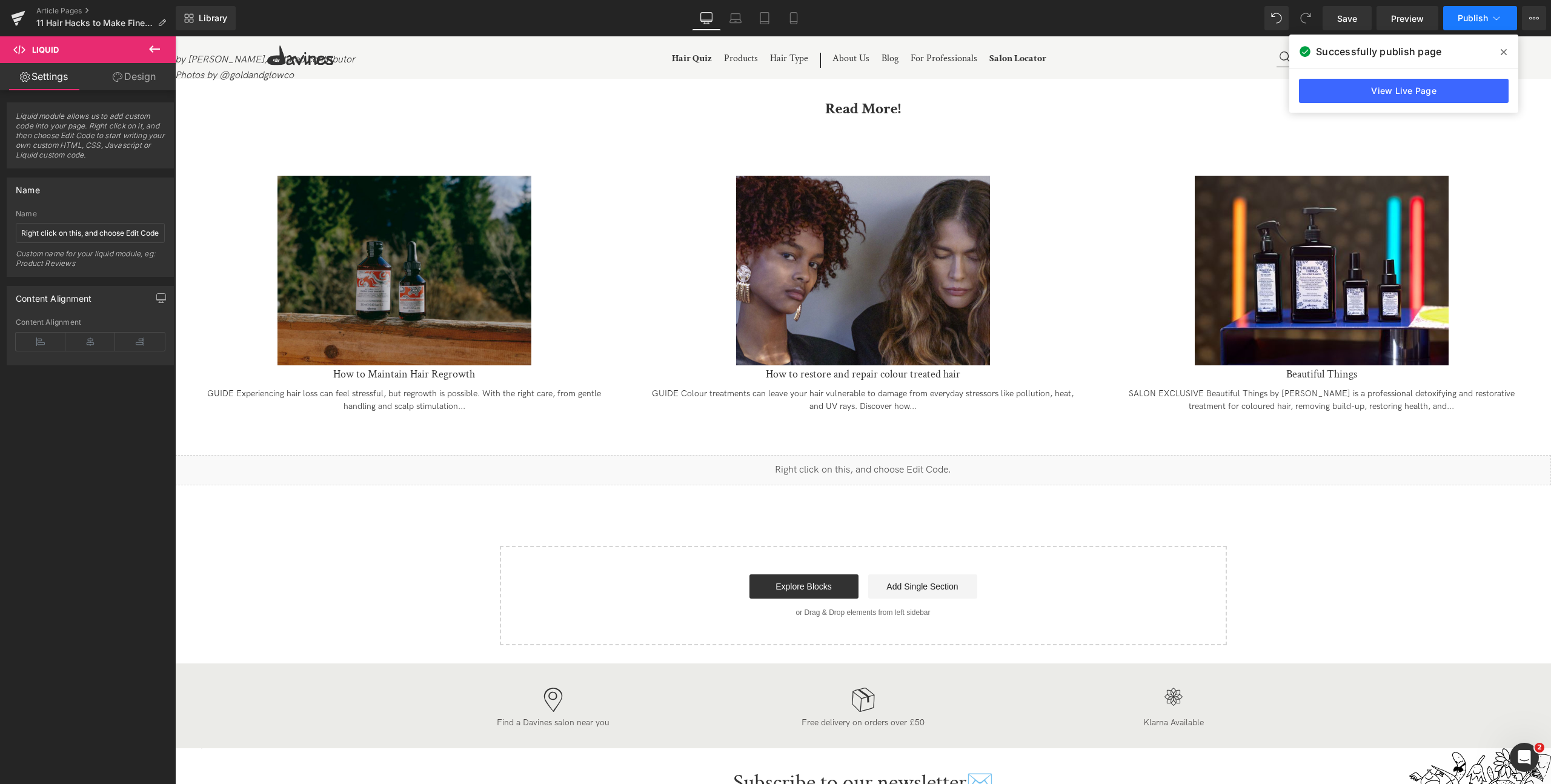
click at [1478, 26] on button "Publish" at bounding box center [1480, 18] width 74 height 24
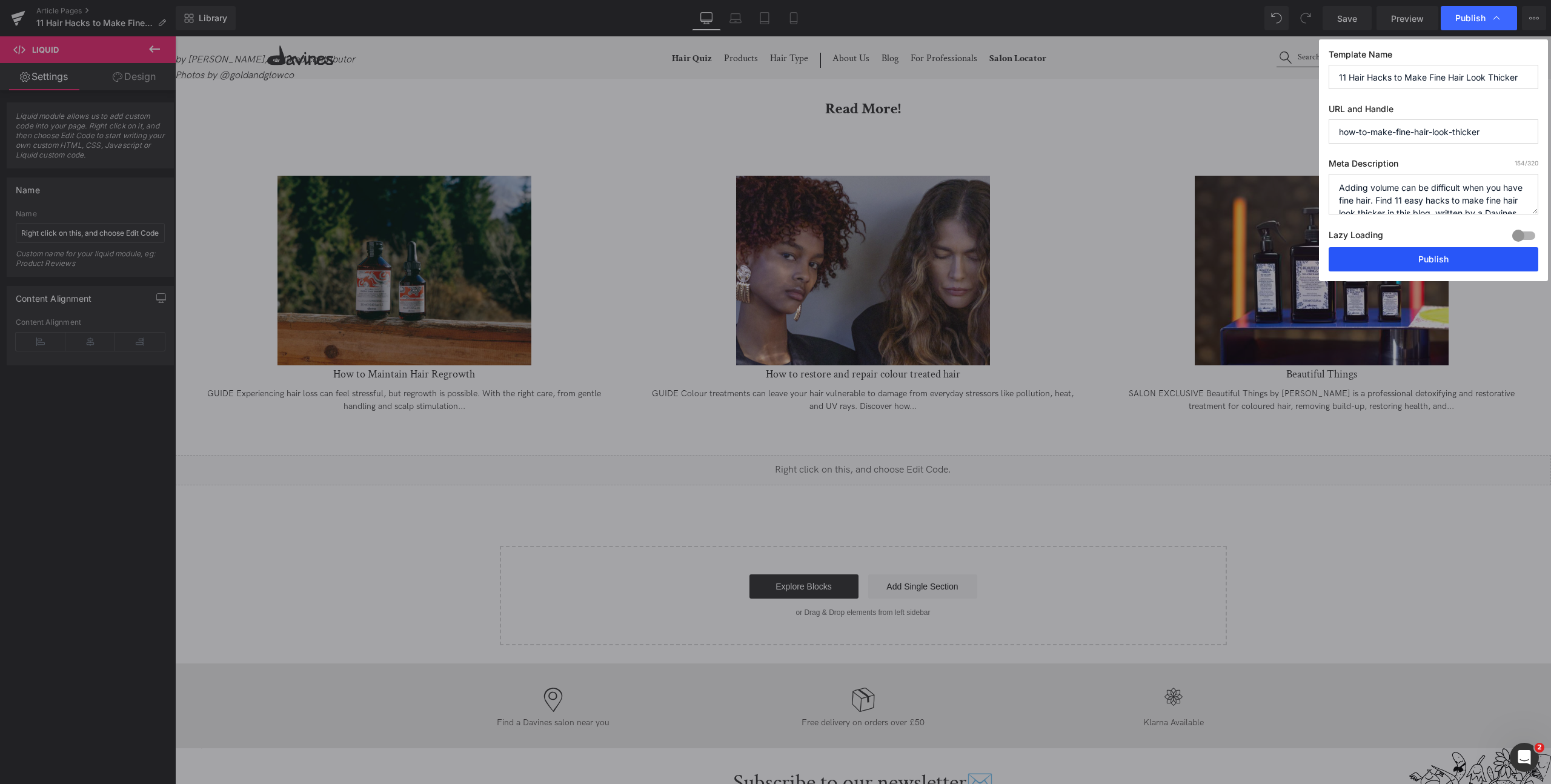
drag, startPoint x: 1256, startPoint y: 227, endPoint x: 1431, endPoint y: 264, distance: 178.9
click at [1431, 264] on button "Publish" at bounding box center [1433, 260] width 210 height 24
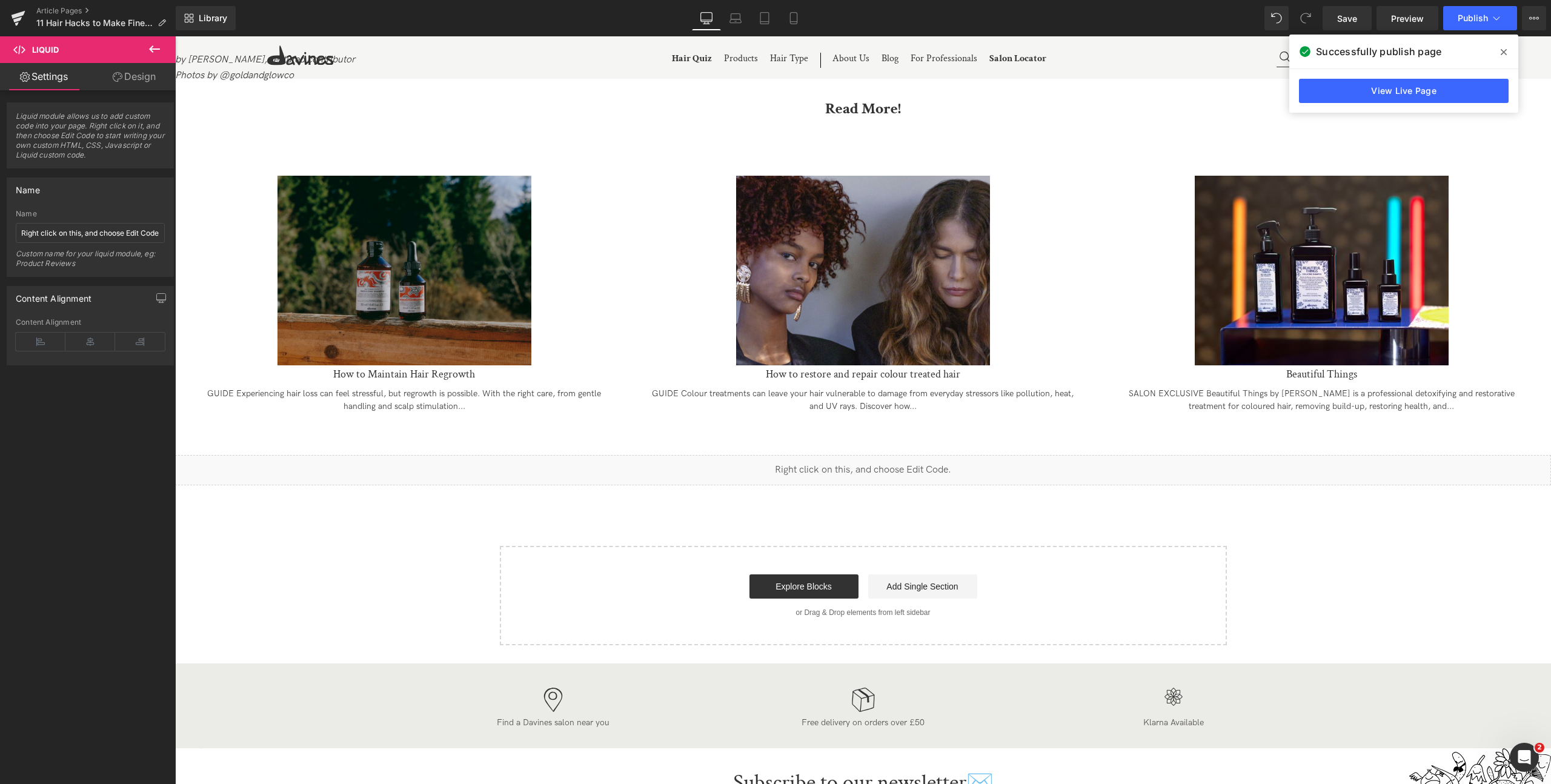
scroll to position [5567, 0]
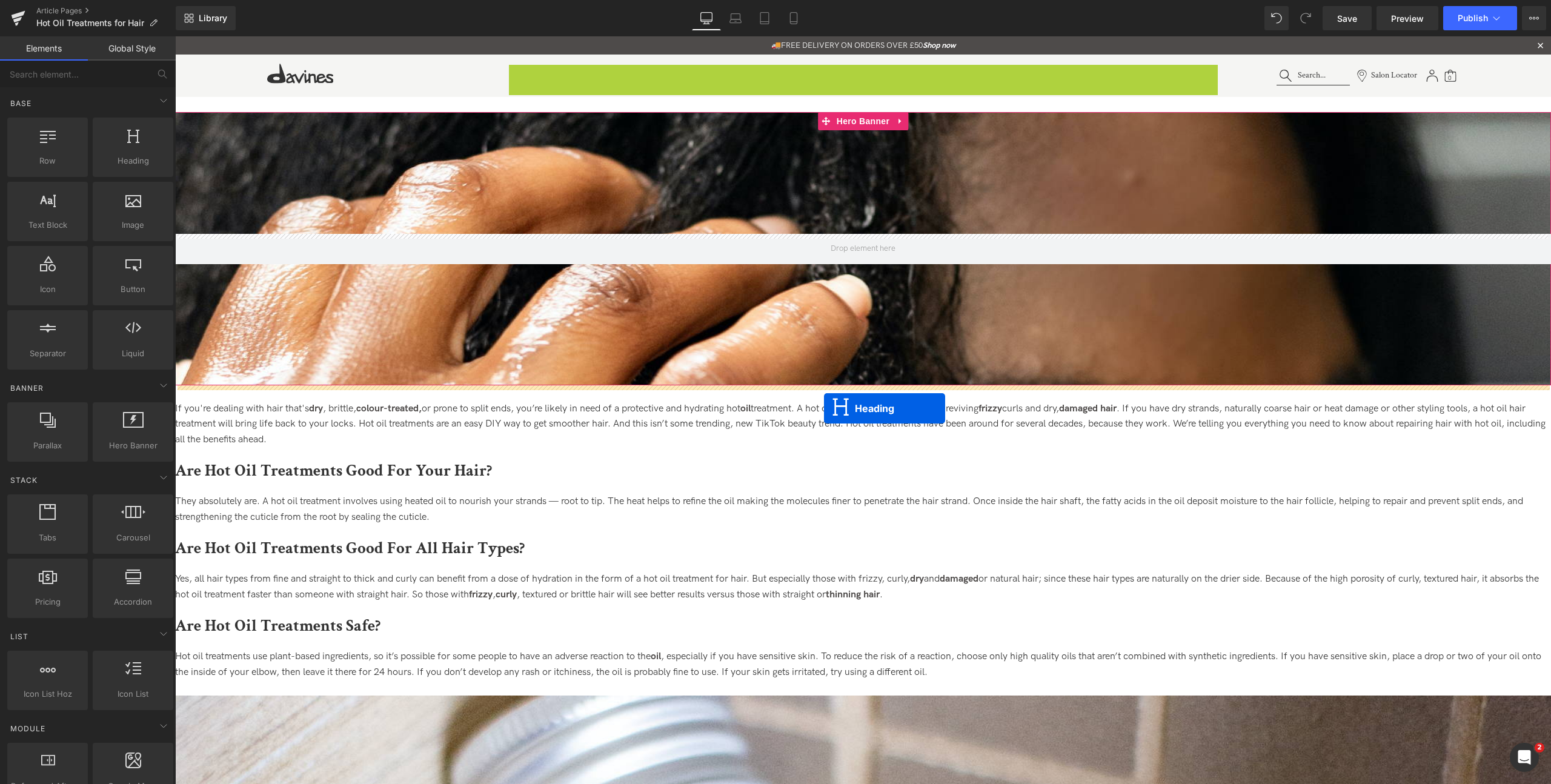
drag, startPoint x: 855, startPoint y: 72, endPoint x: 824, endPoint y: 408, distance: 337.4
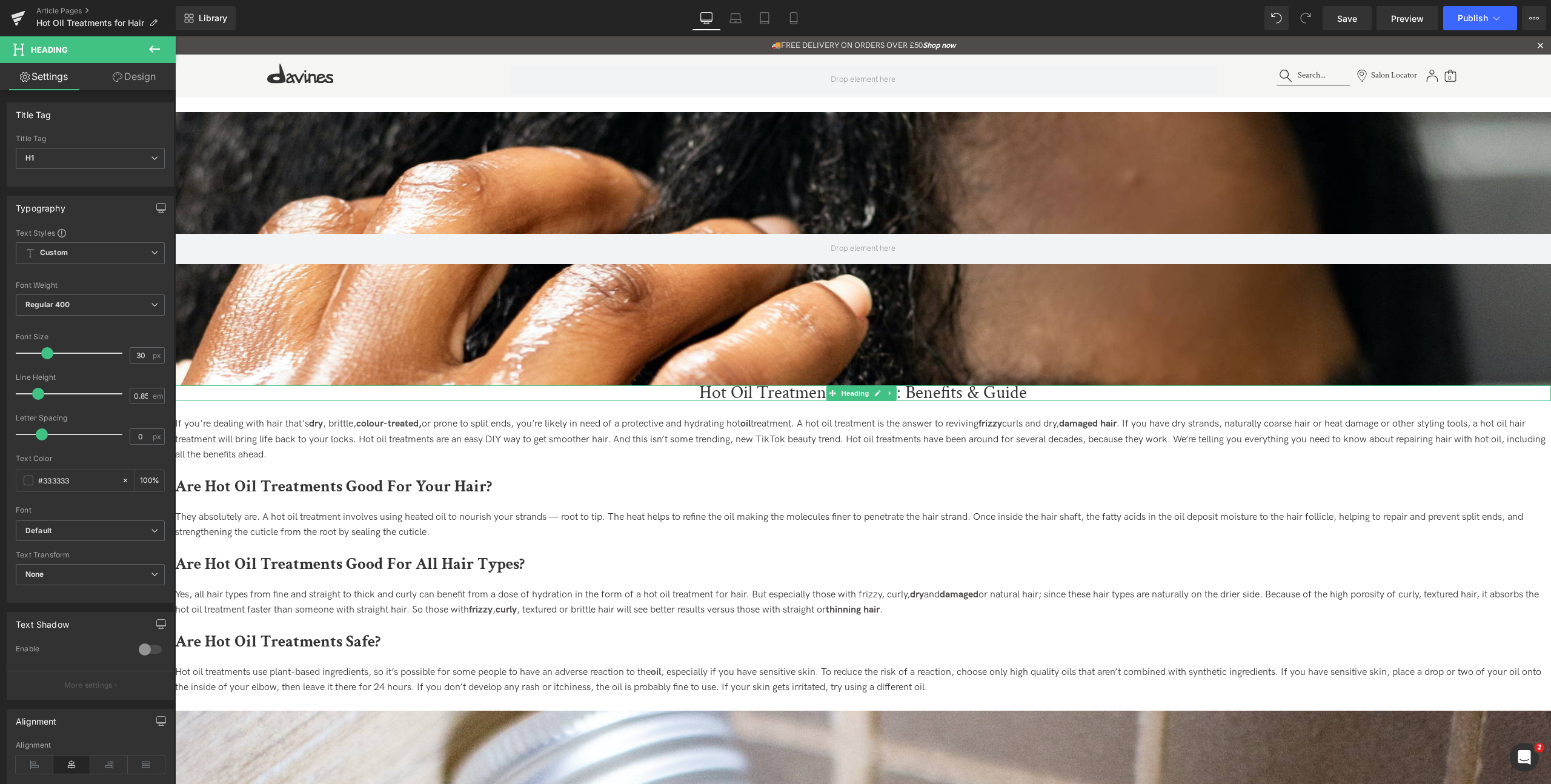
click at [699, 395] on h1 "Hot Oil Treatment For Hair: Benefits & Guide" at bounding box center [863, 393] width 1376 height 16
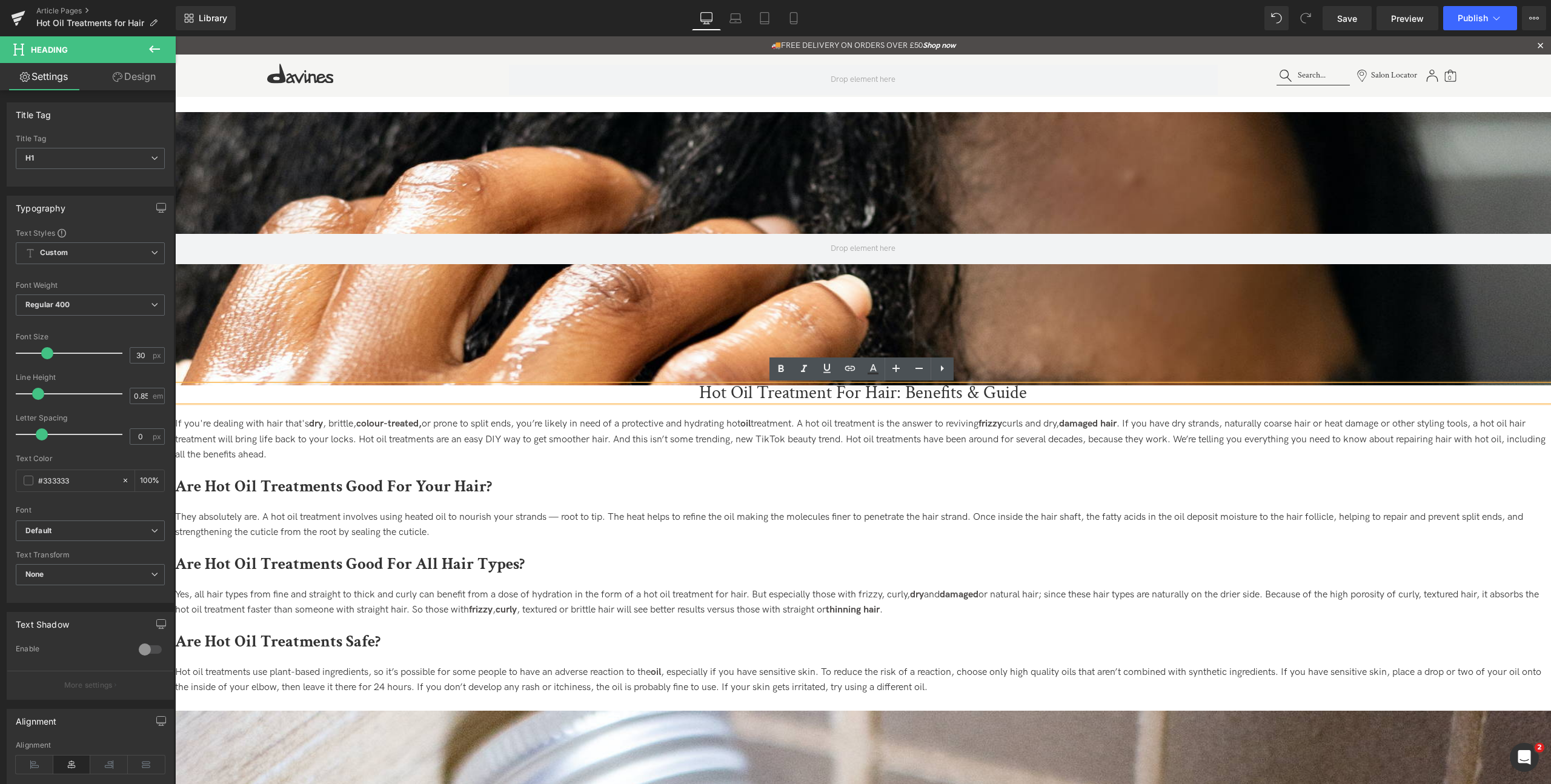
click at [695, 395] on h1 "Hot Oil Treatment For Hair: Benefits & Guide" at bounding box center [863, 393] width 1376 height 16
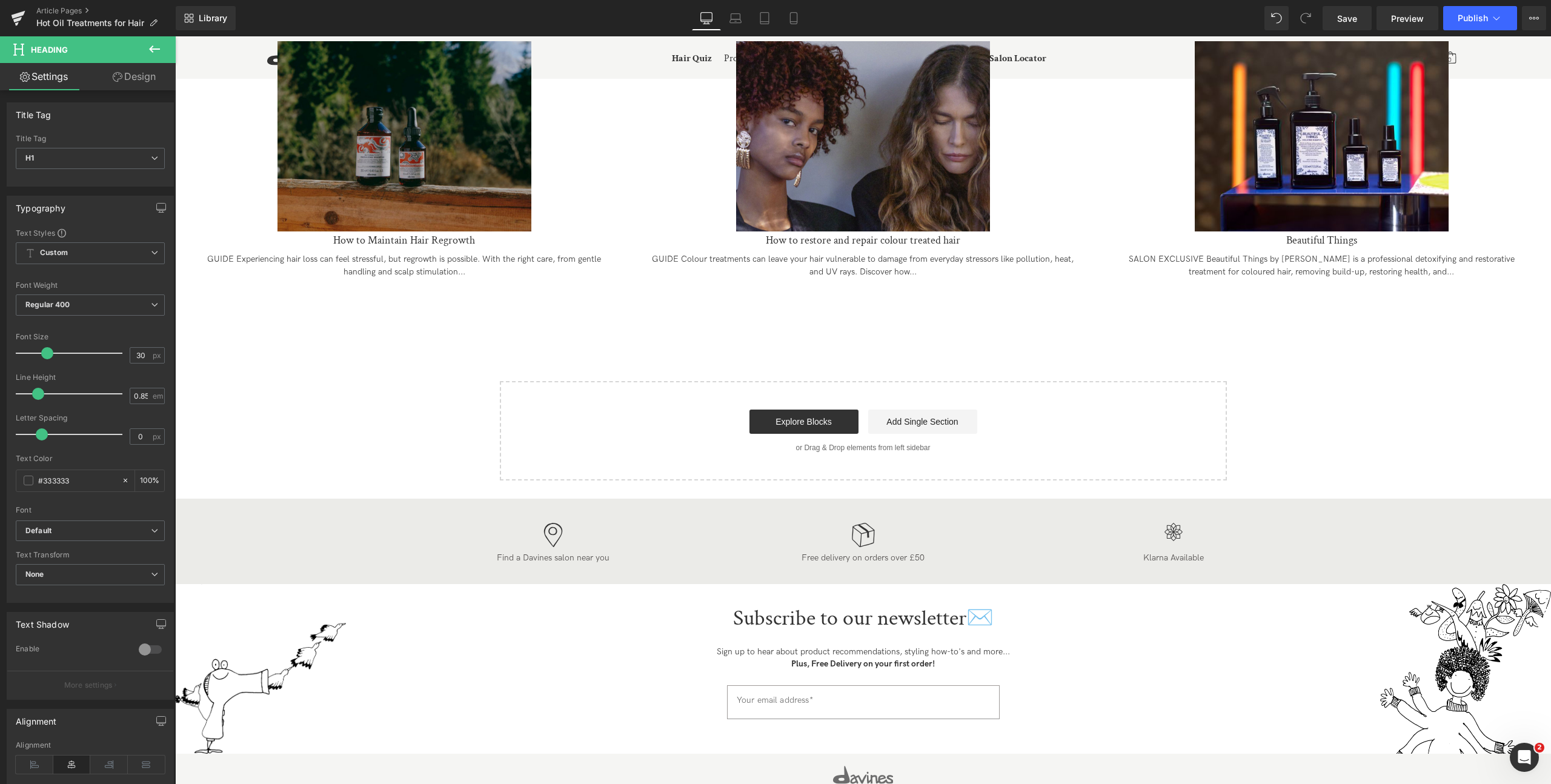
scroll to position [5353, 0]
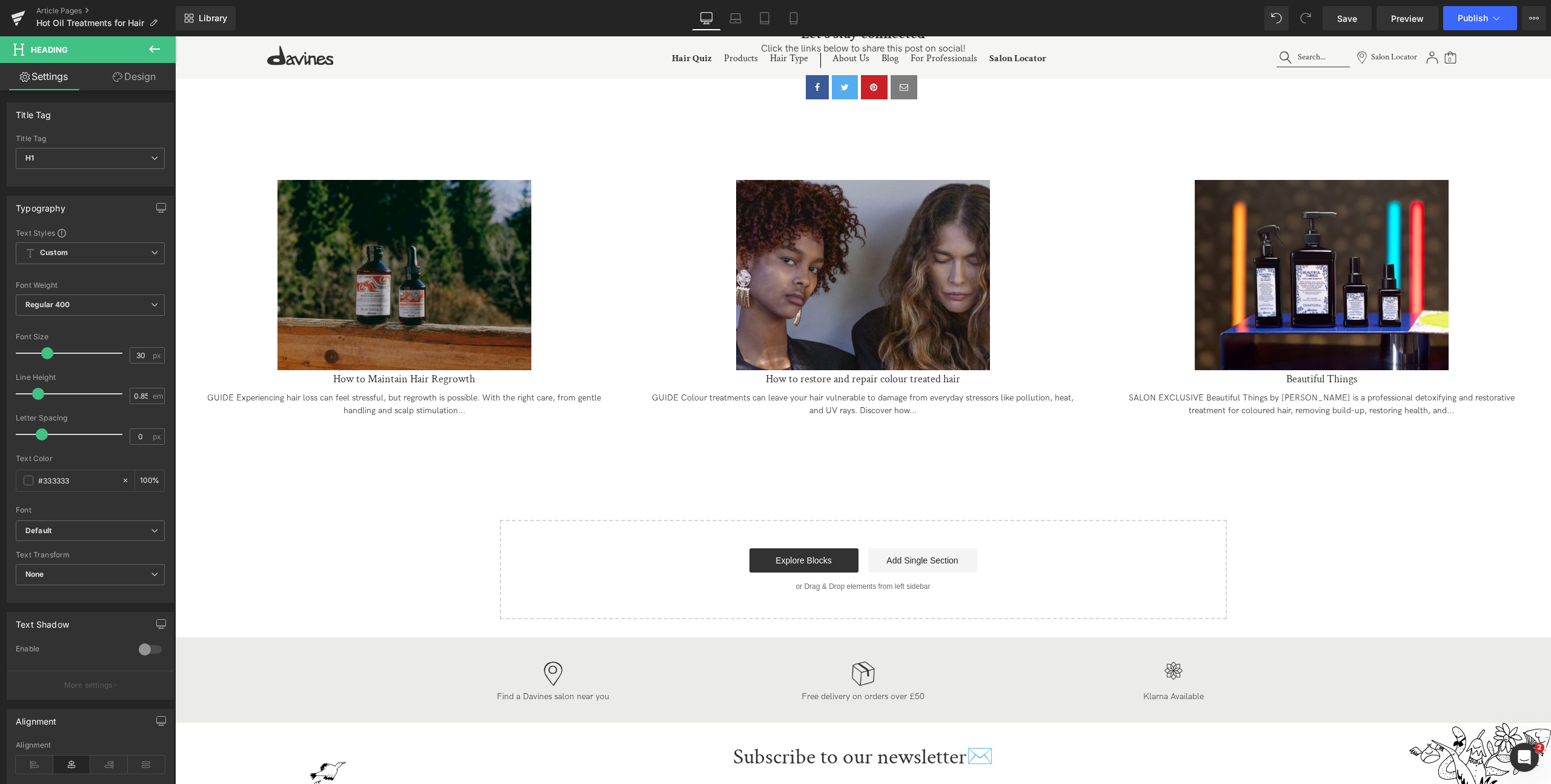
click at [154, 46] on icon at bounding box center [154, 49] width 15 height 15
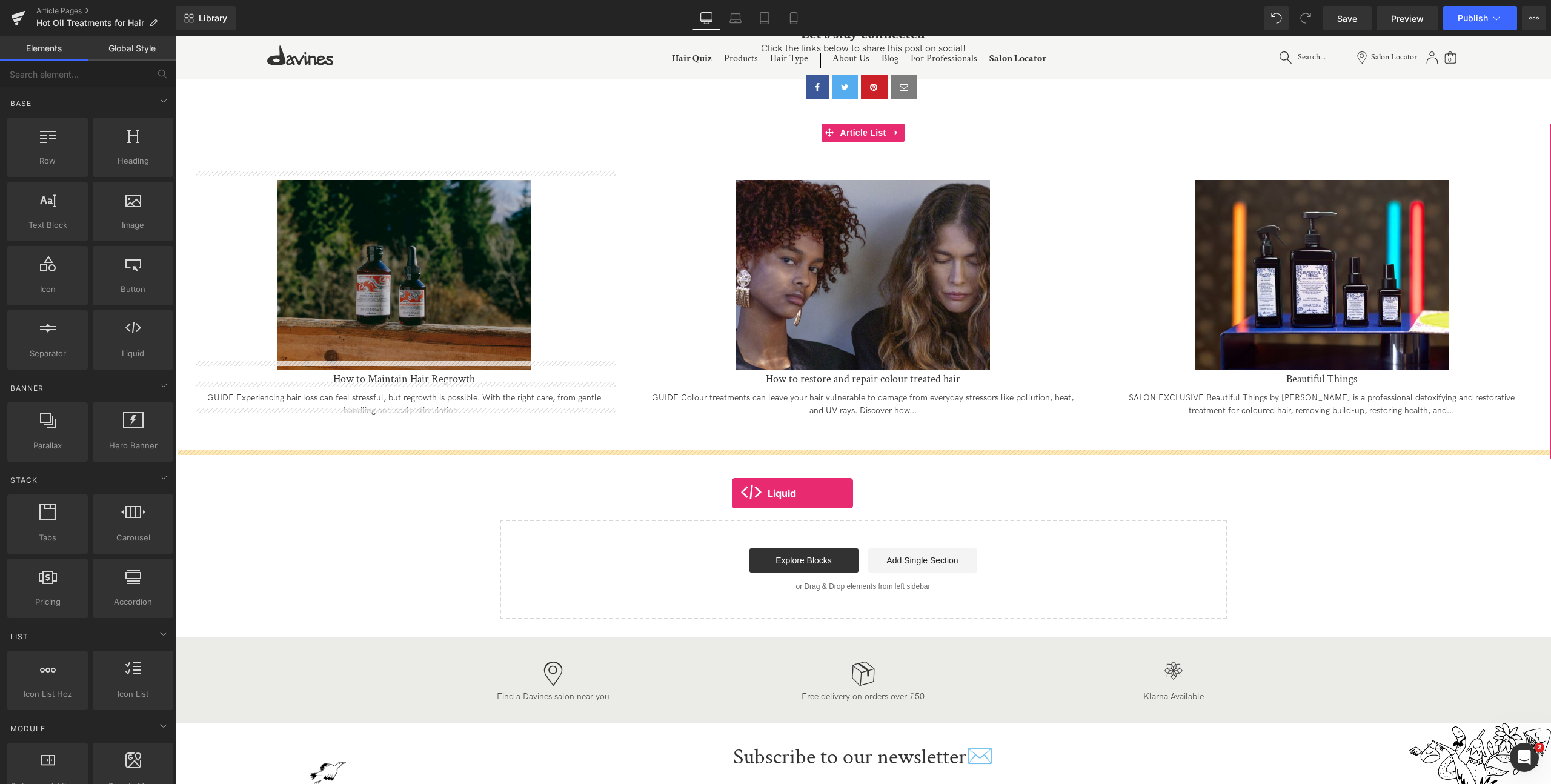
drag, startPoint x: 313, startPoint y: 386, endPoint x: 730, endPoint y: 487, distance: 429.1
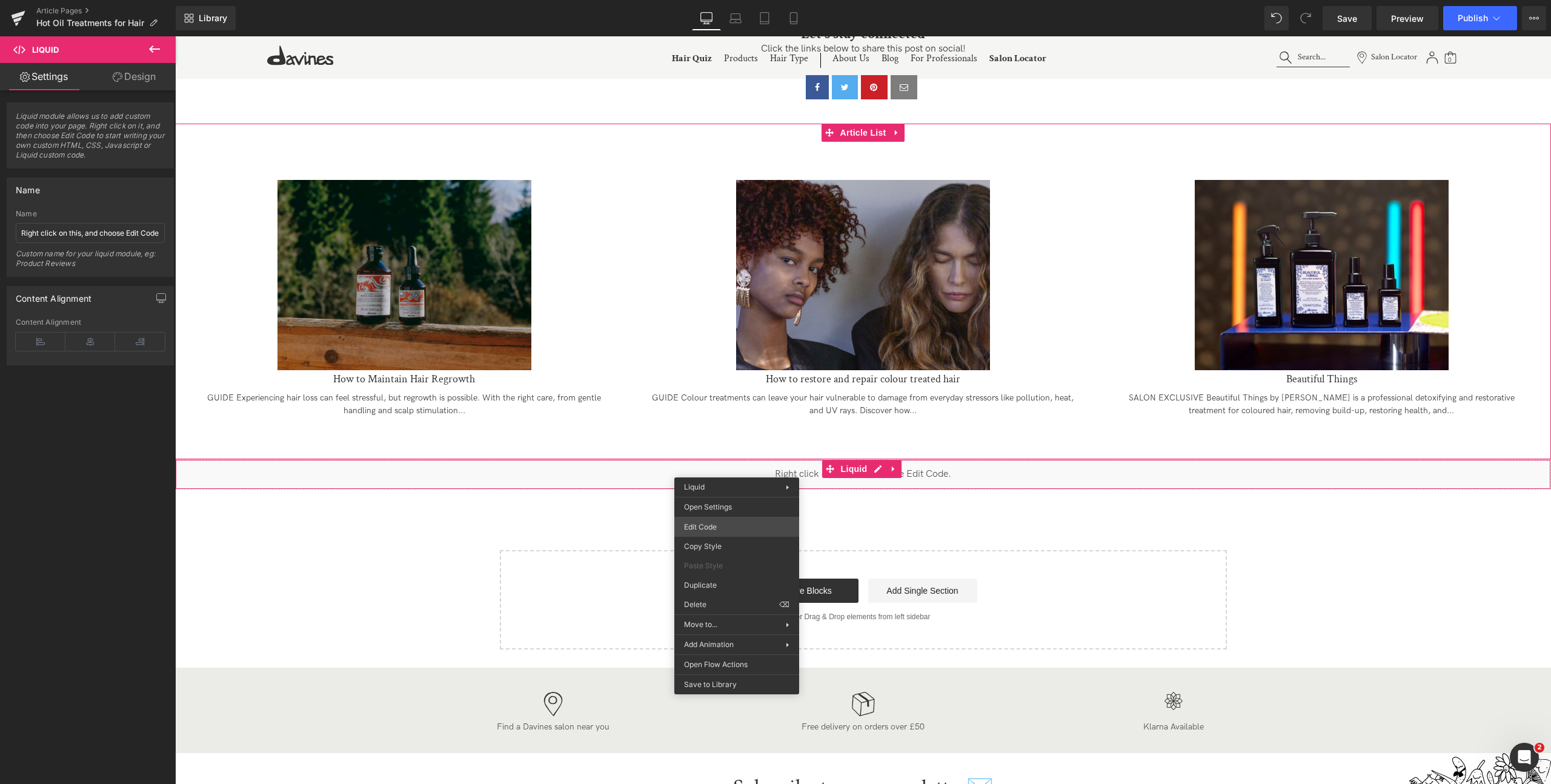
click at [746, 0] on div "Liquid You are previewing how the will restyle your page. You can not edit Elem…" at bounding box center [775, 0] width 1551 height 0
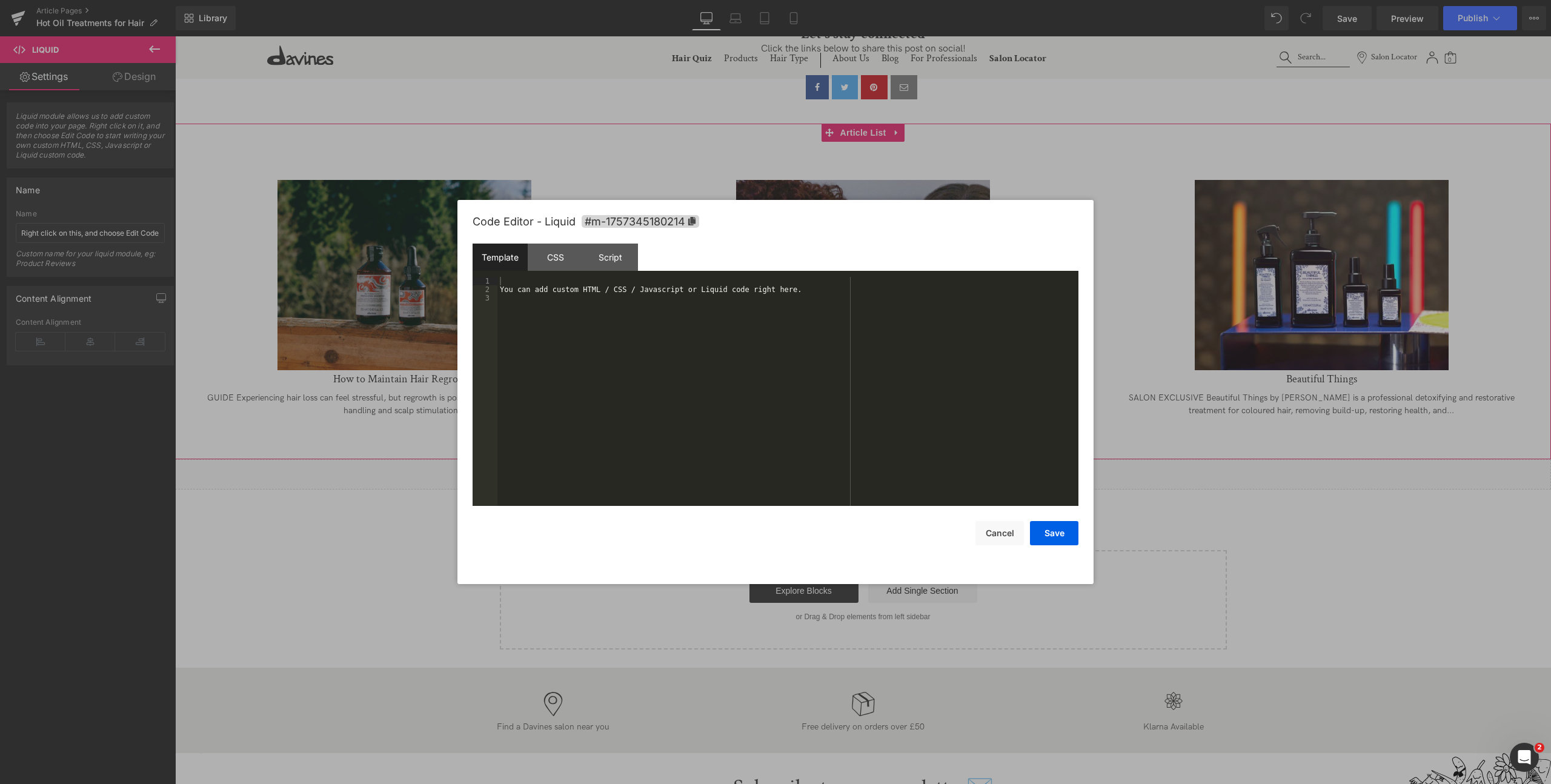
click at [686, 350] on div "You can add custom HTML / CSS / Javascript or Liquid code right here." at bounding box center [788, 400] width 581 height 246
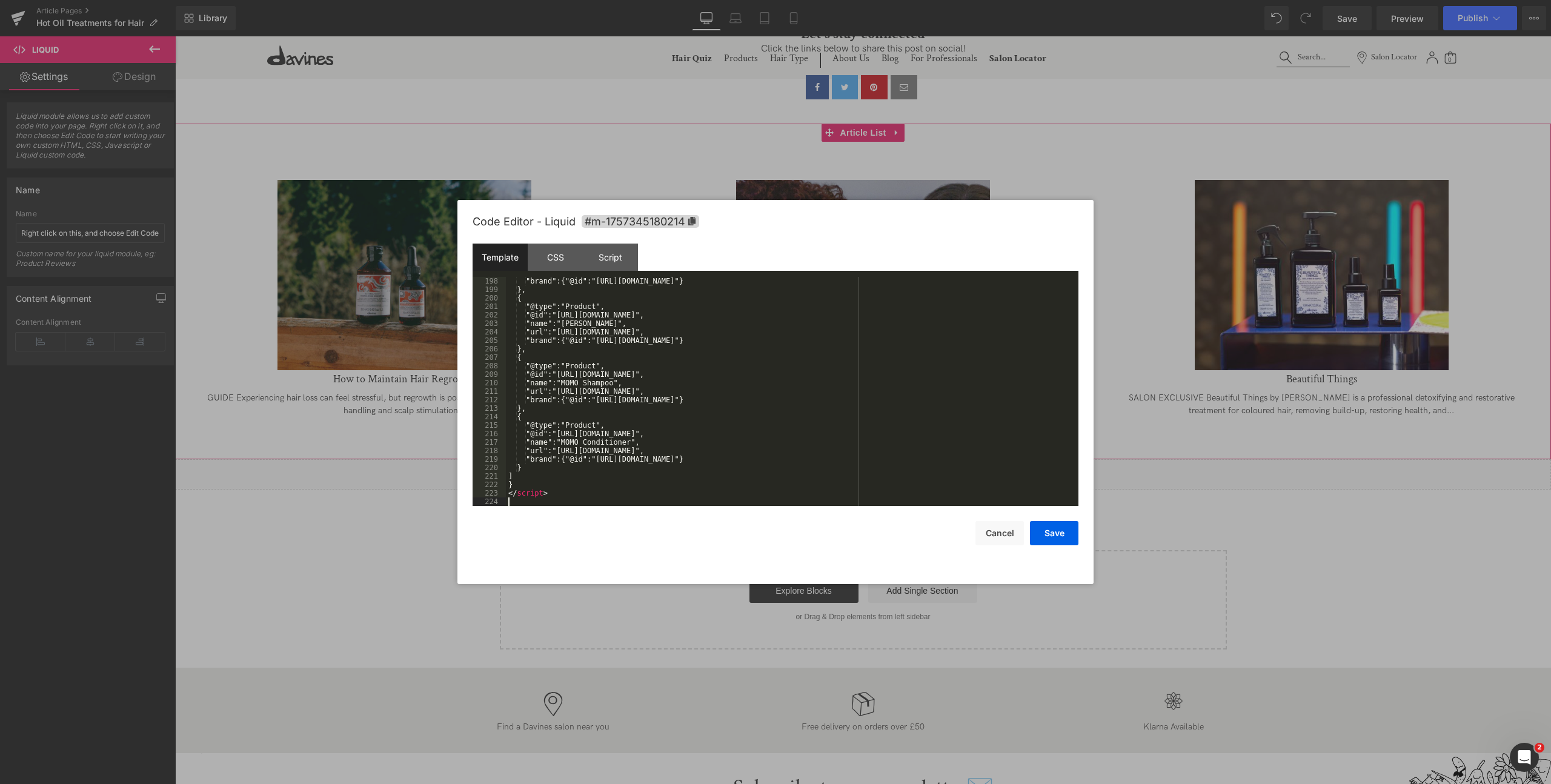
scroll to position [1857, 0]
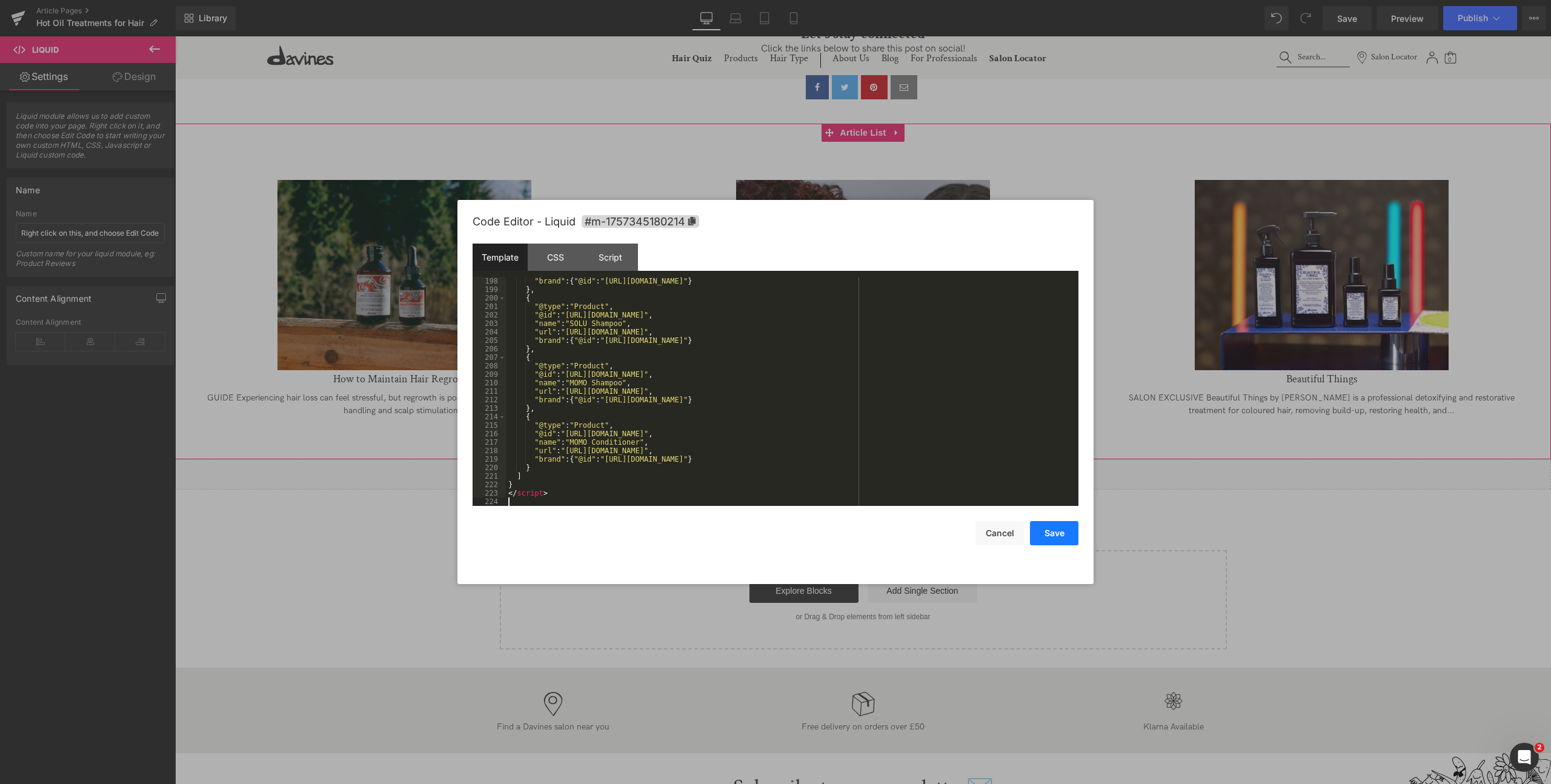
click at [1060, 530] on button "Save" at bounding box center [1053, 533] width 48 height 24
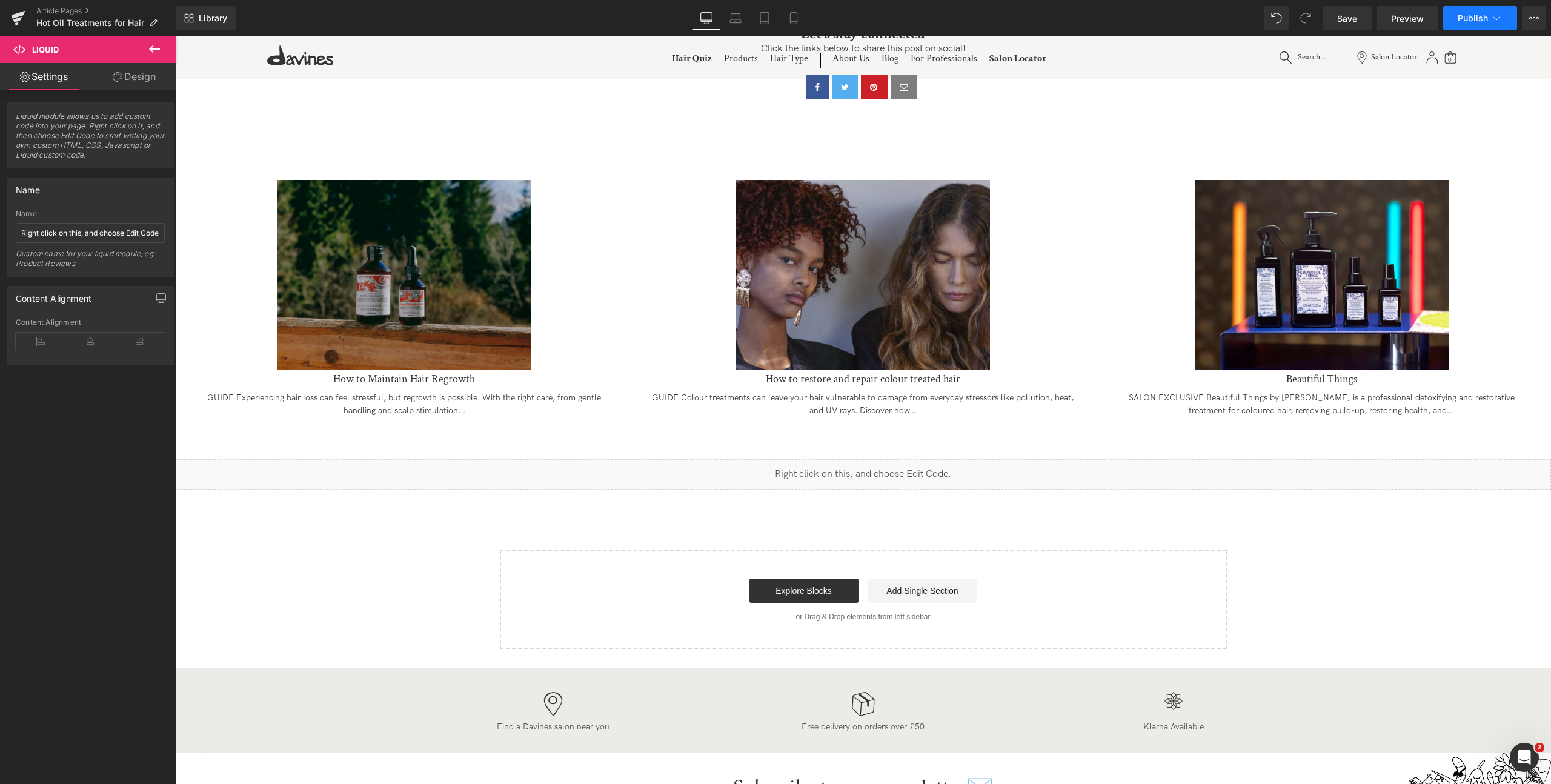
click at [1461, 20] on span "Publish" at bounding box center [1473, 18] width 30 height 10
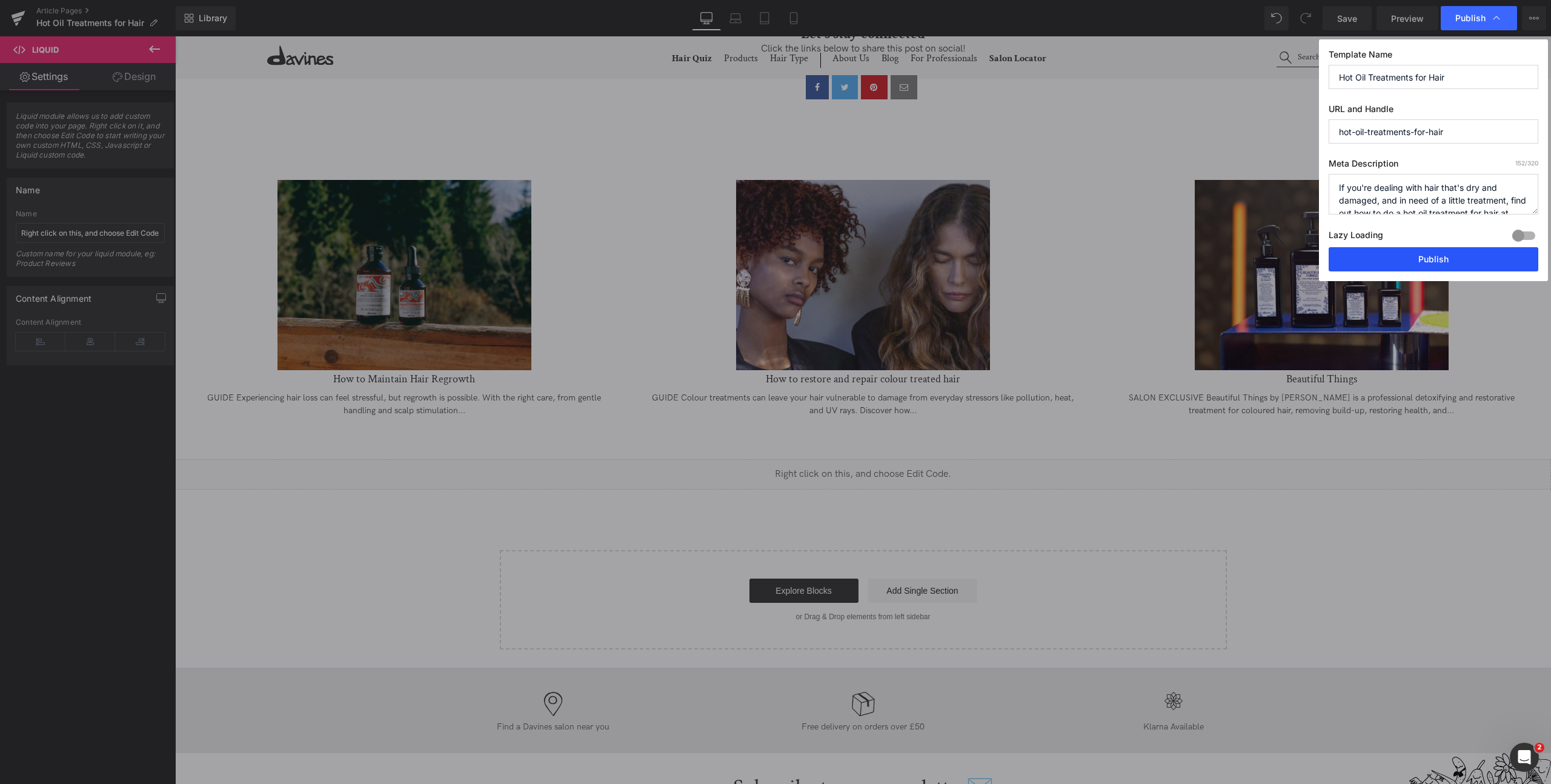
click at [1401, 262] on button "Publish" at bounding box center [1433, 260] width 210 height 24
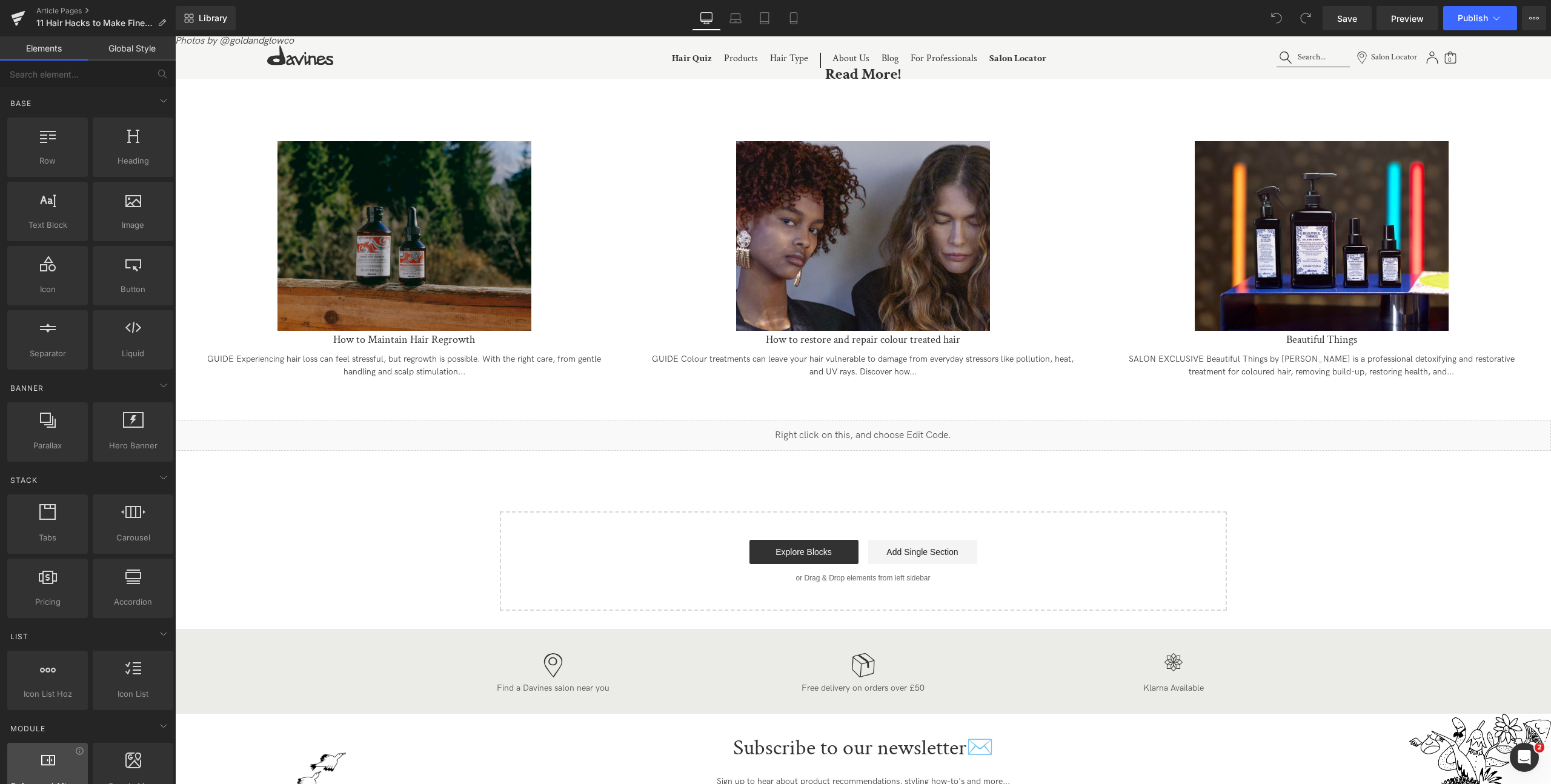
scroll to position [5592, 0]
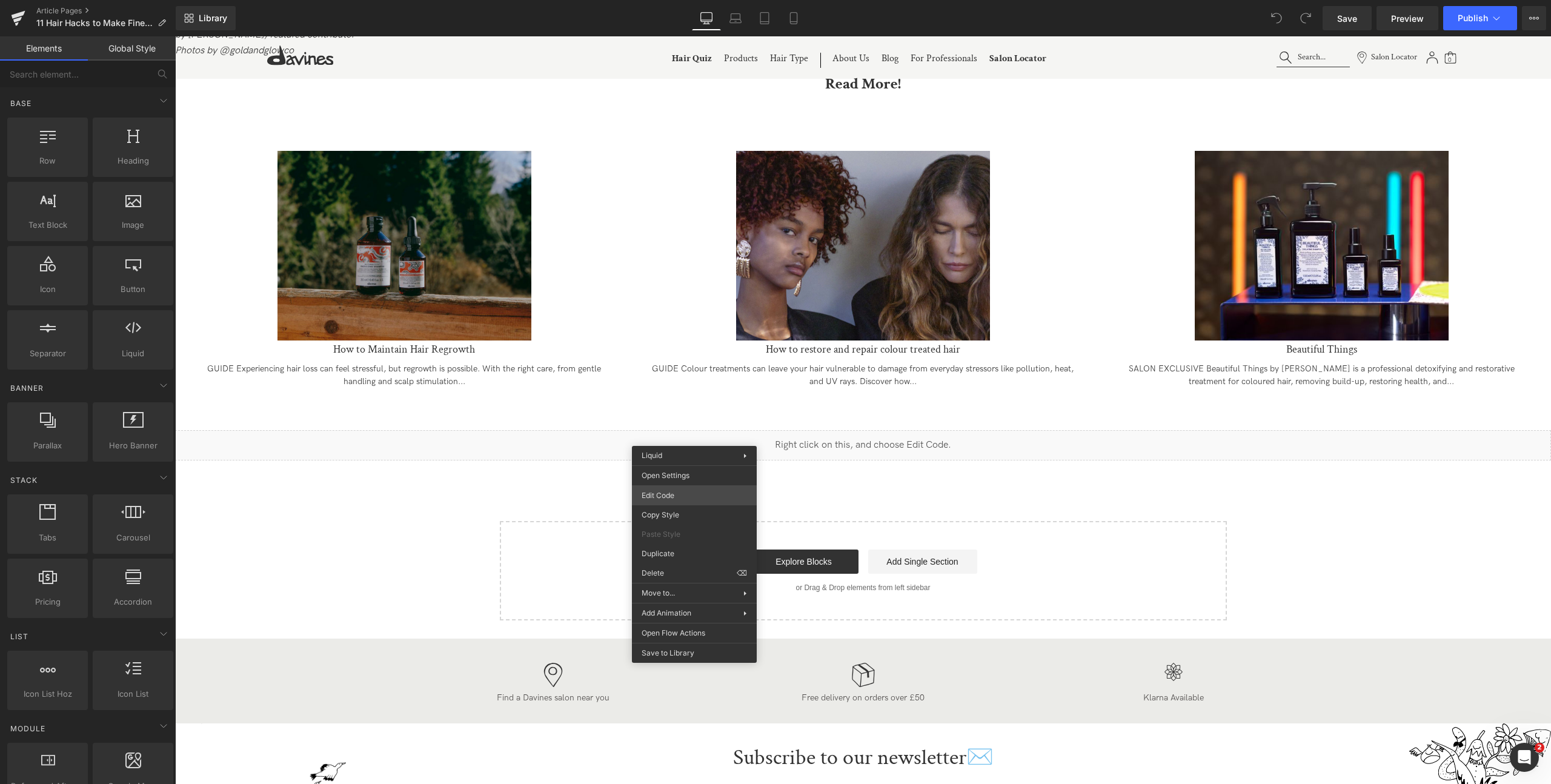
click at [661, 0] on div "You are previewing how the will restyle your page. You can not edit Elements in…" at bounding box center [775, 0] width 1551 height 0
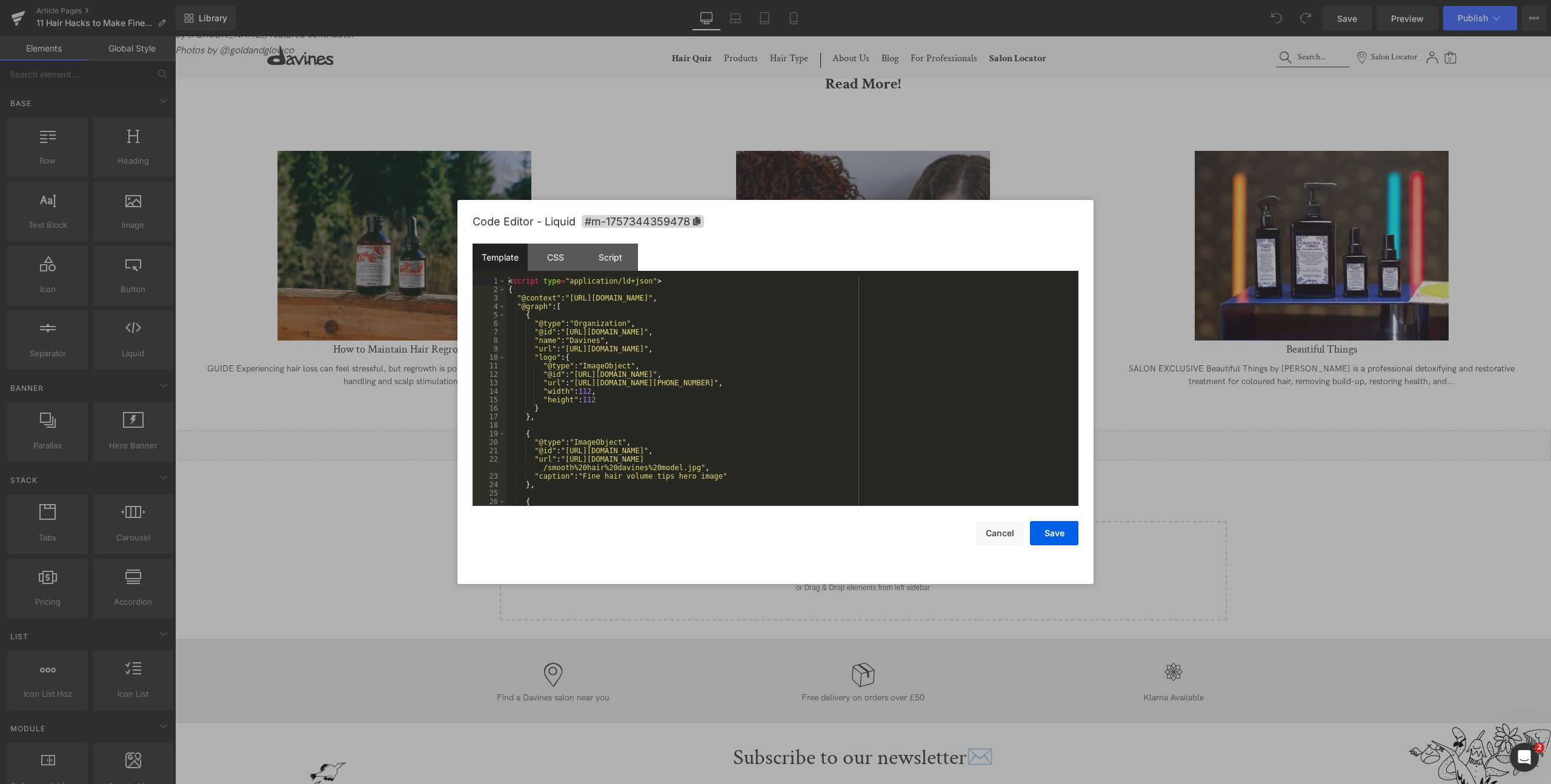
click at [705, 374] on div "< script type = "application/ld+json" > { "@context" : "[URL][DOMAIN_NAME]" , "…" at bounding box center [789, 400] width 568 height 246
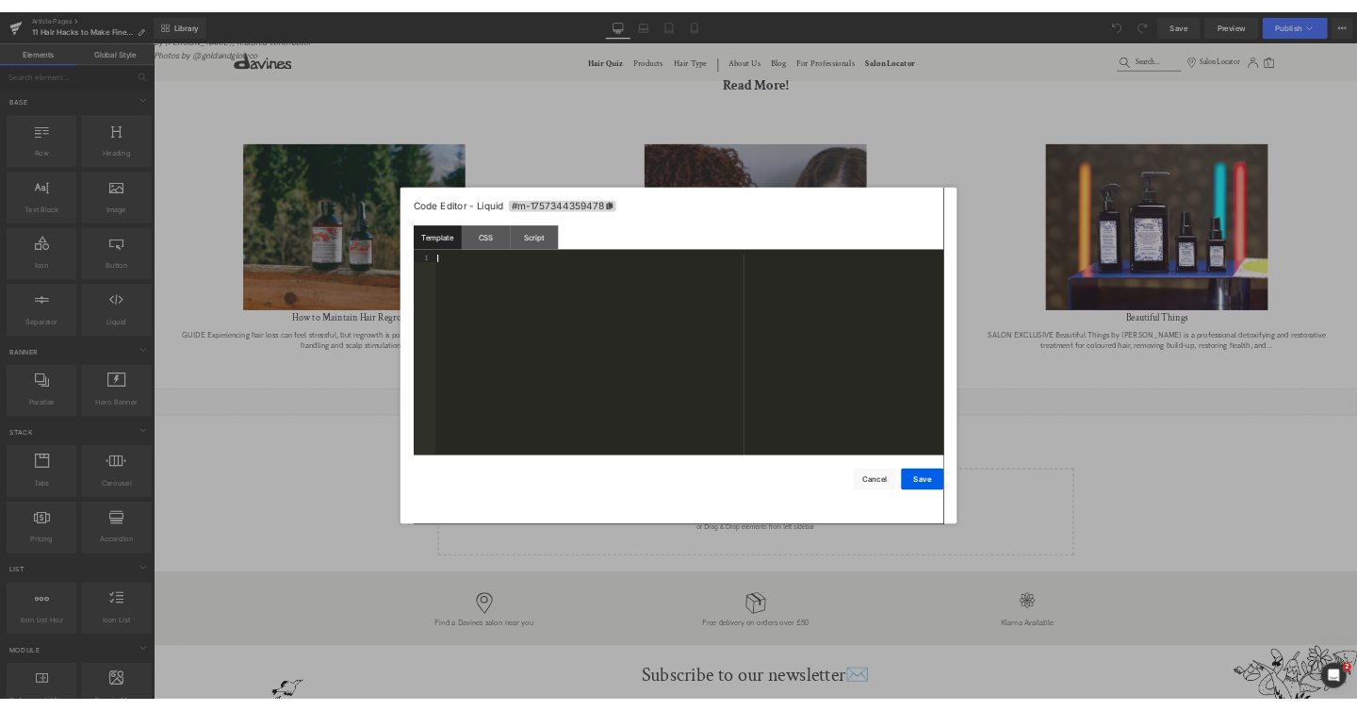
scroll to position [2705, 0]
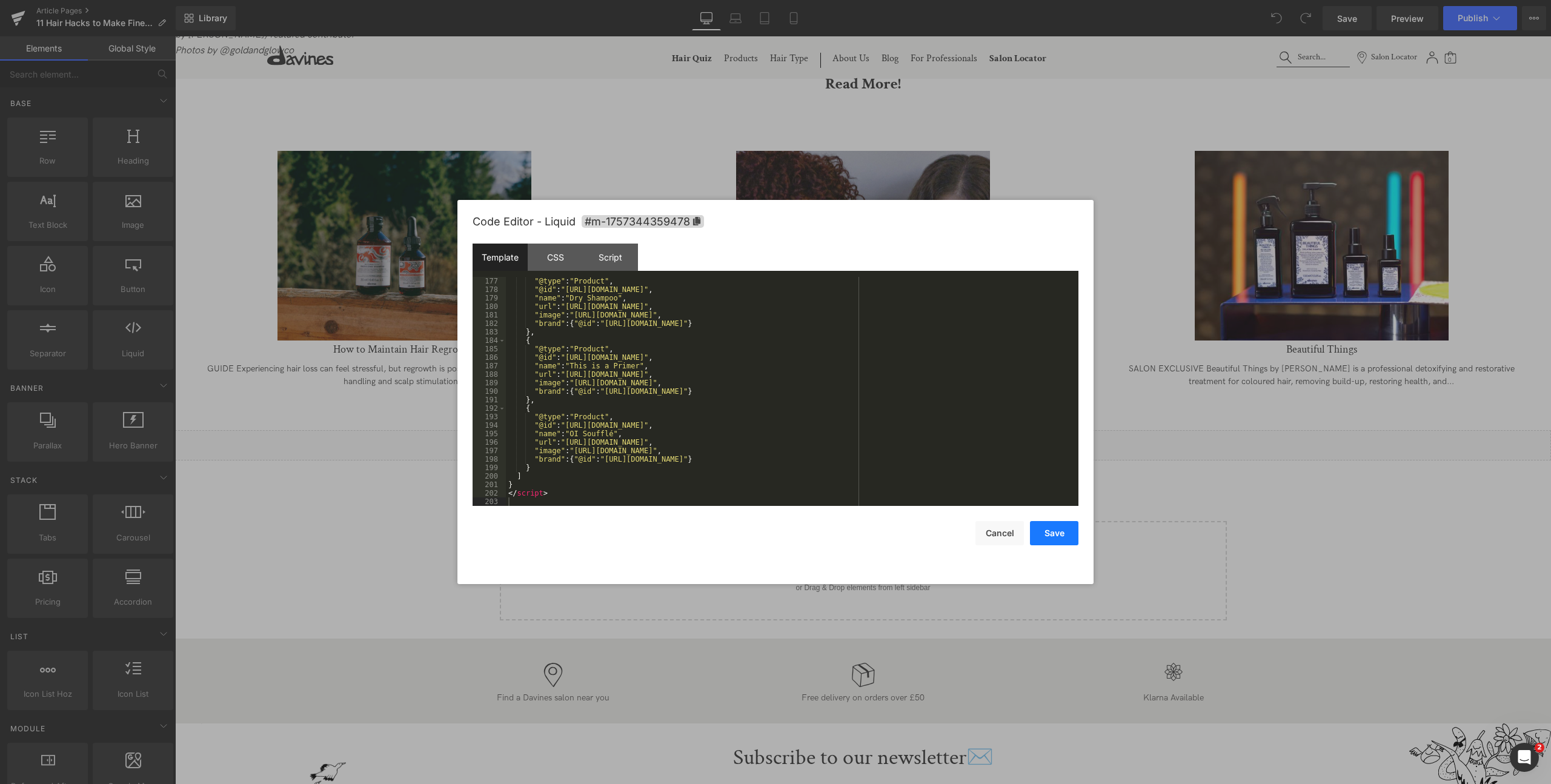
click at [1053, 535] on button "Save" at bounding box center [1053, 533] width 48 height 24
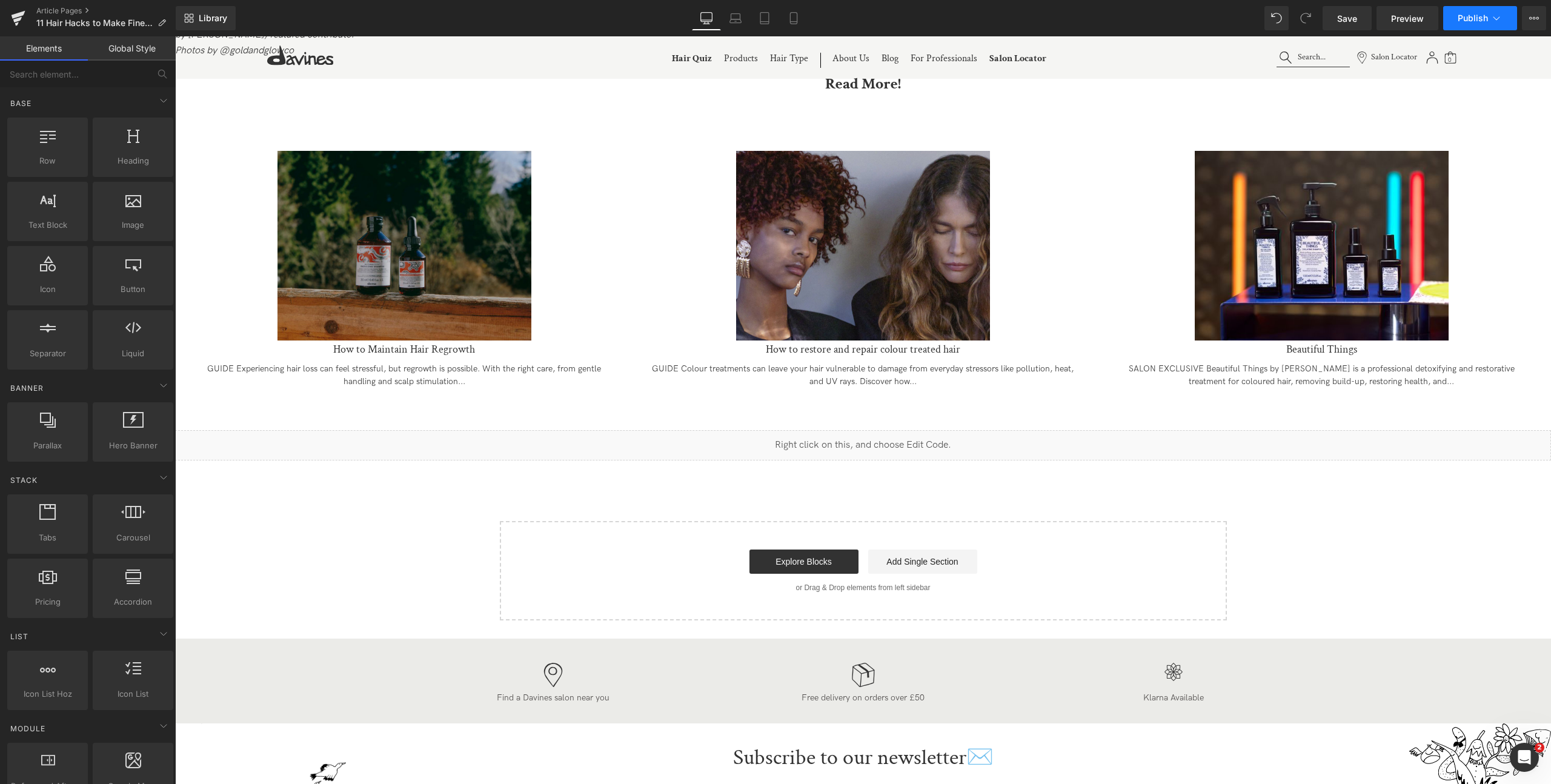
click at [1483, 17] on span "Publish" at bounding box center [1473, 18] width 30 height 10
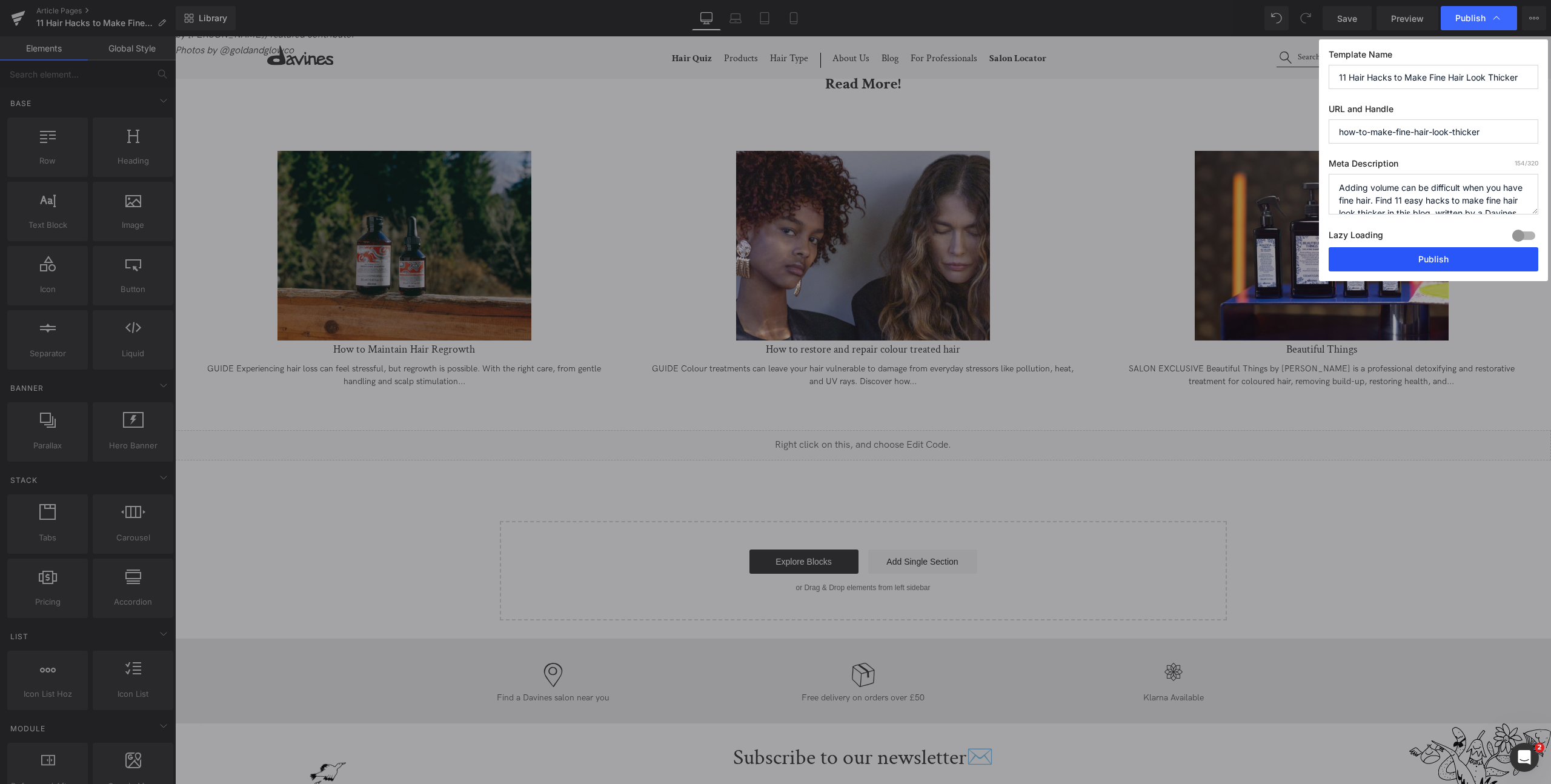
click at [1404, 254] on button "Publish" at bounding box center [1433, 260] width 210 height 24
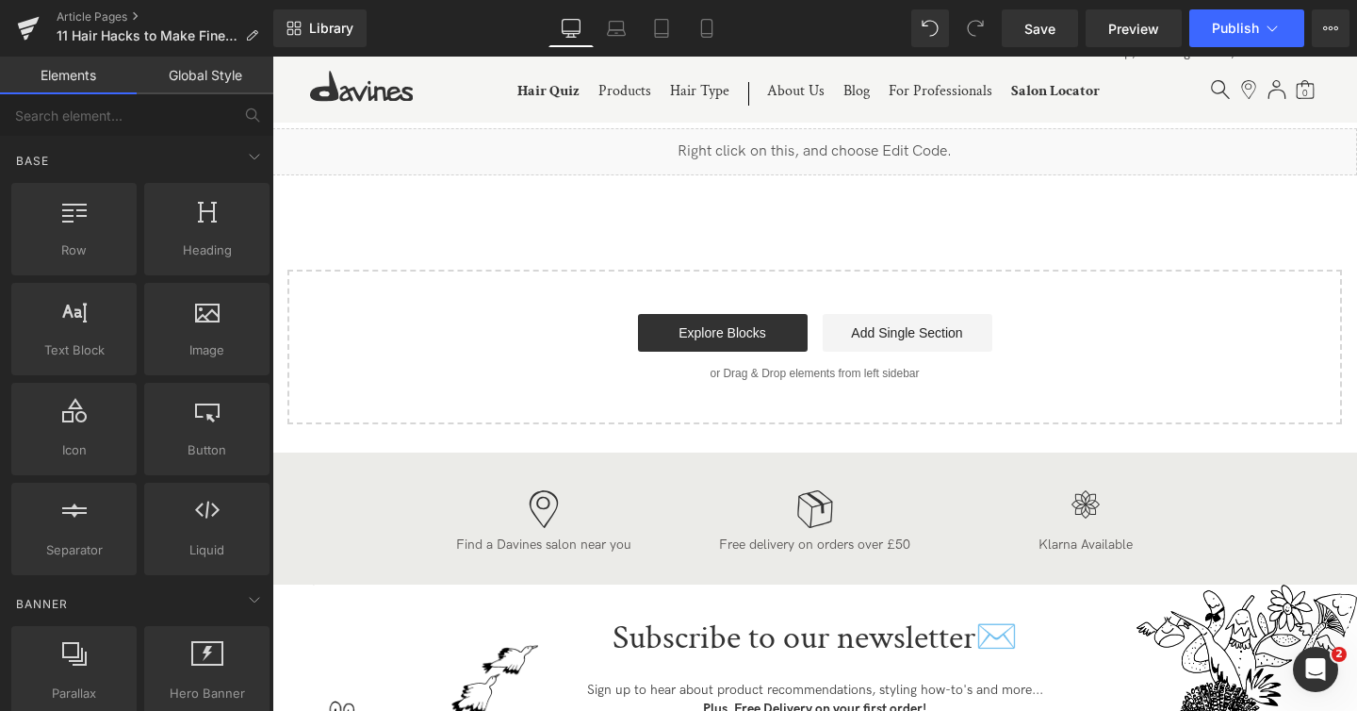
scroll to position [6793, 0]
